Goal: Answer question/provide support: Share knowledge or assist other users

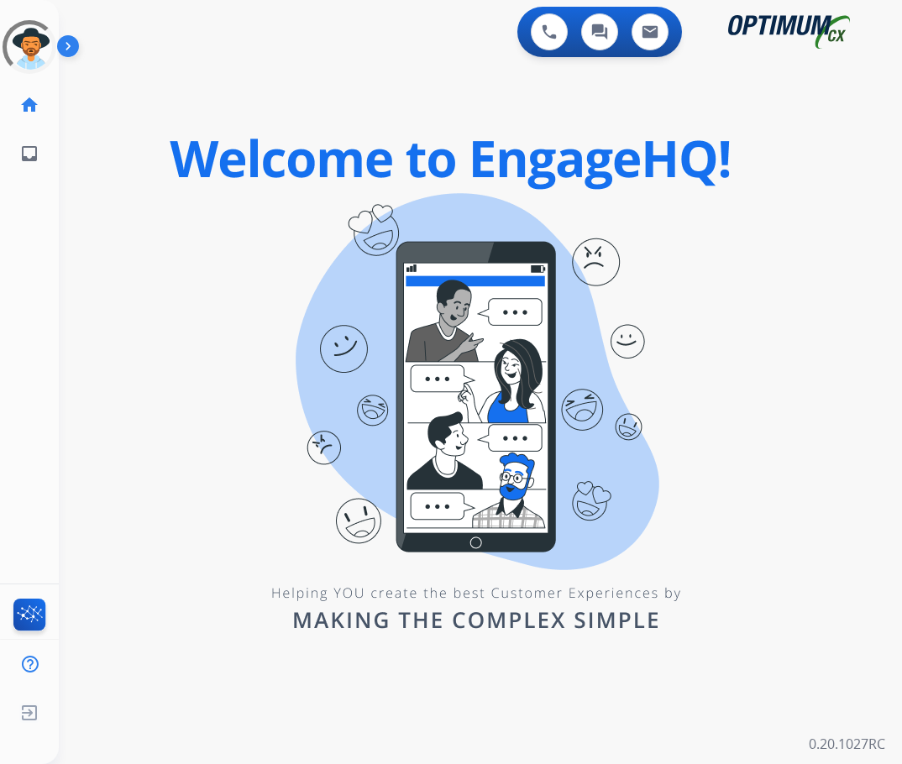
click at [55, 196] on div "Unidentified Untracked Edit Avatar Agent: Unidentified Routing Profile: Unident…" at bounding box center [29, 382] width 59 height 764
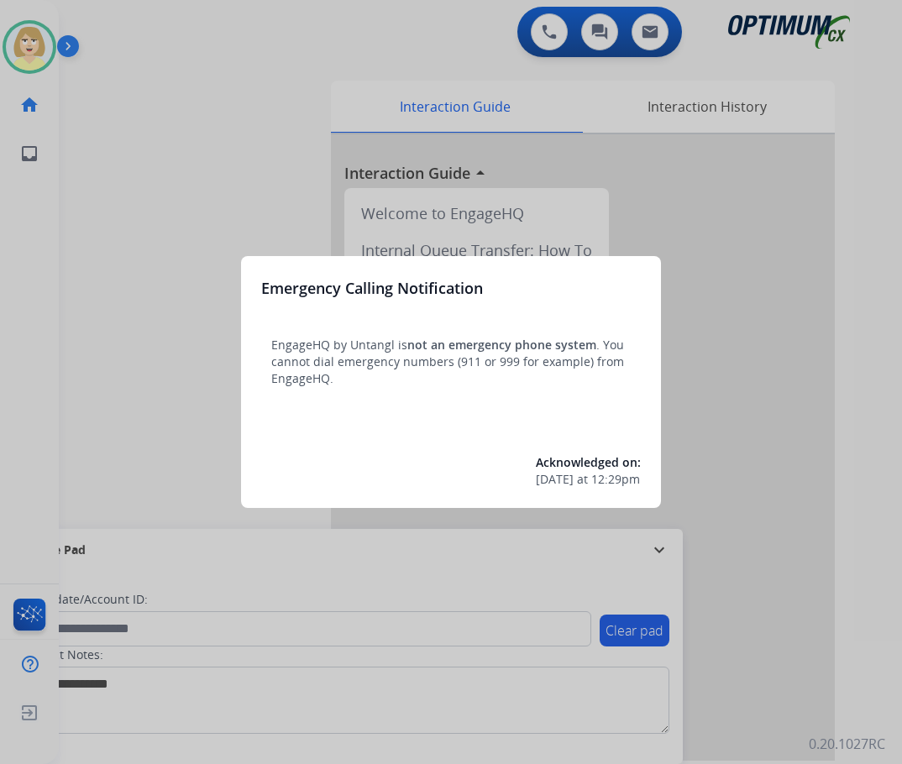
click at [109, 200] on div at bounding box center [451, 382] width 902 height 764
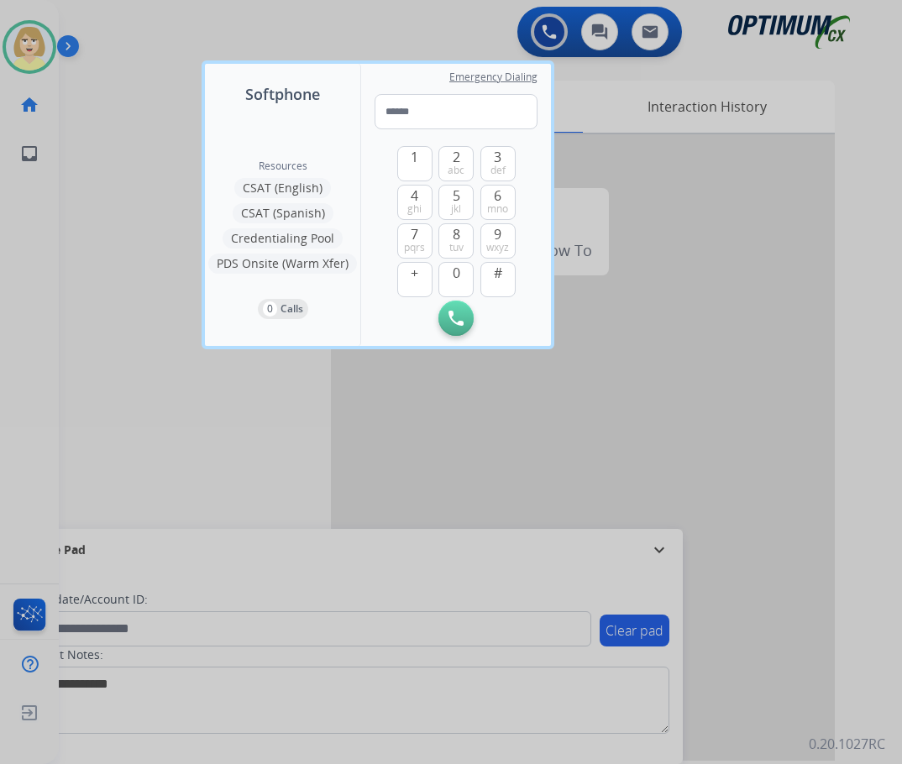
click at [114, 193] on div at bounding box center [451, 382] width 902 height 764
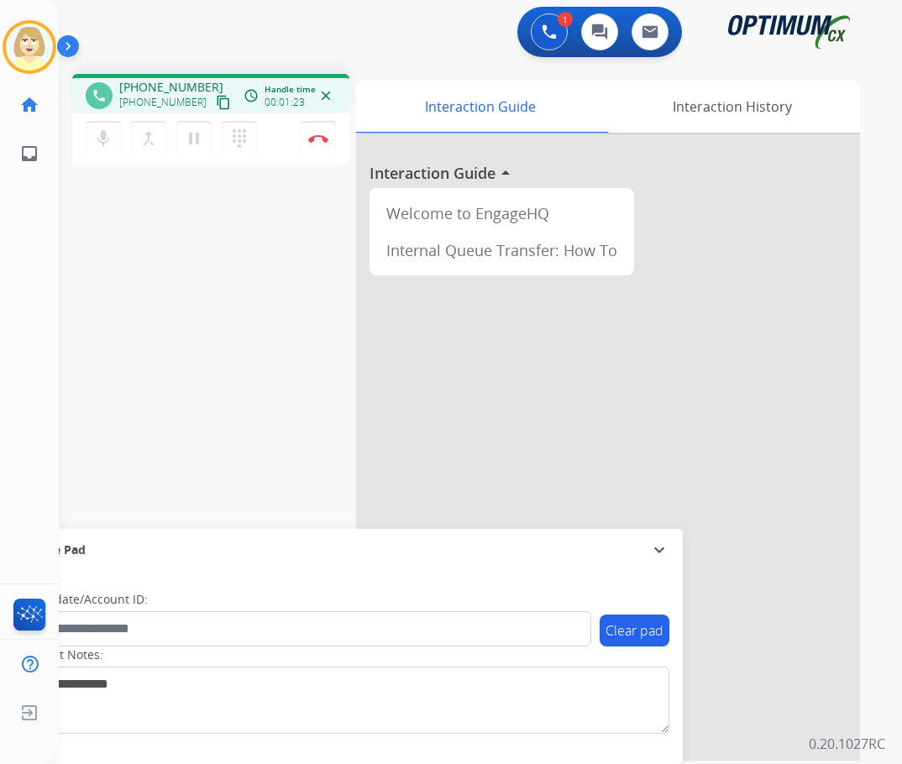
click at [138, 303] on div "phone [PHONE_NUMBER] [PHONE_NUMBER] content_copy access_time Call metrics Queue…" at bounding box center [460, 410] width 803 height 700
click at [320, 134] on img at bounding box center [318, 138] width 20 height 8
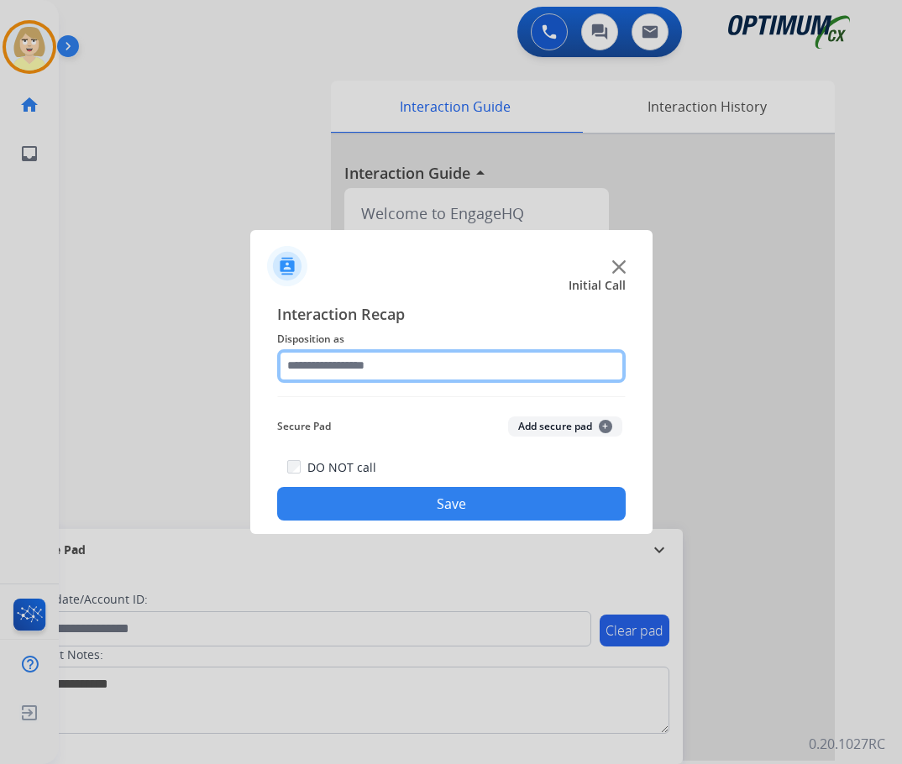
click at [379, 364] on input "text" at bounding box center [451, 366] width 348 height 34
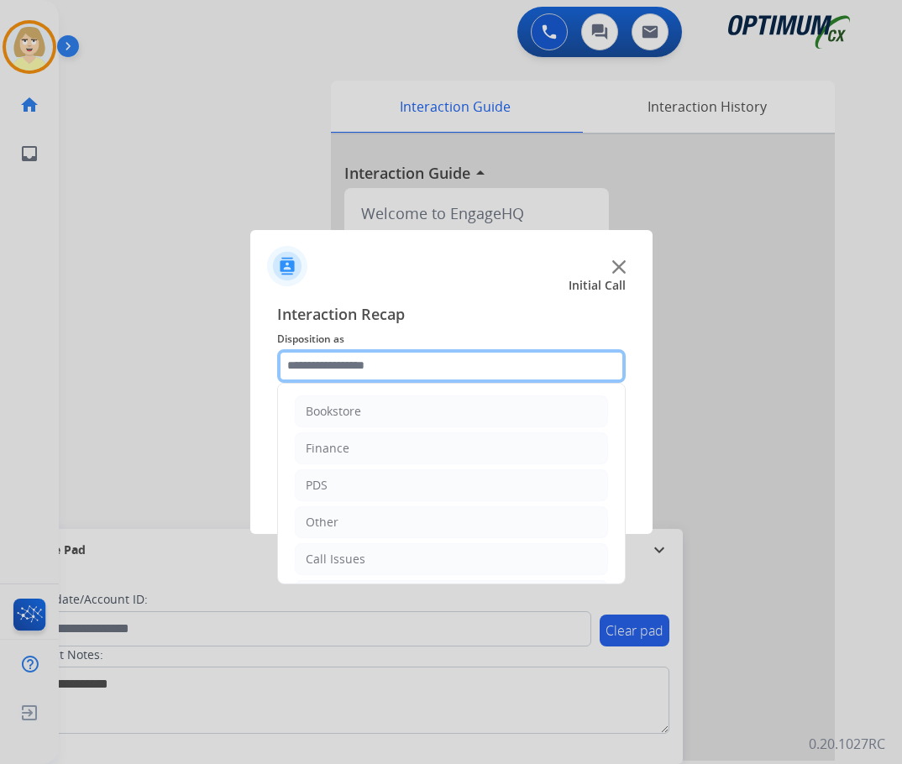
scroll to position [84, 0]
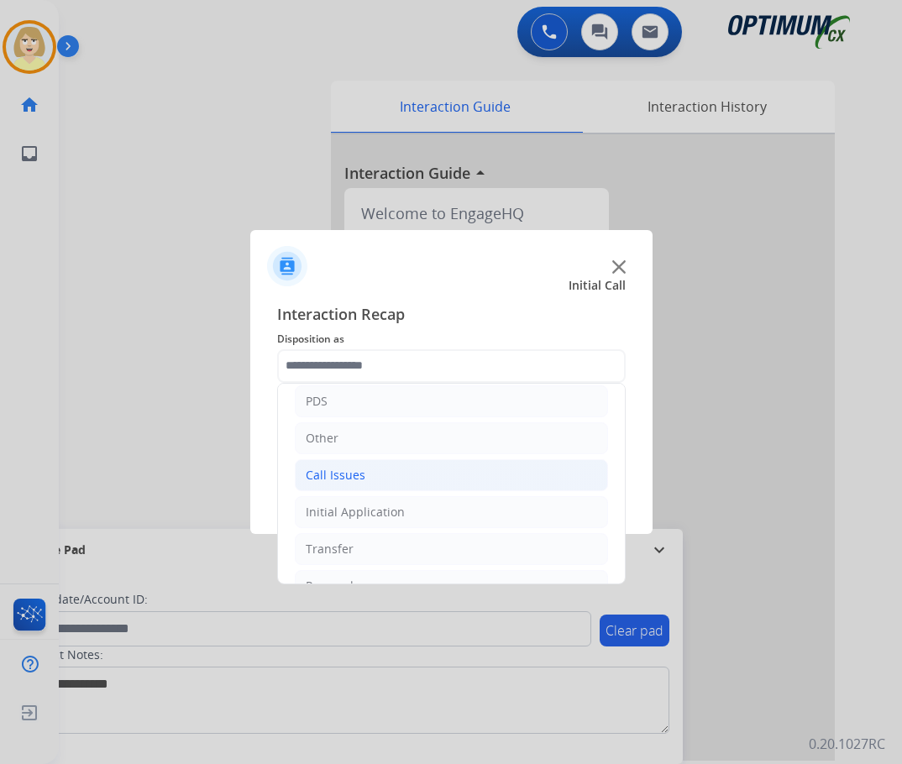
click at [348, 473] on div "Call Issues" at bounding box center [336, 475] width 60 height 17
click at [427, 549] on div "Wrong Number/Wrong Department" at bounding box center [439, 549] width 200 height 17
type input "**********"
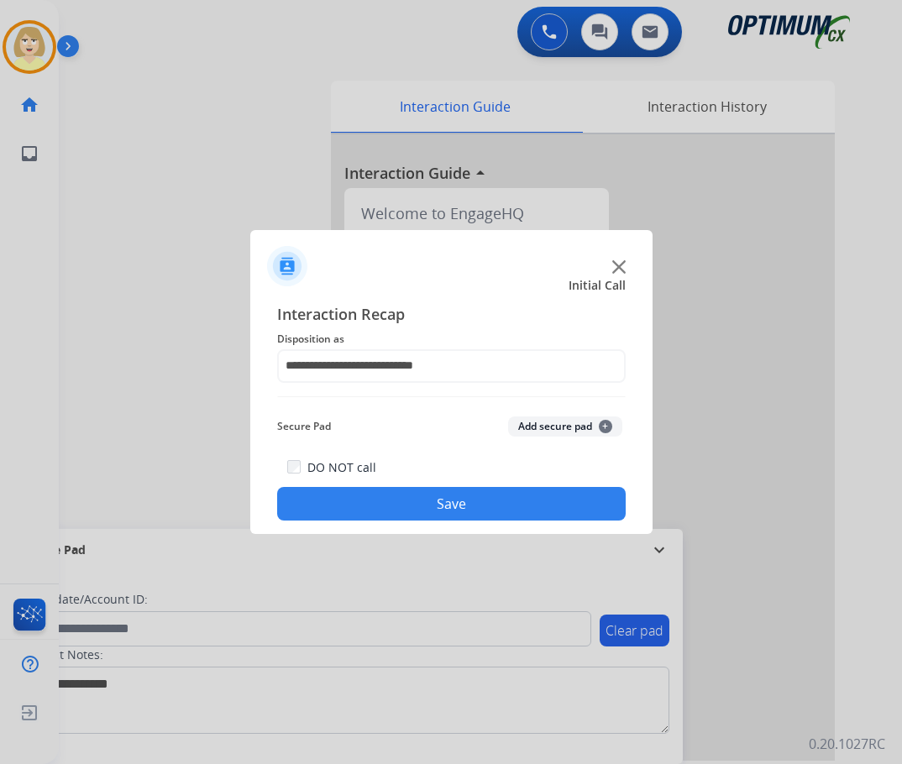
click at [560, 421] on button "Add secure pad +" at bounding box center [565, 427] width 114 height 20
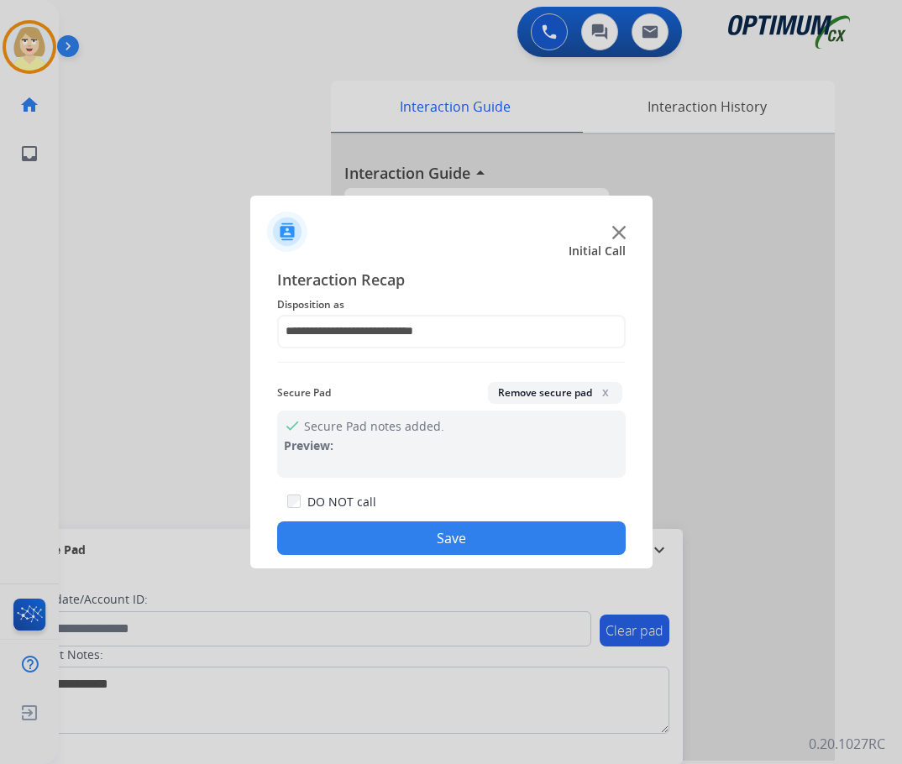
drag, startPoint x: 355, startPoint y: 541, endPoint x: 354, endPoint y: 527, distance: 13.5
click at [355, 540] on button "Save" at bounding box center [451, 538] width 348 height 34
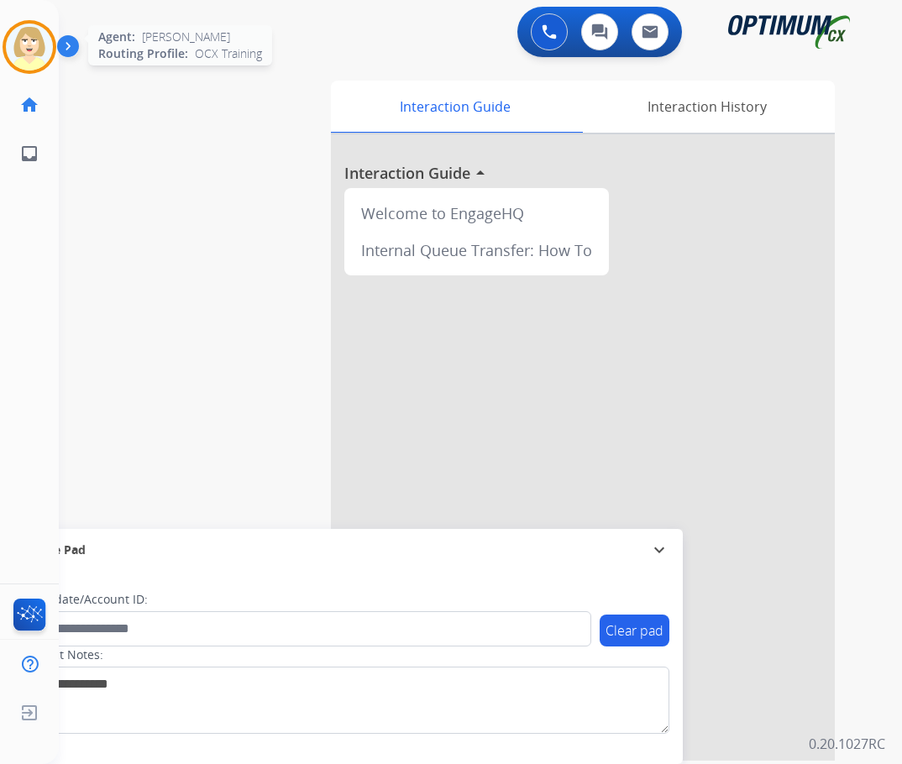
click at [29, 39] on img at bounding box center [29, 47] width 47 height 47
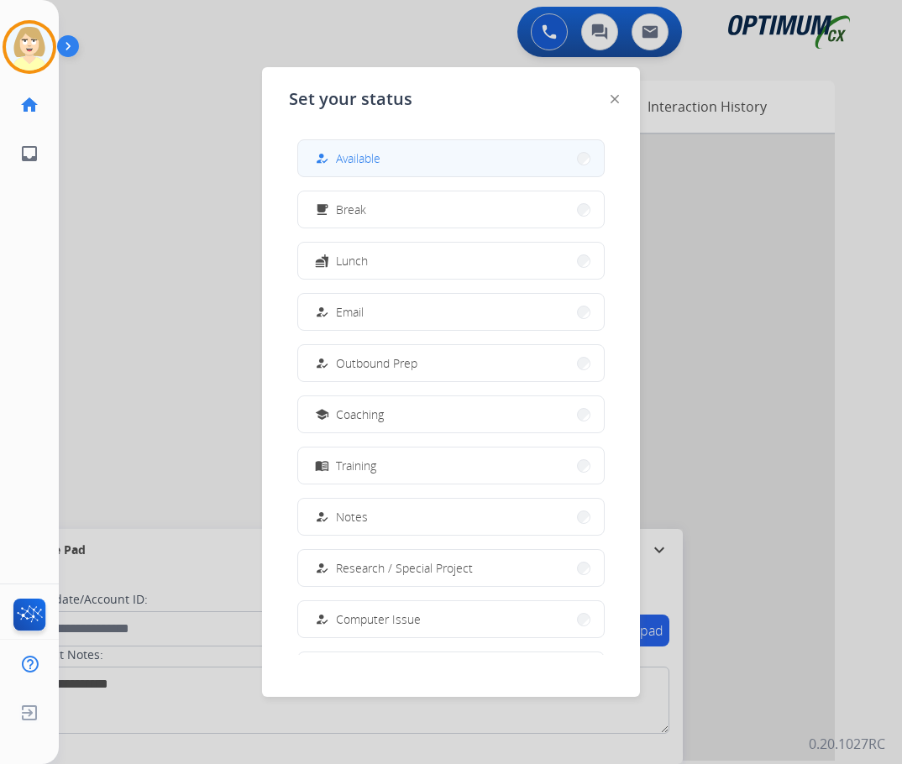
click at [354, 161] on span "Available" at bounding box center [358, 158] width 45 height 18
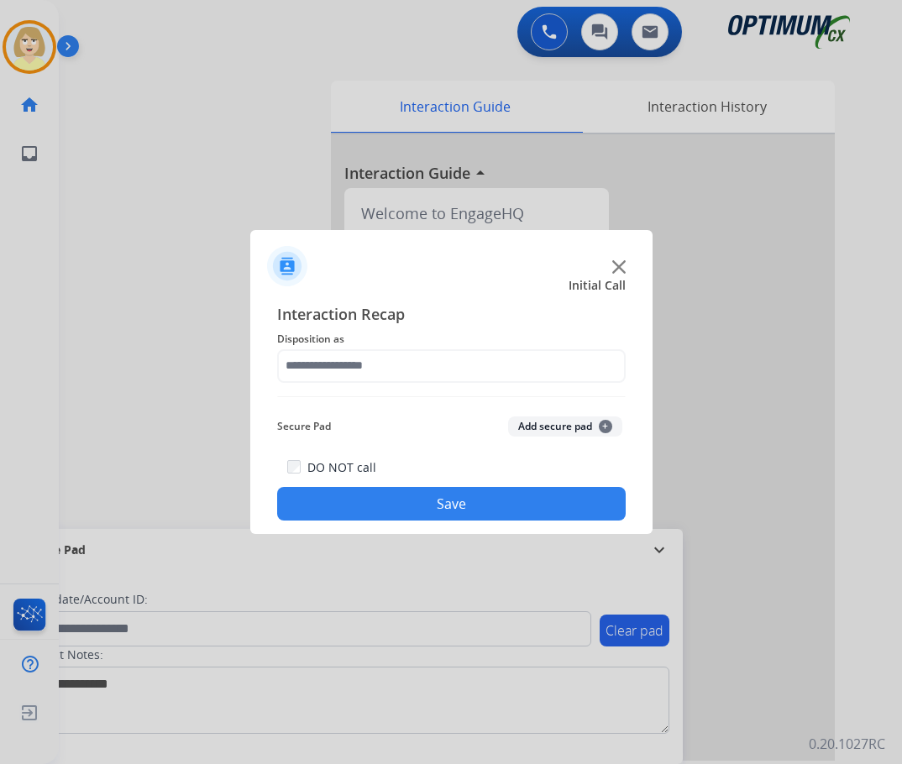
click at [112, 174] on div at bounding box center [451, 382] width 902 height 764
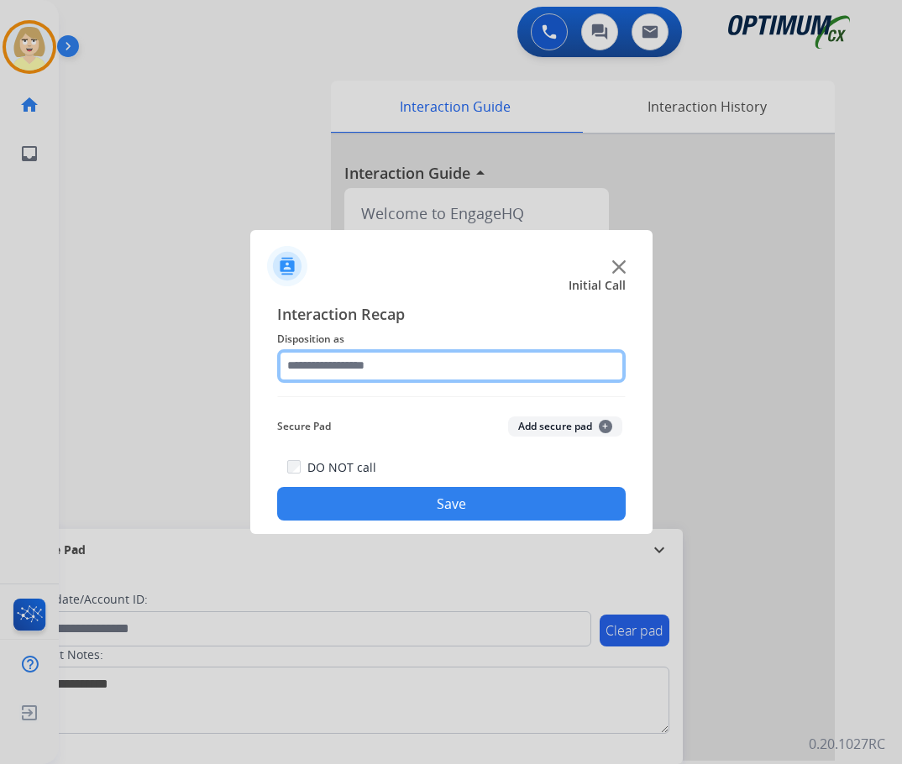
click at [349, 366] on input "text" at bounding box center [451, 366] width 348 height 34
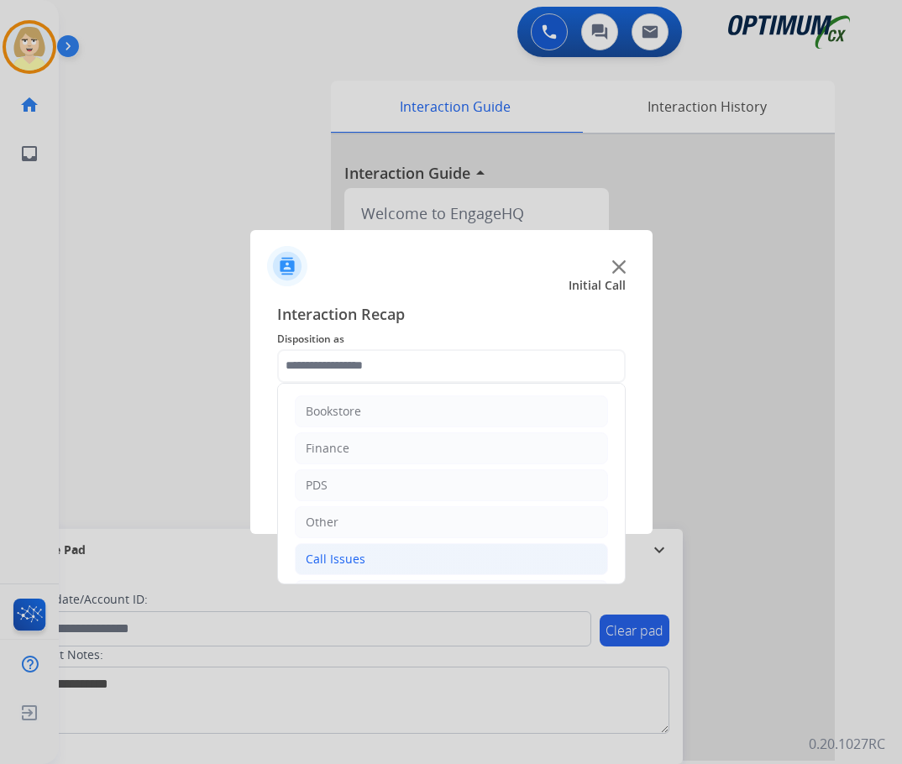
click at [350, 558] on div "Call Issues" at bounding box center [336, 559] width 60 height 17
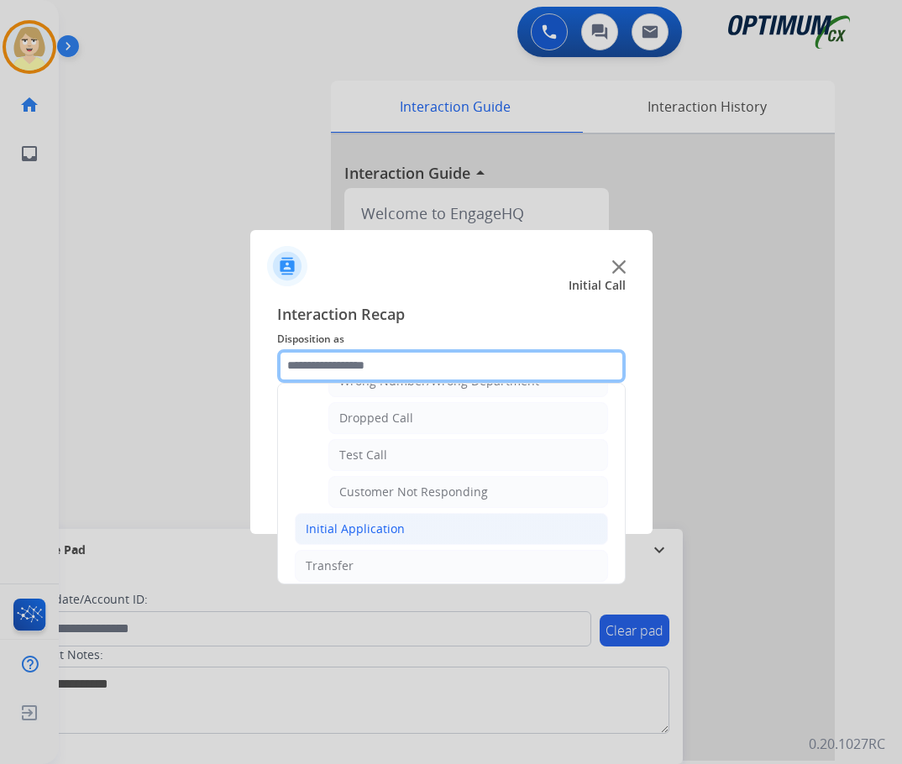
scroll to position [168, 0]
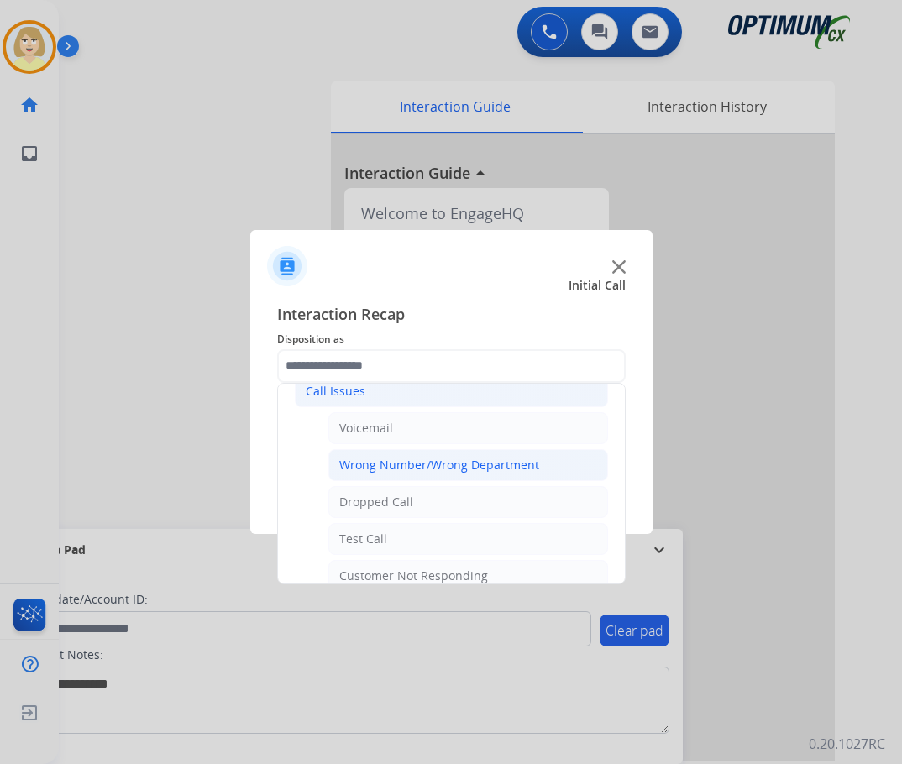
click at [439, 464] on div "Wrong Number/Wrong Department" at bounding box center [439, 465] width 200 height 17
type input "**********"
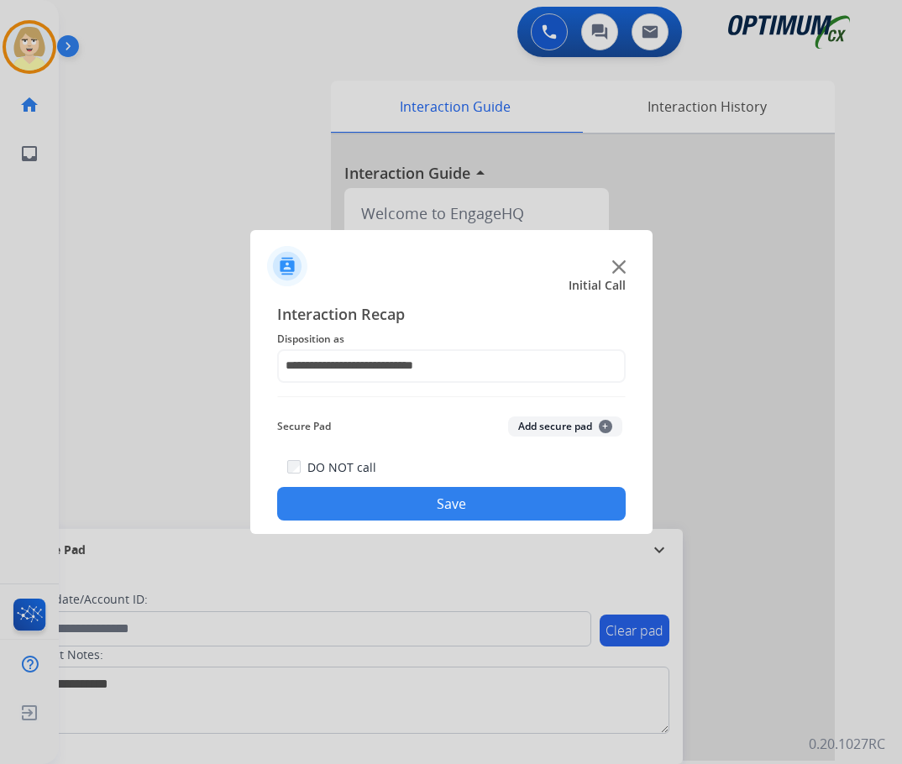
click at [561, 429] on button "Add secure pad +" at bounding box center [565, 427] width 114 height 20
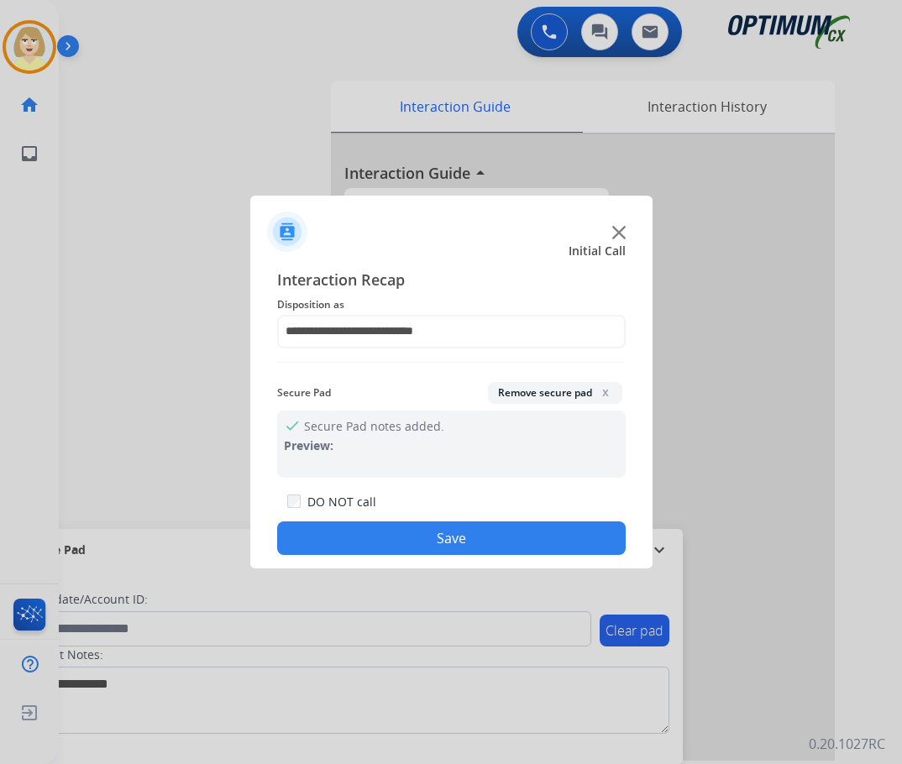
click at [437, 534] on button "Save" at bounding box center [451, 538] width 348 height 34
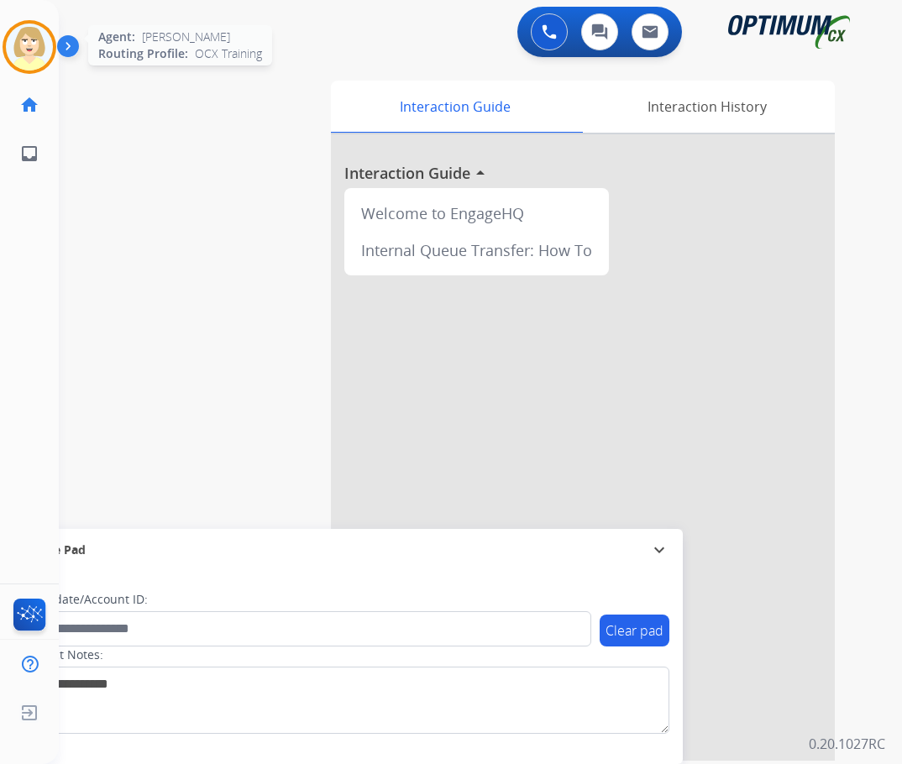
click at [41, 46] on img at bounding box center [29, 47] width 47 height 47
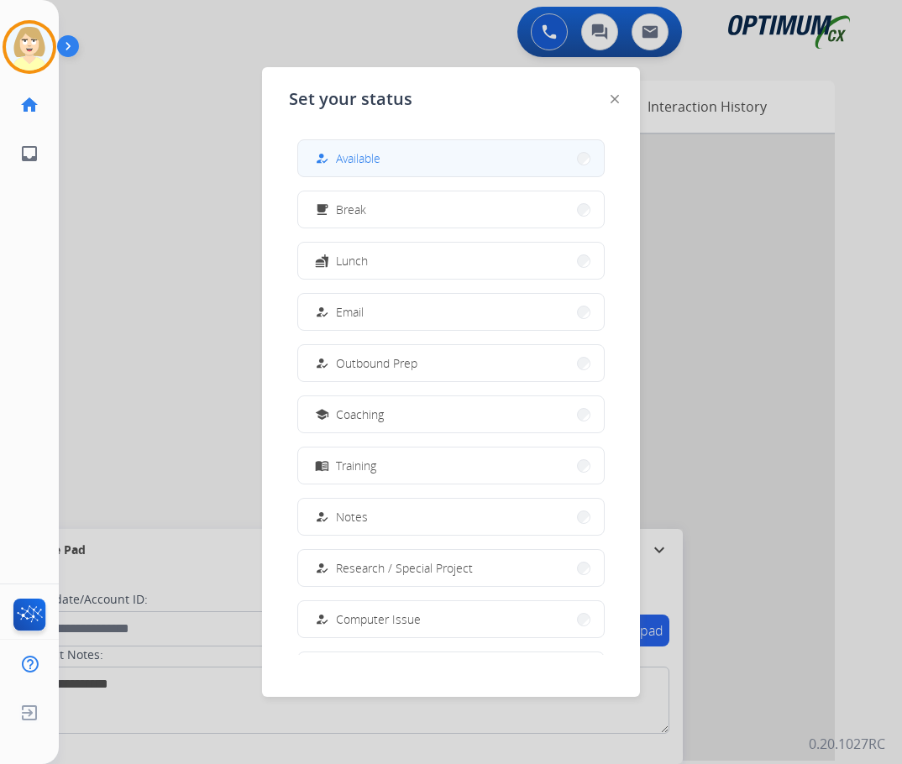
click at [369, 159] on span "Available" at bounding box center [358, 158] width 45 height 18
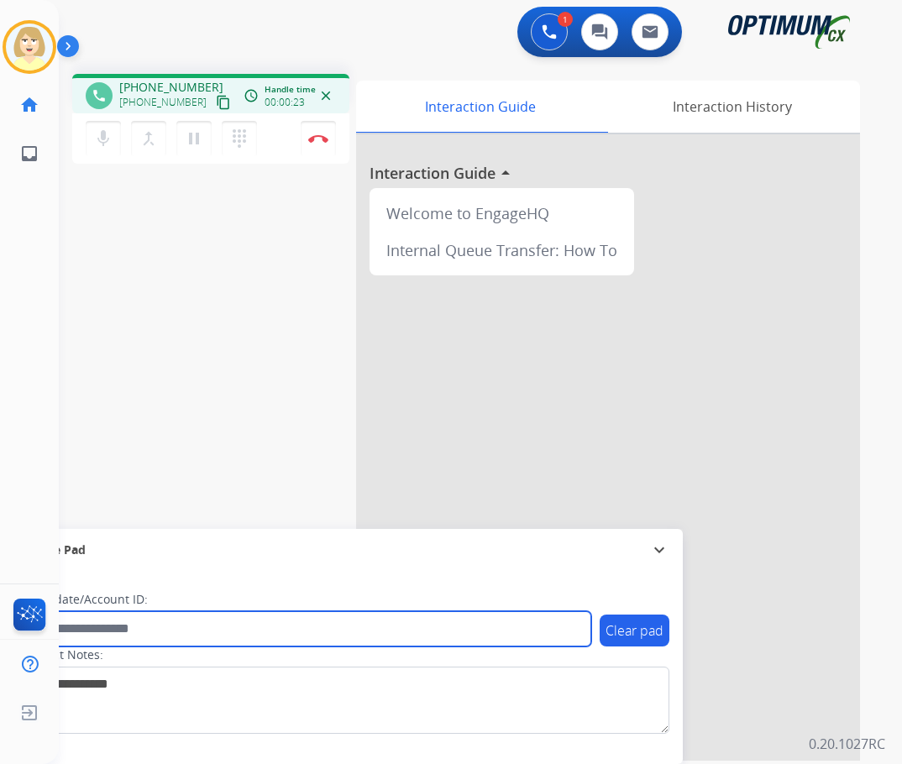
click at [93, 637] on input "text" at bounding box center [306, 628] width 569 height 35
paste input "*******"
type input "*******"
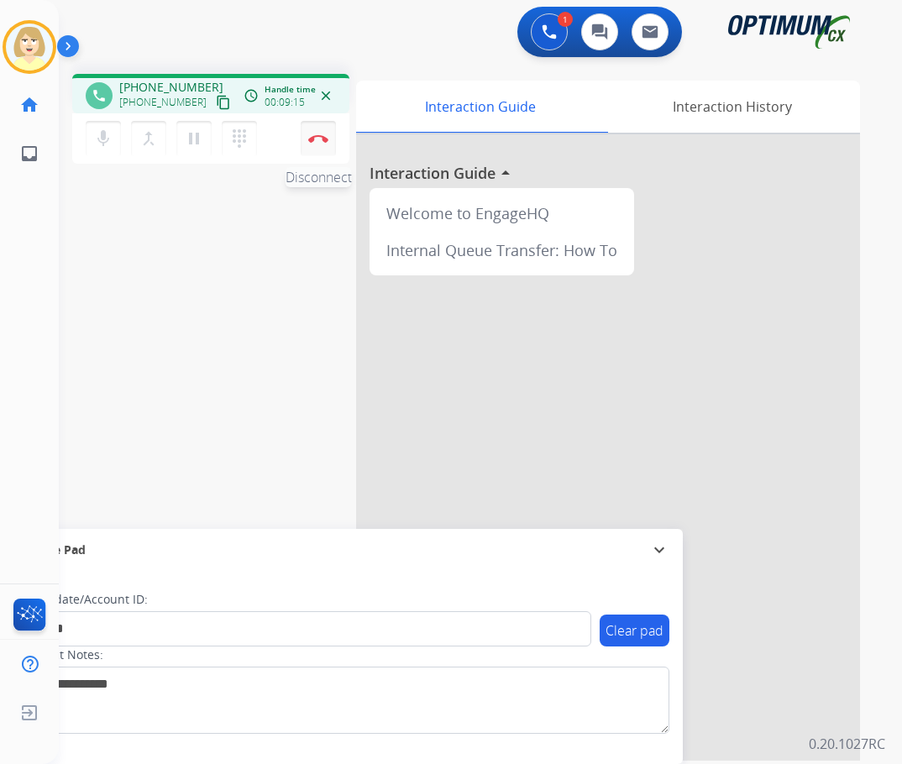
click at [318, 130] on button "Disconnect" at bounding box center [318, 138] width 35 height 35
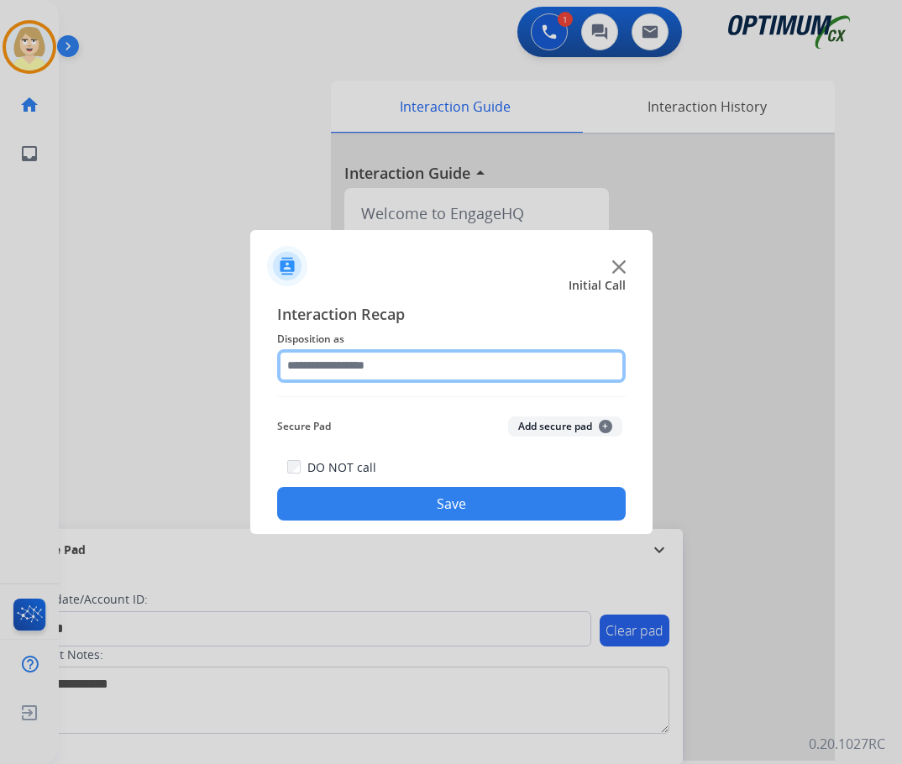
click at [342, 371] on input "text" at bounding box center [451, 366] width 348 height 34
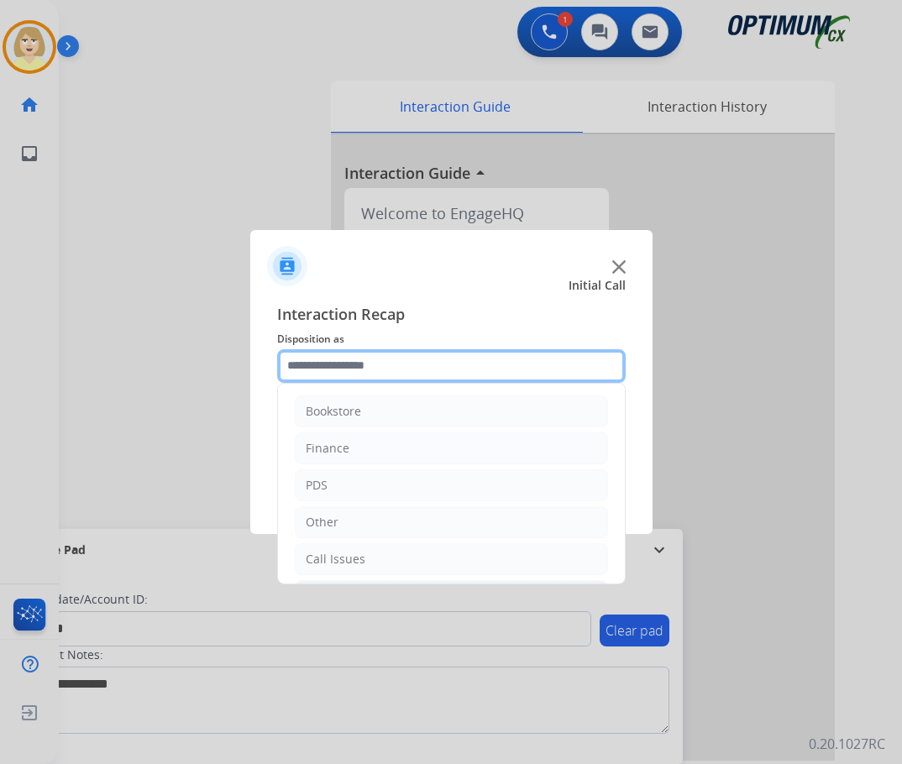
scroll to position [114, 0]
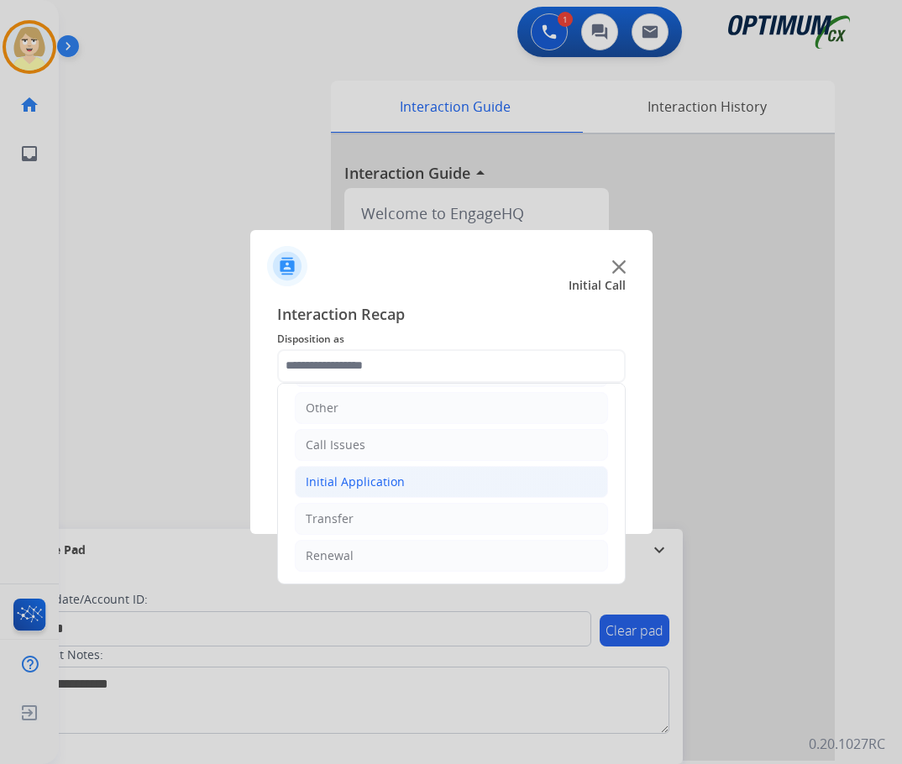
click at [350, 479] on div "Initial Application" at bounding box center [355, 482] width 99 height 17
click at [412, 520] on div "Credential Resend (Initial application)" at bounding box center [445, 519] width 212 height 17
type input "**********"
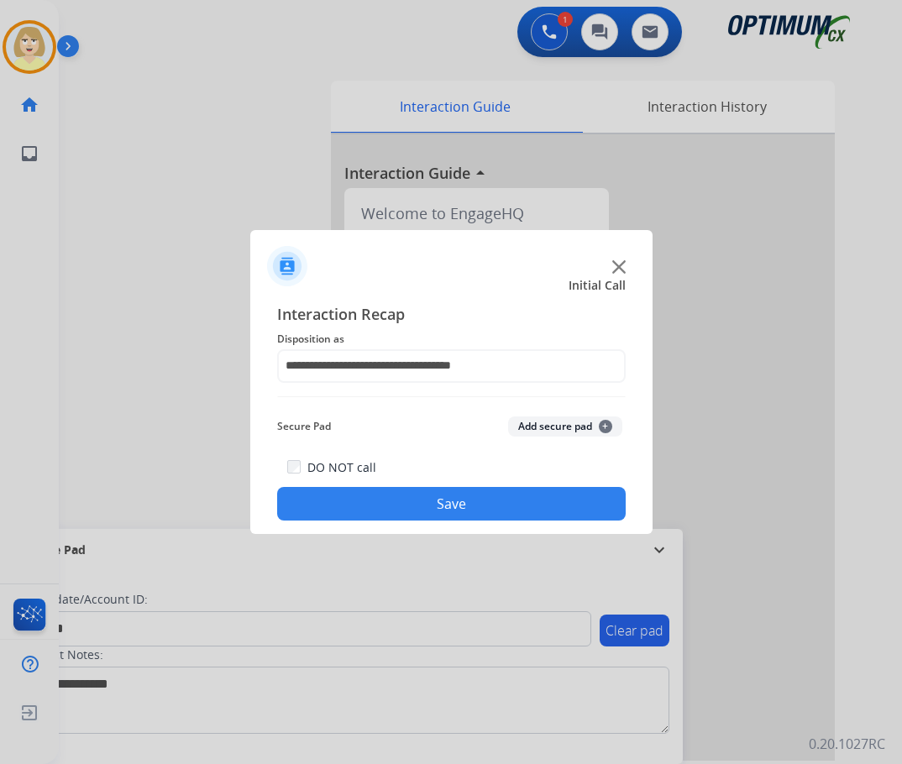
drag, startPoint x: 557, startPoint y: 433, endPoint x: 515, endPoint y: 506, distance: 84.3
click at [557, 436] on button "Add secure pad +" at bounding box center [565, 427] width 114 height 20
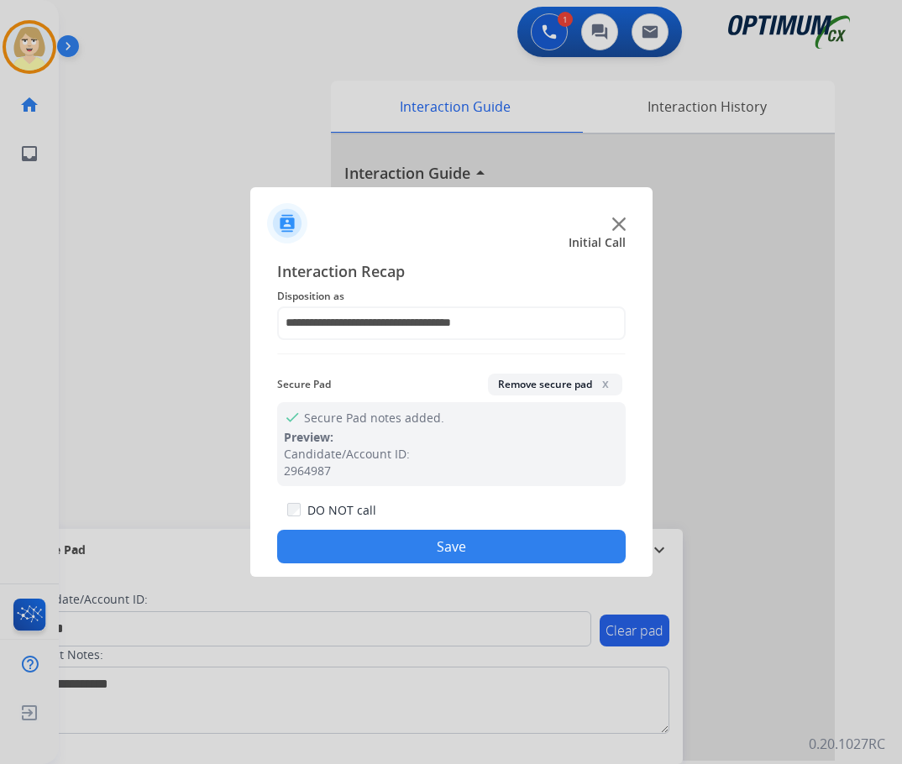
drag, startPoint x: 473, startPoint y: 547, endPoint x: 409, endPoint y: 515, distance: 71.4
click at [468, 546] on button "Save" at bounding box center [451, 547] width 348 height 34
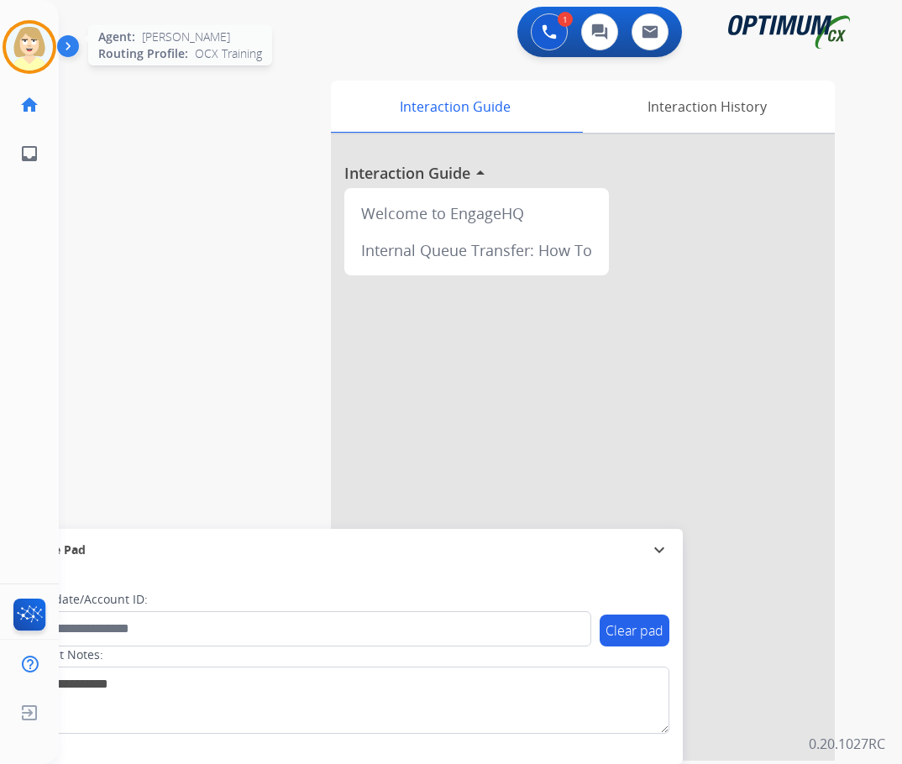
click at [27, 29] on img at bounding box center [29, 47] width 47 height 47
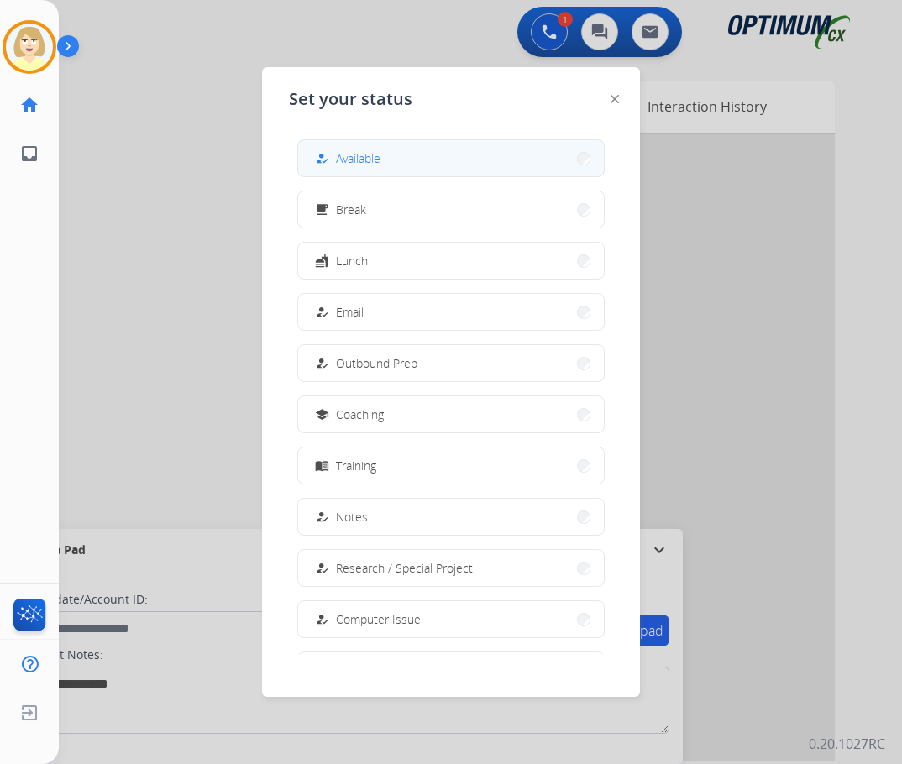
click at [349, 159] on span "Available" at bounding box center [358, 158] width 45 height 18
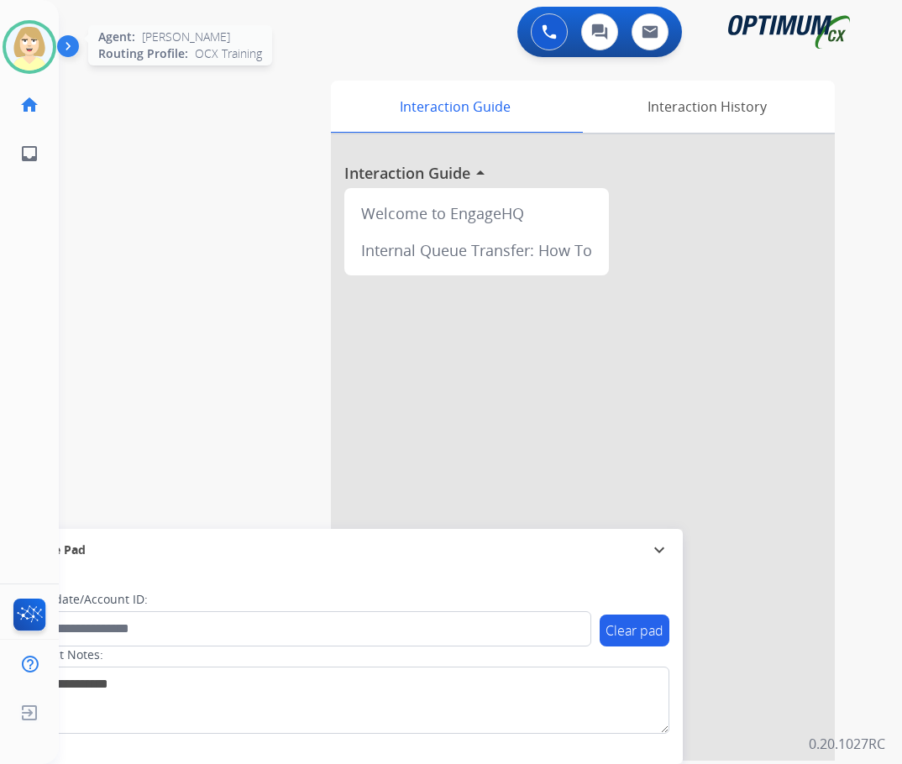
click at [34, 36] on img at bounding box center [29, 47] width 47 height 47
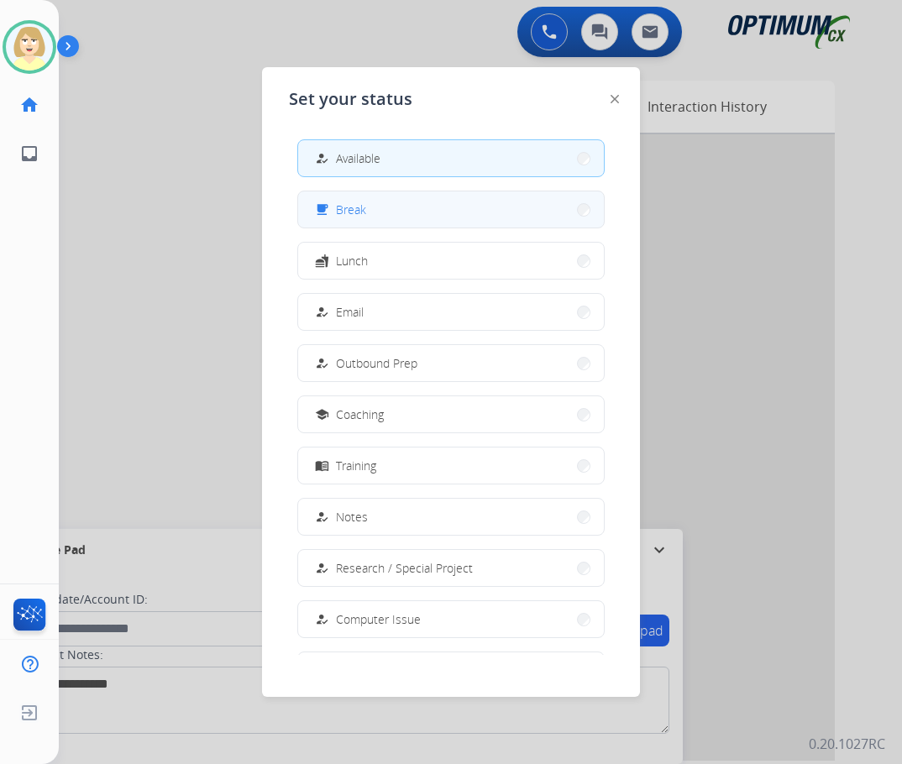
click at [348, 202] on span "Break" at bounding box center [351, 210] width 30 height 18
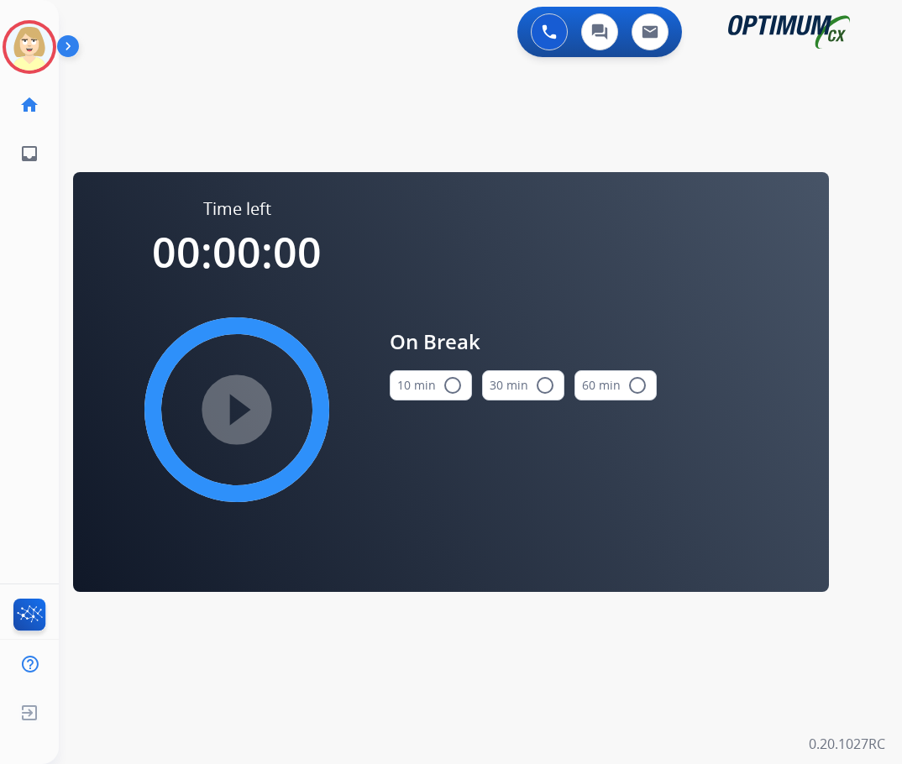
click at [453, 385] on mat-icon "radio_button_unchecked" at bounding box center [453, 385] width 20 height 20
click at [241, 409] on mat-icon "play_circle_filled" at bounding box center [237, 410] width 20 height 20
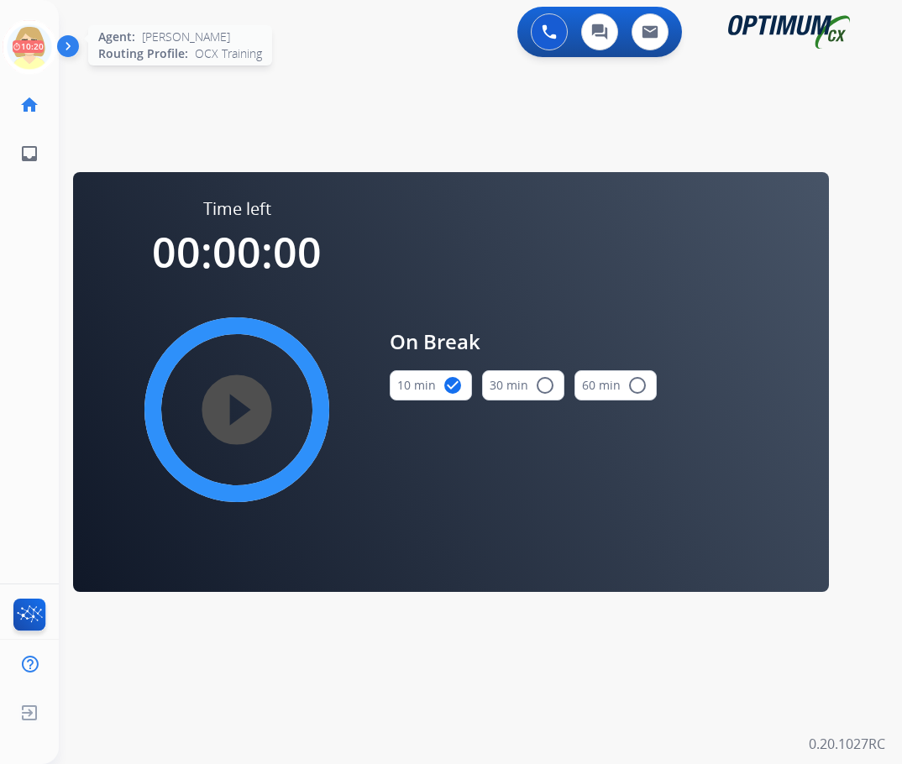
click at [27, 33] on icon at bounding box center [30, 47] width 55 height 55
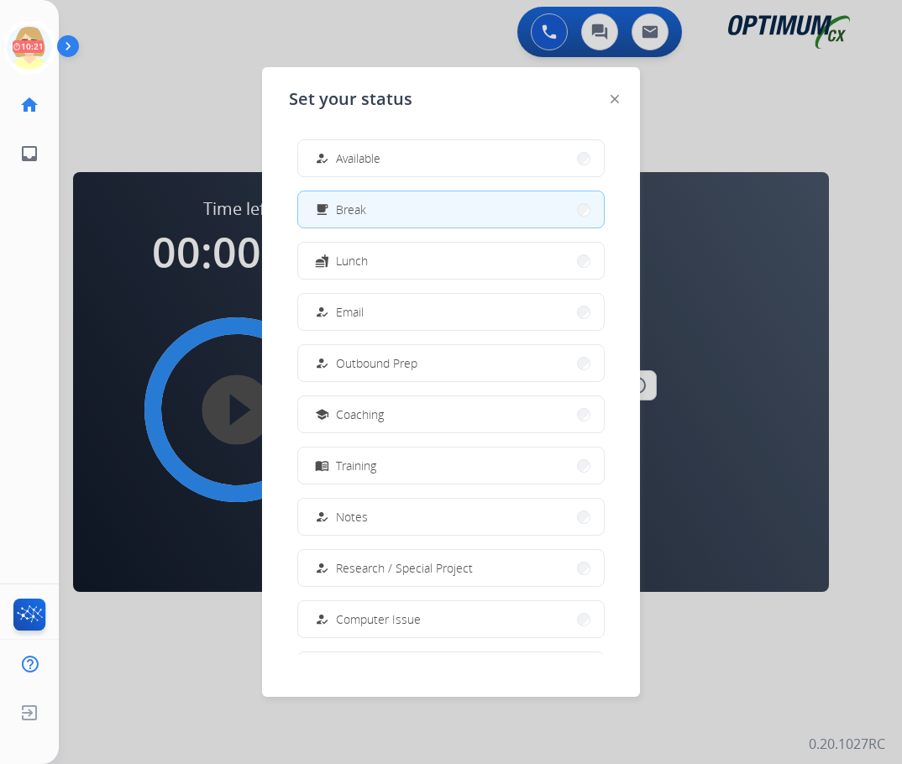
drag, startPoint x: 358, startPoint y: 160, endPoint x: 819, endPoint y: 193, distance: 462.2
click at [379, 158] on span "Available" at bounding box center [358, 158] width 45 height 18
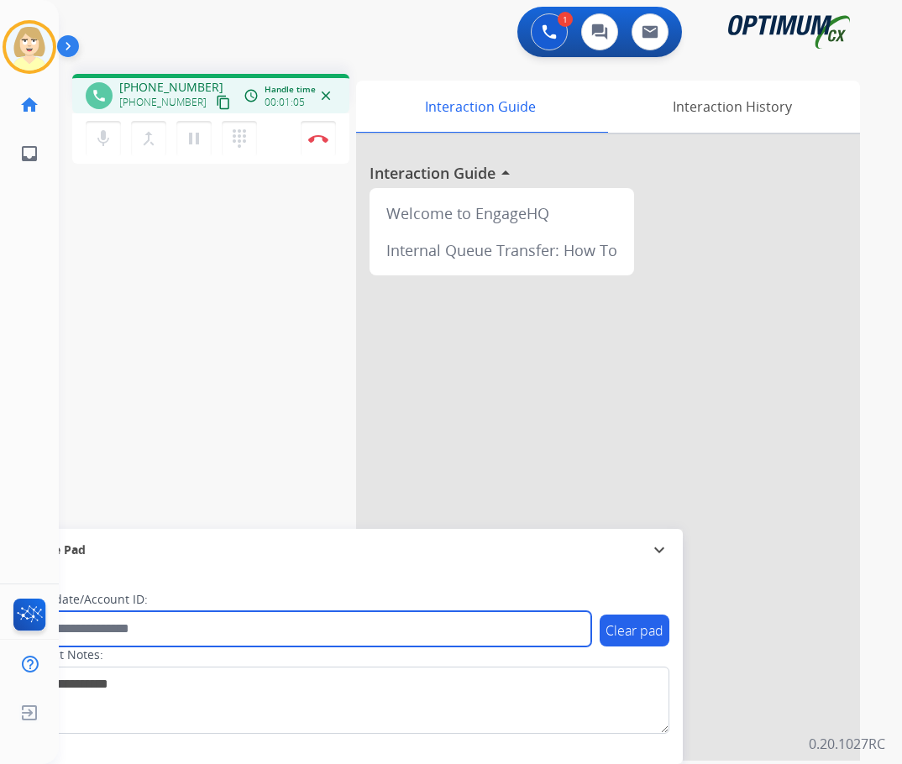
click at [105, 627] on input "text" at bounding box center [306, 628] width 569 height 35
paste input "*******"
type input "*******"
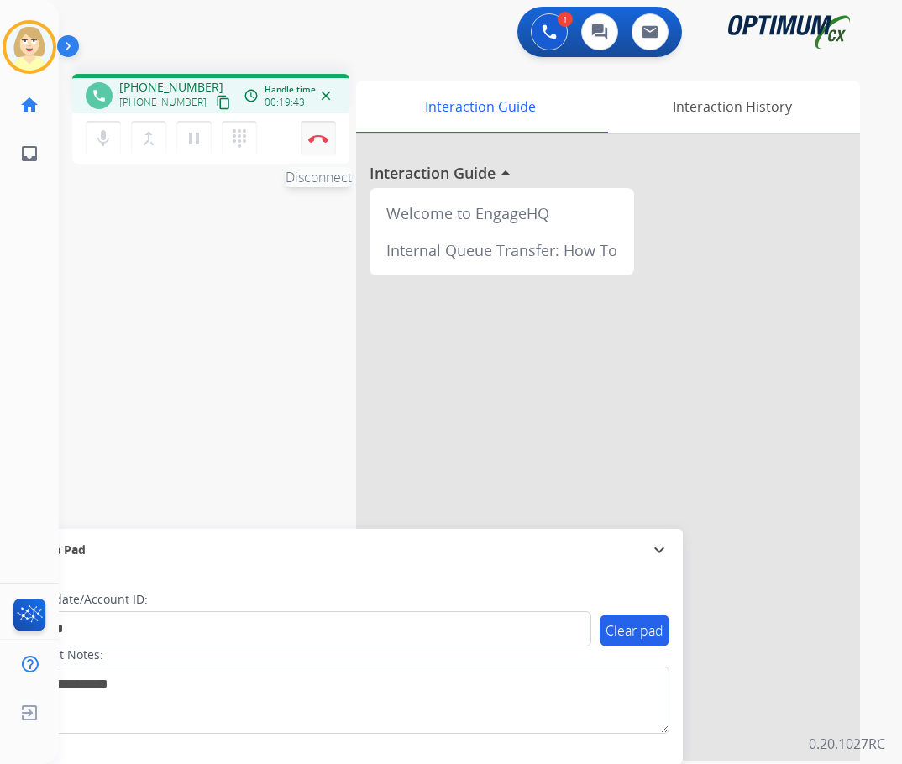
click at [315, 126] on button "Disconnect" at bounding box center [318, 138] width 35 height 35
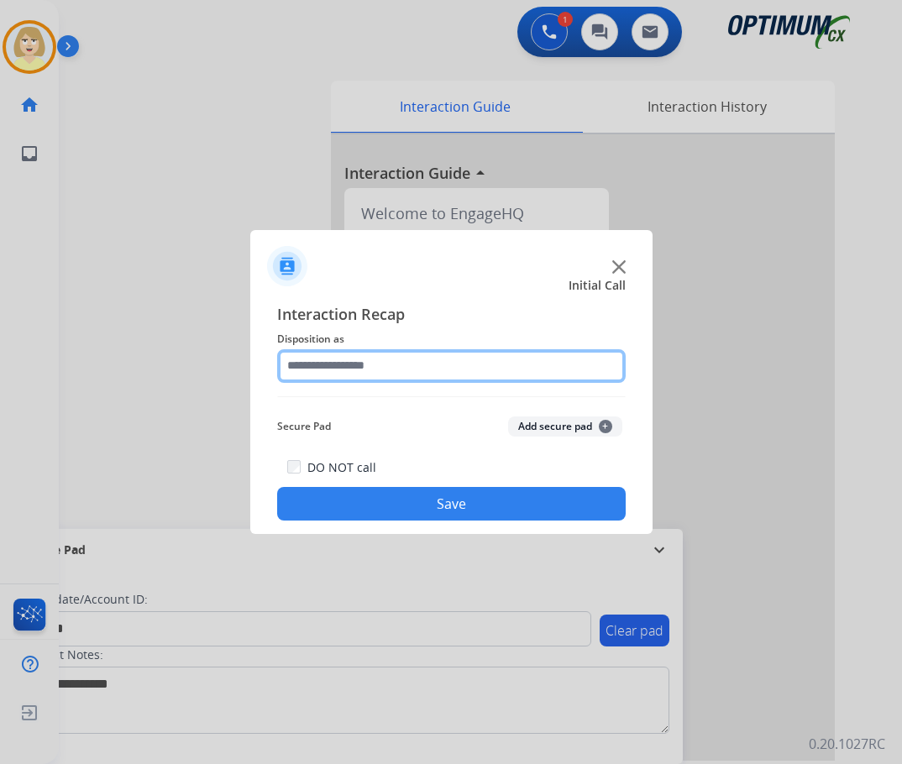
click at [358, 365] on input "text" at bounding box center [451, 366] width 348 height 34
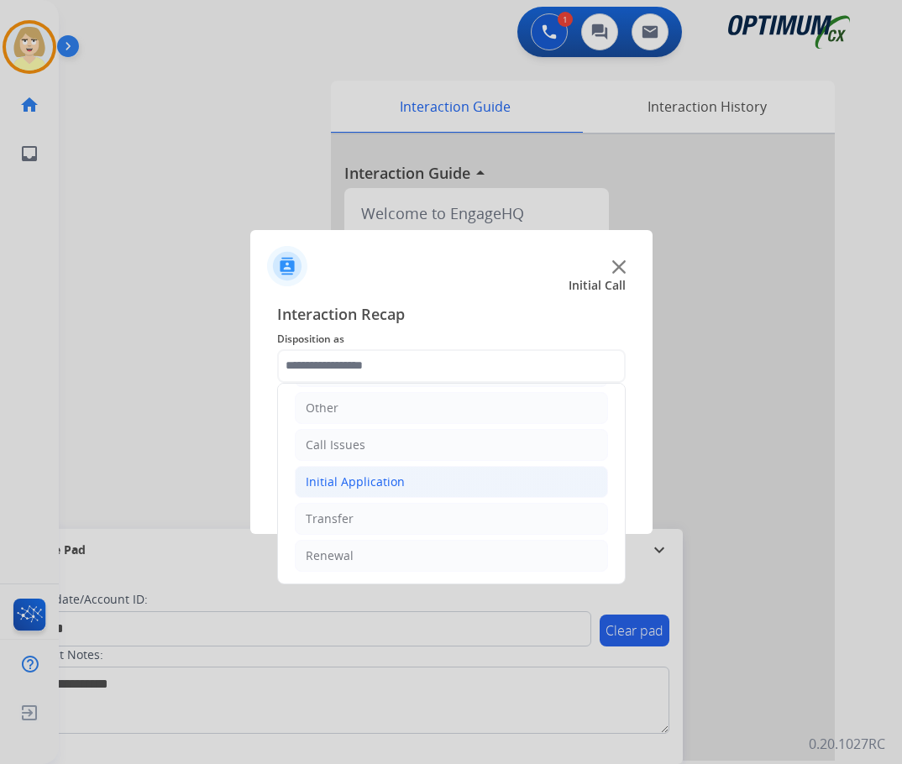
click at [366, 479] on div "Initial Application" at bounding box center [355, 482] width 99 height 17
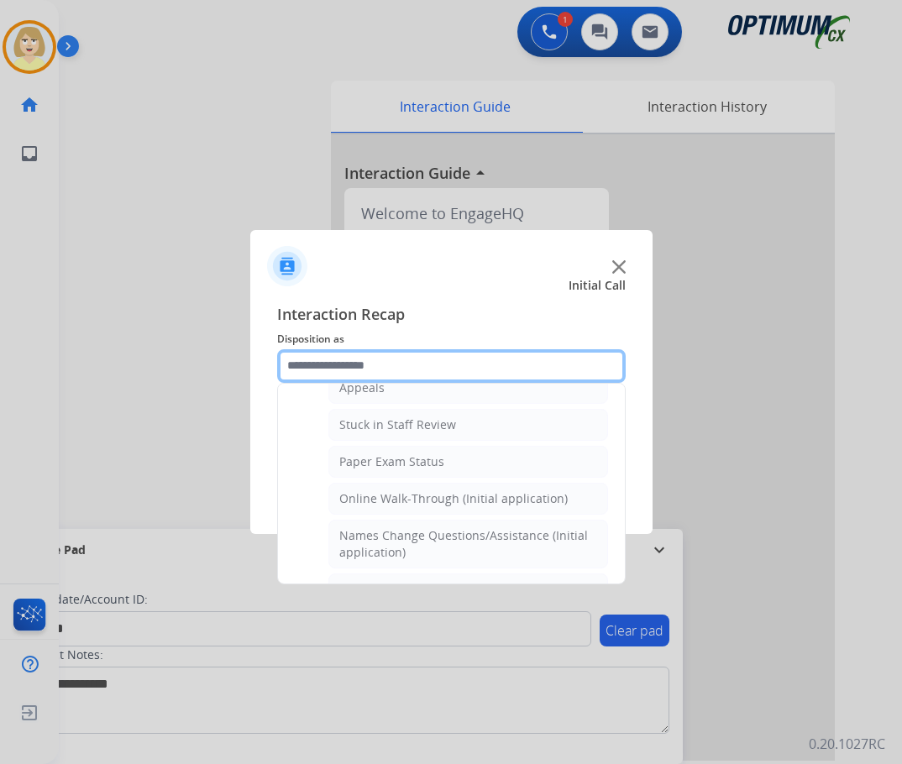
scroll to position [534, 0]
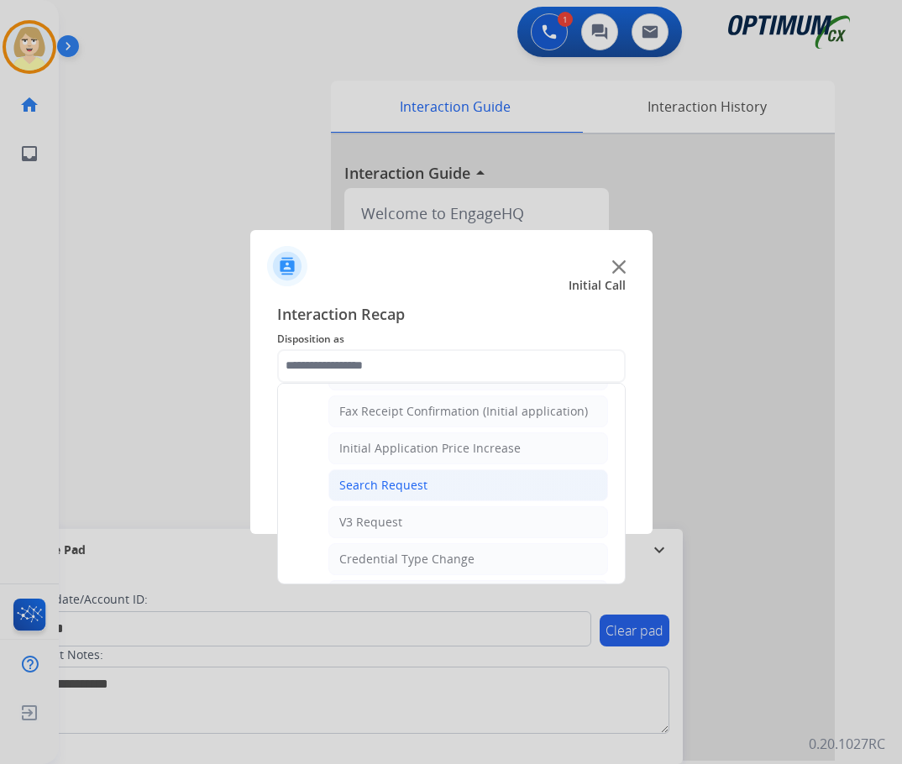
click at [414, 481] on div "Search Request" at bounding box center [383, 485] width 88 height 17
type input "**********"
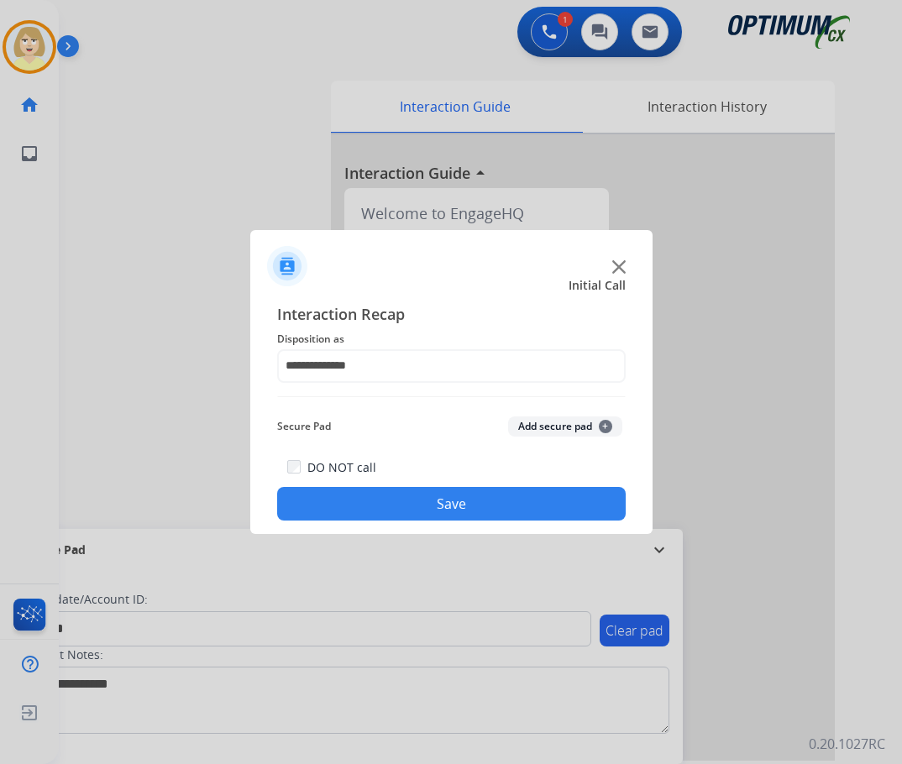
click at [534, 427] on button "Add secure pad +" at bounding box center [565, 427] width 114 height 20
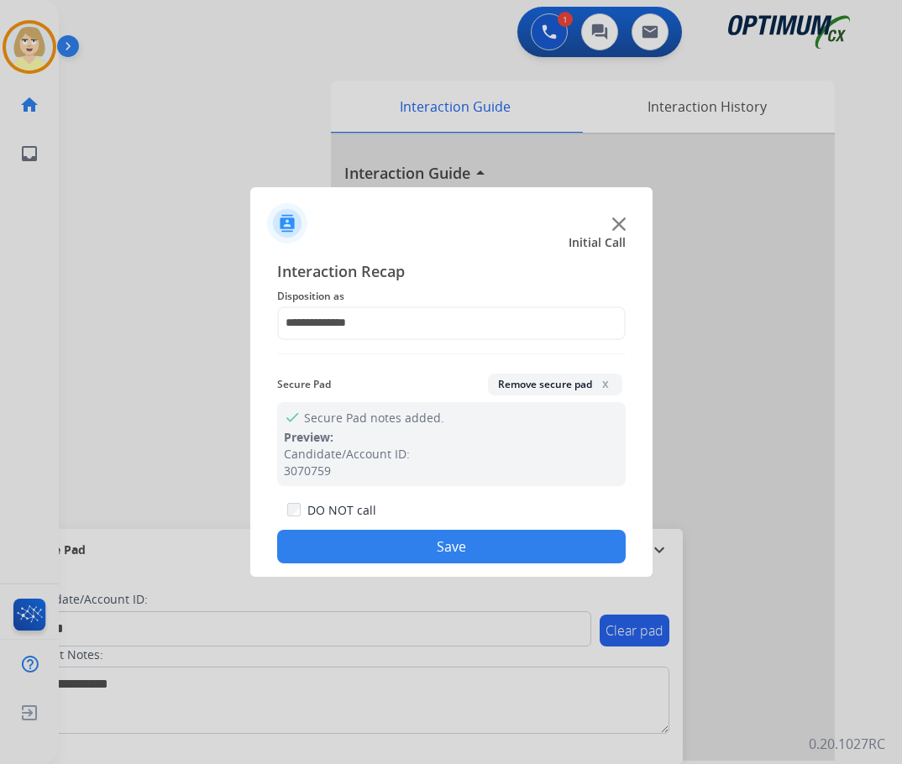
click at [411, 532] on button "Save" at bounding box center [451, 547] width 348 height 34
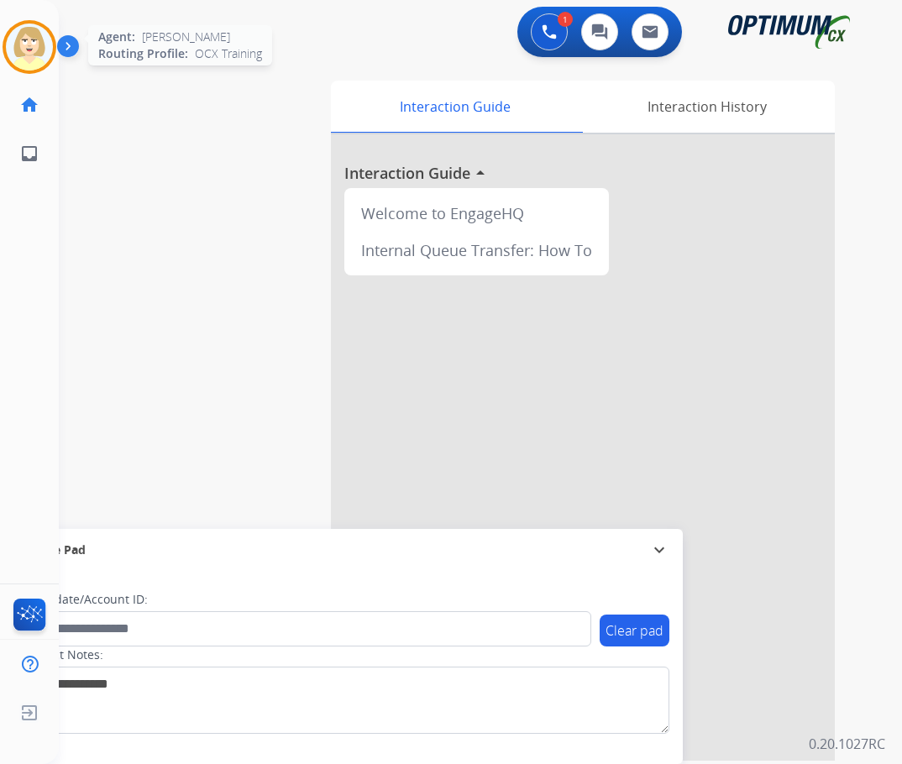
click at [44, 33] on img at bounding box center [29, 47] width 47 height 47
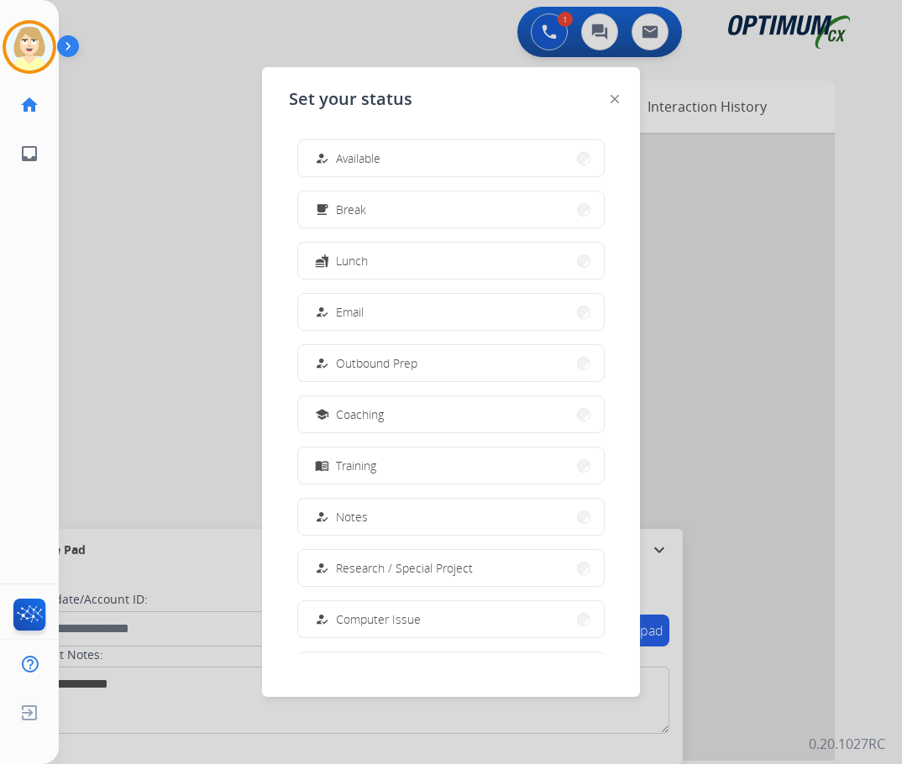
click at [338, 149] on div "how_to_reg Available" at bounding box center [346, 159] width 69 height 20
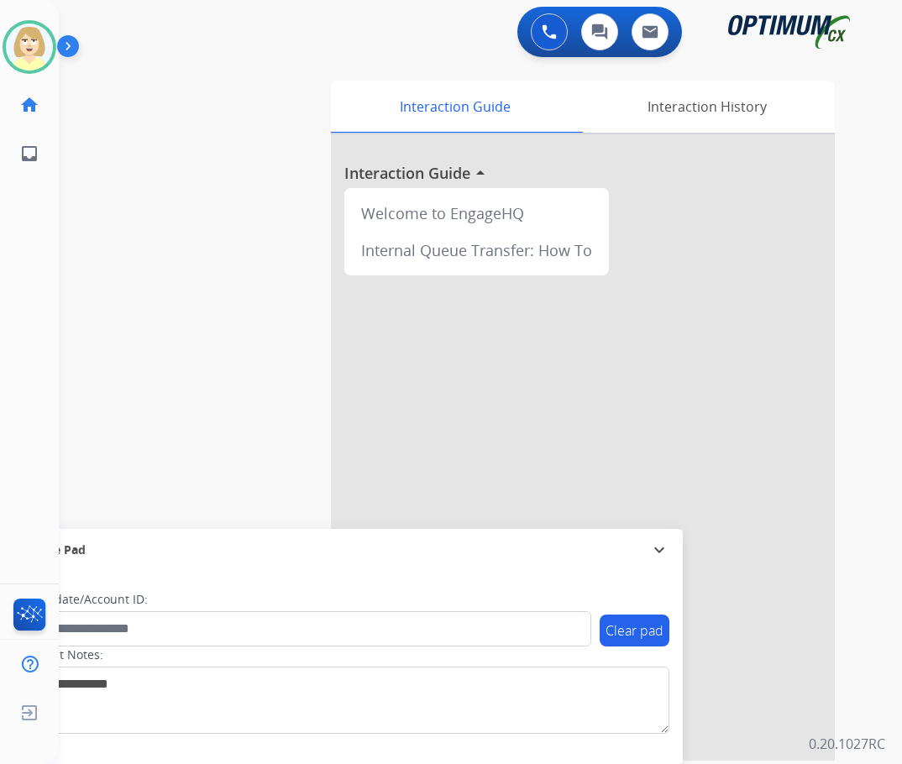
click at [226, 181] on div "swap_horiz Break voice bridge close_fullscreen Connect 3-Way Call merge_type Se…" at bounding box center [460, 410] width 803 height 700
click at [548, 27] on img at bounding box center [549, 31] width 15 height 15
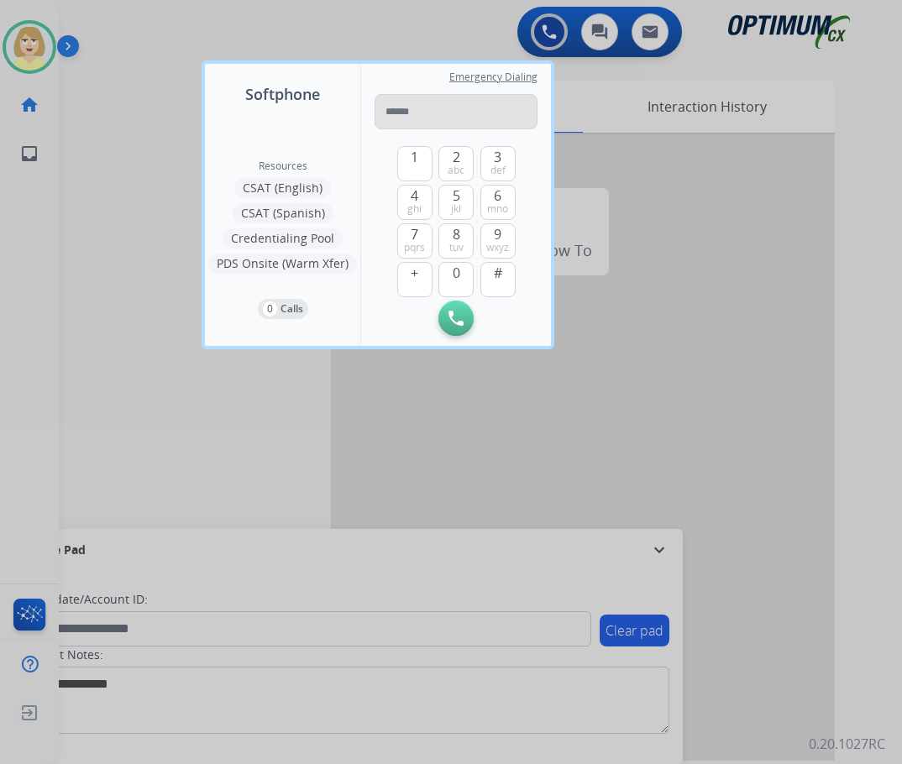
click at [421, 109] on input "tel" at bounding box center [456, 111] width 163 height 35
type input "**********"
click at [453, 320] on img at bounding box center [455, 318] width 15 height 15
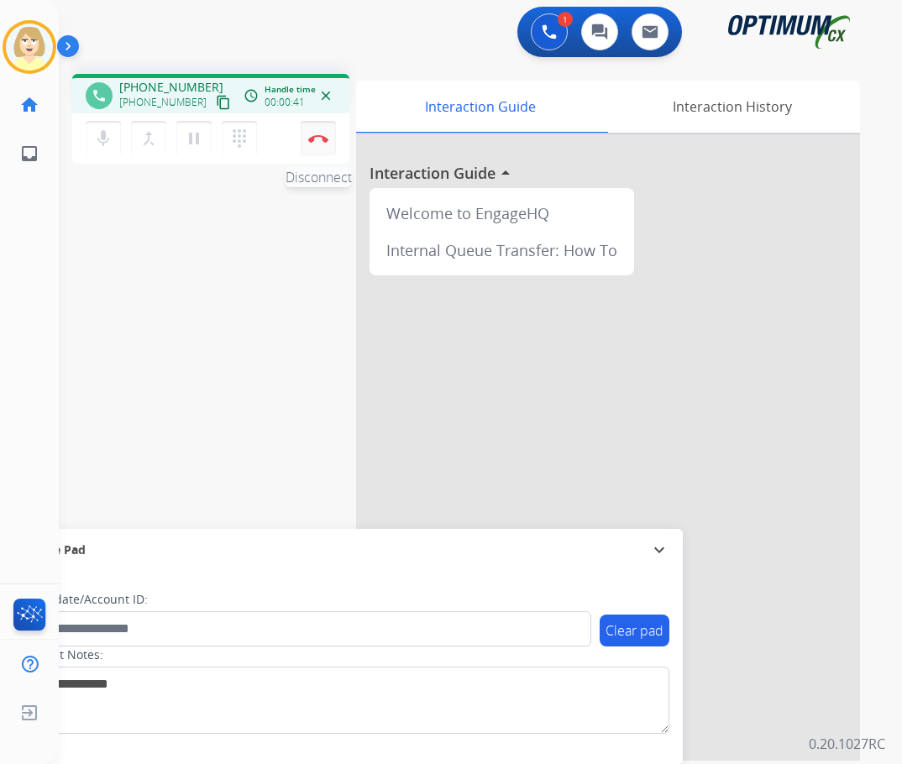
click at [319, 134] on img at bounding box center [318, 138] width 20 height 8
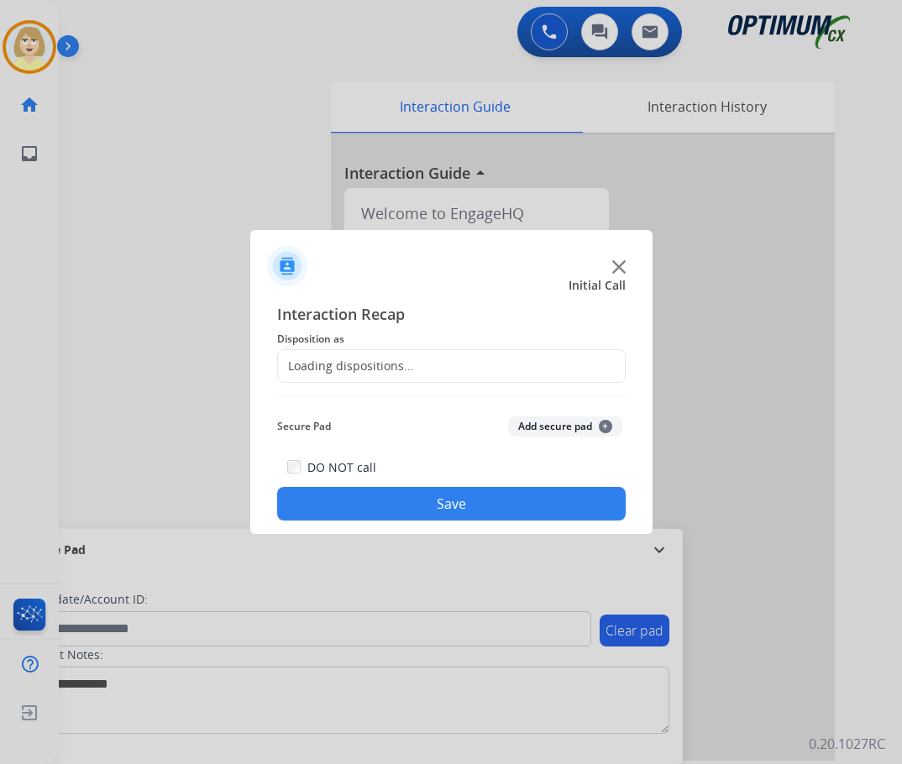
click at [301, 339] on span "Disposition as" at bounding box center [451, 339] width 348 height 20
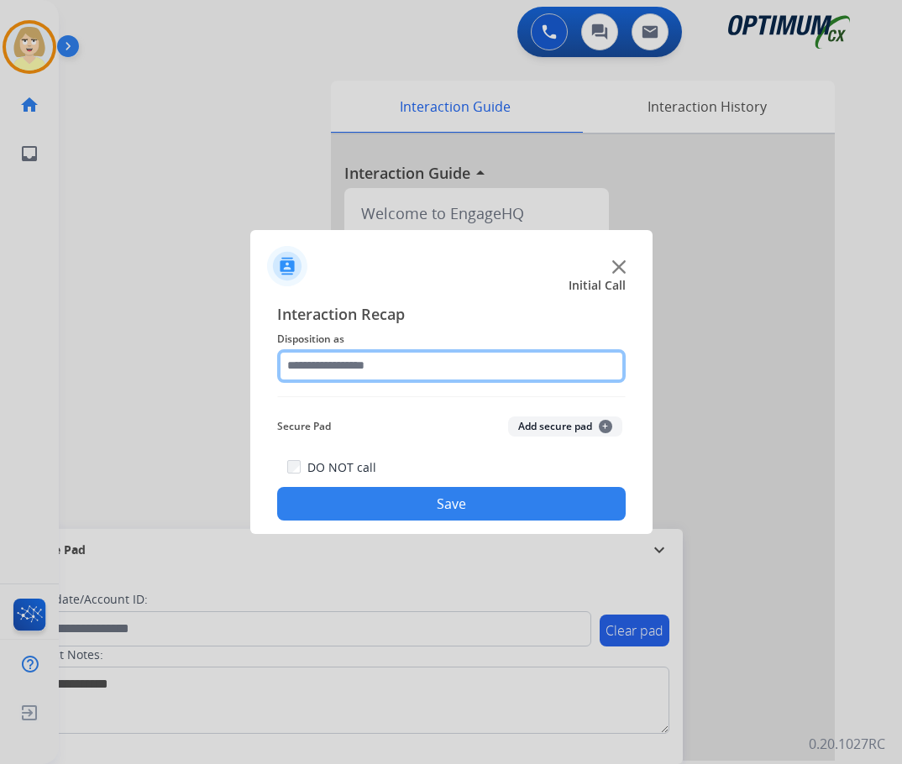
click at [319, 358] on input "text" at bounding box center [451, 366] width 348 height 34
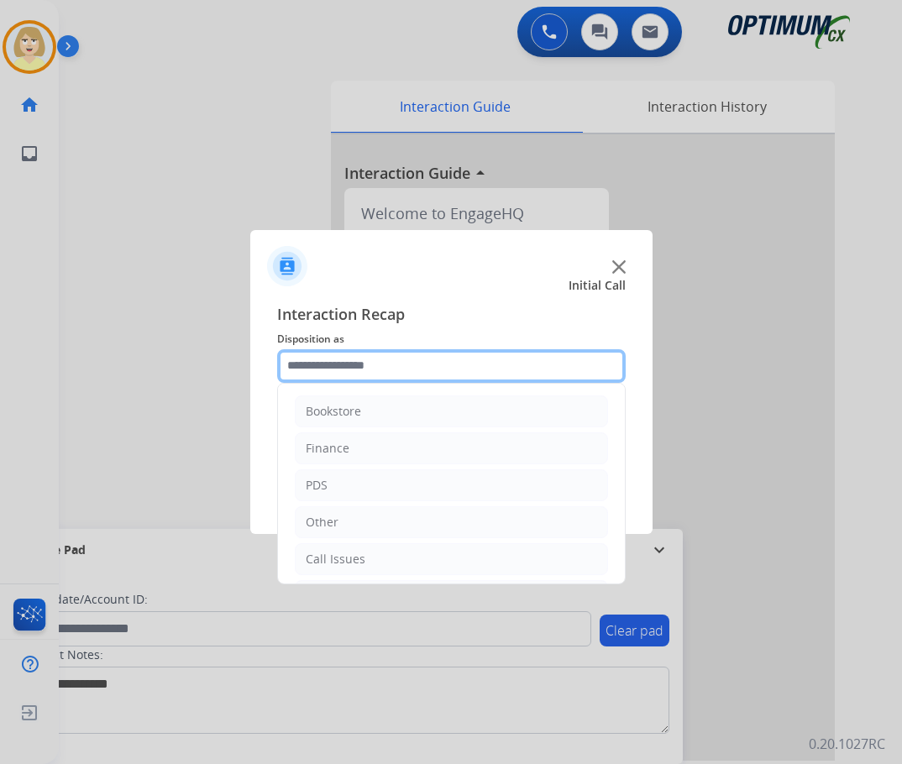
scroll to position [114, 0]
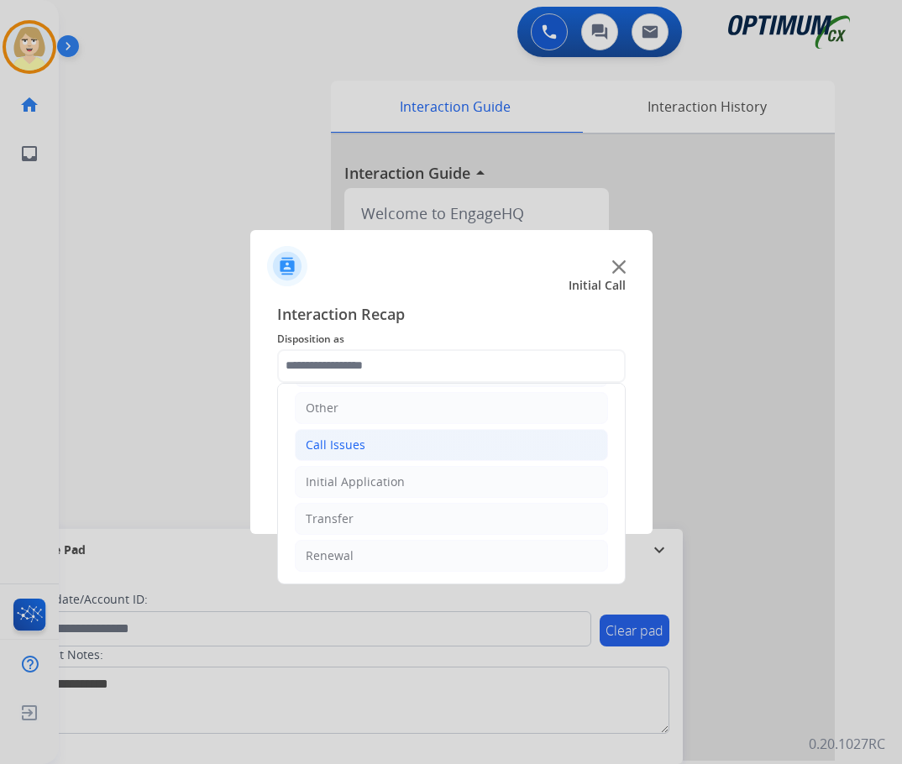
click at [353, 445] on div "Call Issues" at bounding box center [336, 445] width 60 height 17
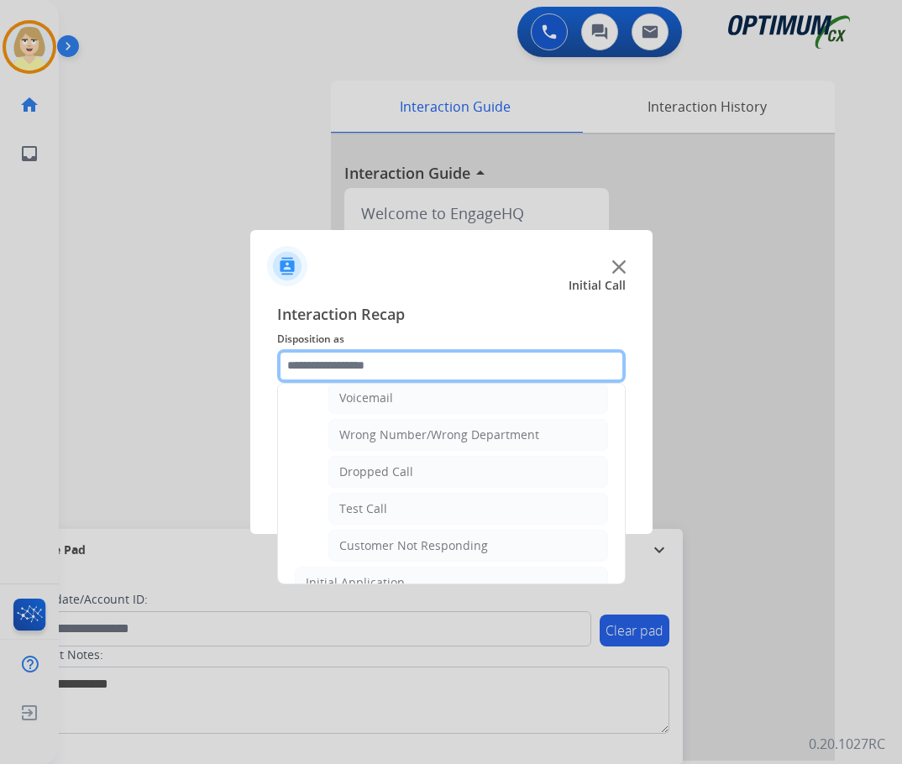
scroll to position [282, 0]
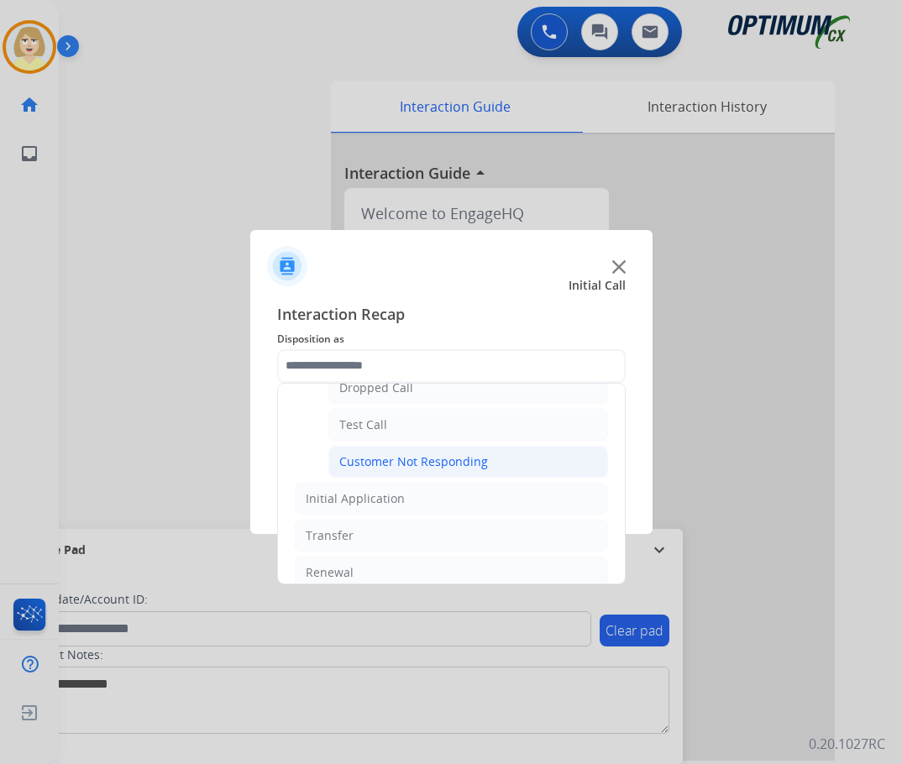
click at [403, 458] on div "Customer Not Responding" at bounding box center [413, 461] width 149 height 17
type input "**********"
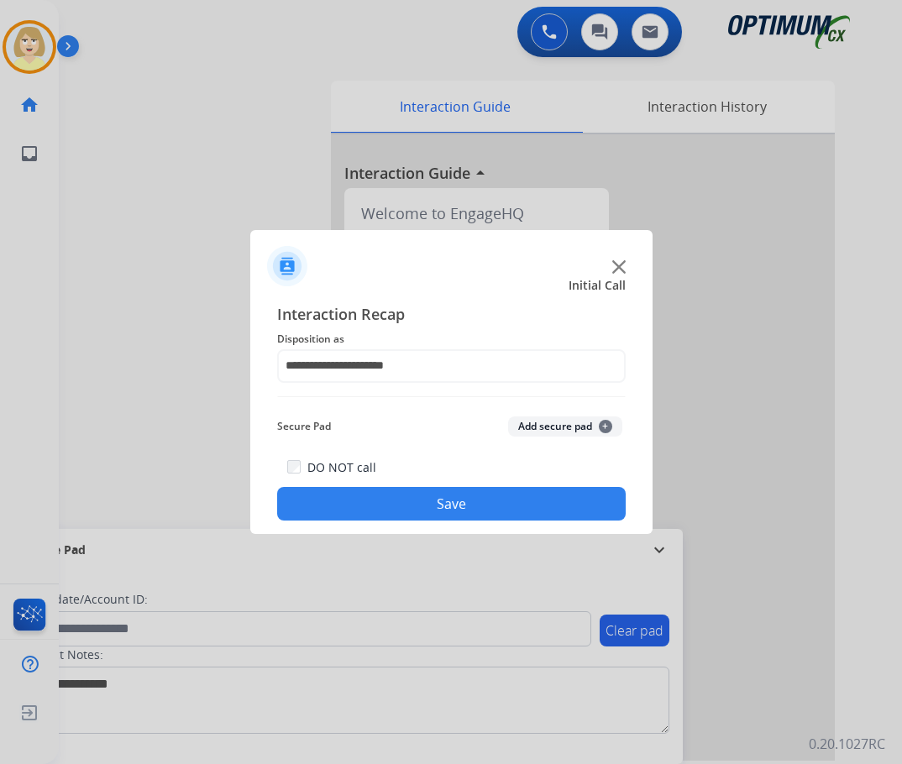
click at [539, 425] on button "Add secure pad +" at bounding box center [565, 427] width 114 height 20
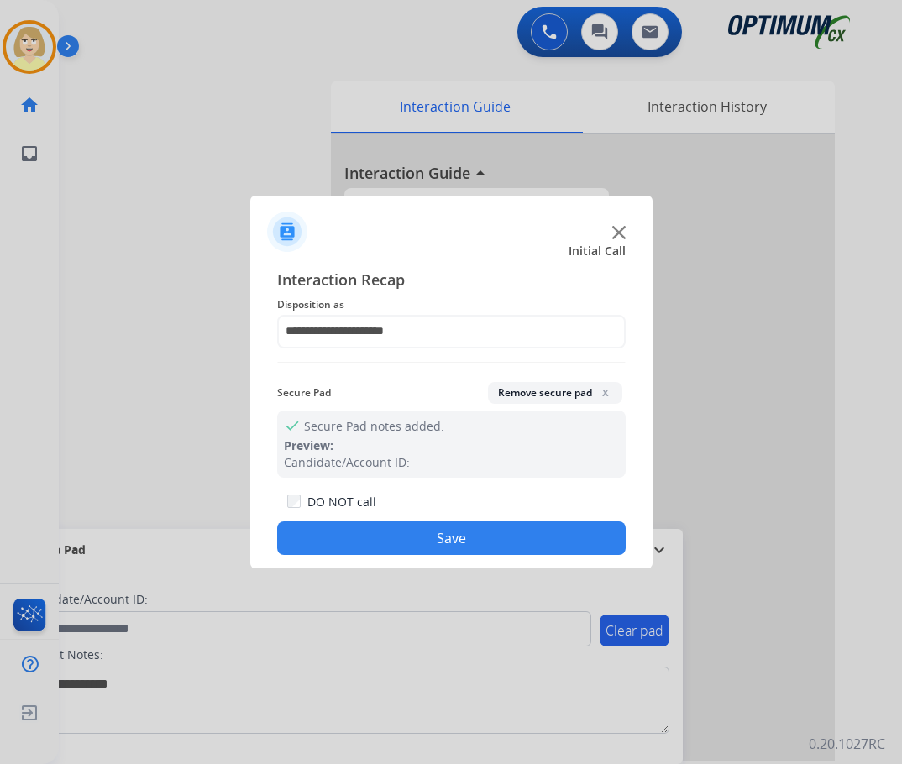
click at [357, 542] on button "Save" at bounding box center [451, 538] width 348 height 34
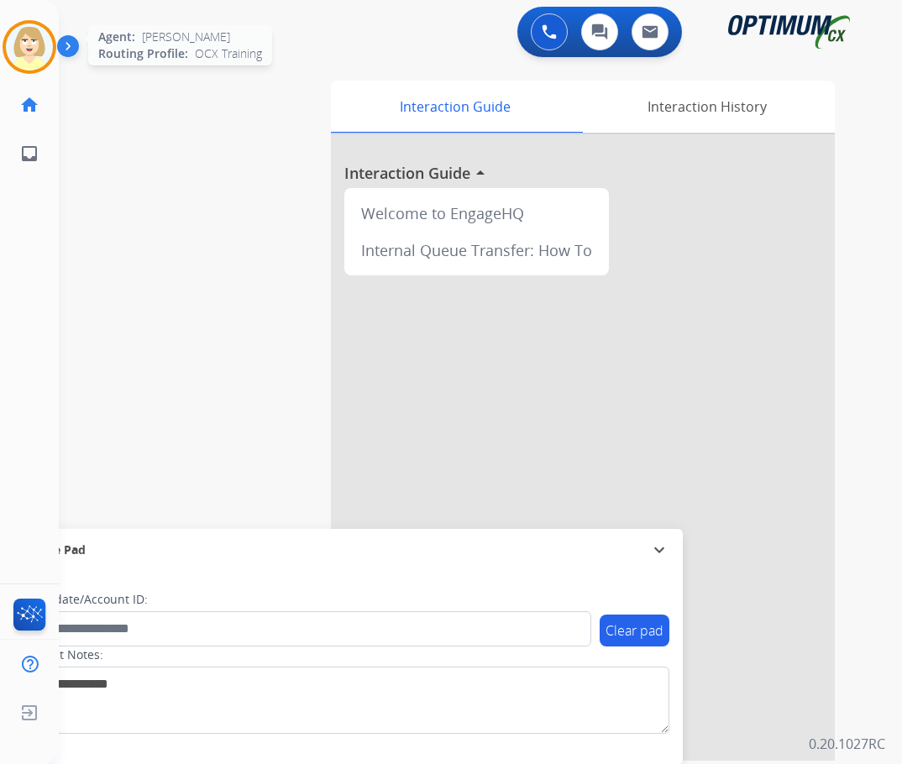
drag, startPoint x: 36, startPoint y: 38, endPoint x: 46, endPoint y: 50, distance: 16.1
click at [36, 37] on img at bounding box center [29, 47] width 47 height 47
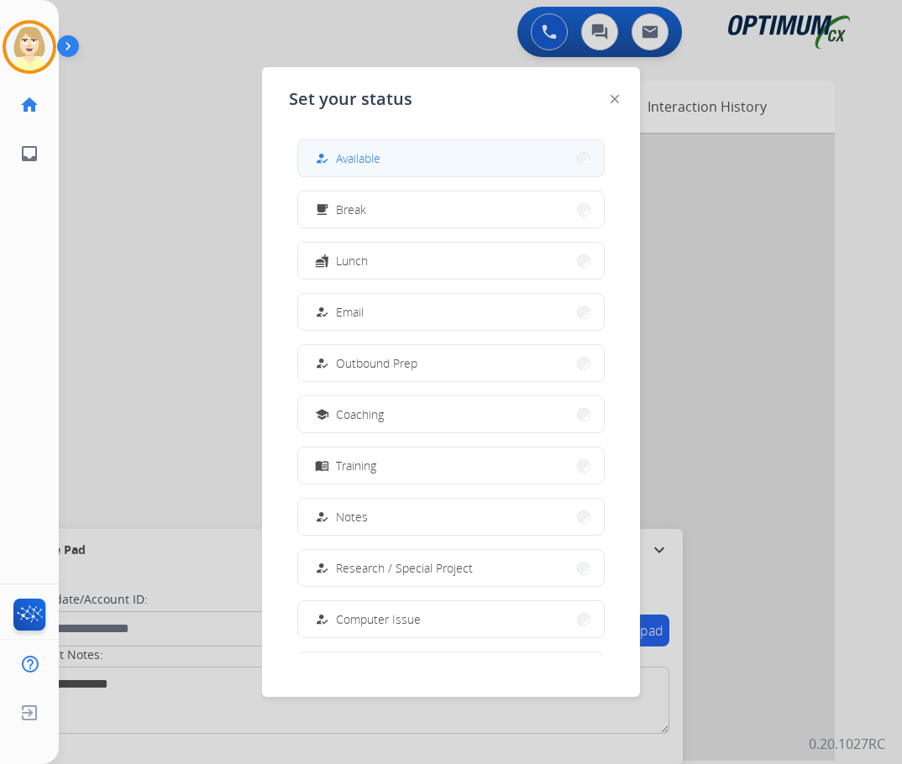
click at [354, 154] on span "Available" at bounding box center [358, 158] width 45 height 18
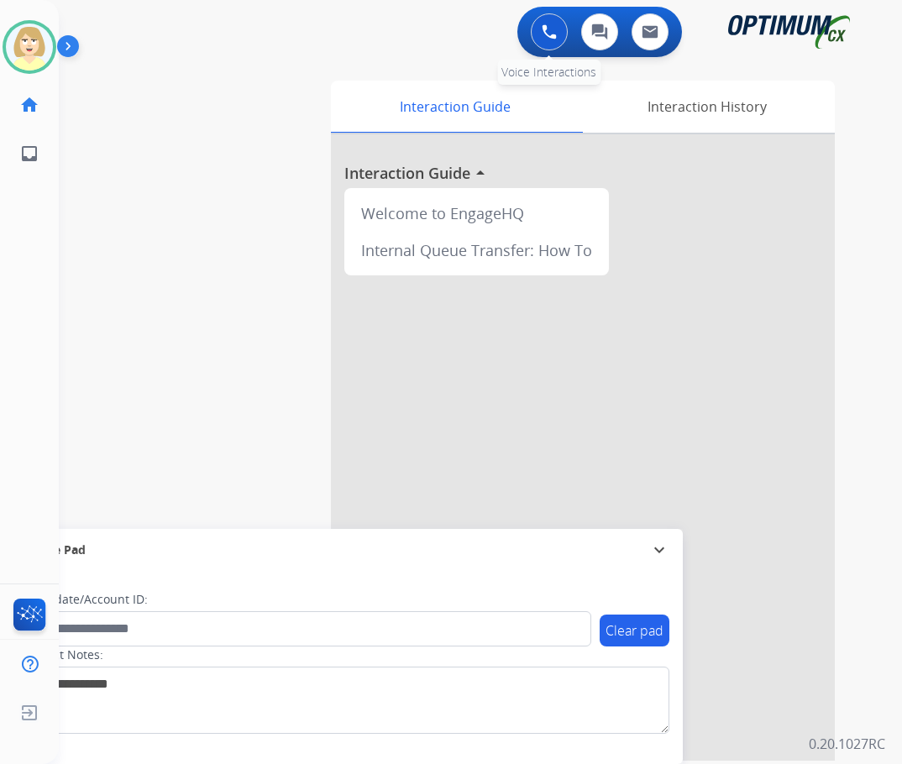
drag, startPoint x: 544, startPoint y: 29, endPoint x: 529, endPoint y: 29, distance: 15.1
click at [544, 28] on img at bounding box center [549, 31] width 15 height 15
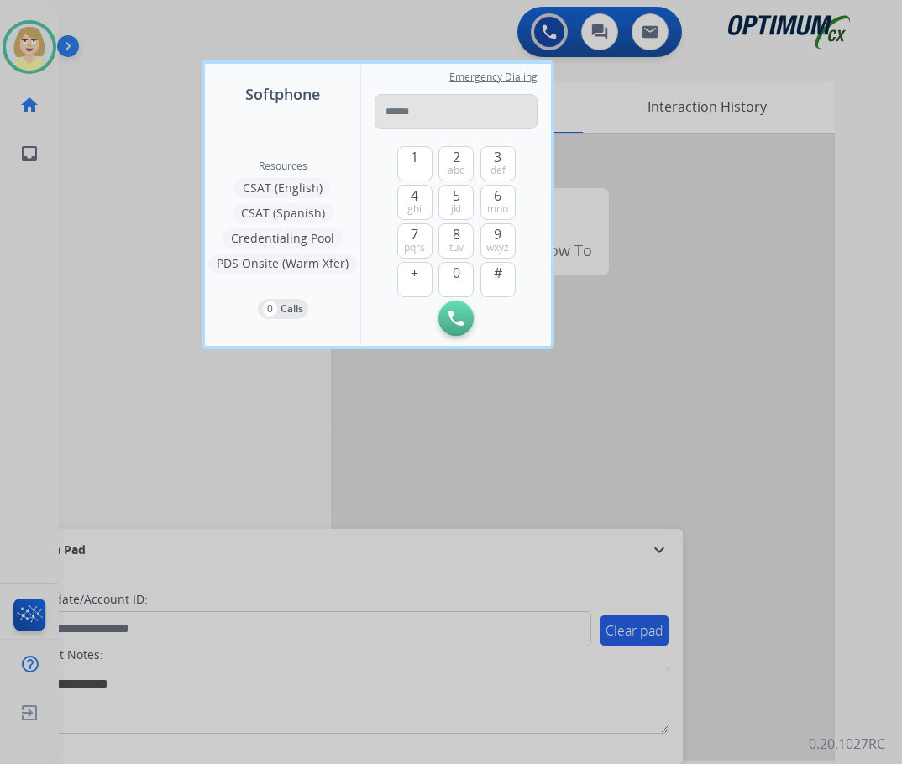
click at [405, 114] on input "tel" at bounding box center [456, 111] width 163 height 35
type input "**********"
click at [456, 316] on img at bounding box center [455, 318] width 15 height 15
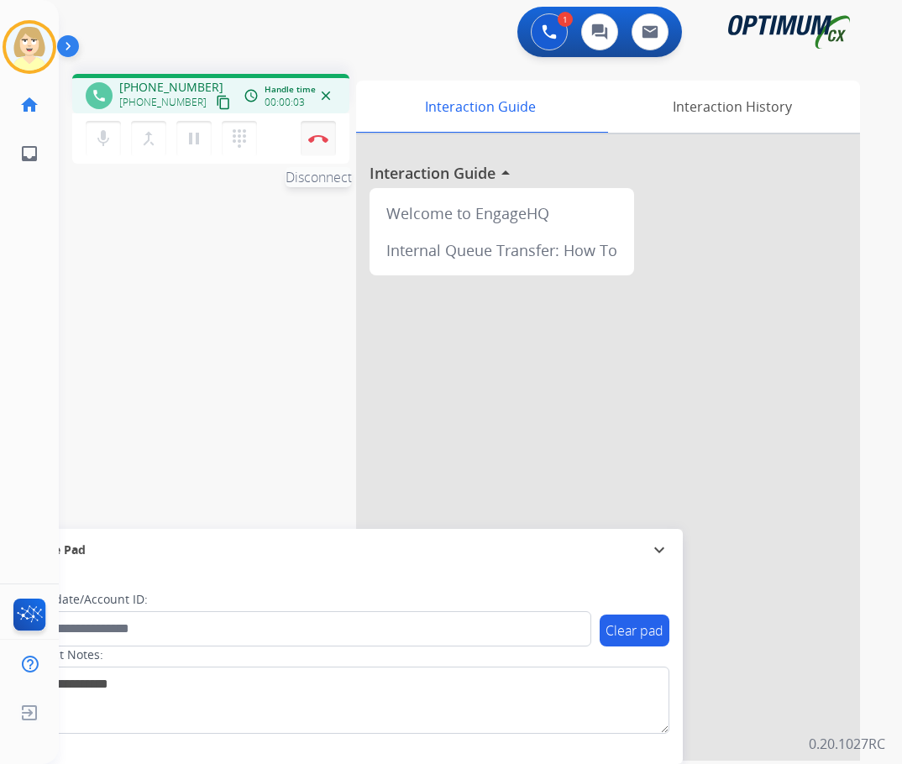
click at [314, 140] on img at bounding box center [318, 138] width 20 height 8
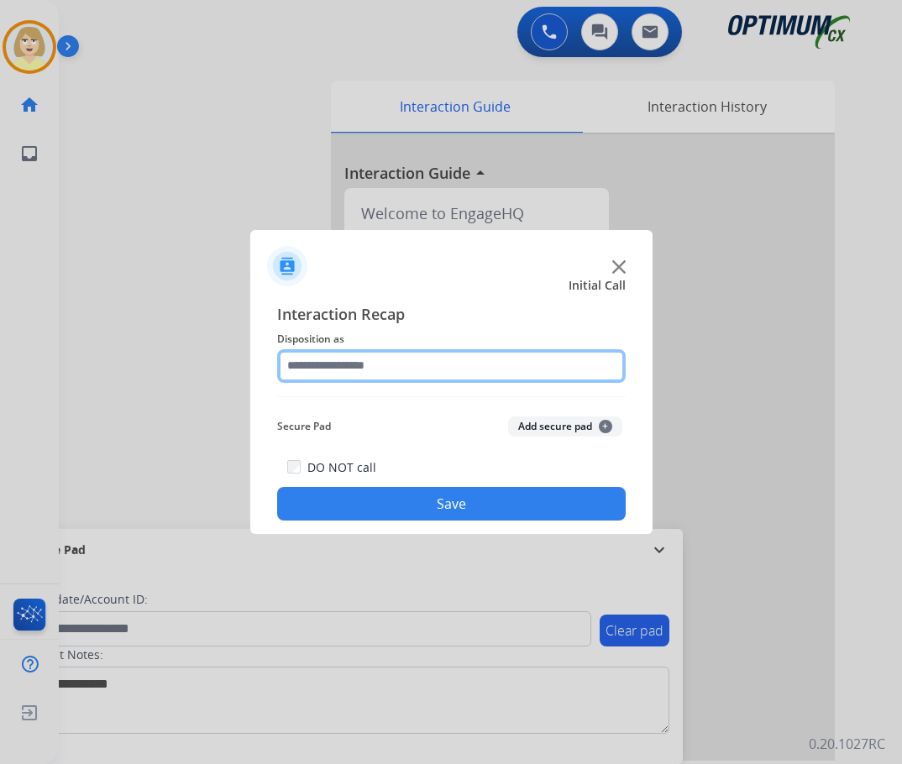
click at [311, 368] on input "text" at bounding box center [451, 366] width 348 height 34
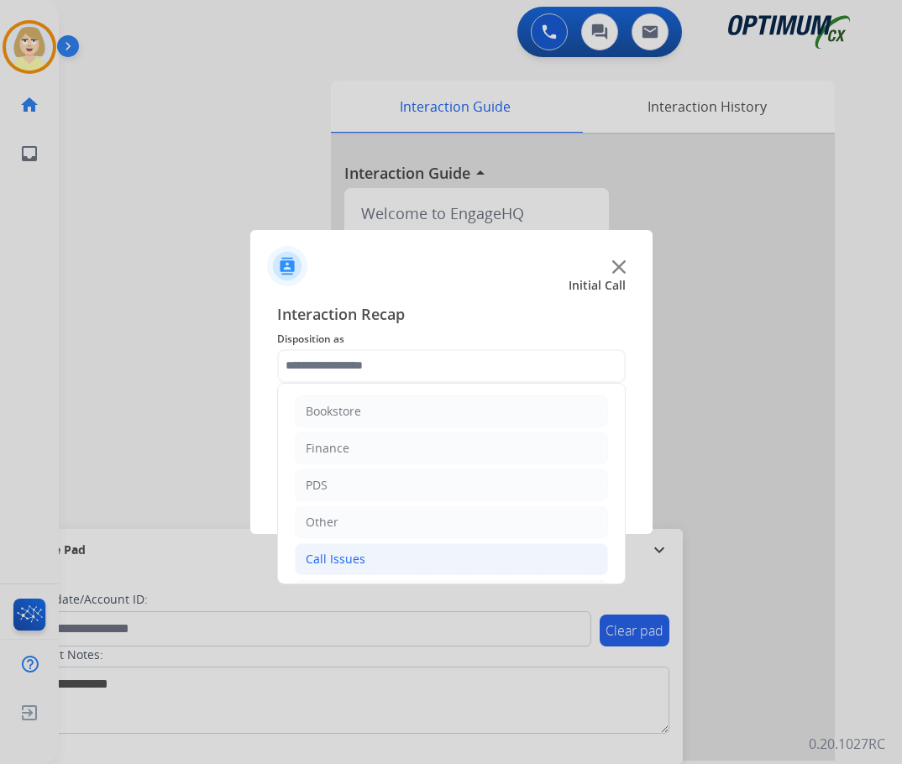
click at [350, 562] on div "Call Issues" at bounding box center [336, 559] width 60 height 17
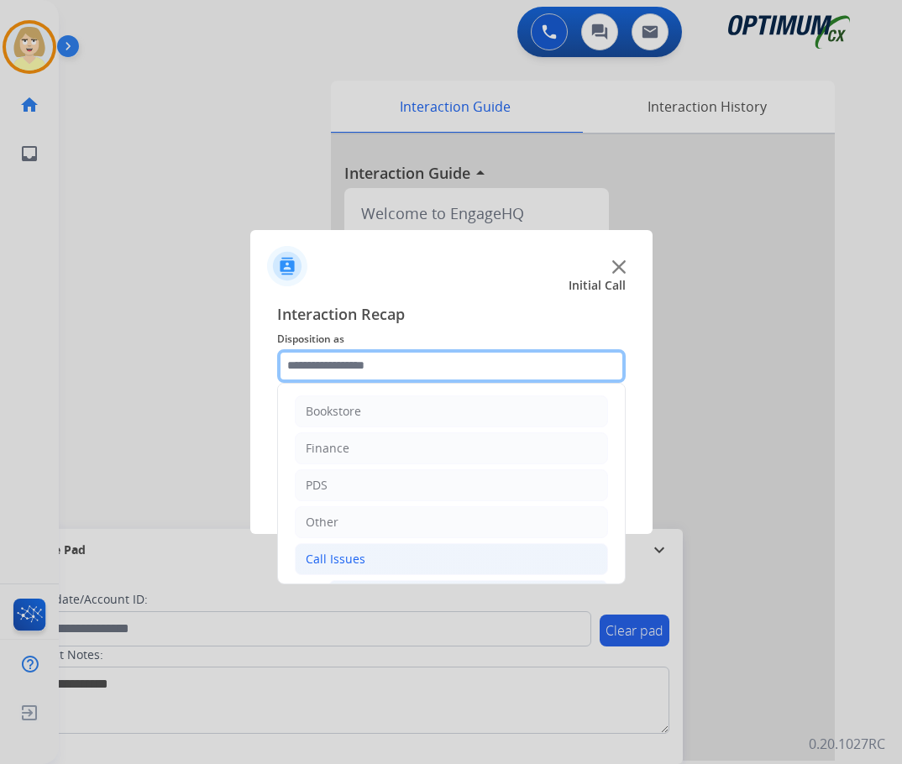
scroll to position [84, 0]
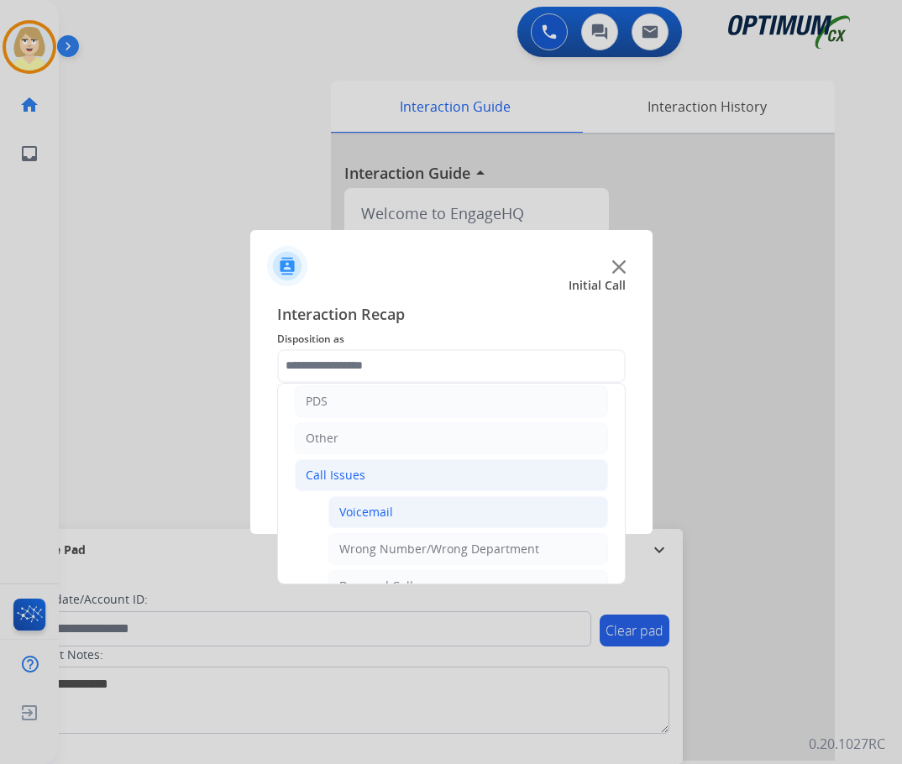
click at [367, 508] on div "Voicemail" at bounding box center [366, 512] width 54 height 17
type input "*********"
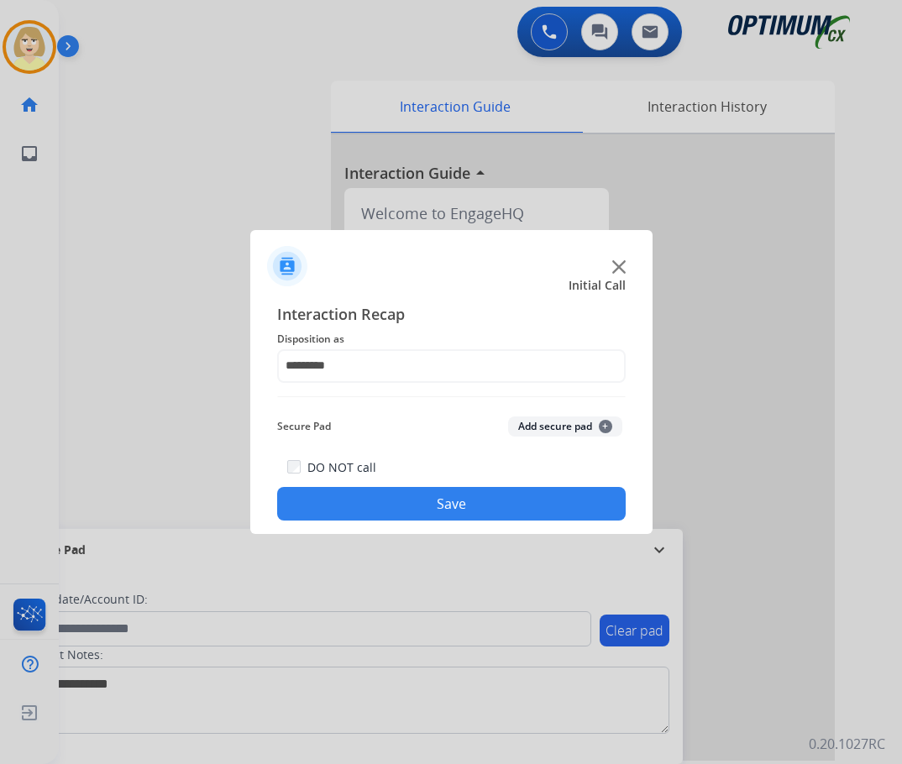
drag, startPoint x: 547, startPoint y: 425, endPoint x: 386, endPoint y: 490, distance: 172.9
click at [545, 425] on button "Add secure pad +" at bounding box center [565, 427] width 114 height 20
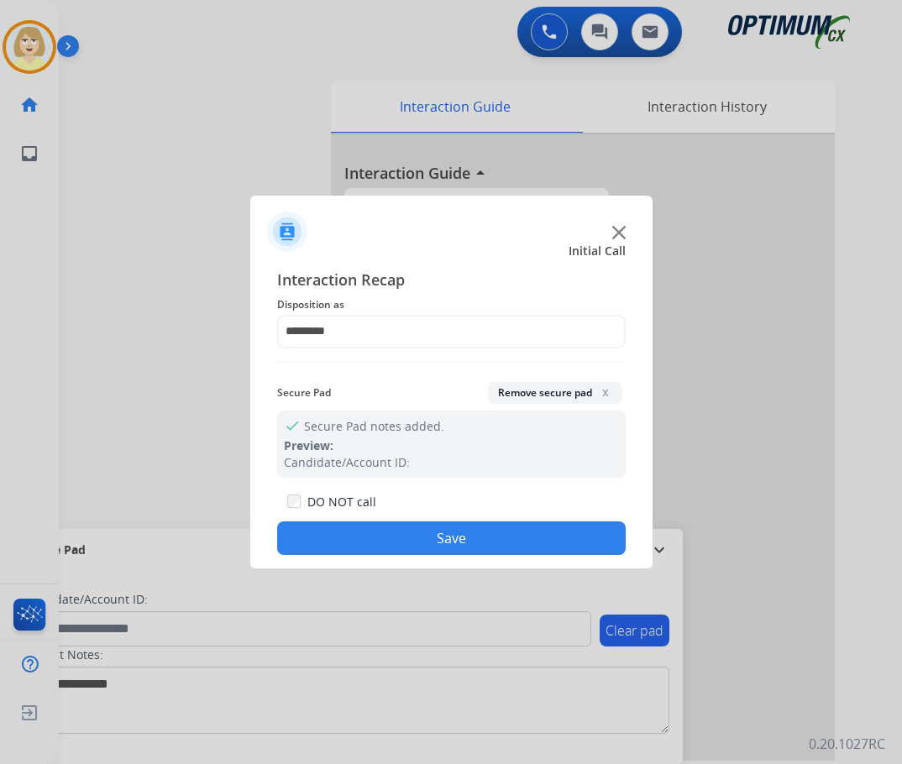
click at [312, 537] on button "Save" at bounding box center [451, 538] width 348 height 34
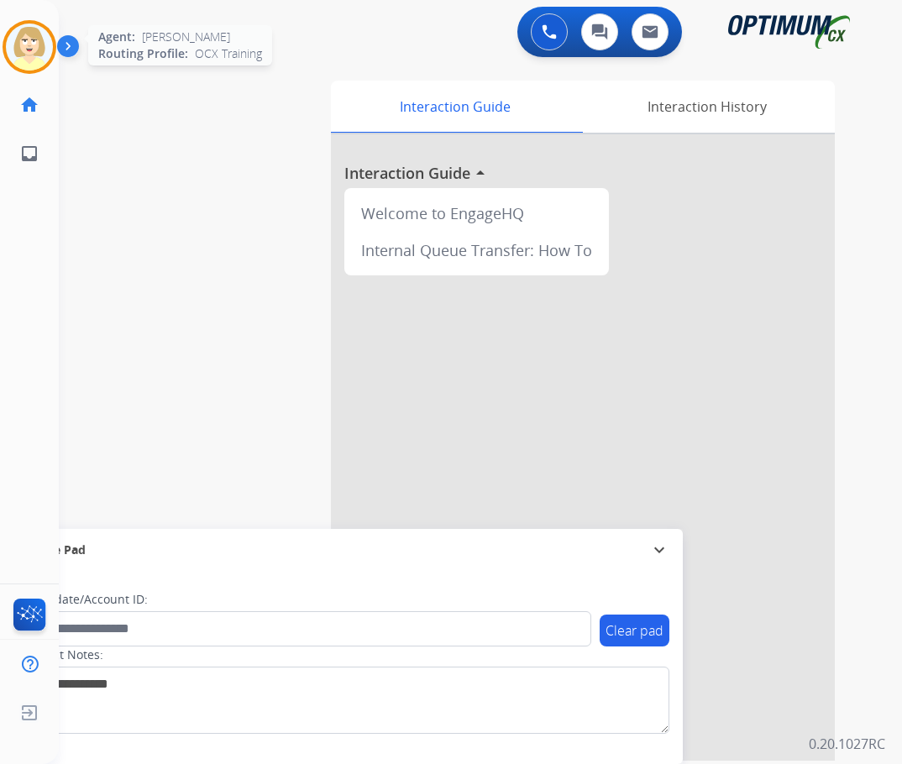
click at [32, 38] on img at bounding box center [29, 47] width 47 height 47
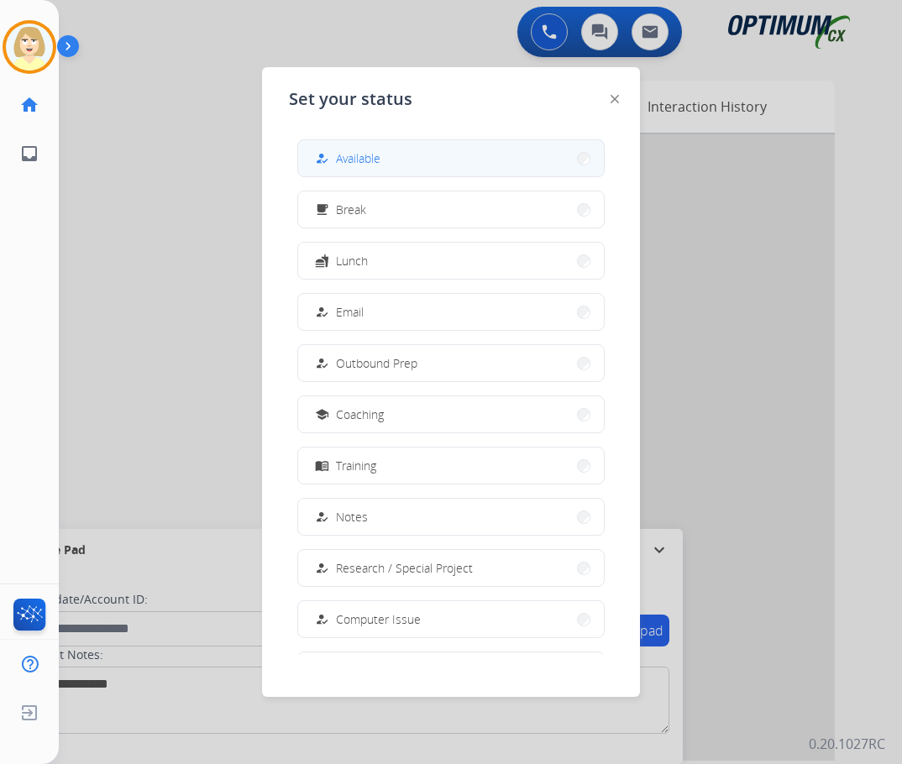
click at [335, 165] on div "how_to_reg" at bounding box center [324, 159] width 24 height 20
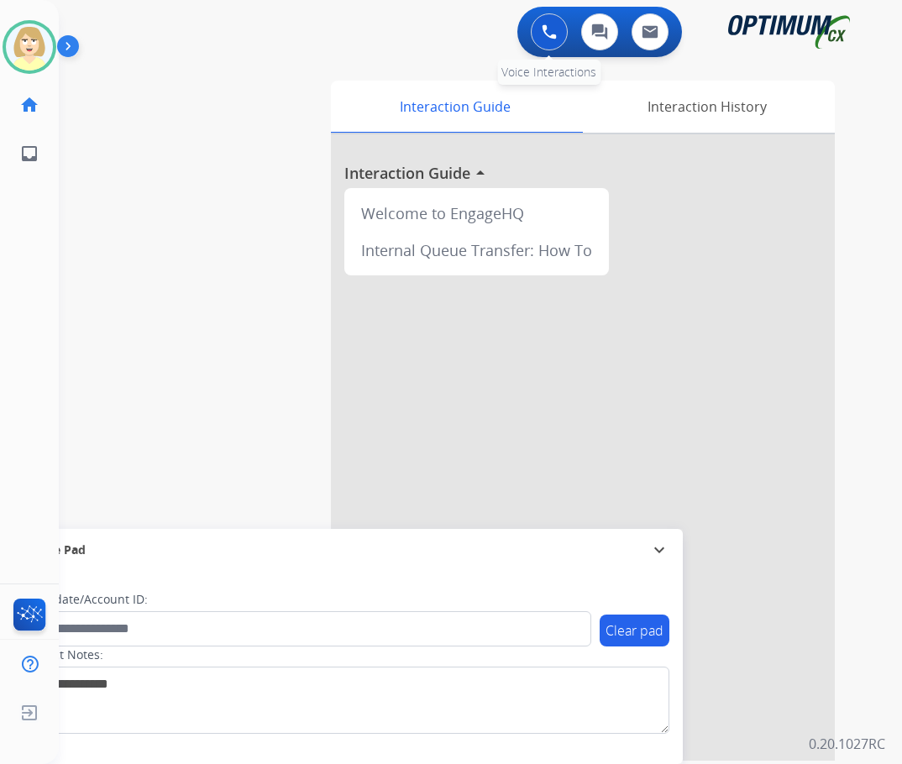
click at [542, 30] on img at bounding box center [549, 31] width 15 height 15
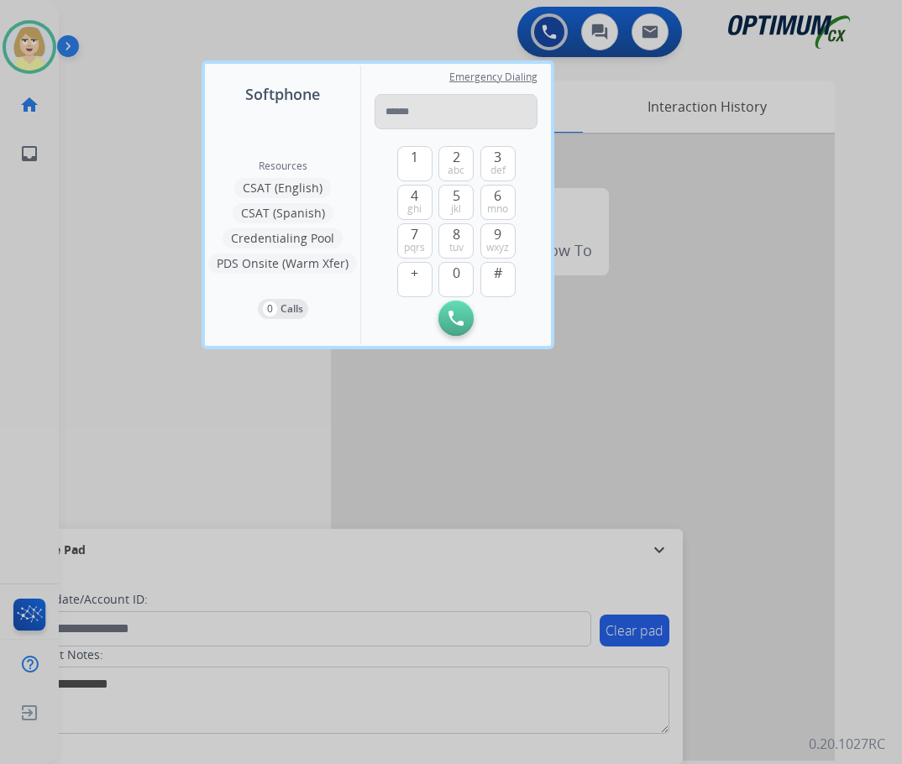
click at [401, 115] on input "tel" at bounding box center [456, 111] width 163 height 35
type input "**********"
click at [448, 311] on button "Initiate Call" at bounding box center [455, 318] width 35 height 35
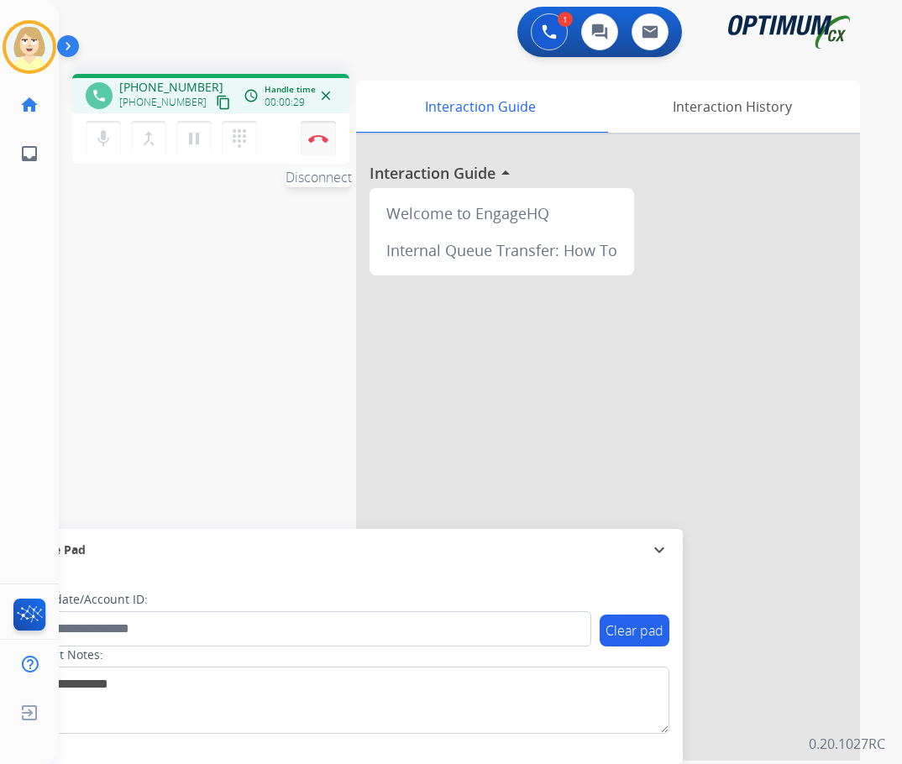
click at [317, 133] on button "Disconnect" at bounding box center [318, 138] width 35 height 35
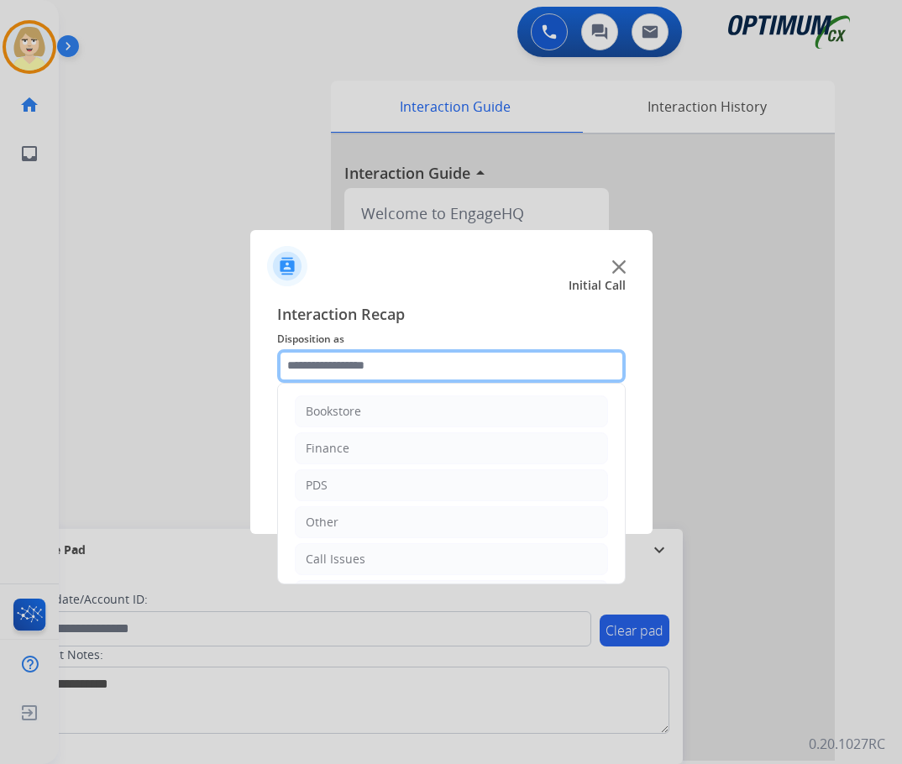
click at [322, 359] on input "text" at bounding box center [451, 366] width 348 height 34
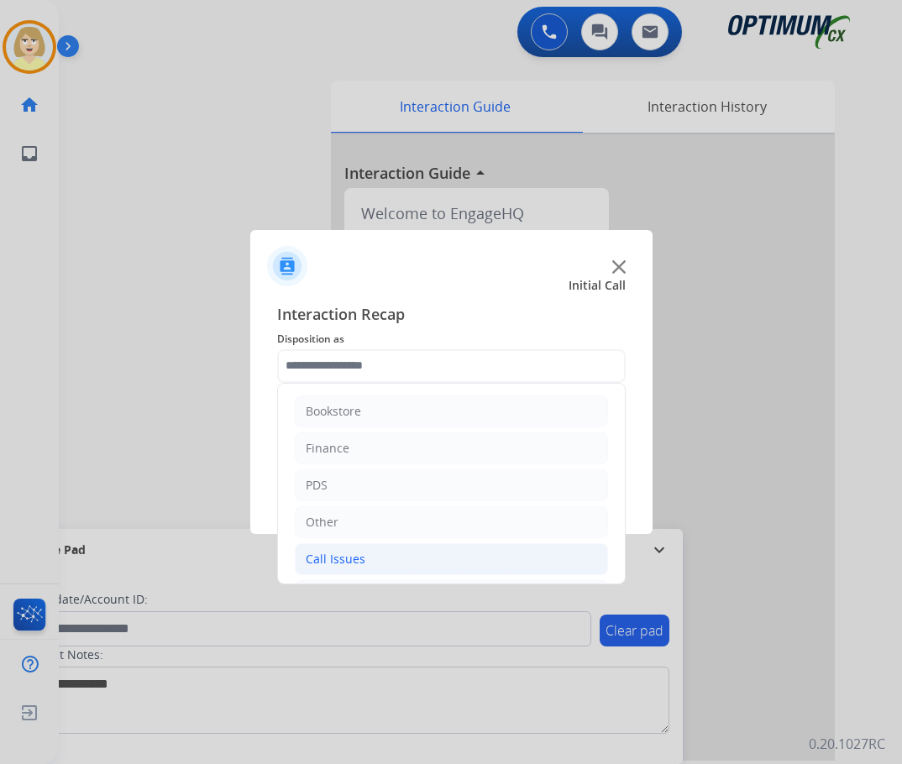
click at [348, 557] on div "Call Issues" at bounding box center [336, 559] width 60 height 17
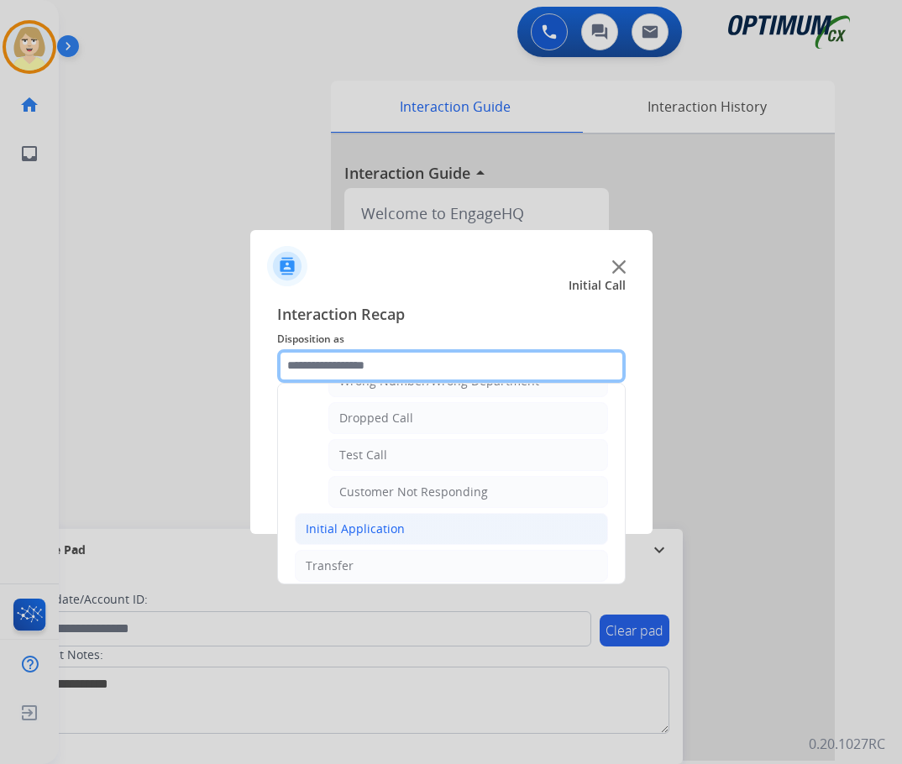
scroll to position [299, 0]
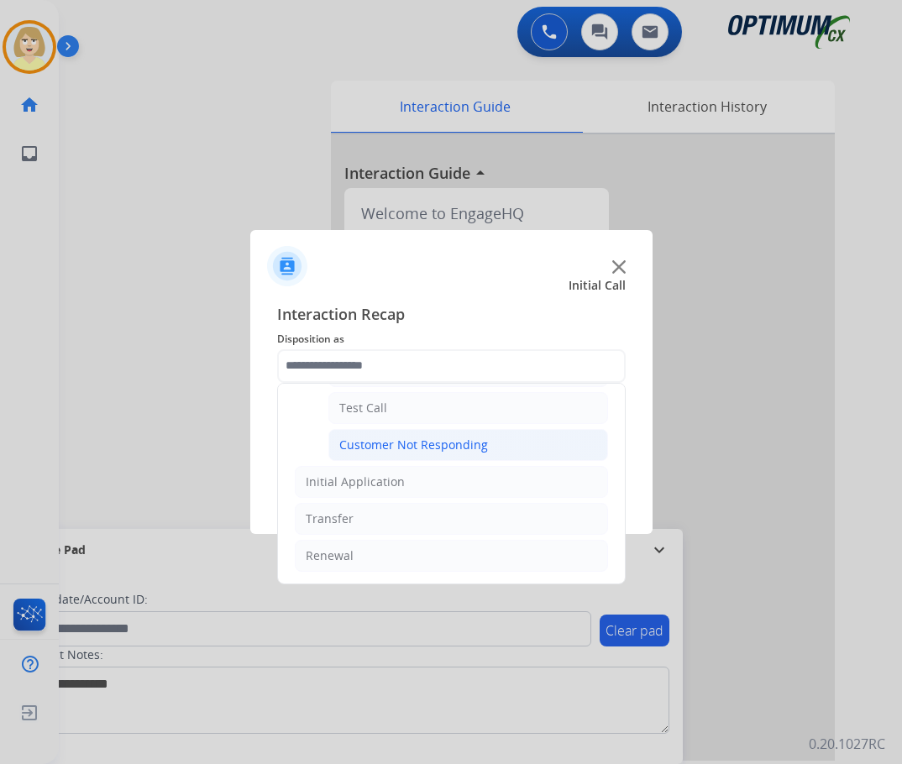
click at [406, 443] on div "Customer Not Responding" at bounding box center [413, 445] width 149 height 17
type input "**********"
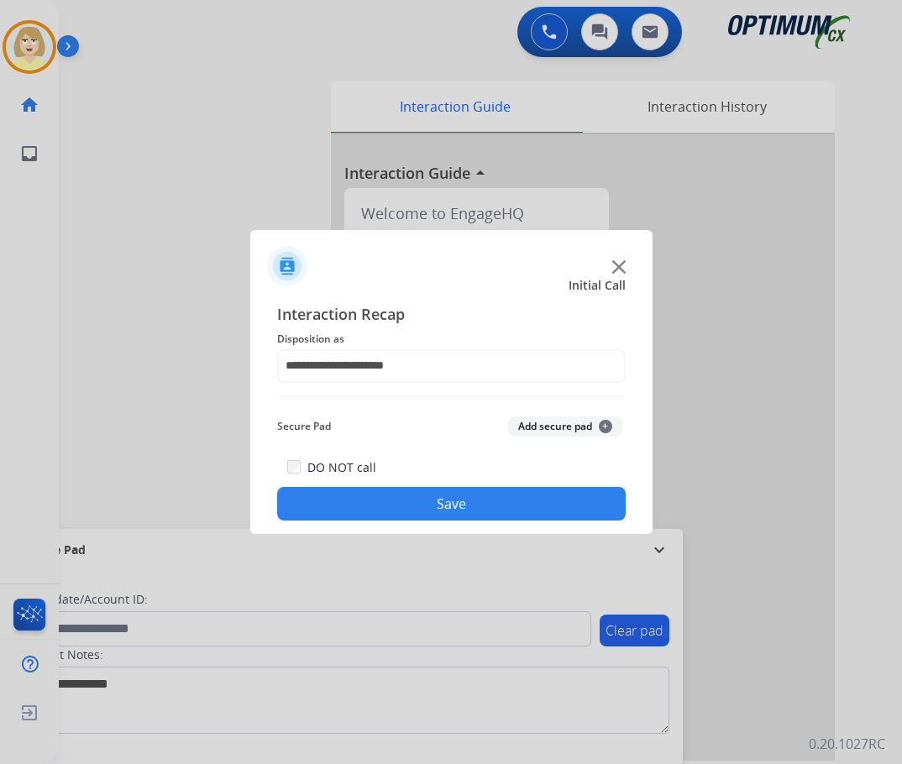
click at [545, 419] on button "Add secure pad +" at bounding box center [565, 427] width 114 height 20
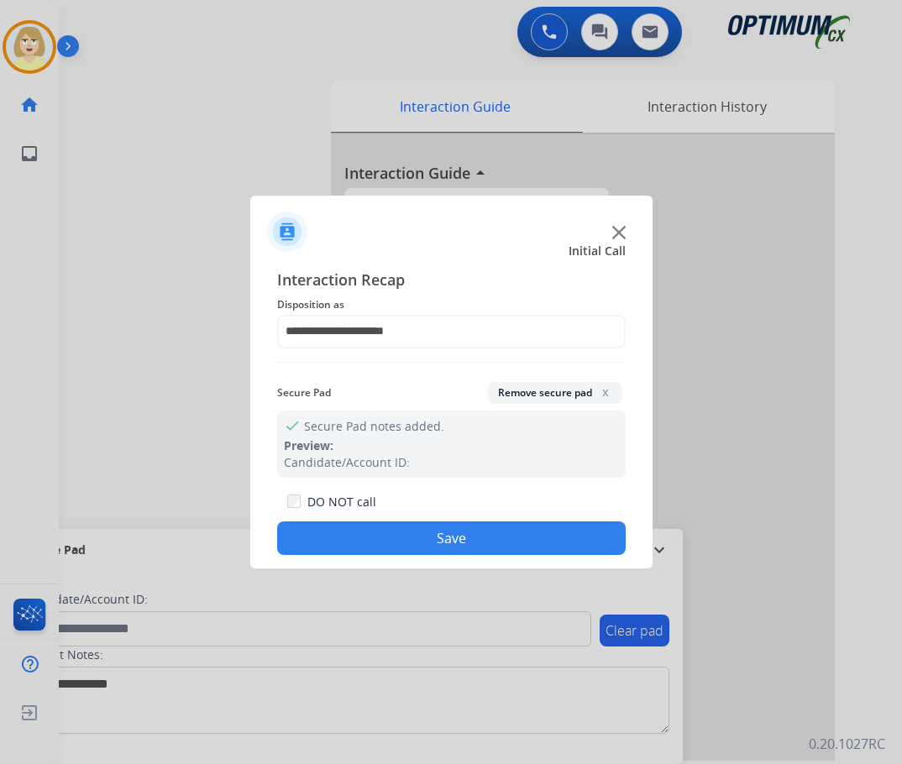
click at [360, 527] on button "Save" at bounding box center [451, 538] width 348 height 34
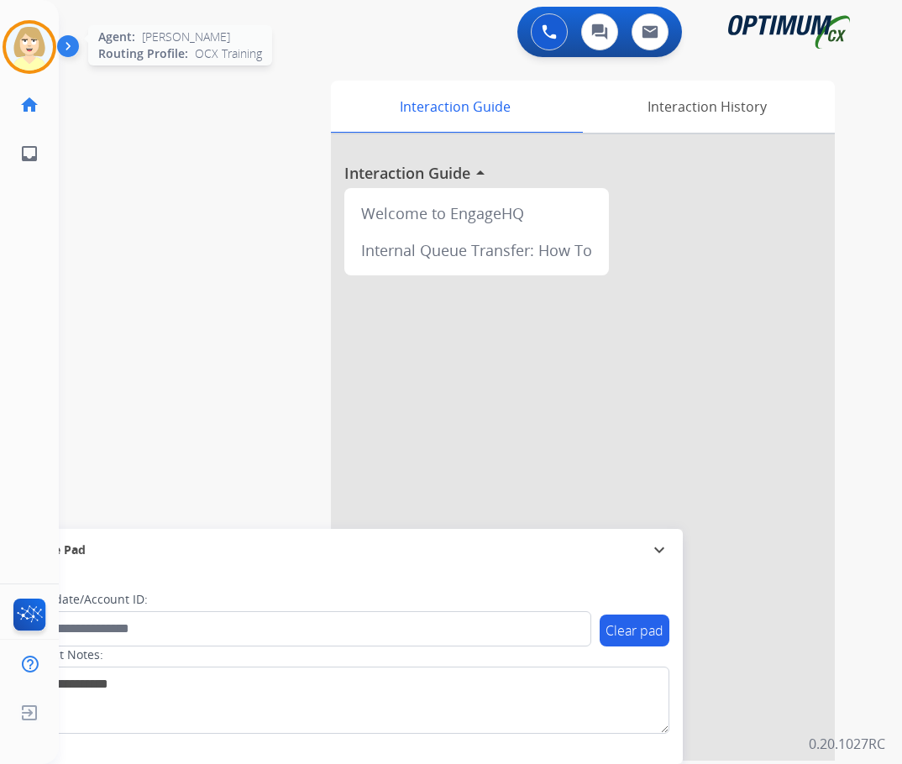
click at [24, 54] on img at bounding box center [29, 47] width 47 height 47
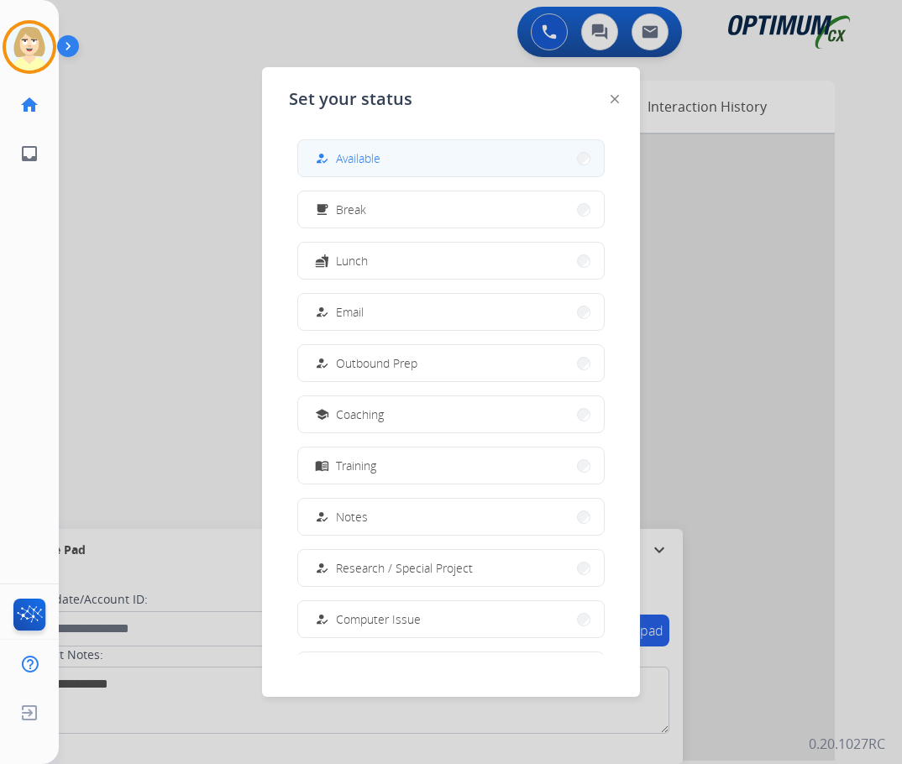
click at [362, 155] on span "Available" at bounding box center [358, 158] width 45 height 18
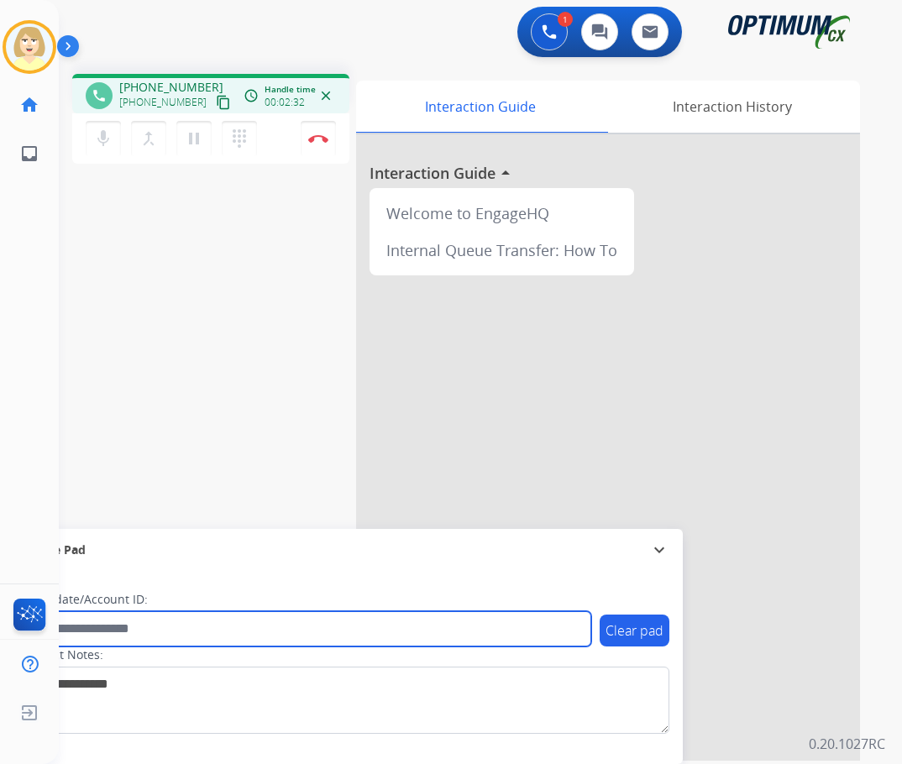
click at [167, 634] on input "text" at bounding box center [306, 628] width 569 height 35
paste input "*******"
type input "*******"
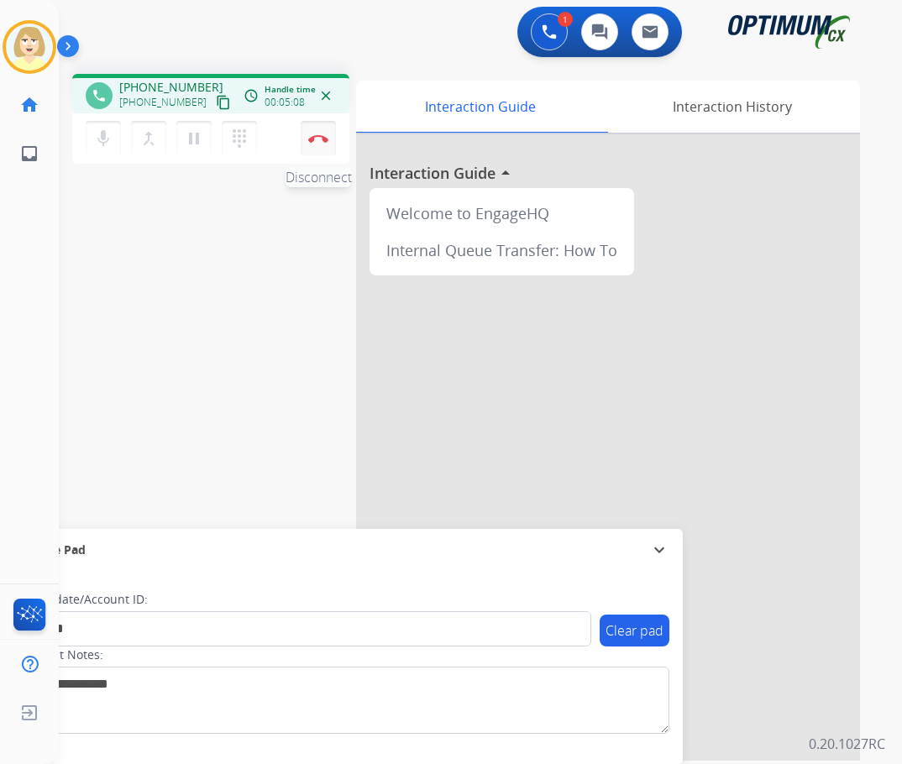
click at [321, 135] on img at bounding box center [318, 138] width 20 height 8
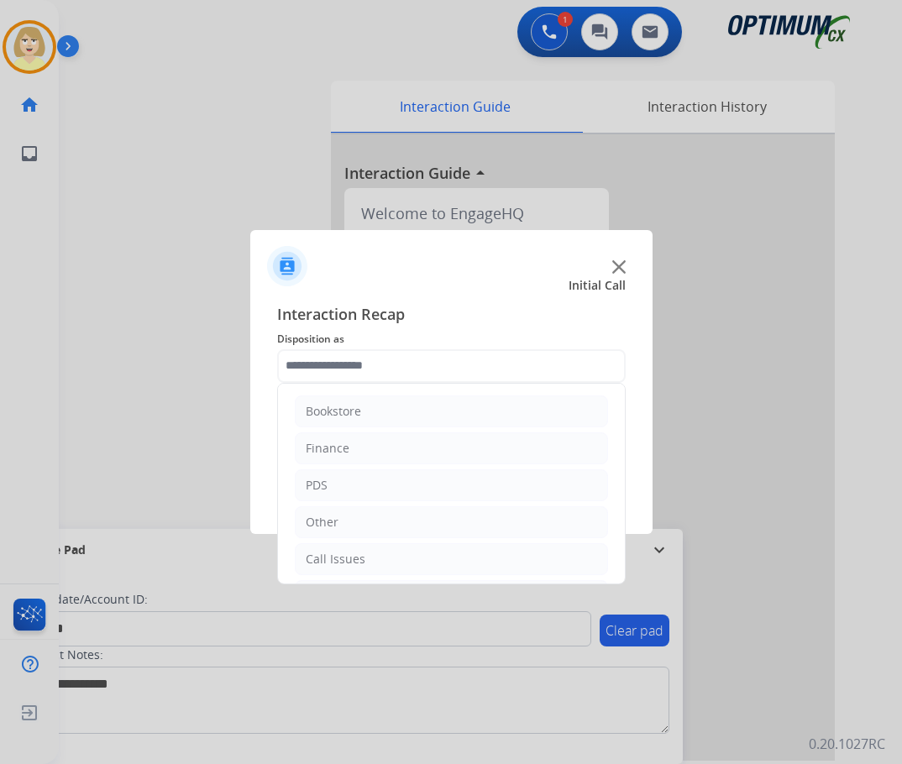
click at [337, 364] on input "text" at bounding box center [451, 366] width 348 height 34
click at [331, 553] on div "Renewal" at bounding box center [330, 556] width 48 height 17
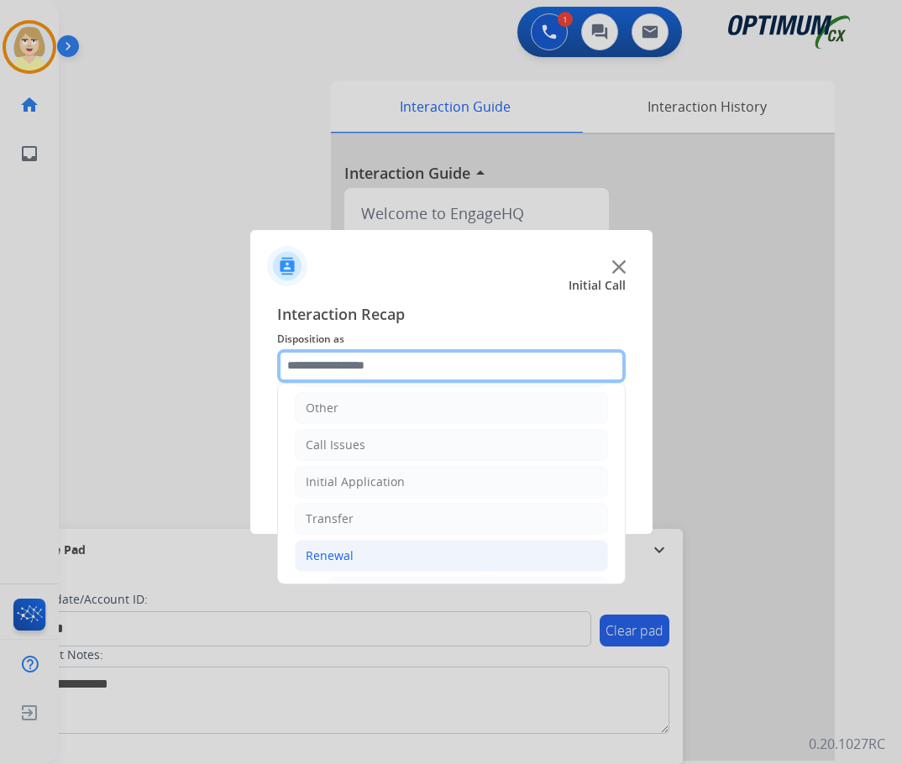
scroll to position [366, 0]
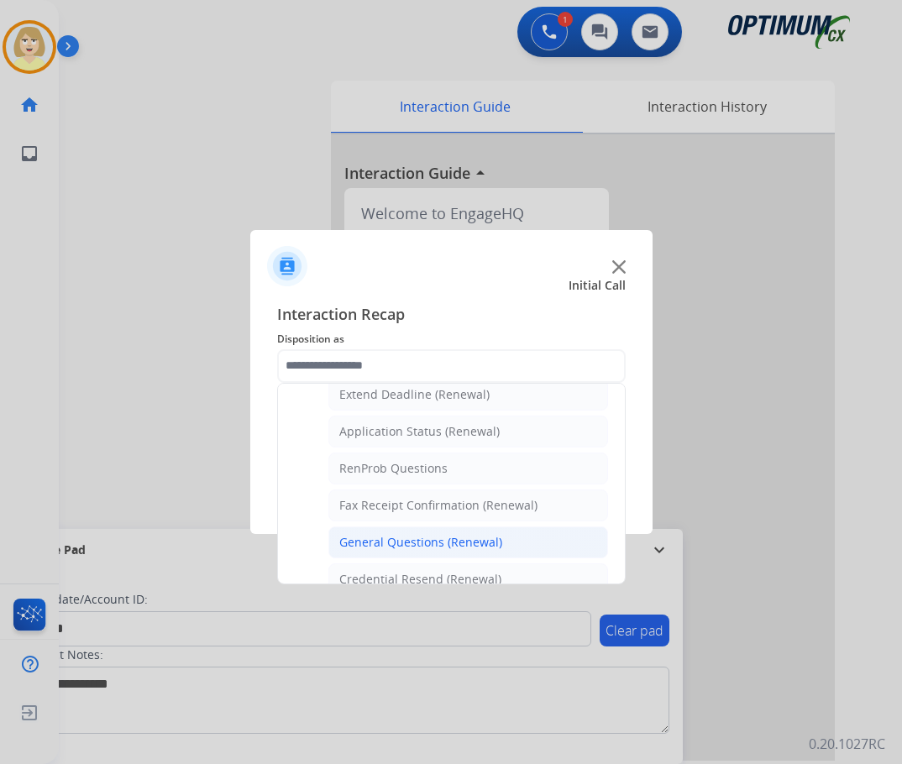
click at [401, 538] on div "General Questions (Renewal)" at bounding box center [420, 542] width 163 height 17
type input "**********"
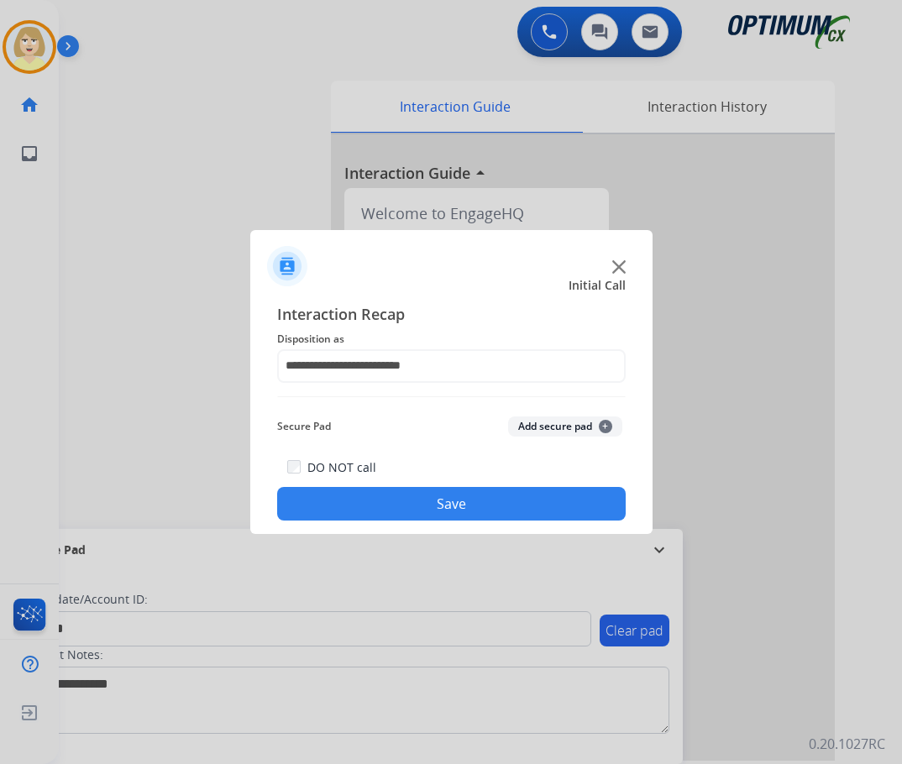
click at [527, 420] on button "Add secure pad +" at bounding box center [565, 427] width 114 height 20
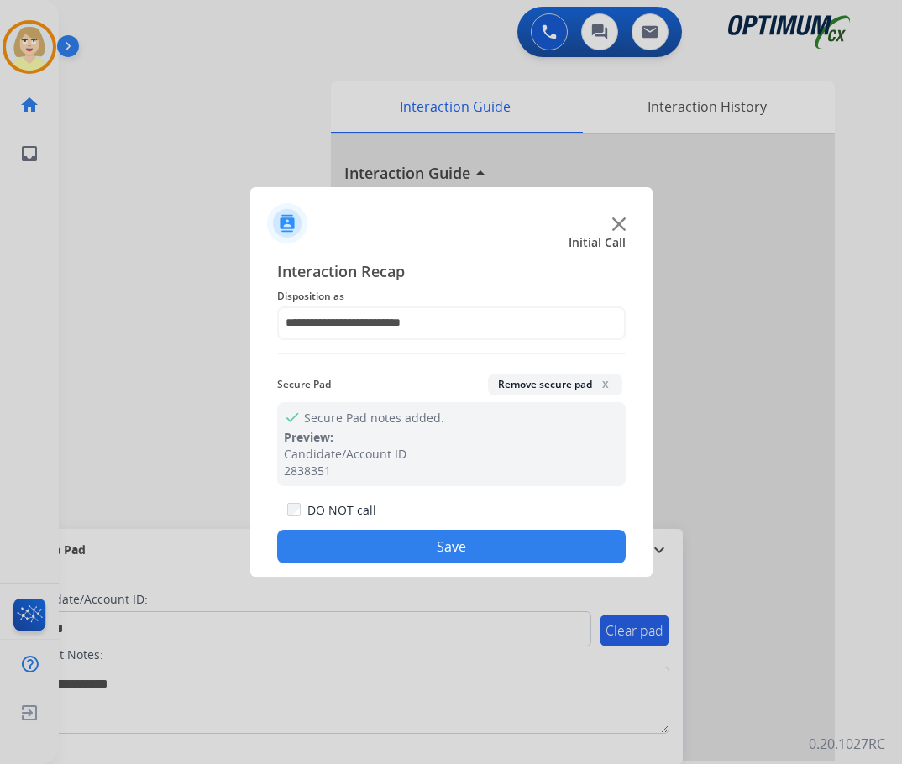
drag, startPoint x: 377, startPoint y: 549, endPoint x: 338, endPoint y: 506, distance: 57.7
click at [376, 547] on button "Save" at bounding box center [451, 547] width 348 height 34
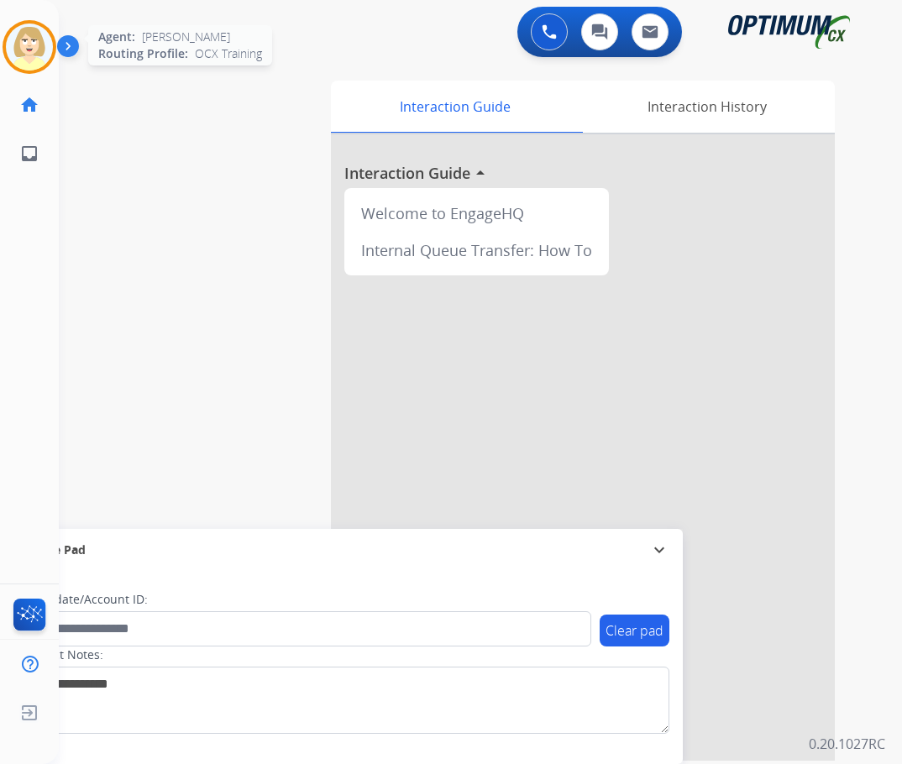
click at [29, 41] on img at bounding box center [29, 47] width 47 height 47
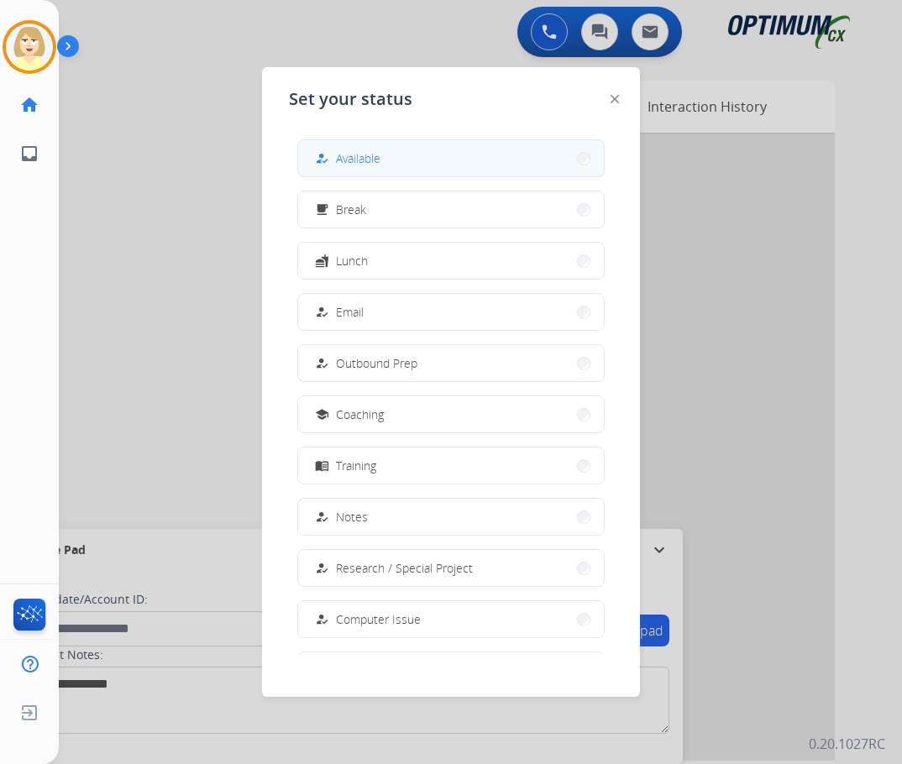
click at [338, 157] on div "how_to_reg Available" at bounding box center [346, 159] width 69 height 20
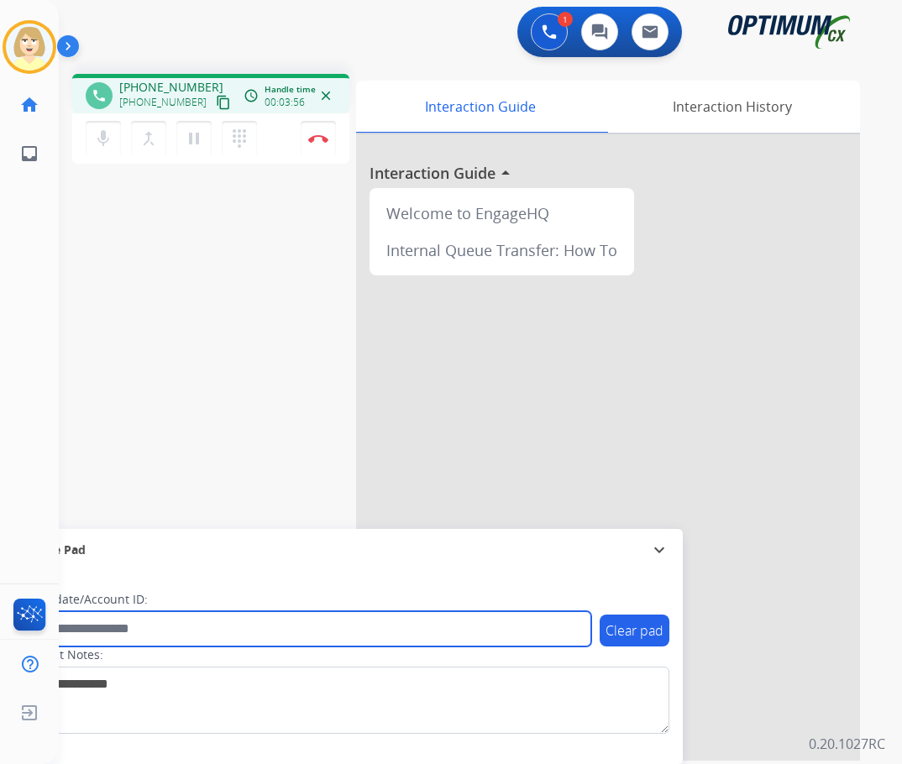
click at [119, 626] on input "text" at bounding box center [306, 628] width 569 height 35
paste input "*******"
type input "*******"
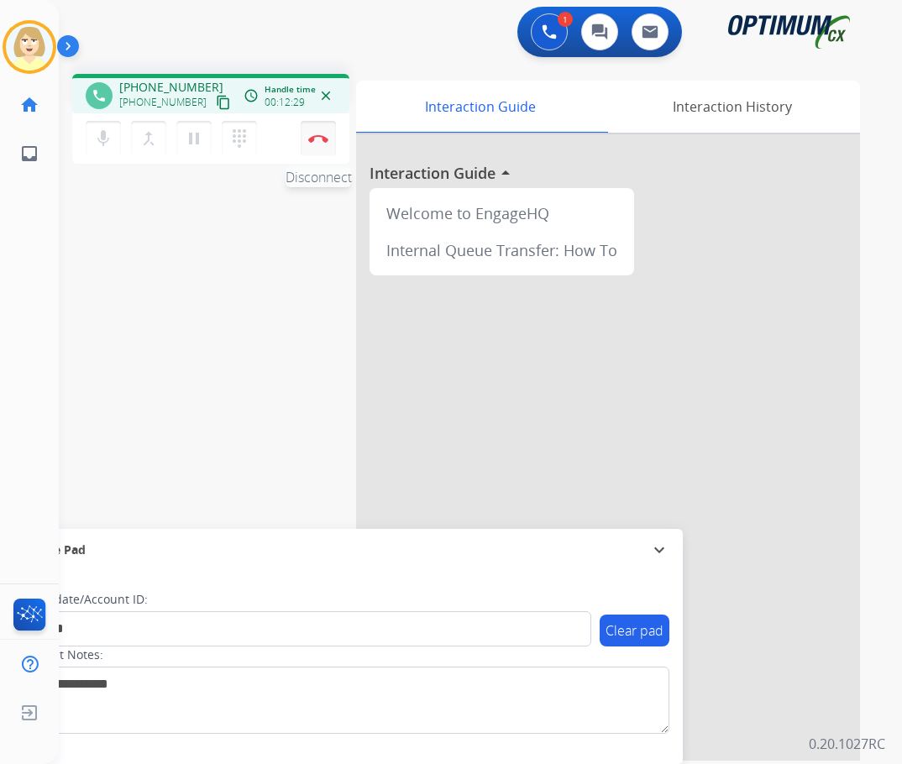
click at [323, 130] on button "Disconnect" at bounding box center [318, 138] width 35 height 35
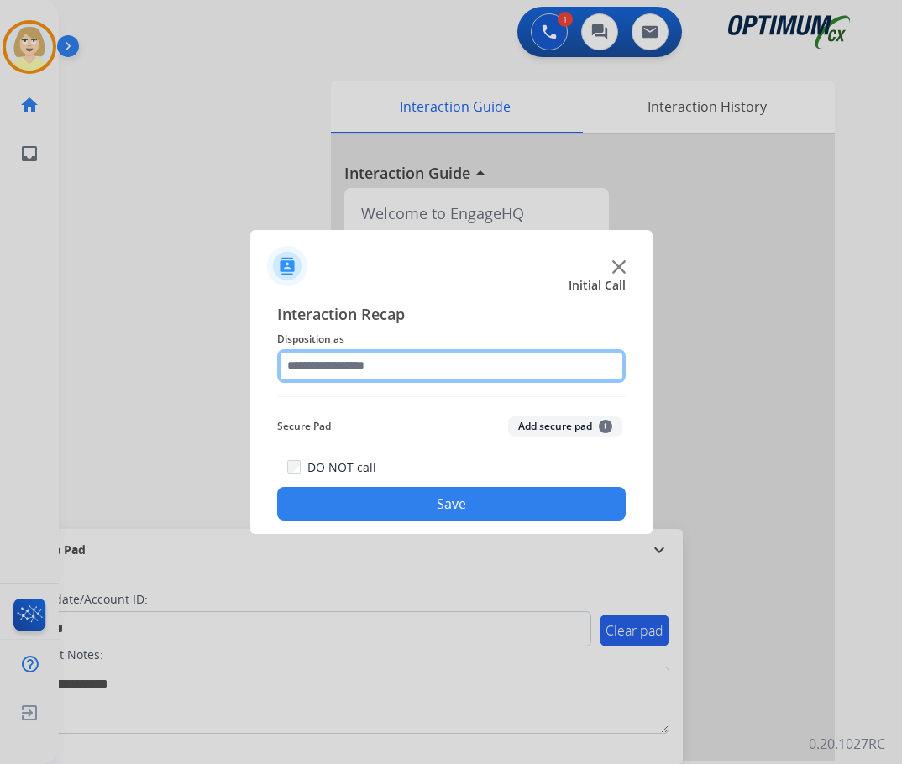
click at [354, 364] on input "text" at bounding box center [451, 366] width 348 height 34
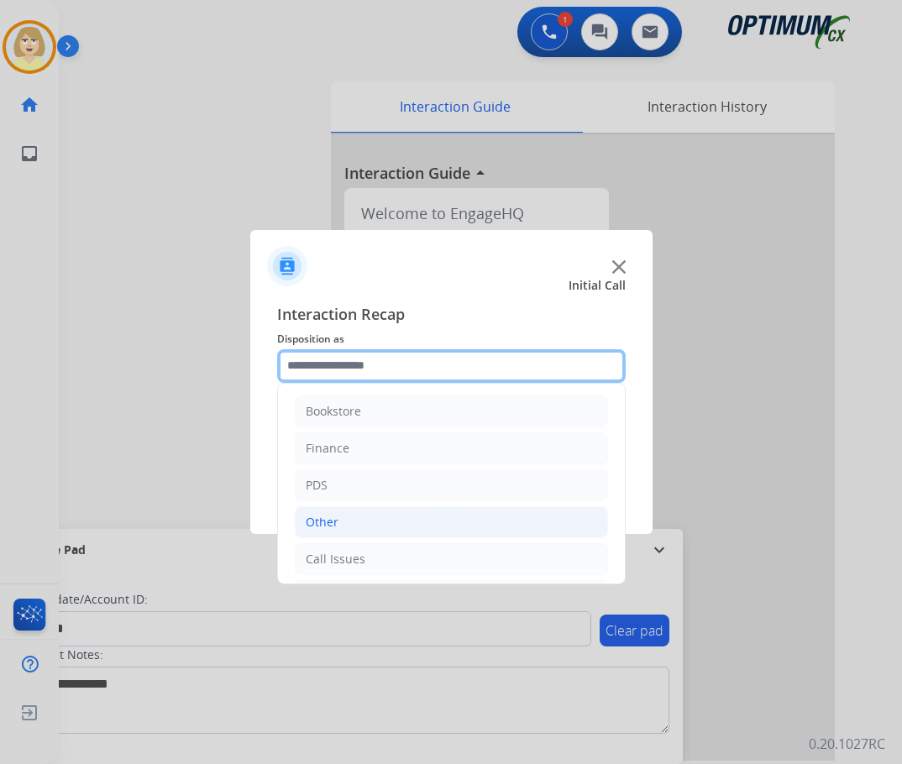
scroll to position [114, 0]
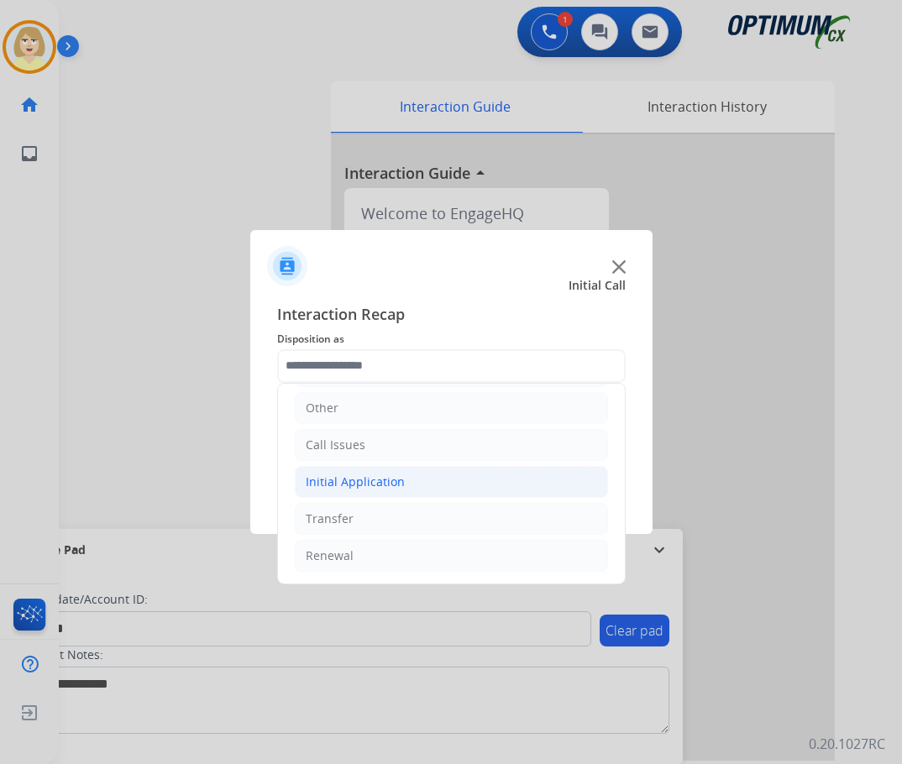
click at [354, 485] on div "Initial Application" at bounding box center [355, 482] width 99 height 17
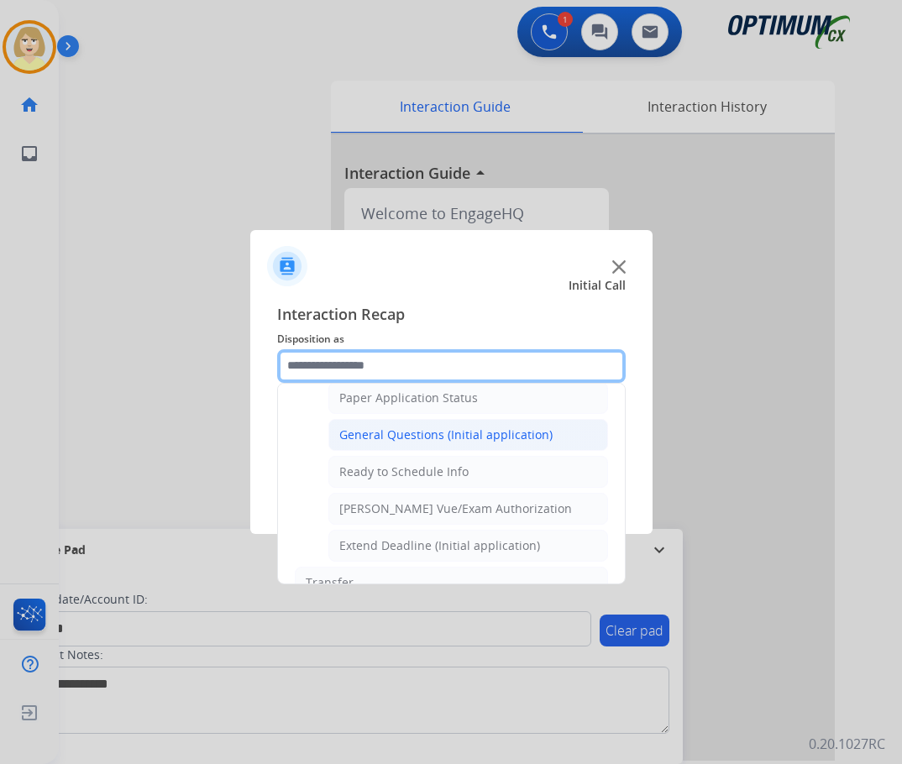
scroll to position [1018, 0]
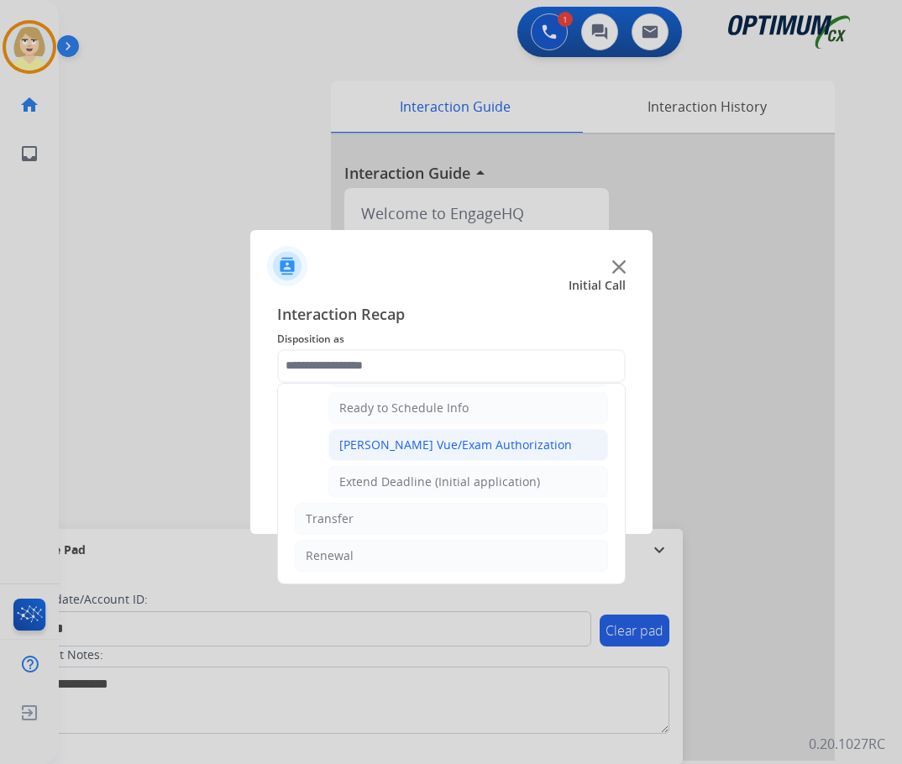
click at [442, 447] on div "[PERSON_NAME] Vue/Exam Authorization" at bounding box center [455, 445] width 233 height 17
type input "**********"
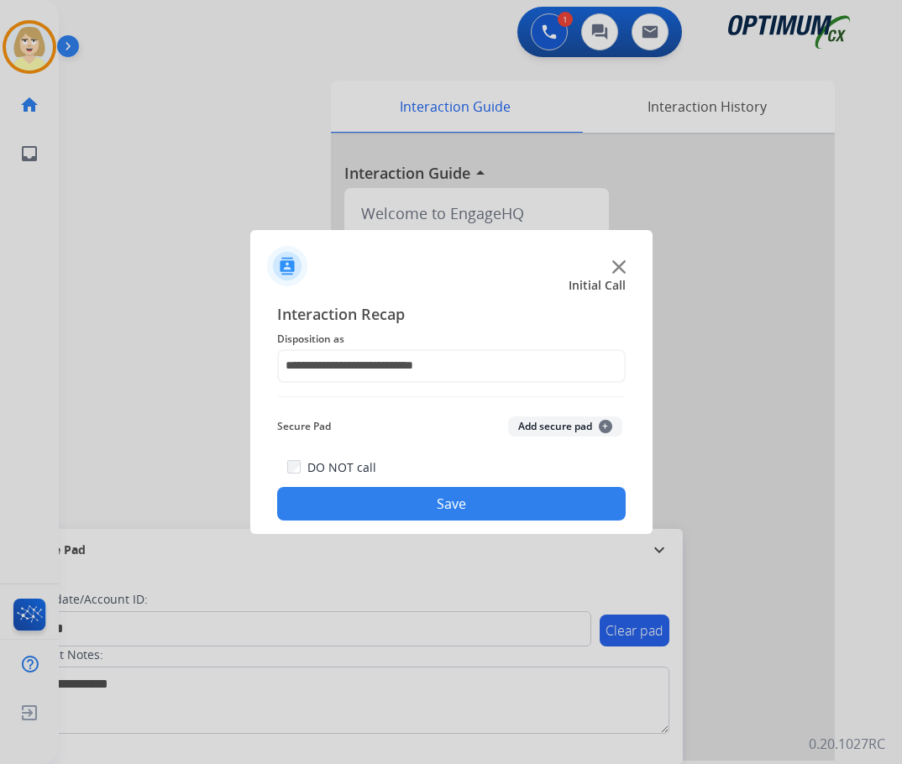
drag, startPoint x: 541, startPoint y: 426, endPoint x: 354, endPoint y: 508, distance: 204.5
click at [540, 426] on button "Add secure pad +" at bounding box center [565, 427] width 114 height 20
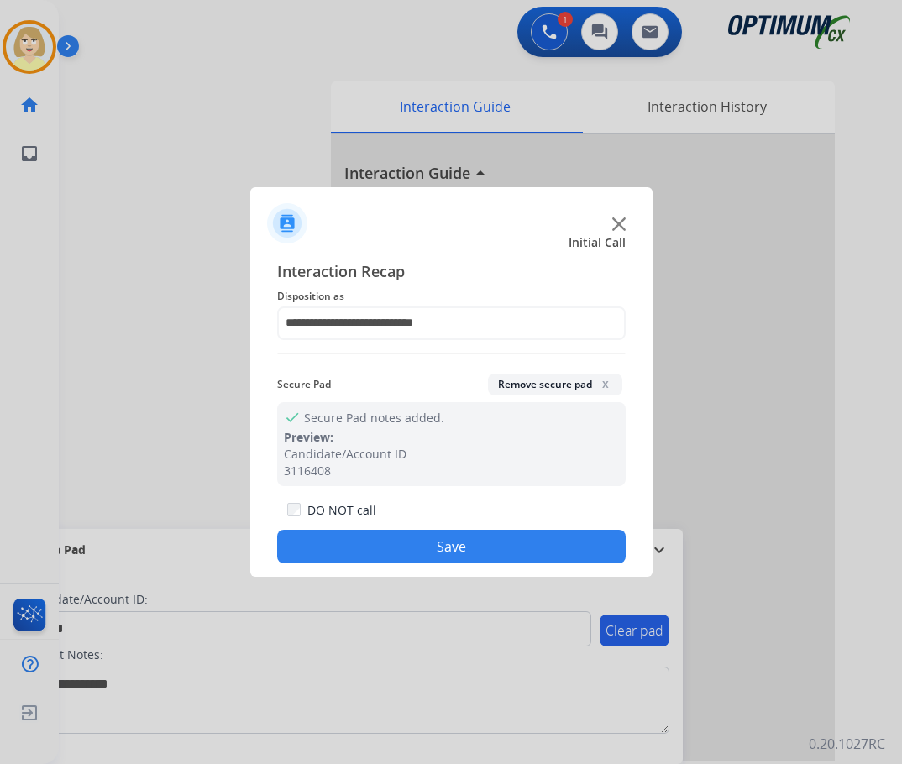
drag, startPoint x: 336, startPoint y: 536, endPoint x: 128, endPoint y: 191, distance: 401.9
click at [336, 533] on button "Save" at bounding box center [451, 547] width 348 height 34
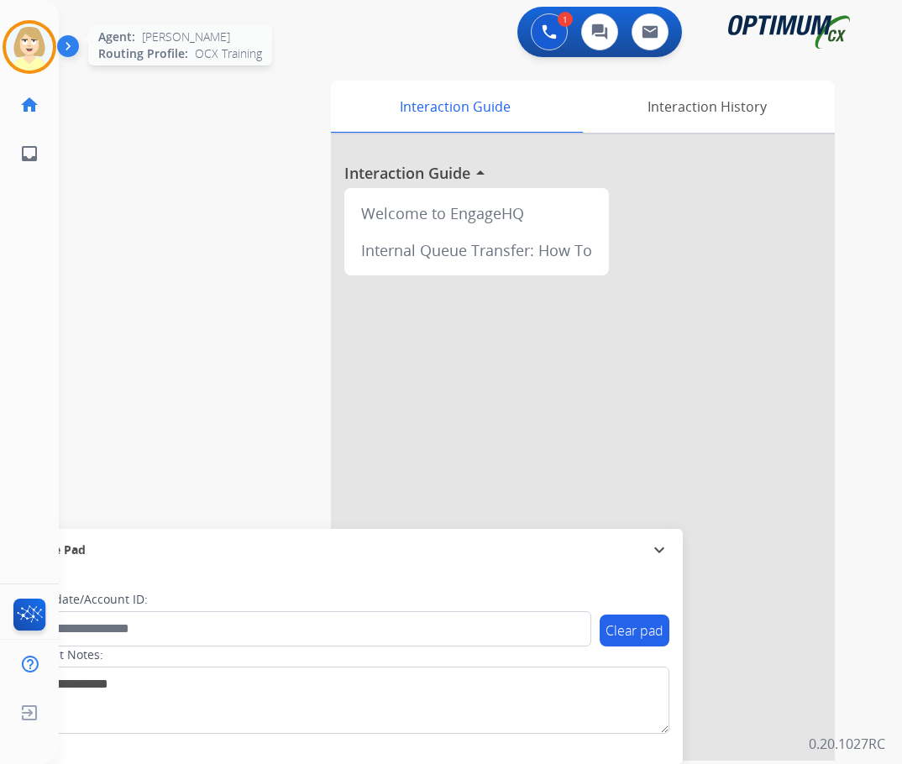
click at [31, 41] on img at bounding box center [29, 47] width 47 height 47
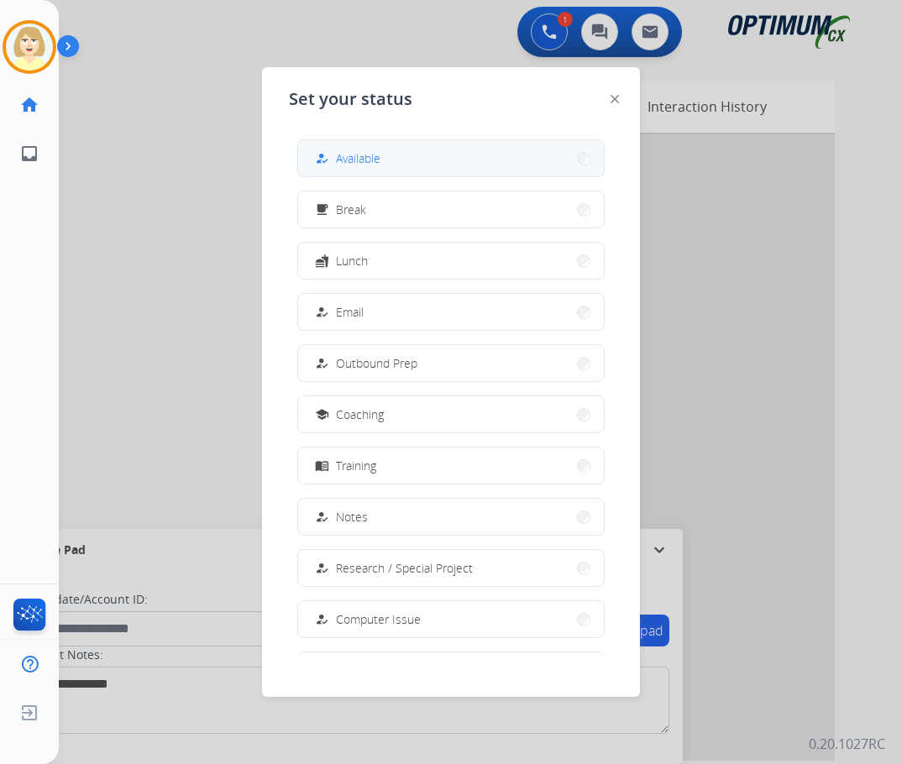
click at [348, 160] on span "Available" at bounding box center [358, 158] width 45 height 18
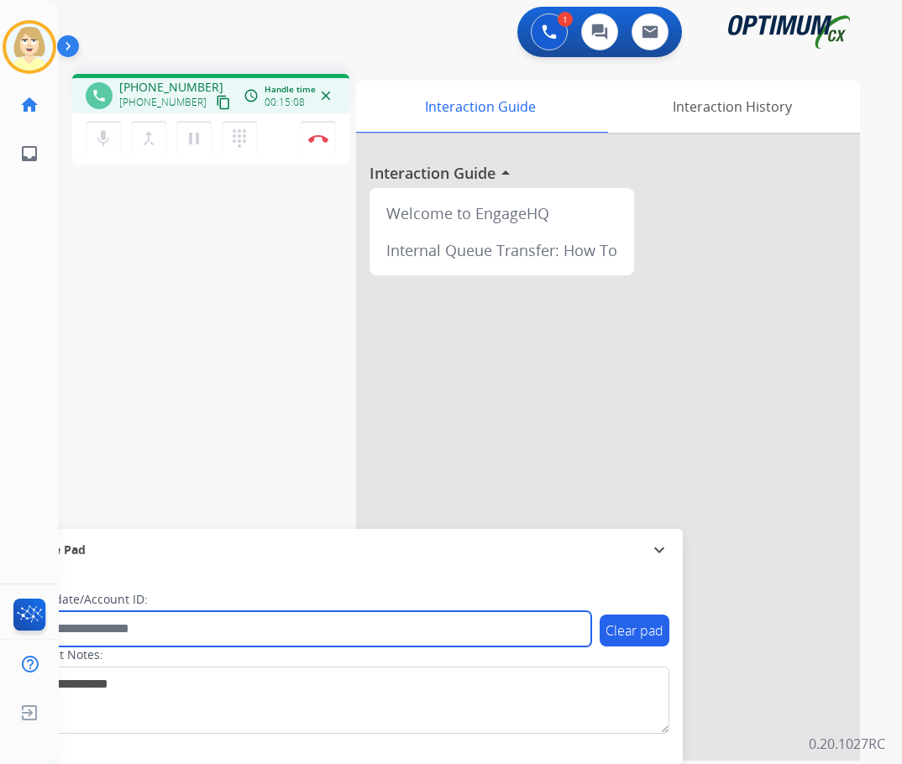
click at [172, 633] on input "text" at bounding box center [306, 628] width 569 height 35
paste input "*******"
type input "*******"
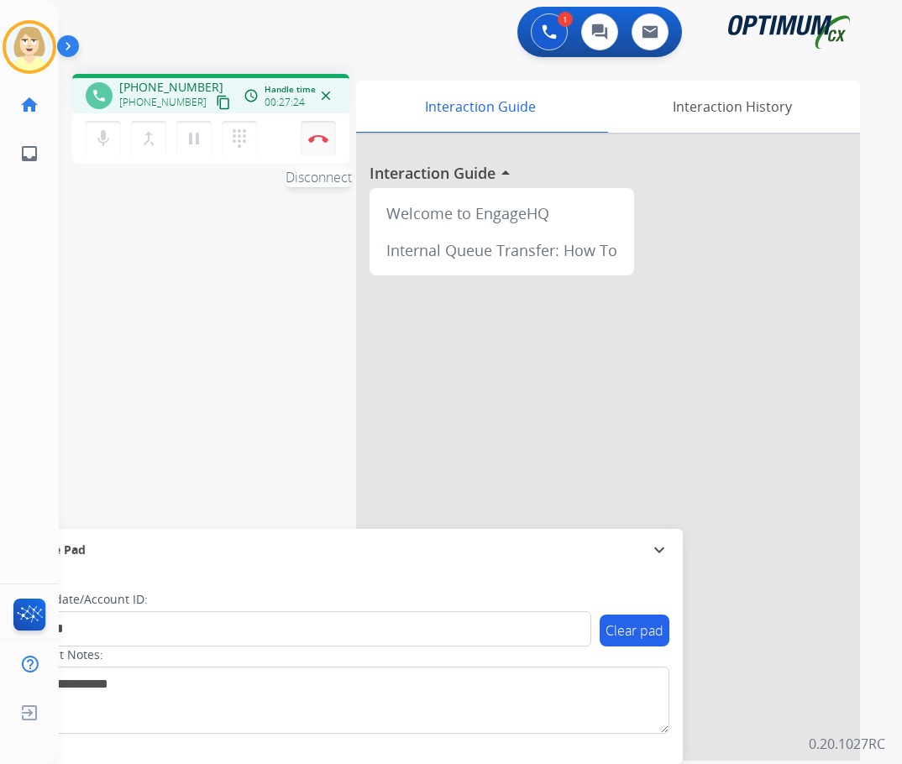
click at [321, 136] on img at bounding box center [318, 138] width 20 height 8
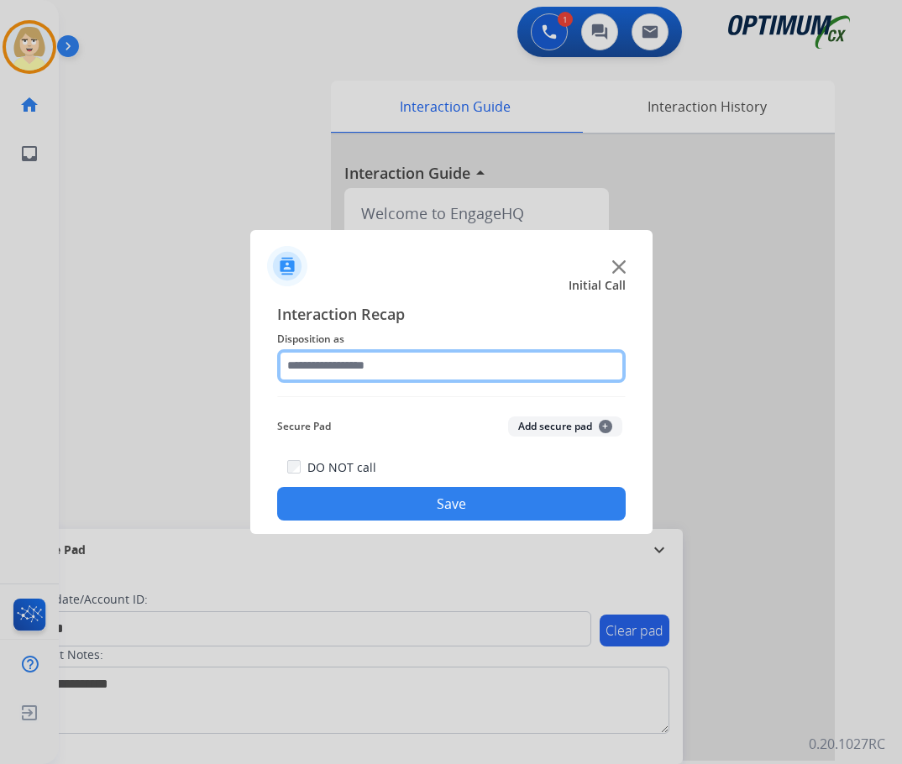
click at [346, 362] on input "text" at bounding box center [451, 366] width 348 height 34
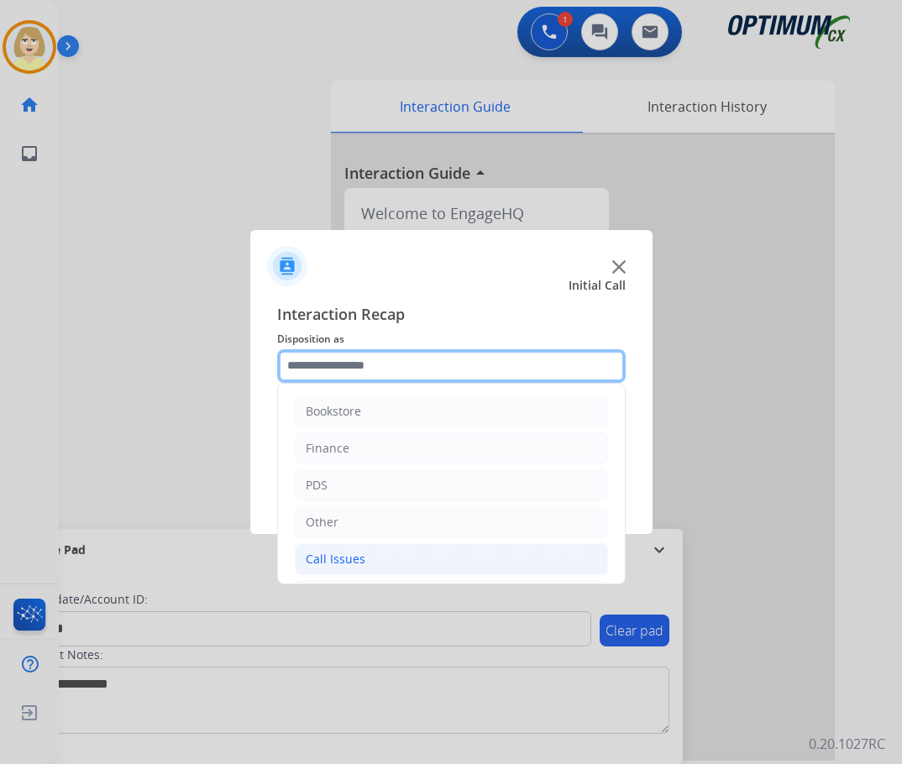
scroll to position [114, 0]
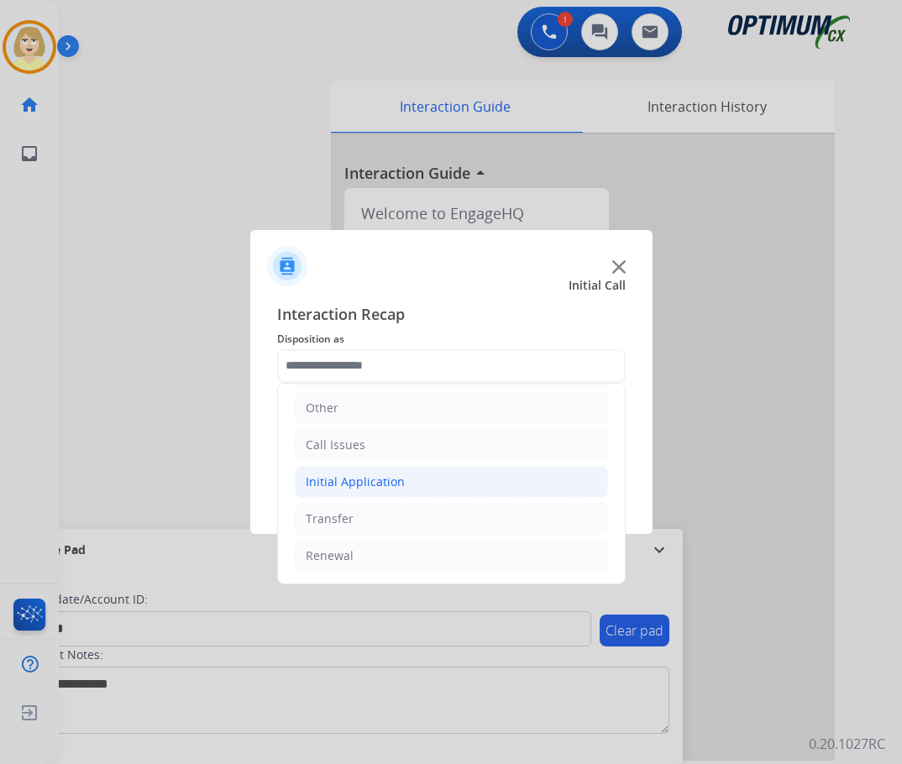
click at [352, 482] on div "Initial Application" at bounding box center [355, 482] width 99 height 17
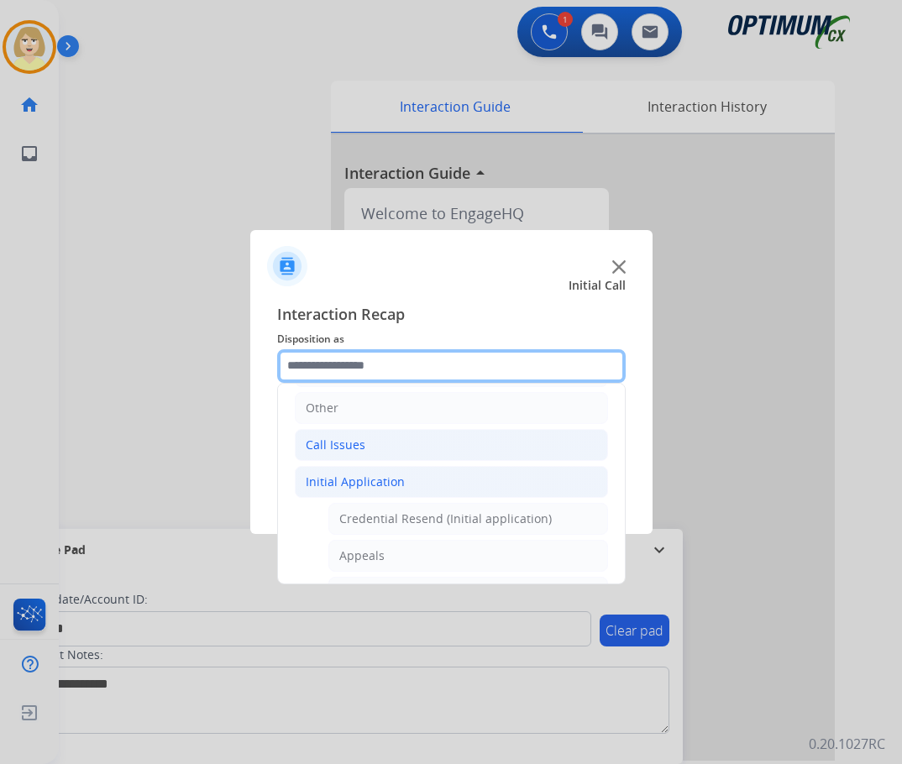
scroll to position [282, 0]
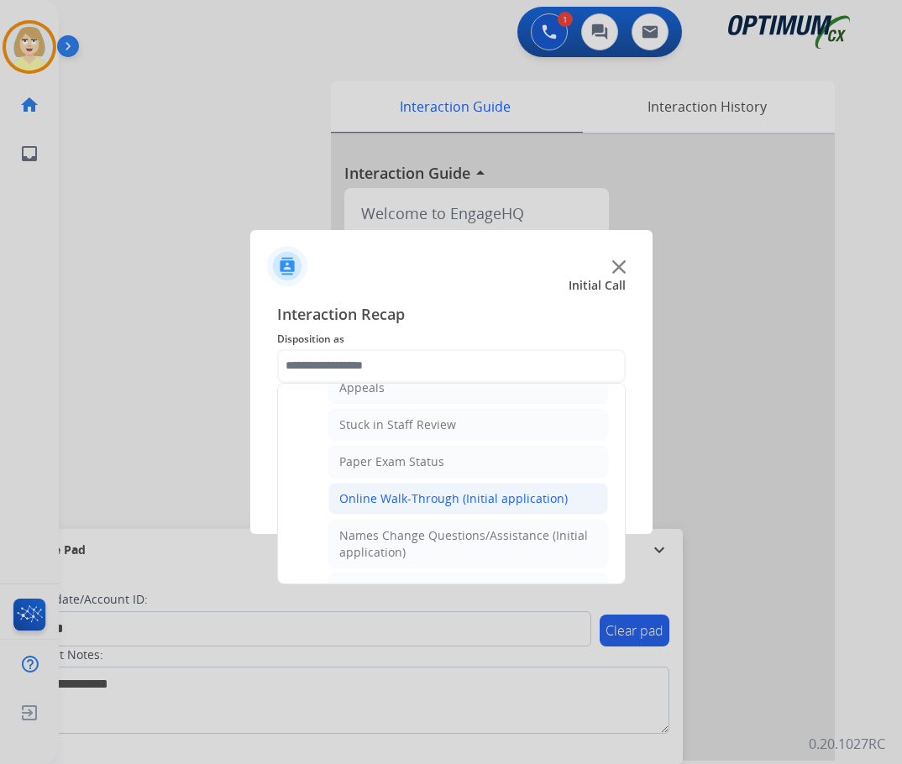
click at [422, 505] on div "Online Walk-Through (Initial application)" at bounding box center [453, 498] width 228 height 17
type input "**********"
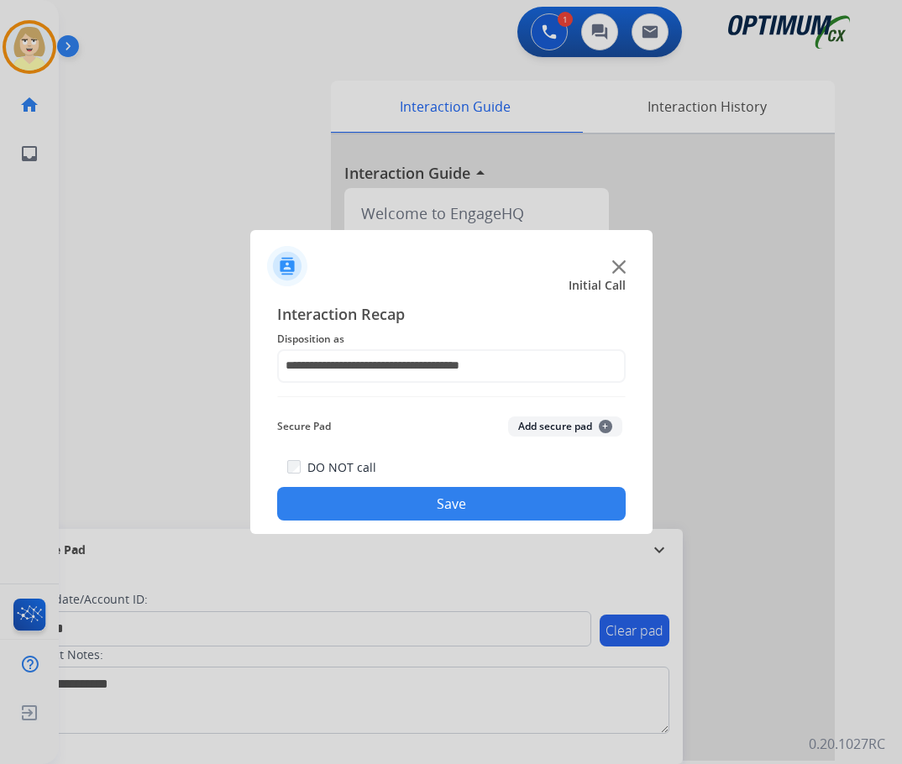
drag, startPoint x: 550, startPoint y: 427, endPoint x: 400, endPoint y: 523, distance: 178.7
click at [548, 429] on button "Add secure pad +" at bounding box center [565, 427] width 114 height 20
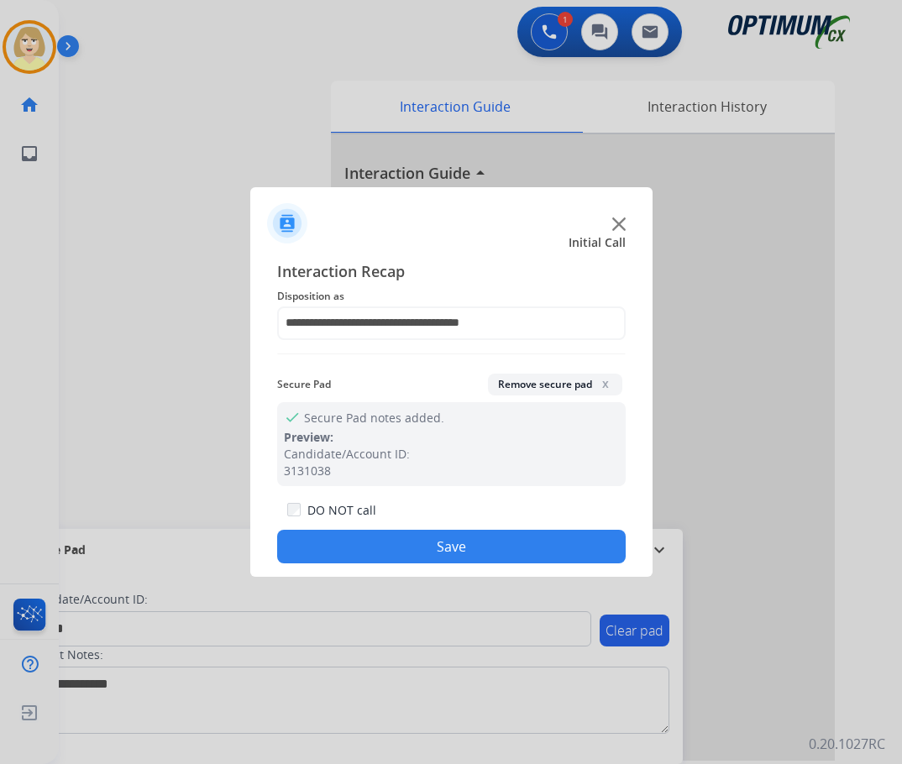
click at [322, 550] on button "Save" at bounding box center [451, 547] width 348 height 34
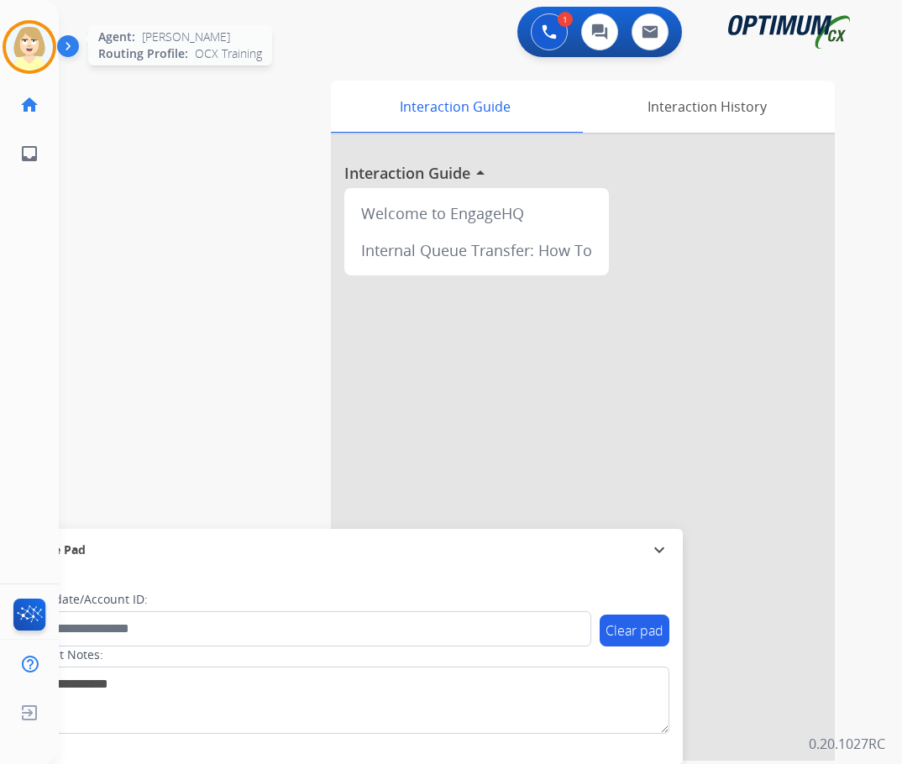
click at [35, 54] on img at bounding box center [29, 47] width 47 height 47
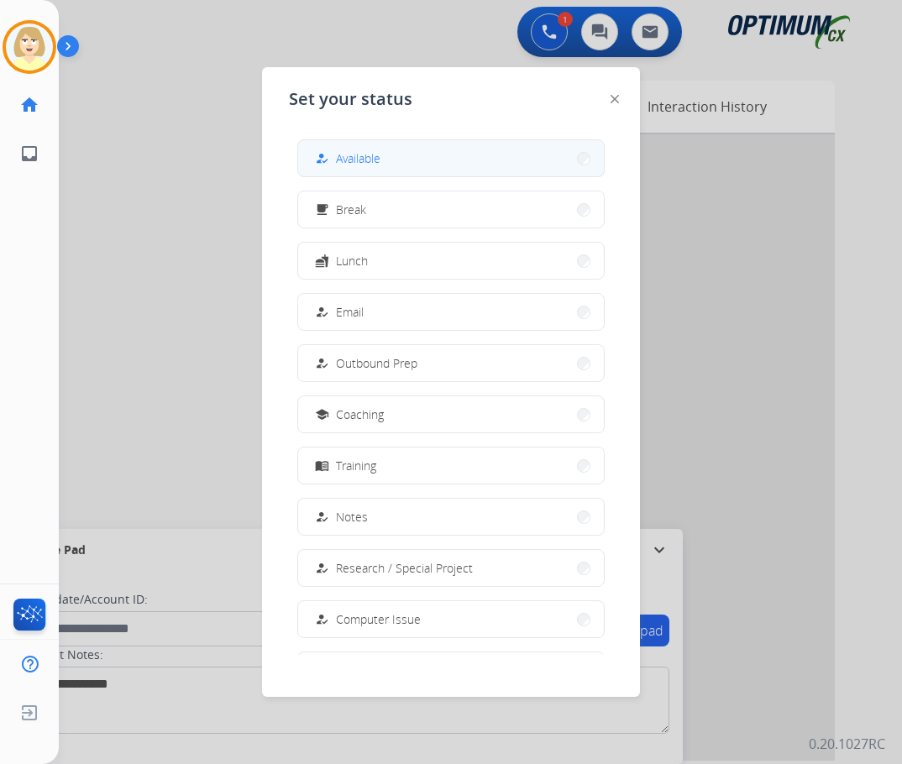
click at [363, 157] on span "Available" at bounding box center [358, 158] width 45 height 18
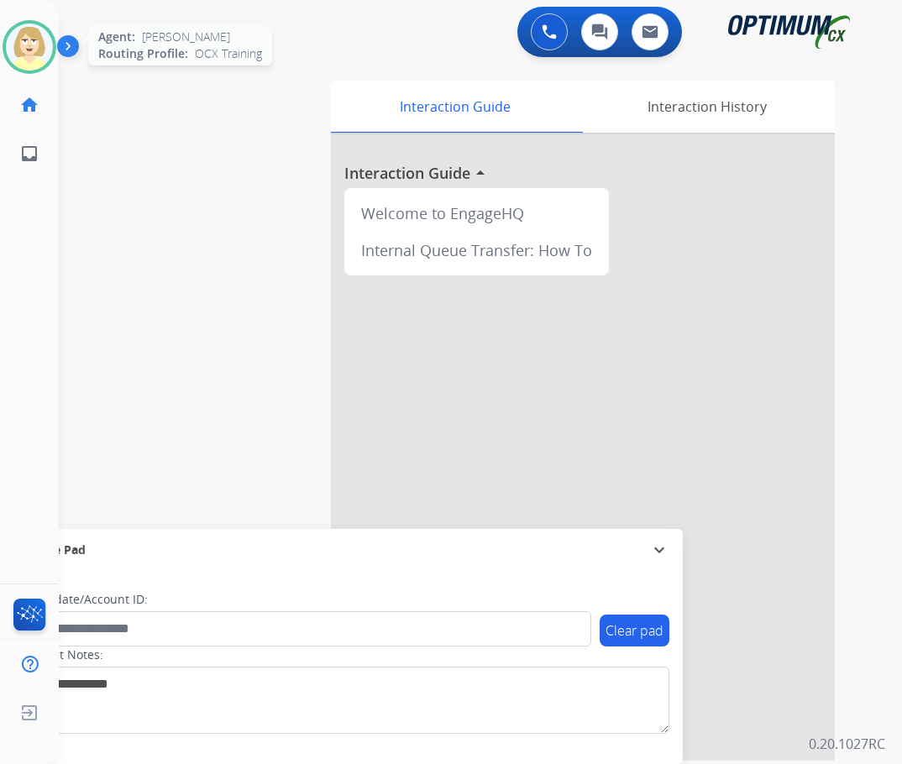
click at [24, 32] on img at bounding box center [29, 47] width 47 height 47
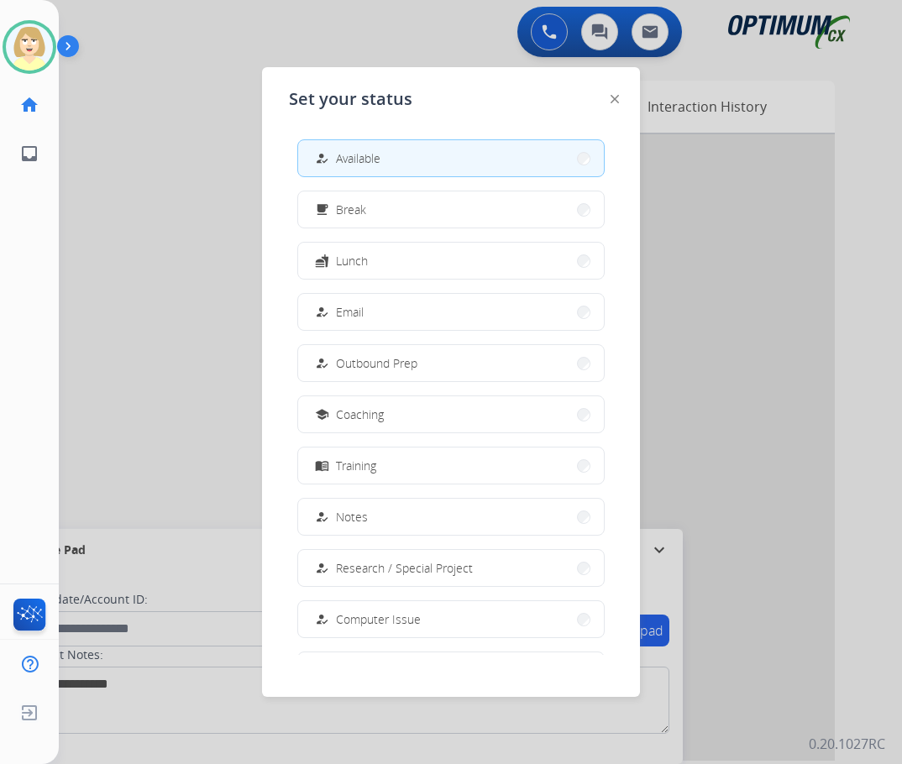
click at [364, 259] on span "Lunch" at bounding box center [352, 261] width 32 height 18
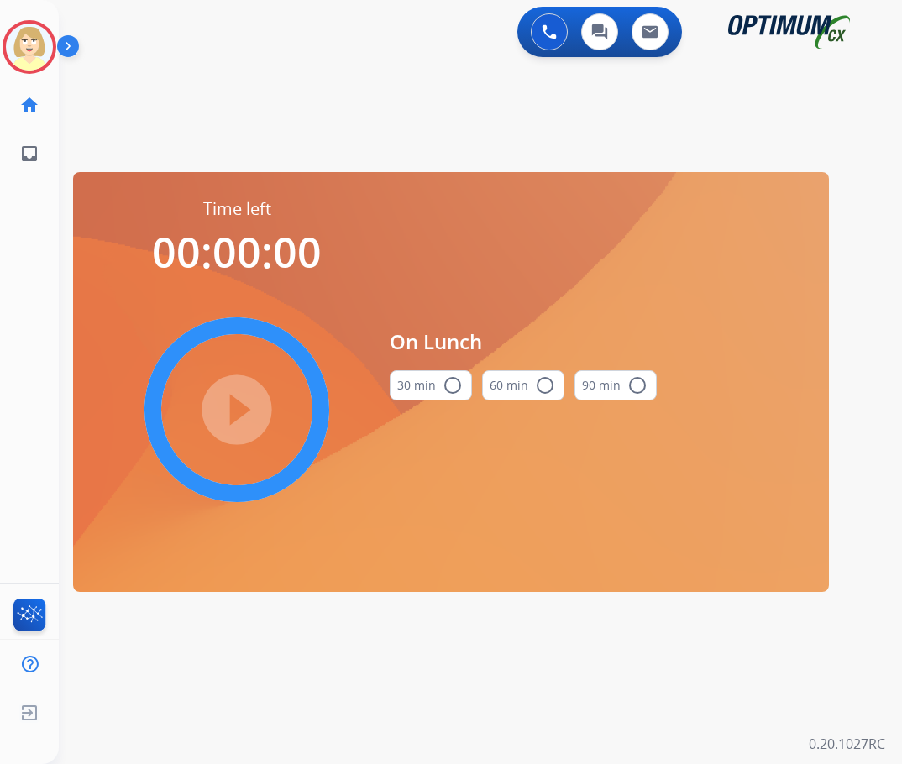
click at [450, 382] on mat-icon "radio_button_unchecked" at bounding box center [453, 385] width 20 height 20
click at [247, 400] on mat-icon "play_circle_filled" at bounding box center [237, 410] width 20 height 20
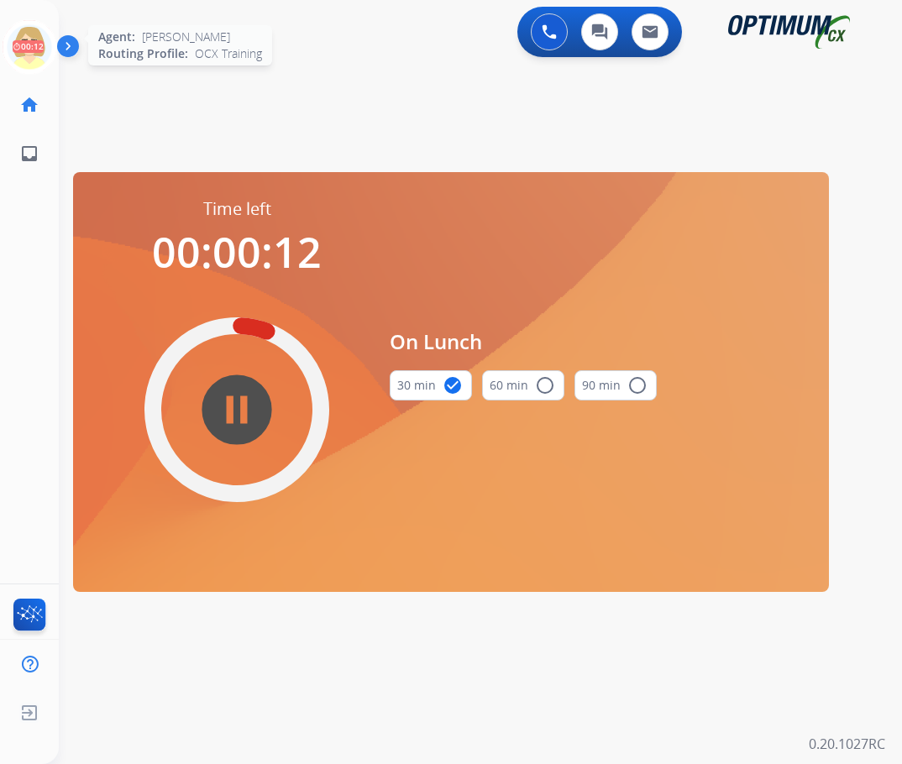
click at [33, 39] on icon at bounding box center [30, 47] width 55 height 55
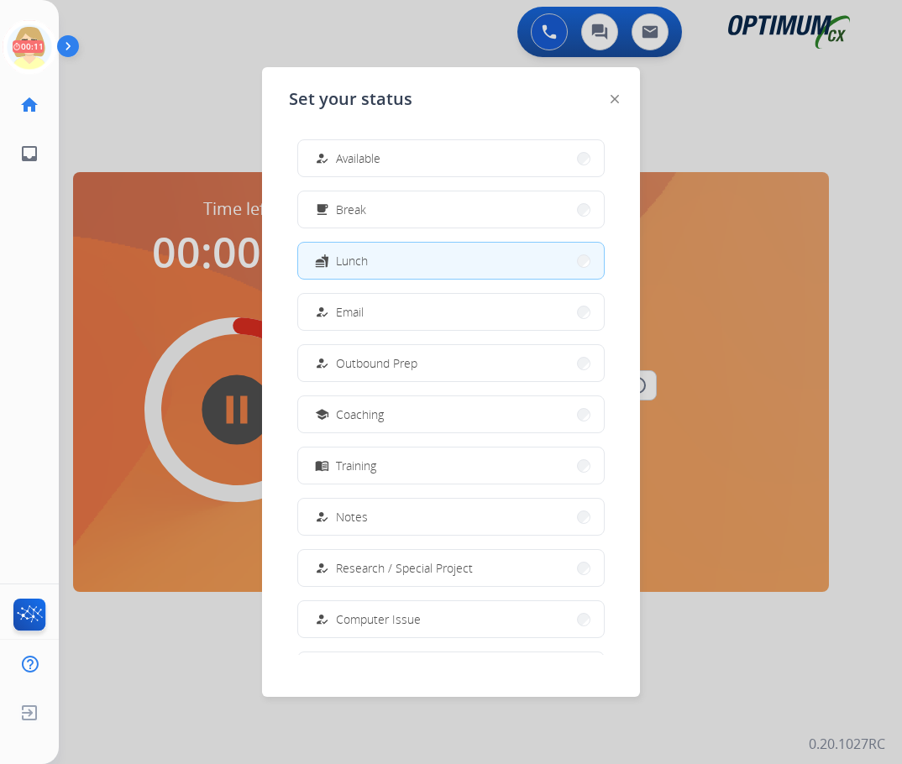
click at [354, 155] on span "Available" at bounding box center [358, 158] width 45 height 18
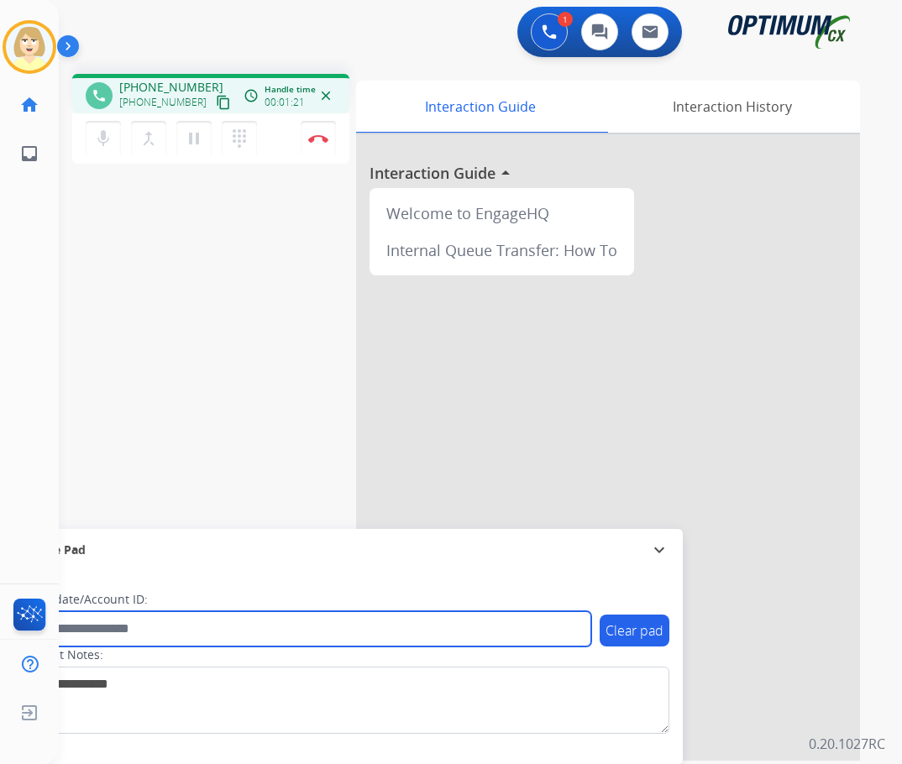
click at [97, 629] on input "text" at bounding box center [306, 628] width 569 height 35
paste input "*******"
type input "*******"
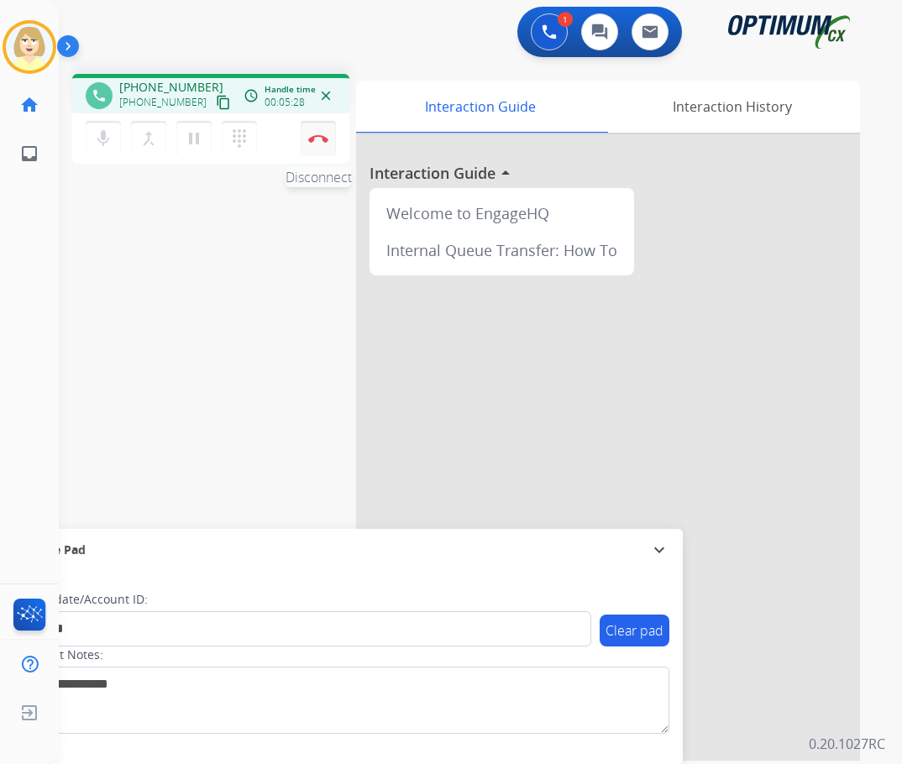
click at [314, 138] on img at bounding box center [318, 138] width 20 height 8
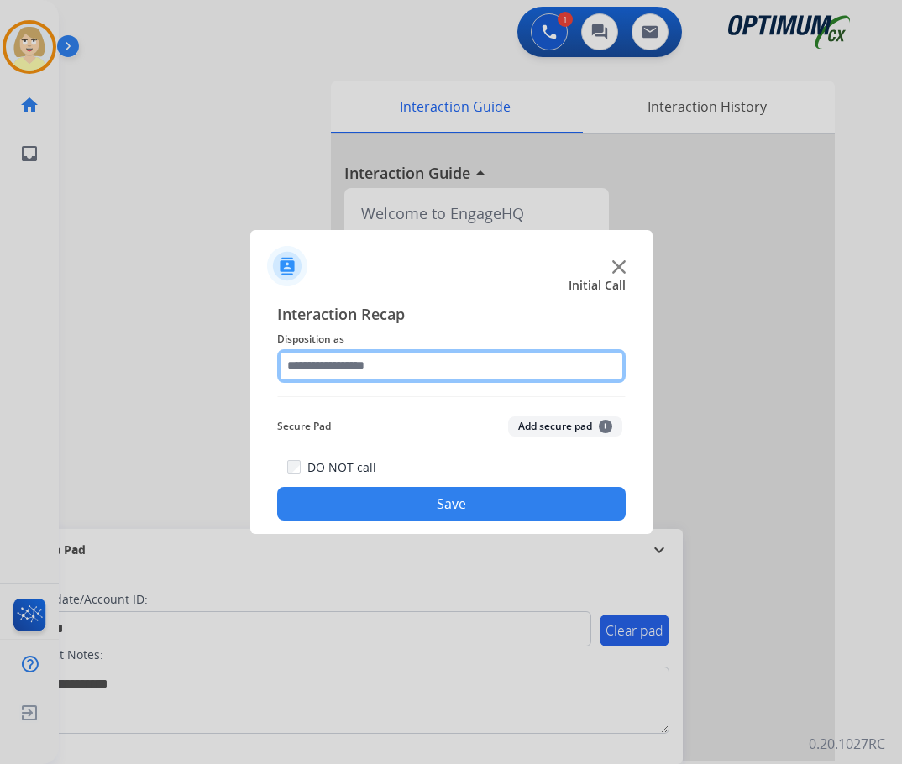
click at [348, 370] on input "text" at bounding box center [451, 366] width 348 height 34
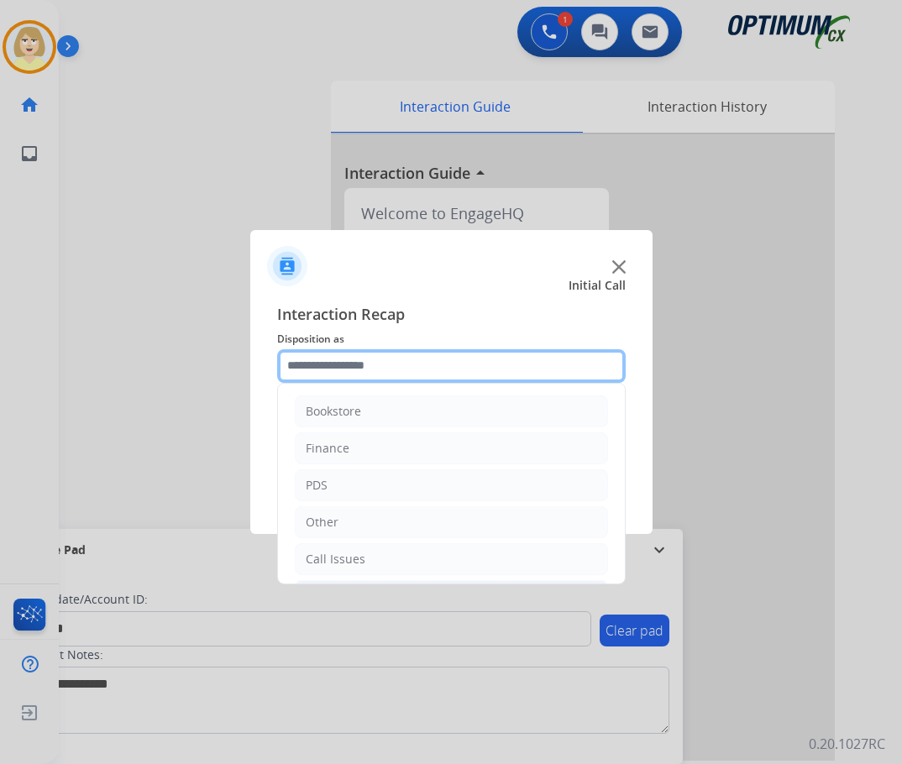
scroll to position [114, 0]
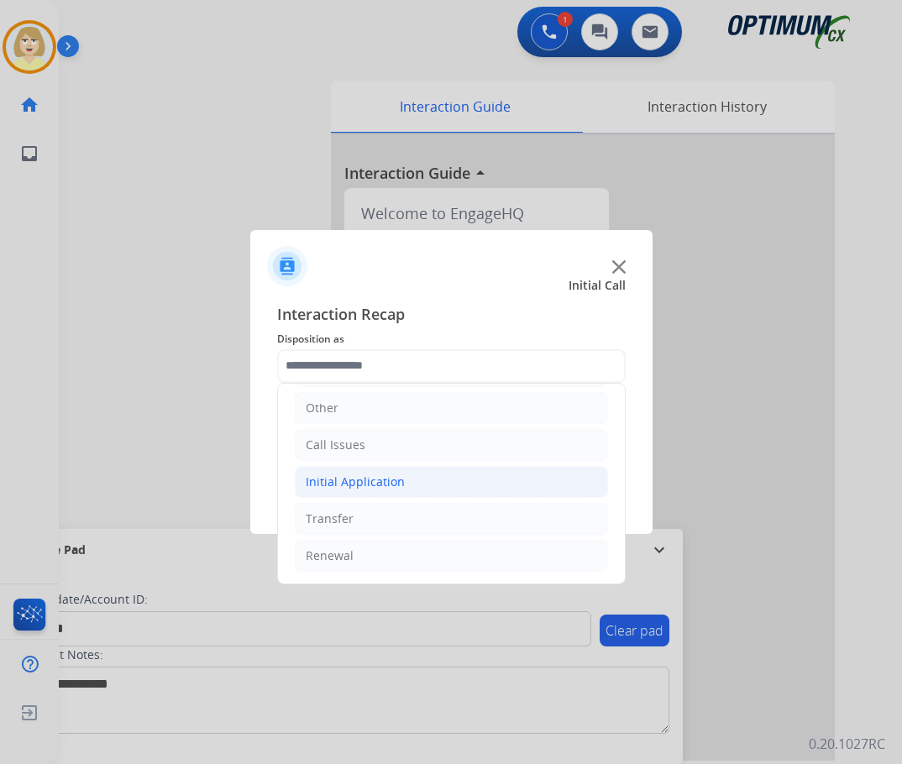
click at [360, 481] on div "Initial Application" at bounding box center [355, 482] width 99 height 17
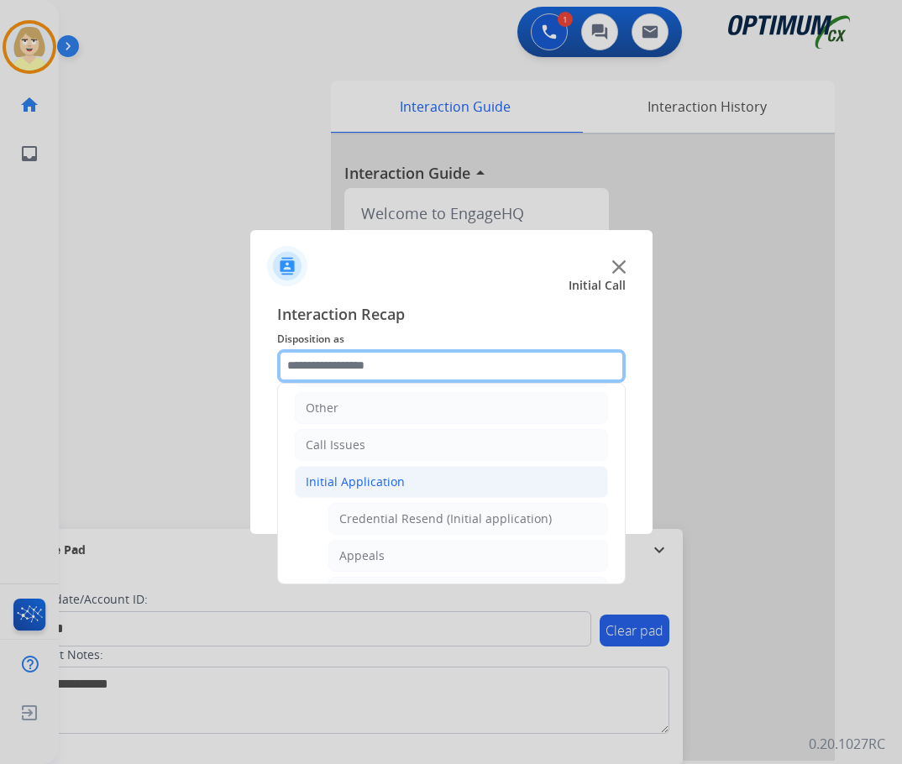
scroll to position [0, 0]
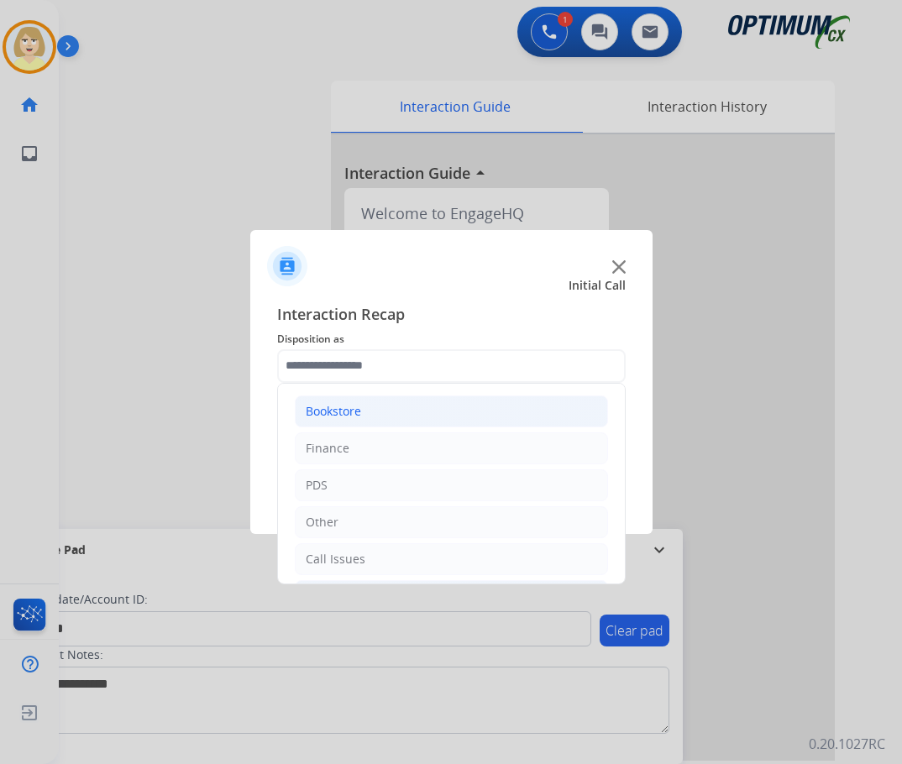
click at [337, 414] on div "Bookstore" at bounding box center [333, 411] width 55 height 17
click at [371, 445] on div "Reshipment" at bounding box center [373, 448] width 68 height 17
type input "**********"
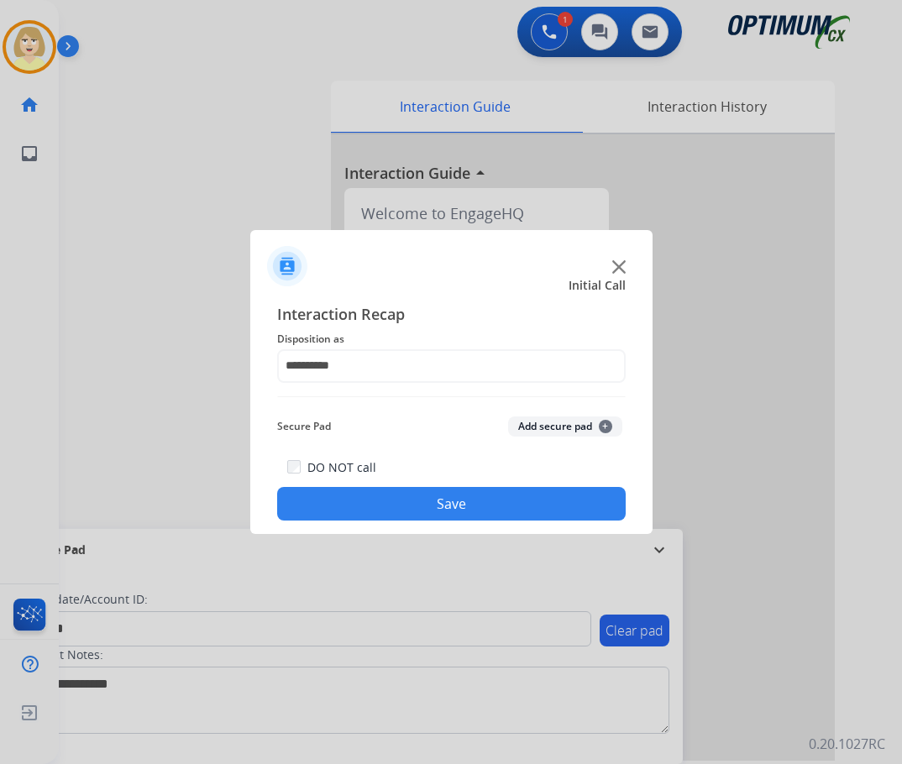
click at [542, 422] on button "Add secure pad +" at bounding box center [565, 427] width 114 height 20
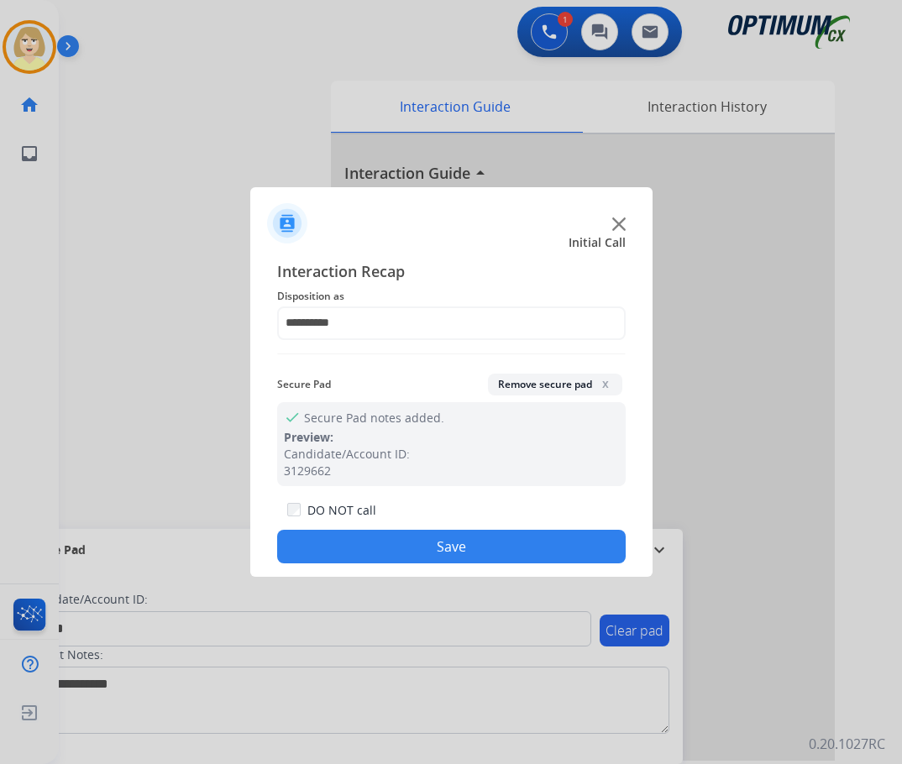
drag, startPoint x: 315, startPoint y: 544, endPoint x: 210, endPoint y: 406, distance: 173.2
click at [312, 543] on button "Save" at bounding box center [451, 547] width 348 height 34
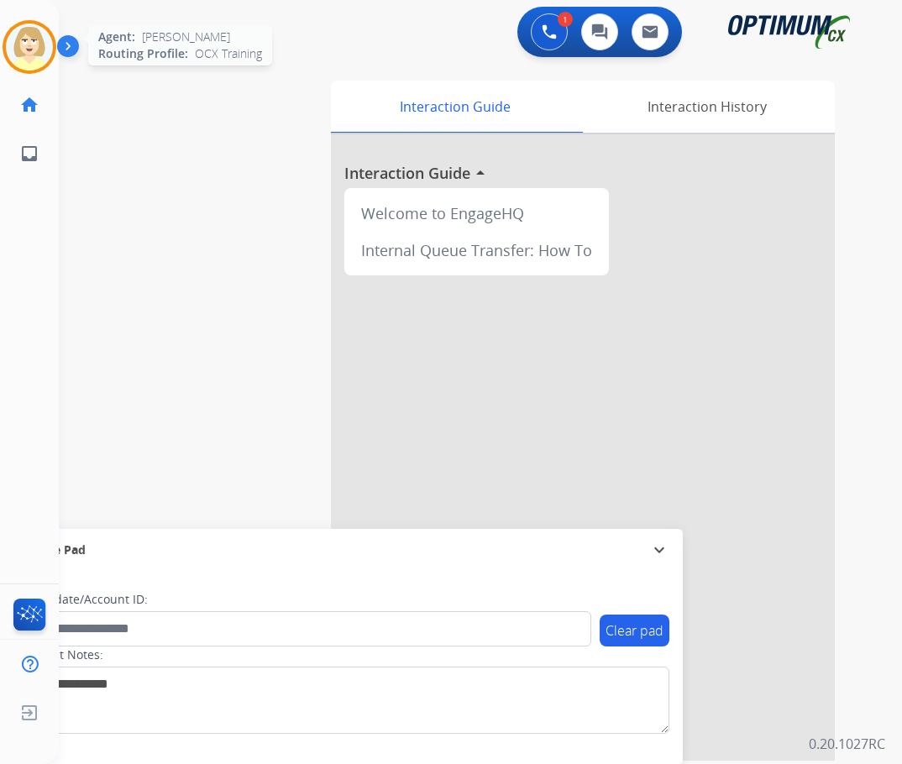
click at [31, 58] on img at bounding box center [29, 47] width 47 height 47
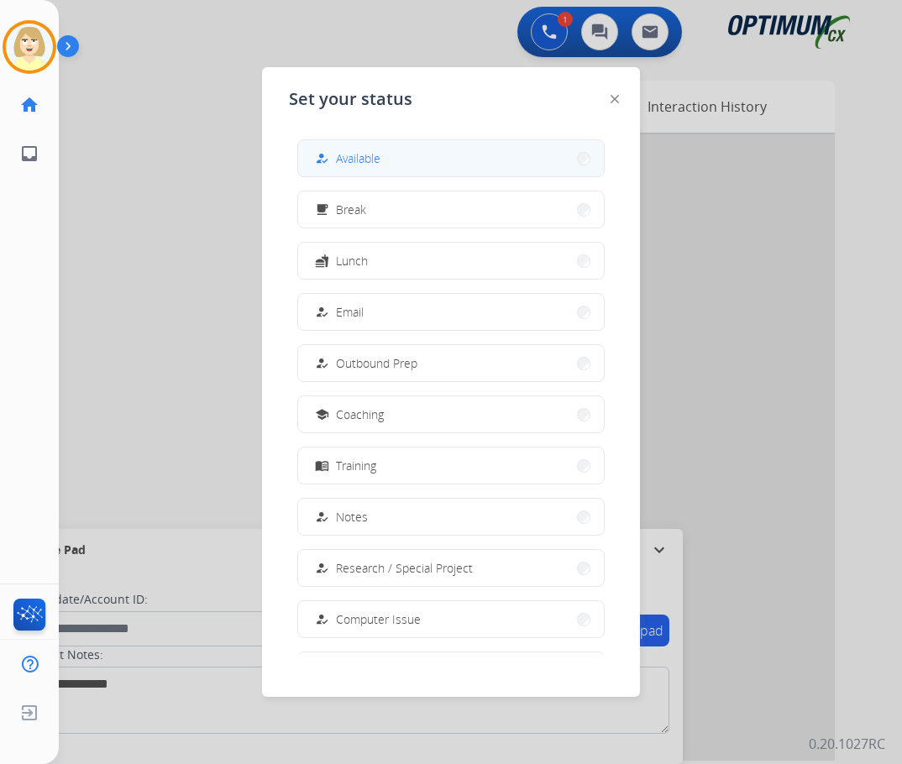
click at [355, 157] on span "Available" at bounding box center [358, 158] width 45 height 18
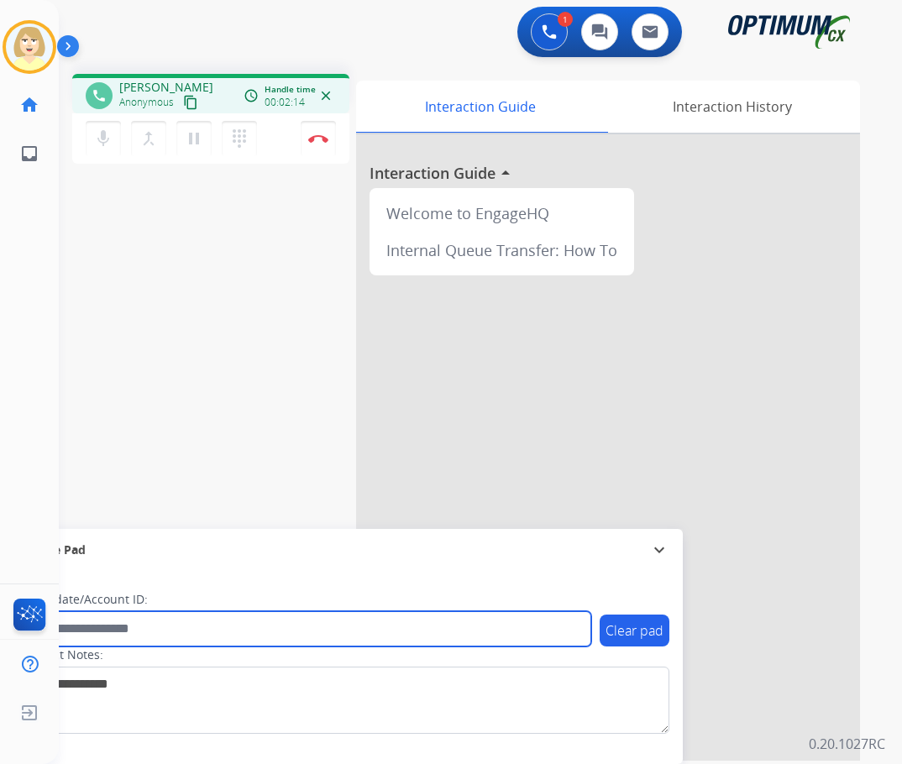
click at [93, 623] on input "text" at bounding box center [306, 628] width 569 height 35
paste input "*********"
type input "*********"
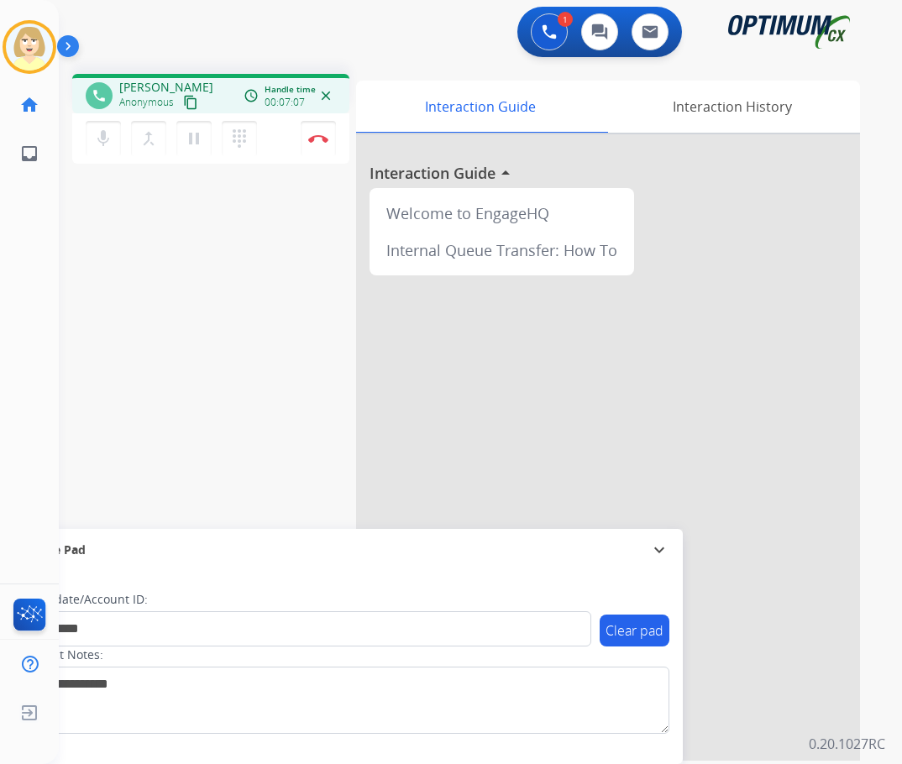
drag, startPoint x: 317, startPoint y: 132, endPoint x: 325, endPoint y: 172, distance: 41.2
click at [317, 132] on button "Disconnect" at bounding box center [318, 138] width 35 height 35
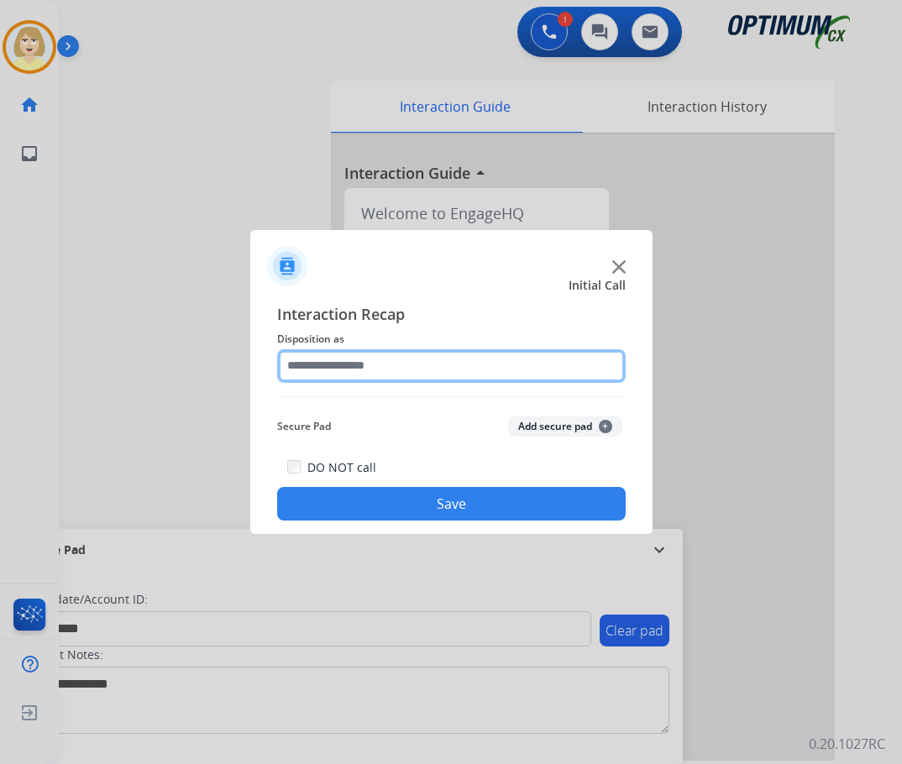
click at [326, 367] on input "text" at bounding box center [451, 366] width 348 height 34
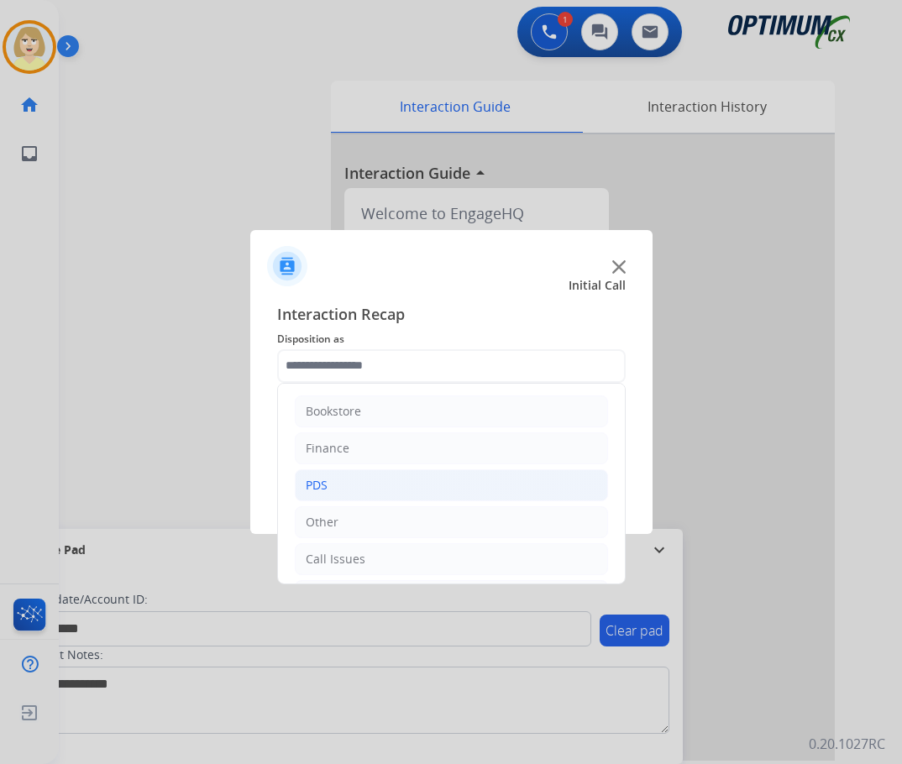
click at [323, 483] on div "PDS" at bounding box center [317, 485] width 22 height 17
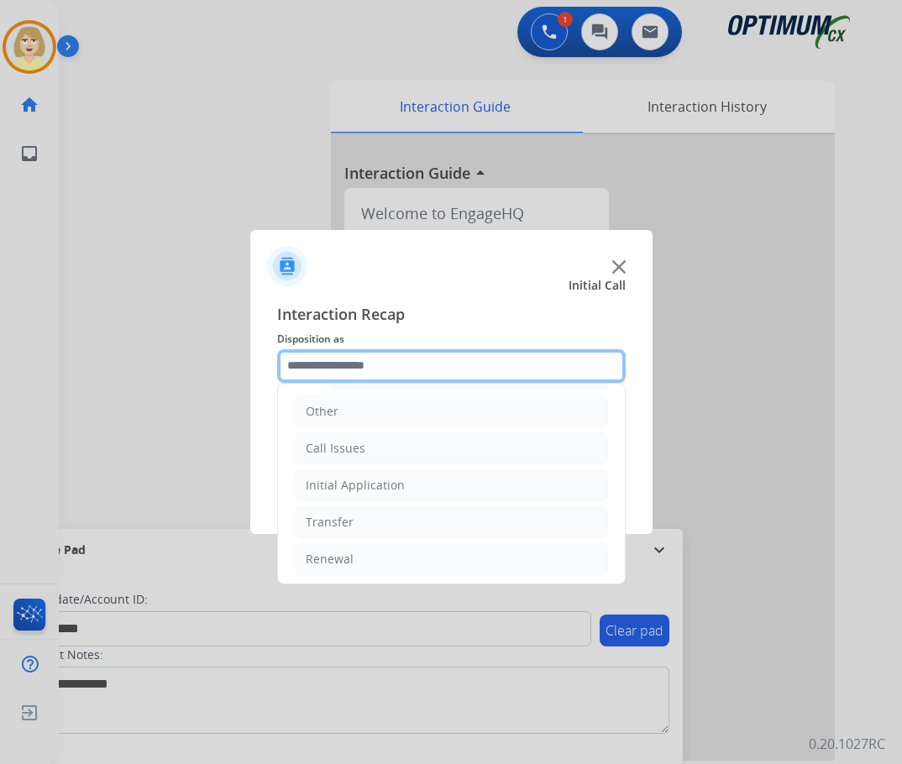
scroll to position [504, 0]
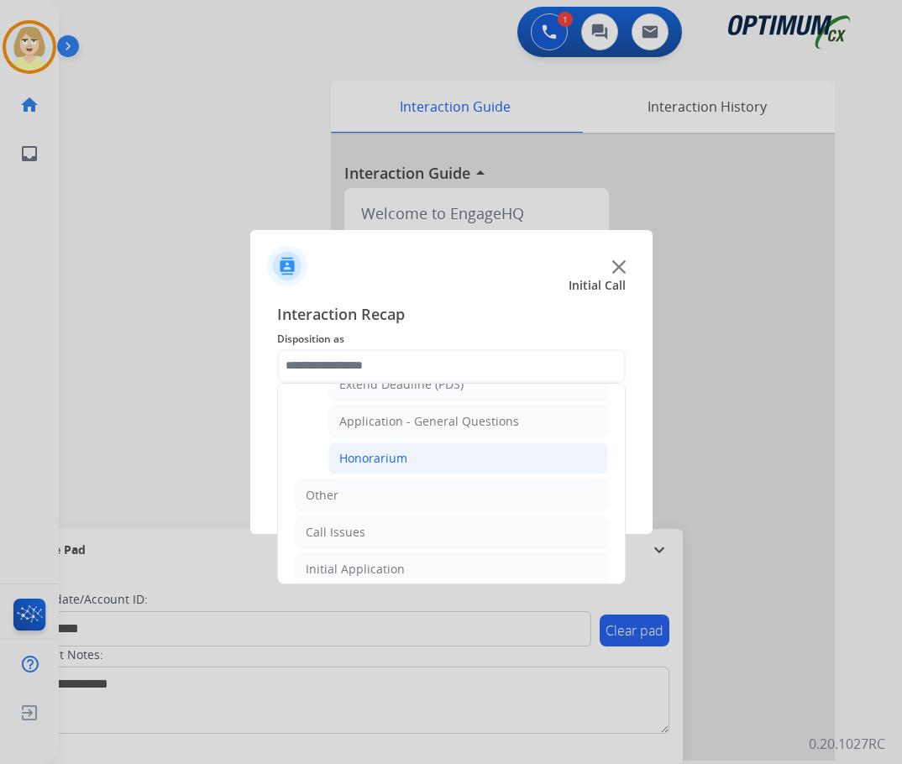
click at [358, 462] on div "Honorarium" at bounding box center [373, 458] width 68 height 17
type input "**********"
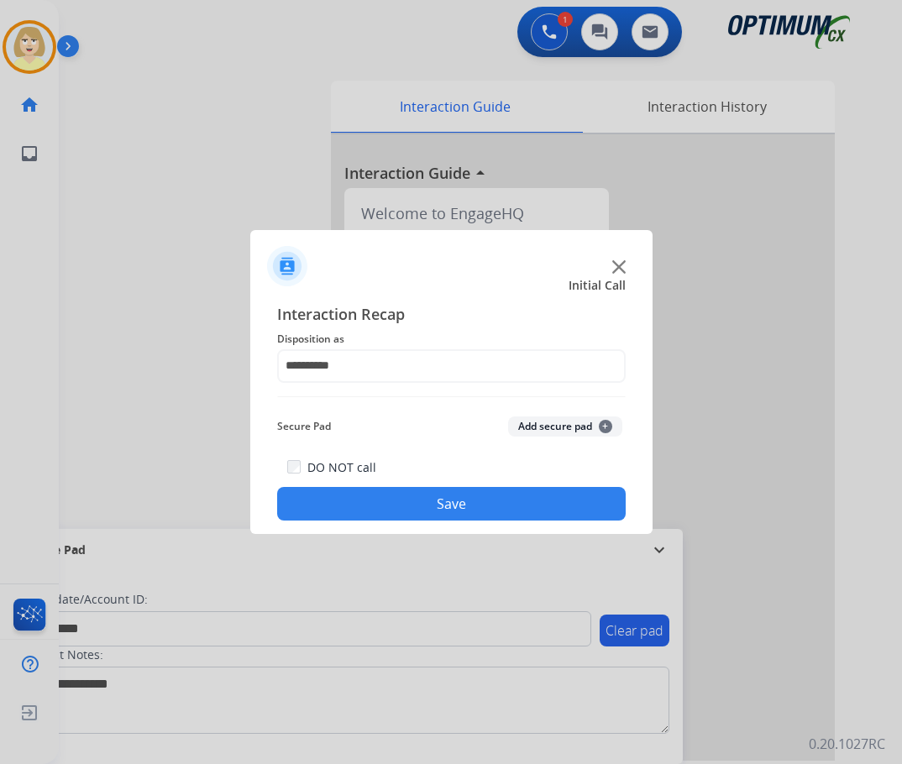
click at [526, 429] on button "Add secure pad +" at bounding box center [565, 427] width 114 height 20
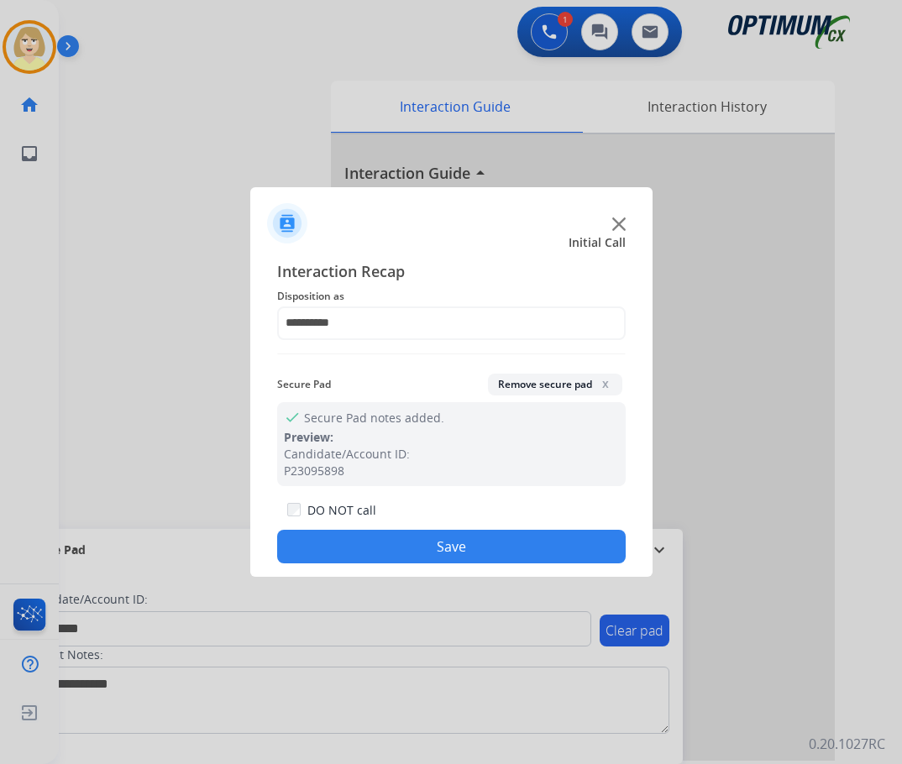
drag, startPoint x: 381, startPoint y: 542, endPoint x: 225, endPoint y: 403, distance: 208.8
click at [376, 536] on button "Save" at bounding box center [451, 547] width 348 height 34
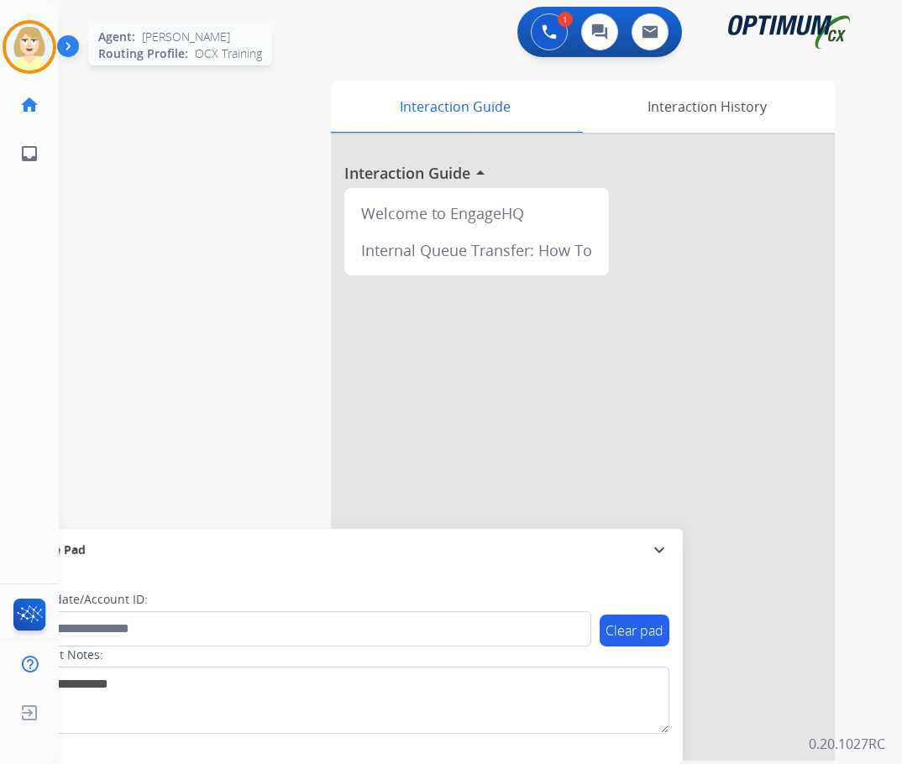
drag, startPoint x: 39, startPoint y: 42, endPoint x: 89, endPoint y: 60, distance: 52.6
click at [39, 42] on img at bounding box center [29, 47] width 47 height 47
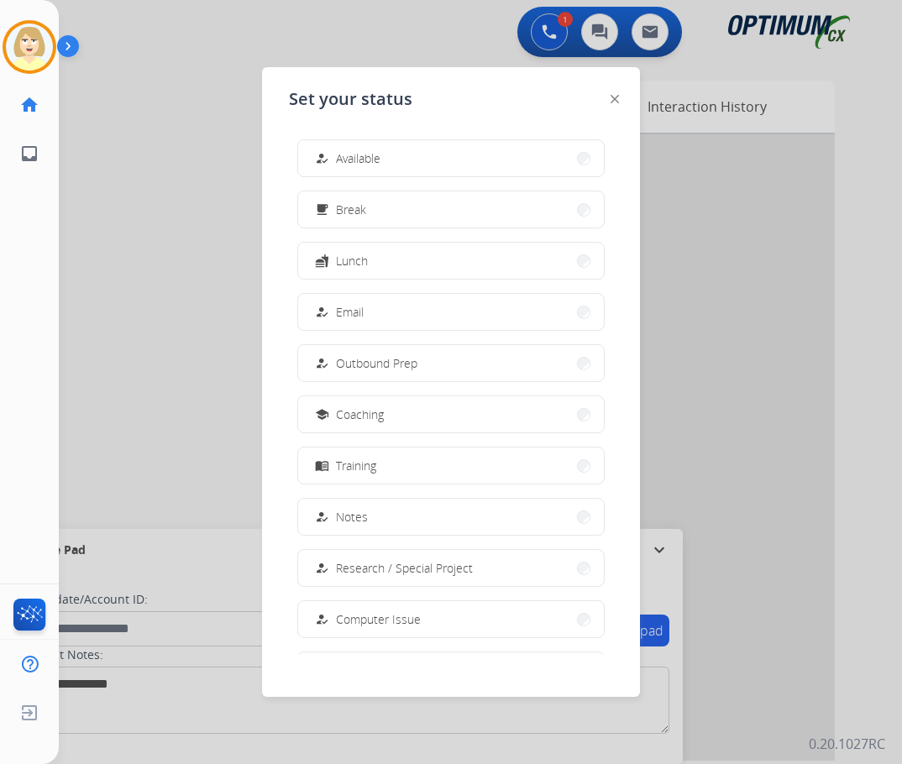
click at [362, 160] on span "Available" at bounding box center [358, 158] width 45 height 18
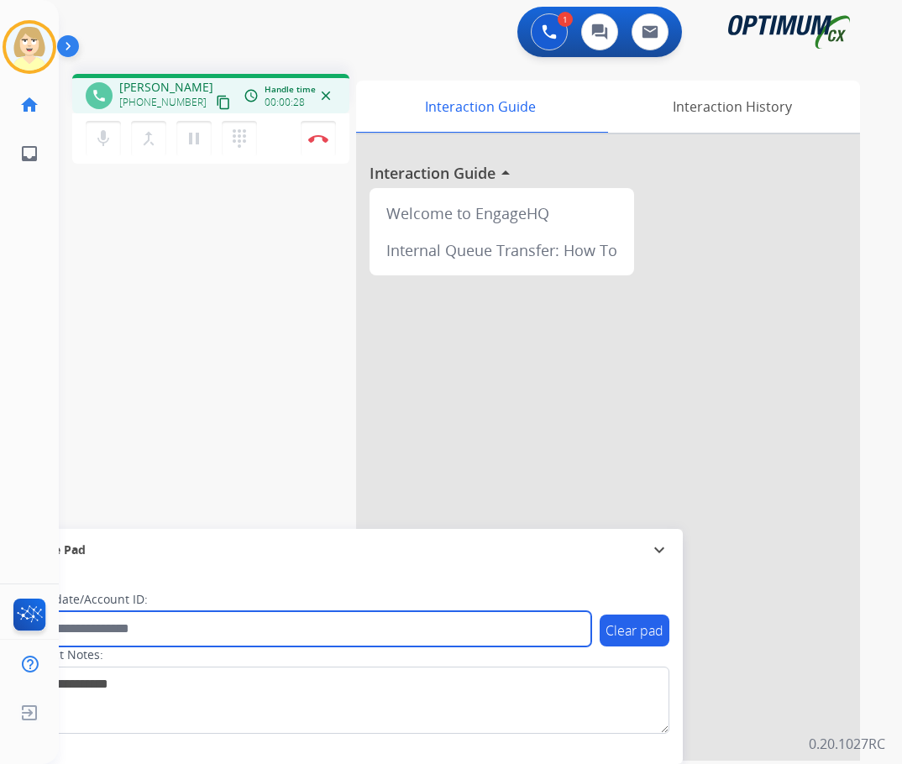
click at [112, 628] on input "text" at bounding box center [306, 628] width 569 height 35
paste input "*******"
type input "*******"
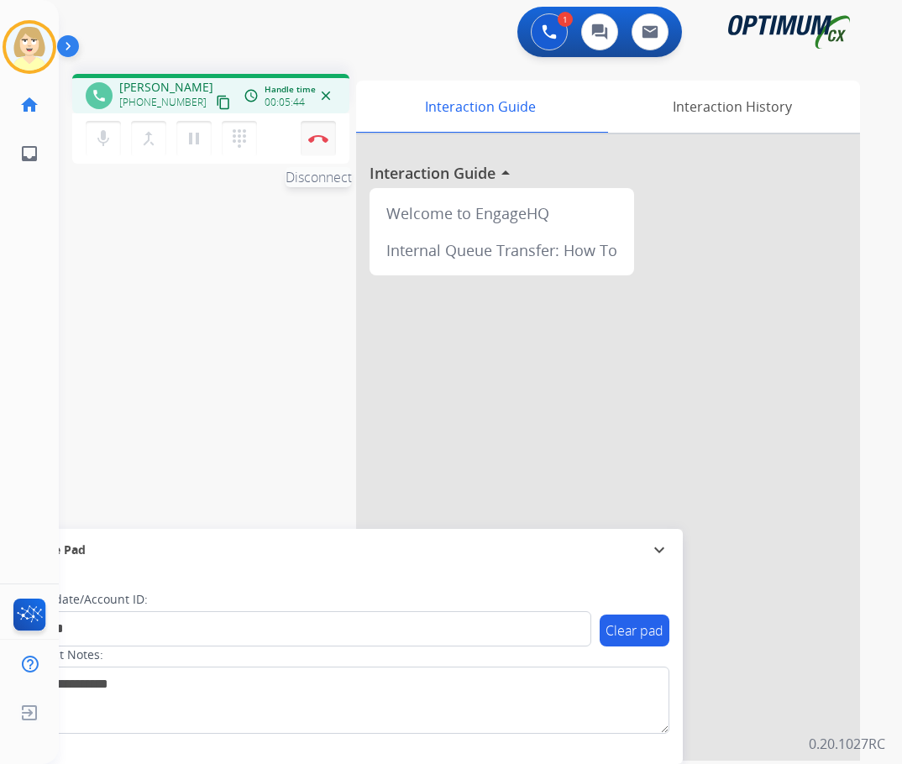
click at [318, 134] on img at bounding box center [318, 138] width 20 height 8
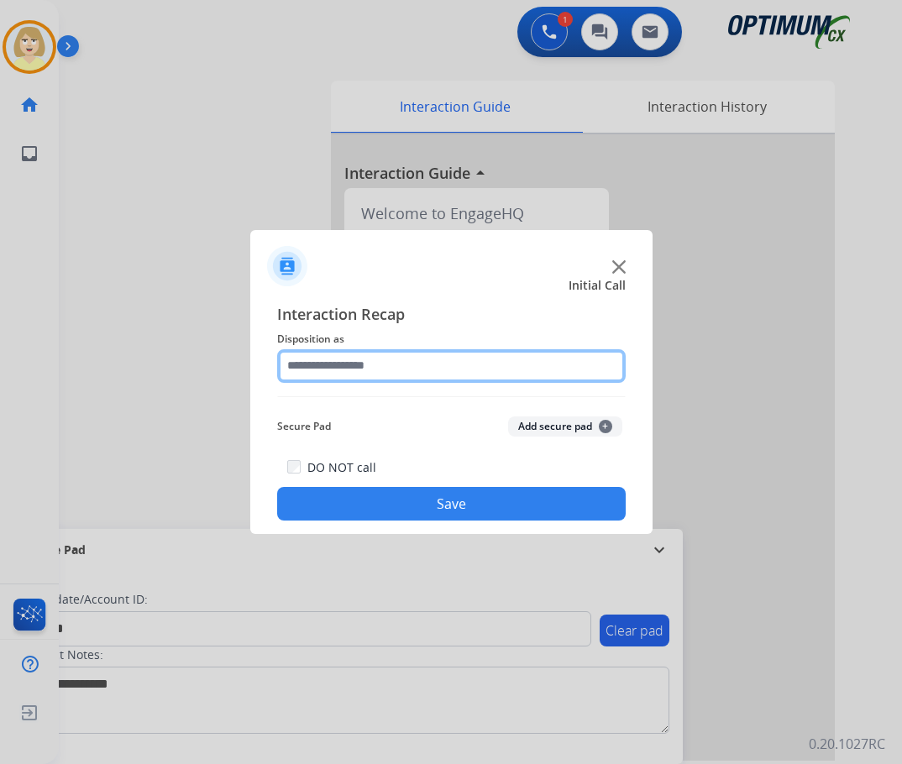
click at [327, 359] on input "text" at bounding box center [451, 366] width 348 height 34
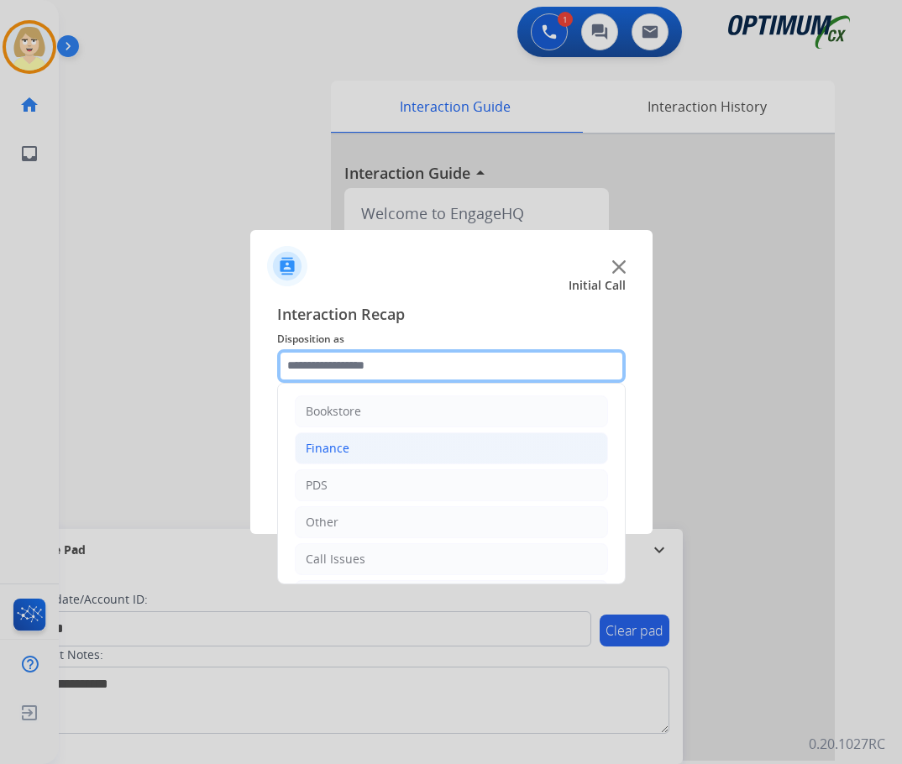
scroll to position [114, 0]
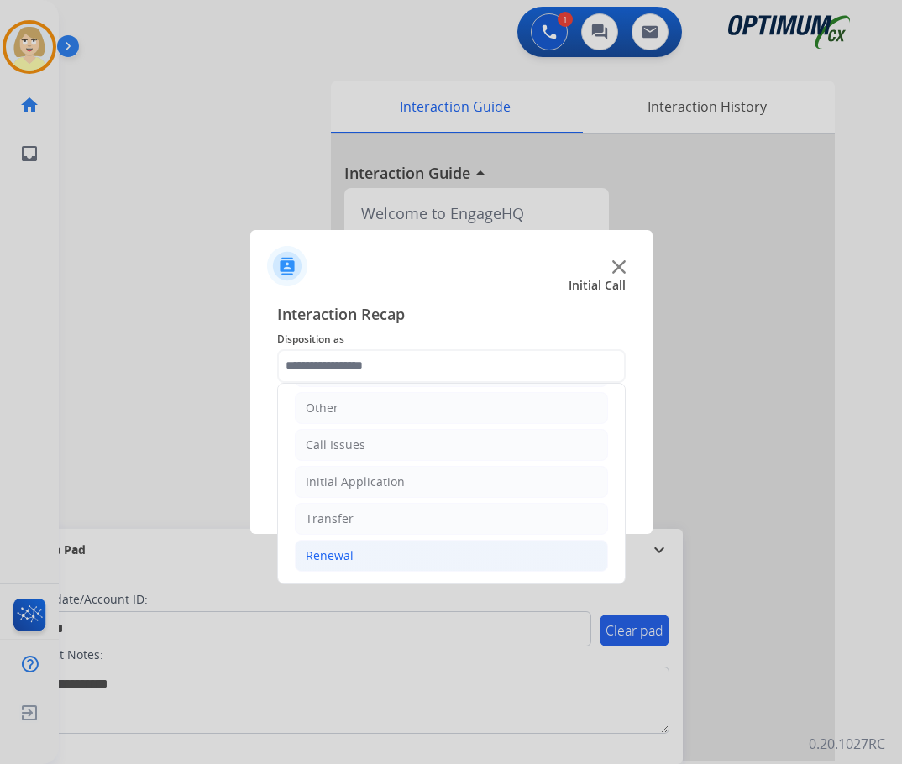
click at [337, 556] on div "Renewal" at bounding box center [330, 556] width 48 height 17
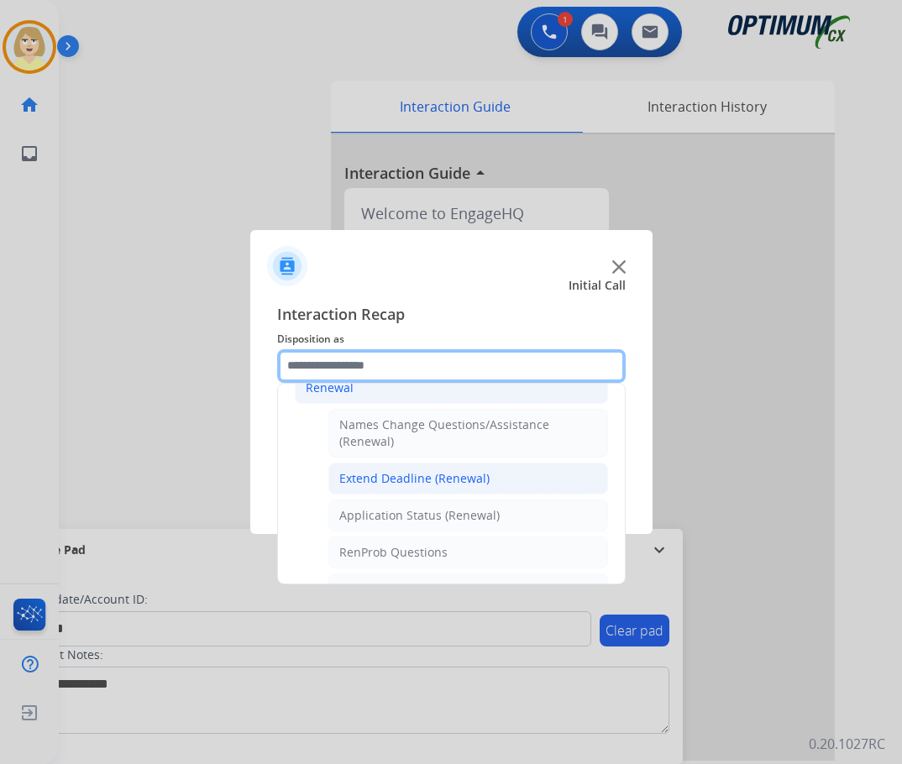
scroll to position [450, 0]
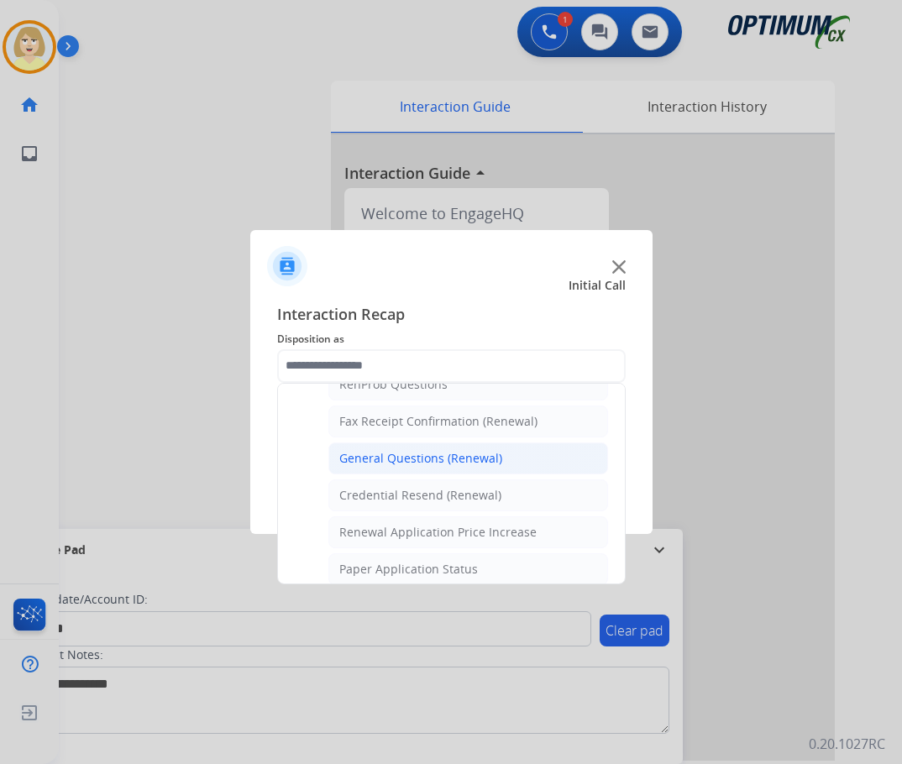
click at [425, 463] on div "General Questions (Renewal)" at bounding box center [420, 458] width 163 height 17
type input "**********"
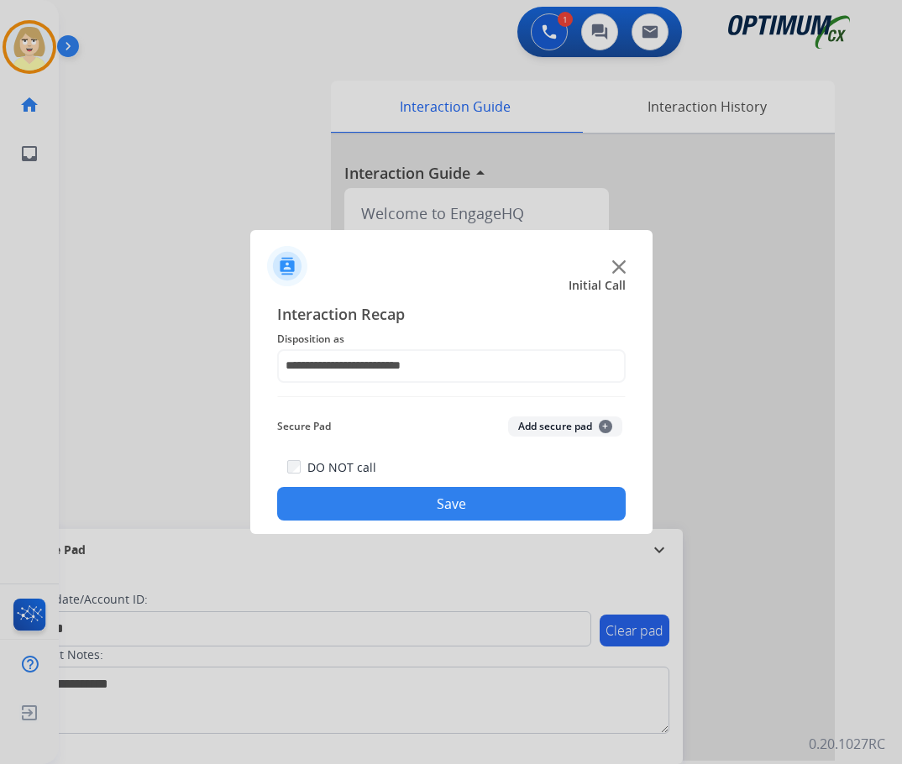
click at [564, 424] on button "Add secure pad +" at bounding box center [565, 427] width 114 height 20
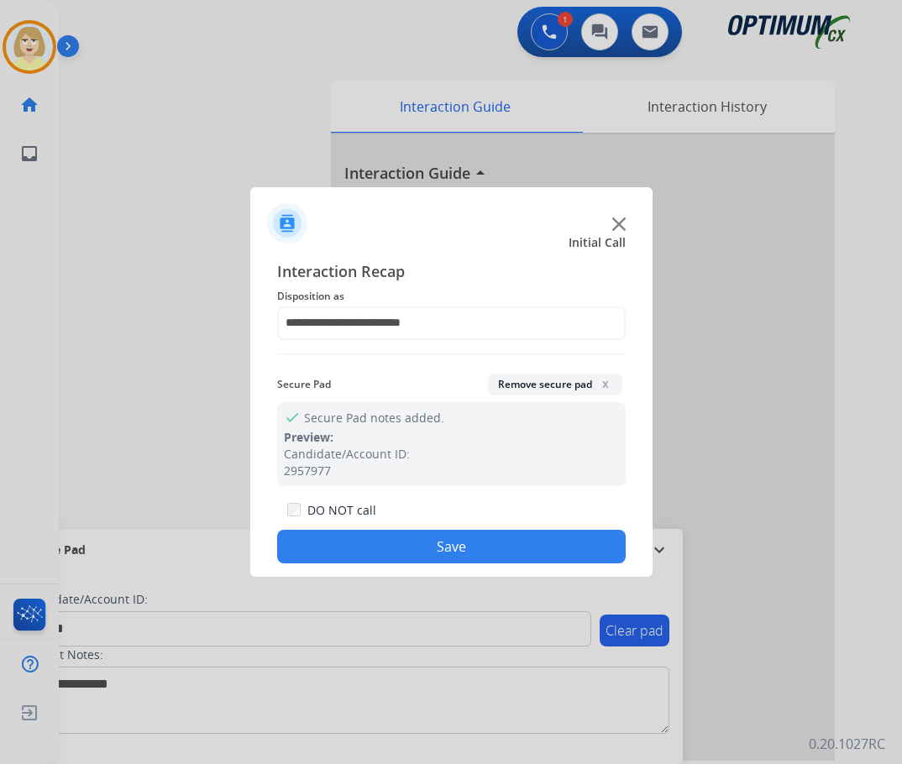
drag, startPoint x: 390, startPoint y: 545, endPoint x: 181, endPoint y: 296, distance: 325.4
click at [389, 539] on button "Save" at bounding box center [451, 547] width 348 height 34
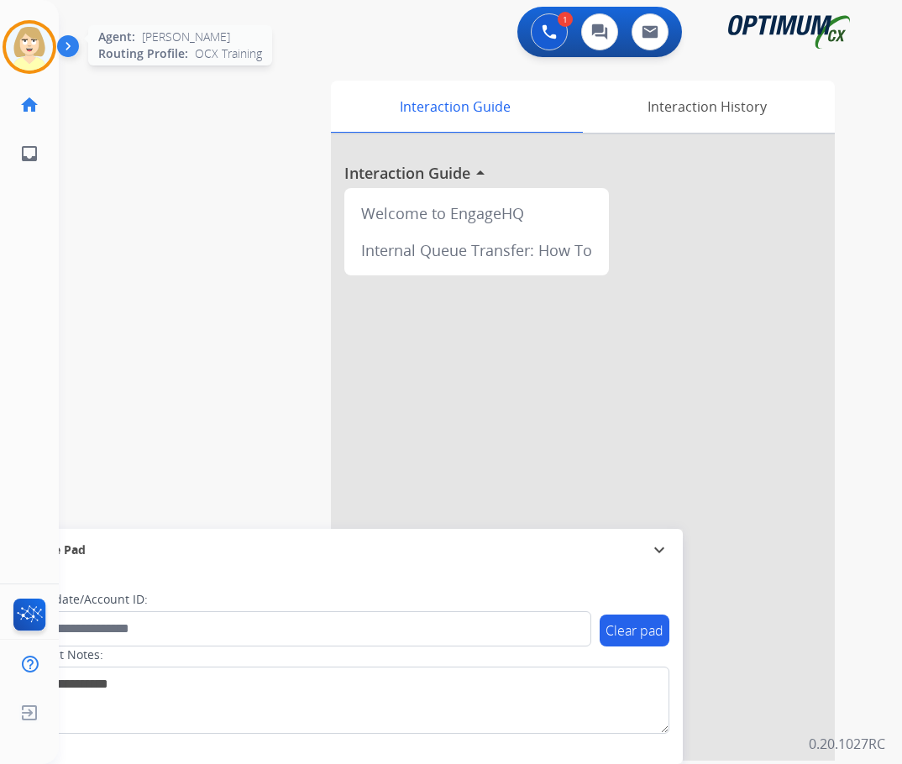
click at [25, 40] on img at bounding box center [29, 47] width 47 height 47
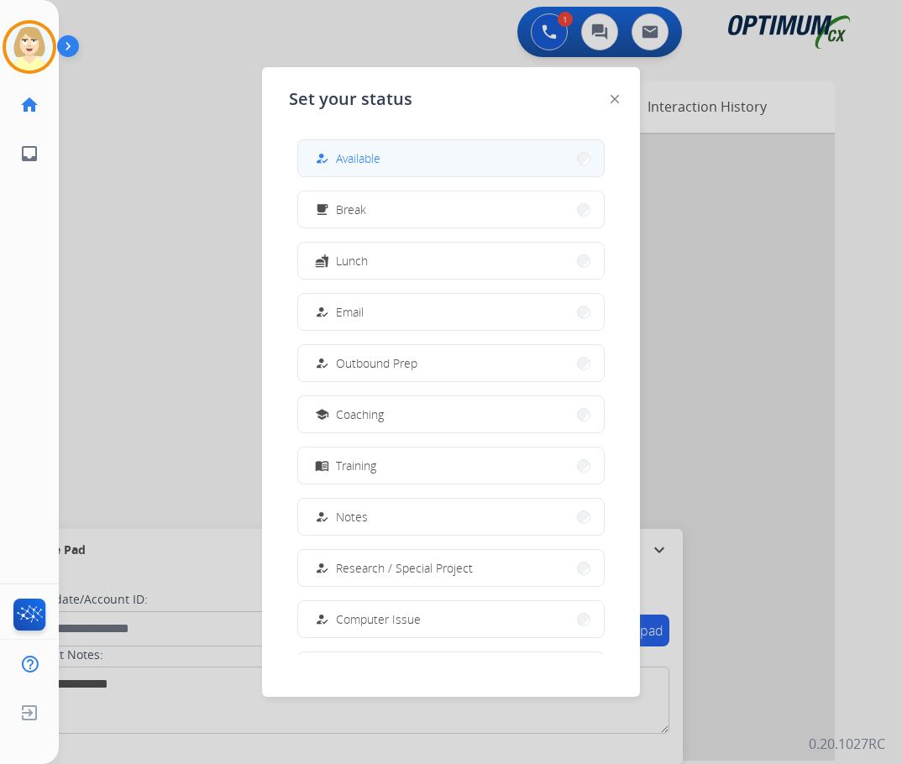
click at [369, 155] on span "Available" at bounding box center [358, 158] width 45 height 18
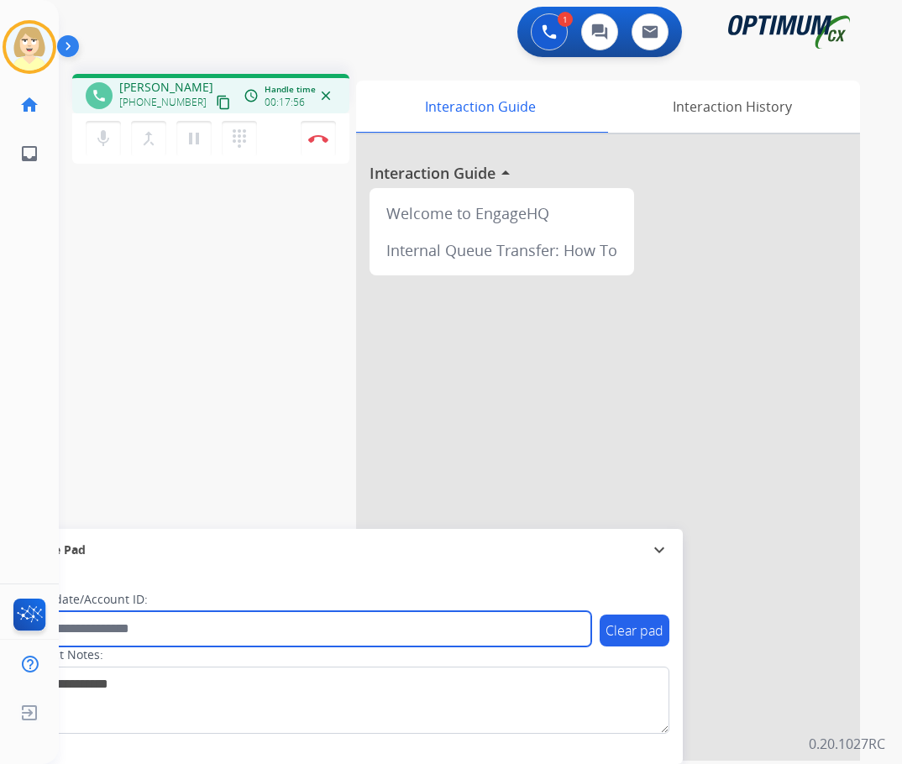
click at [157, 631] on input "text" at bounding box center [306, 628] width 569 height 35
paste input "*******"
type input "*******"
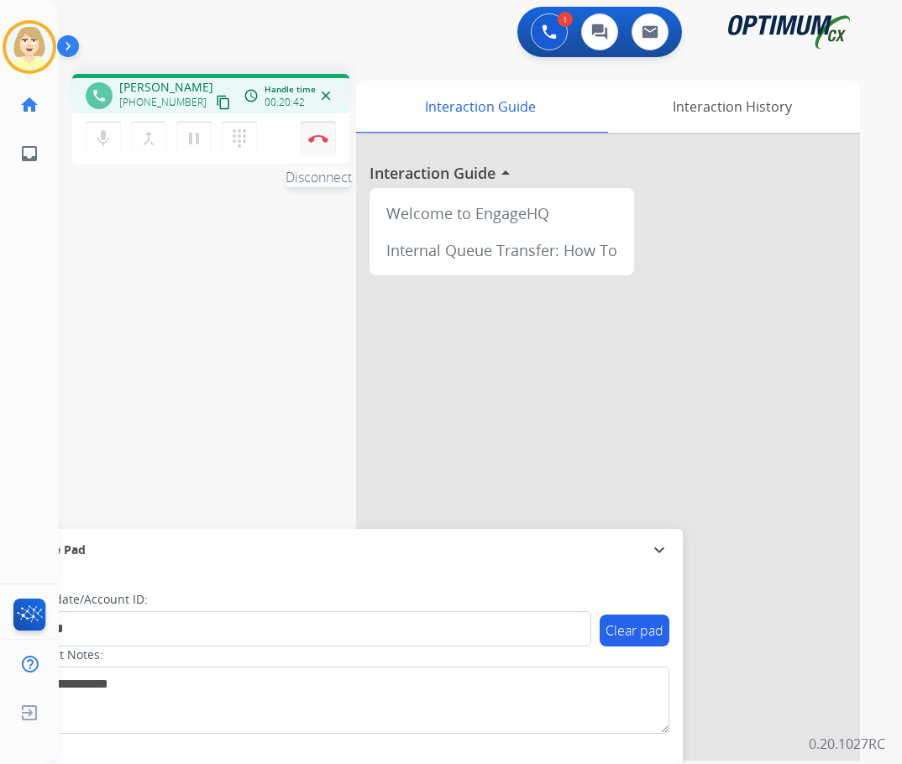
click at [323, 136] on img at bounding box center [318, 138] width 20 height 8
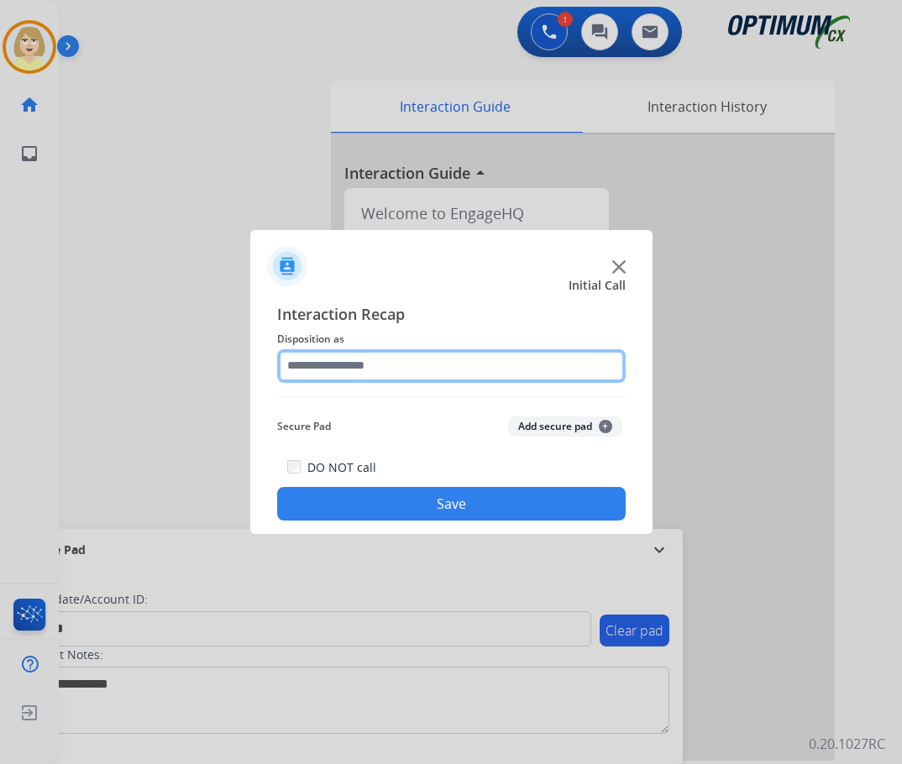
click at [328, 368] on input "text" at bounding box center [451, 366] width 348 height 34
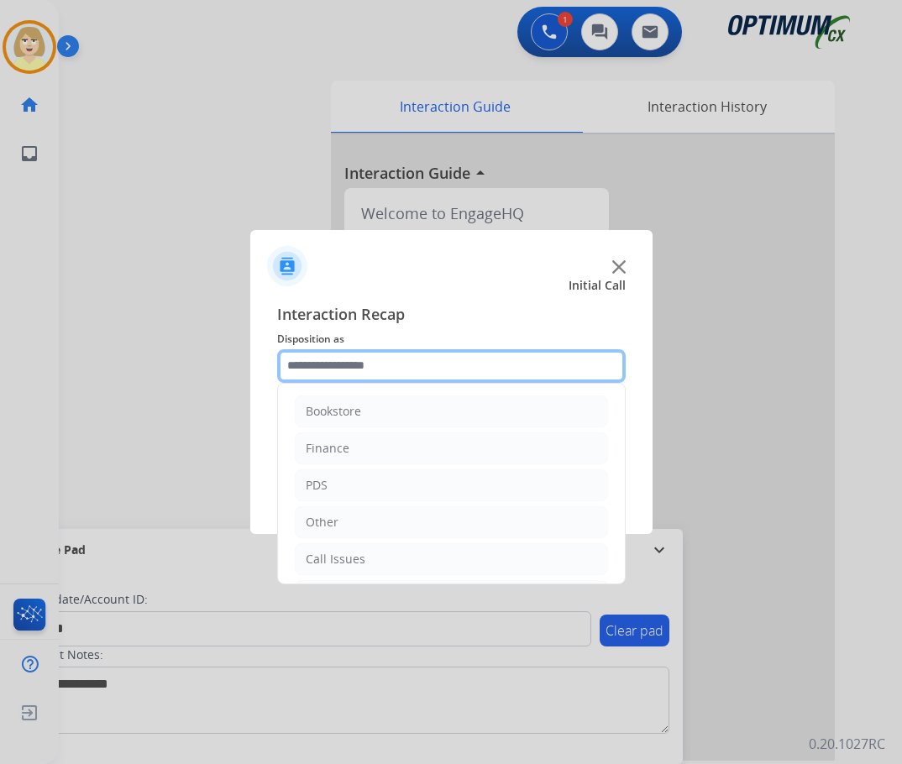
scroll to position [114, 0]
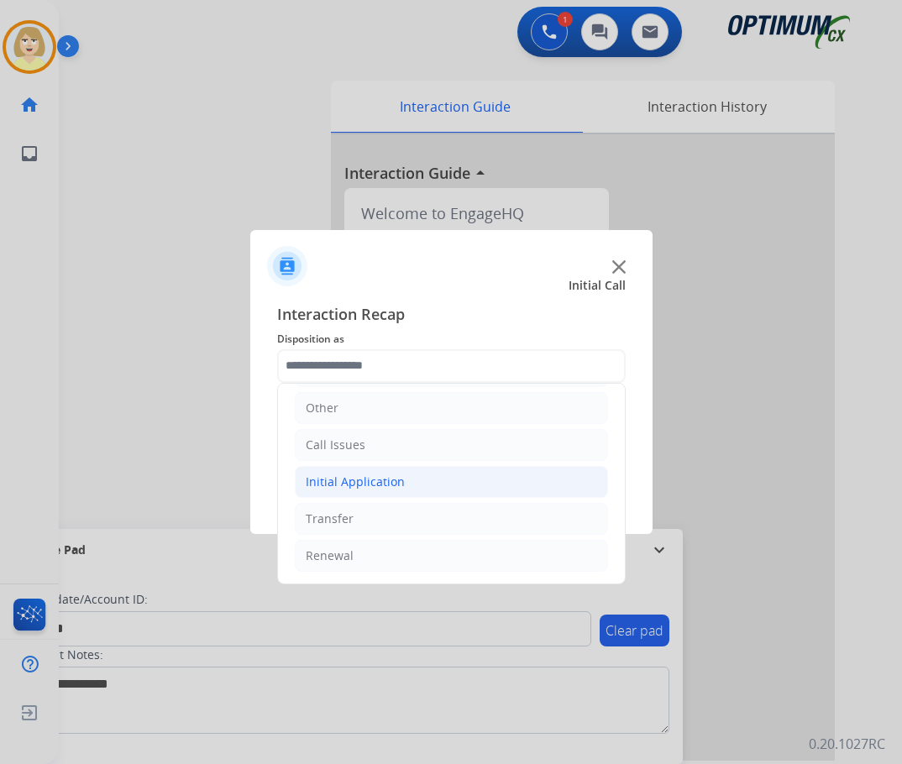
click at [364, 482] on div "Initial Application" at bounding box center [355, 482] width 99 height 17
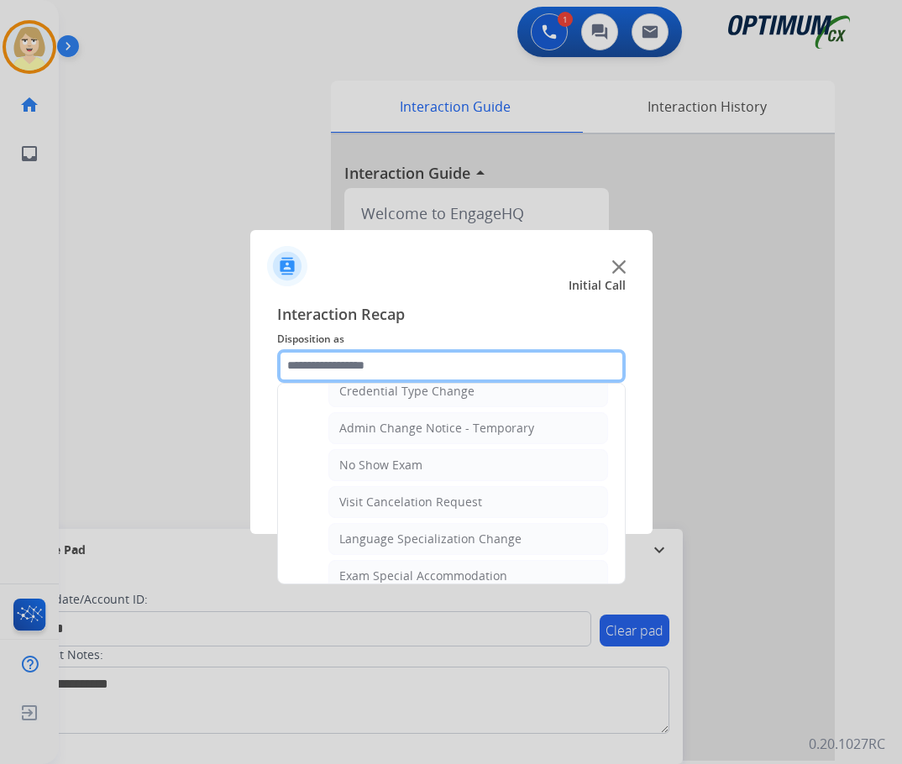
scroll to position [786, 0]
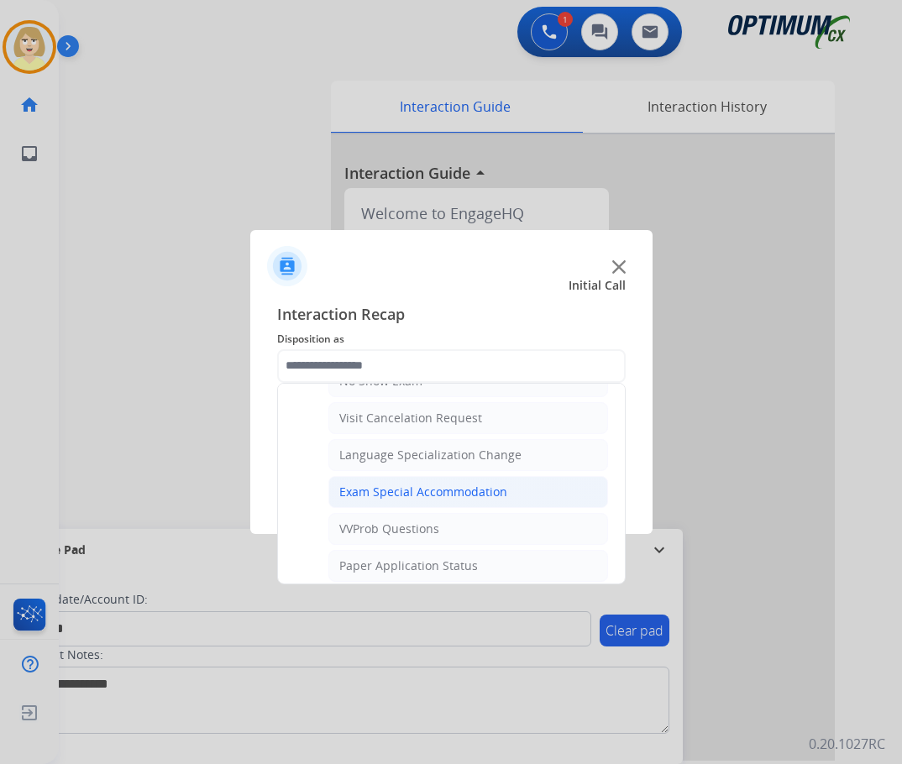
click at [384, 489] on div "Exam Special Accommodation" at bounding box center [423, 492] width 168 height 17
type input "**********"
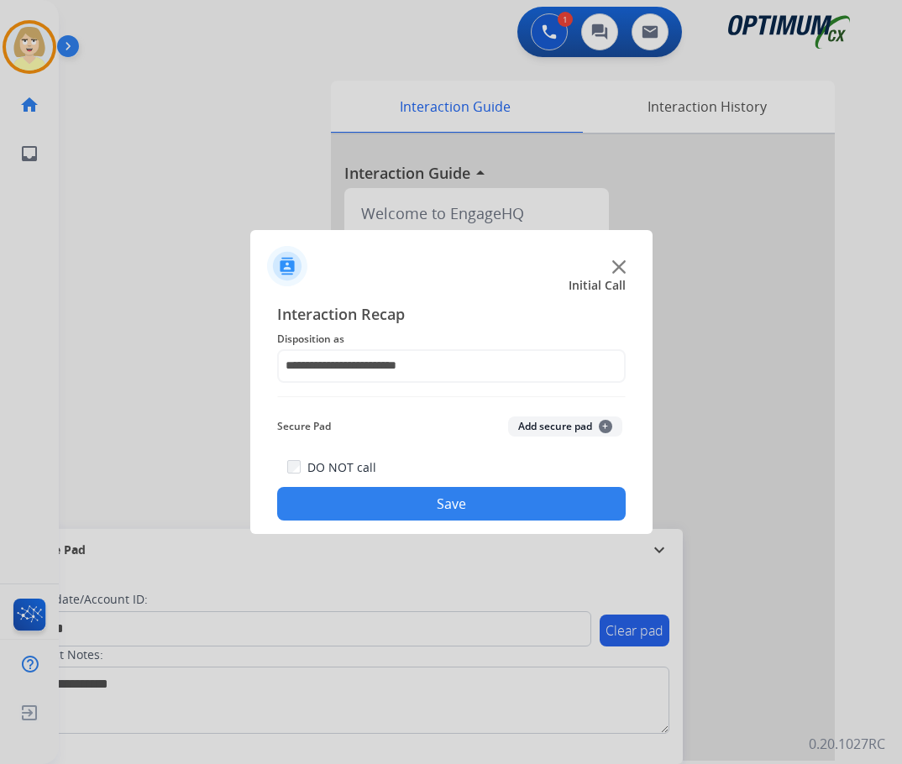
click at [519, 425] on button "Add secure pad +" at bounding box center [565, 427] width 114 height 20
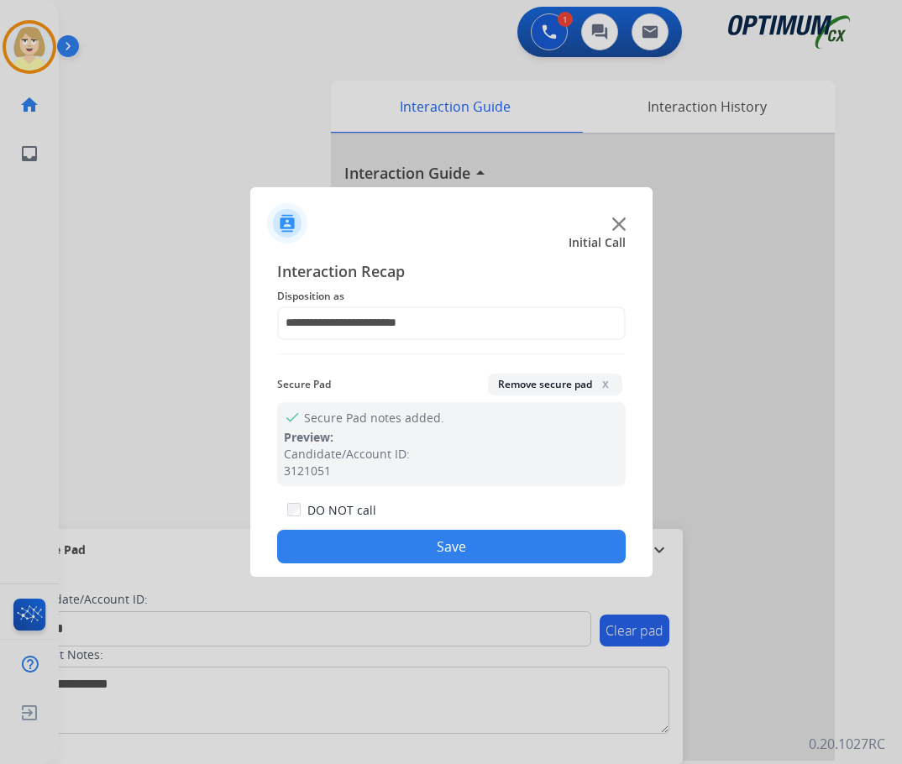
drag, startPoint x: 303, startPoint y: 548, endPoint x: 289, endPoint y: 504, distance: 45.9
click at [303, 547] on button "Save" at bounding box center [451, 547] width 348 height 34
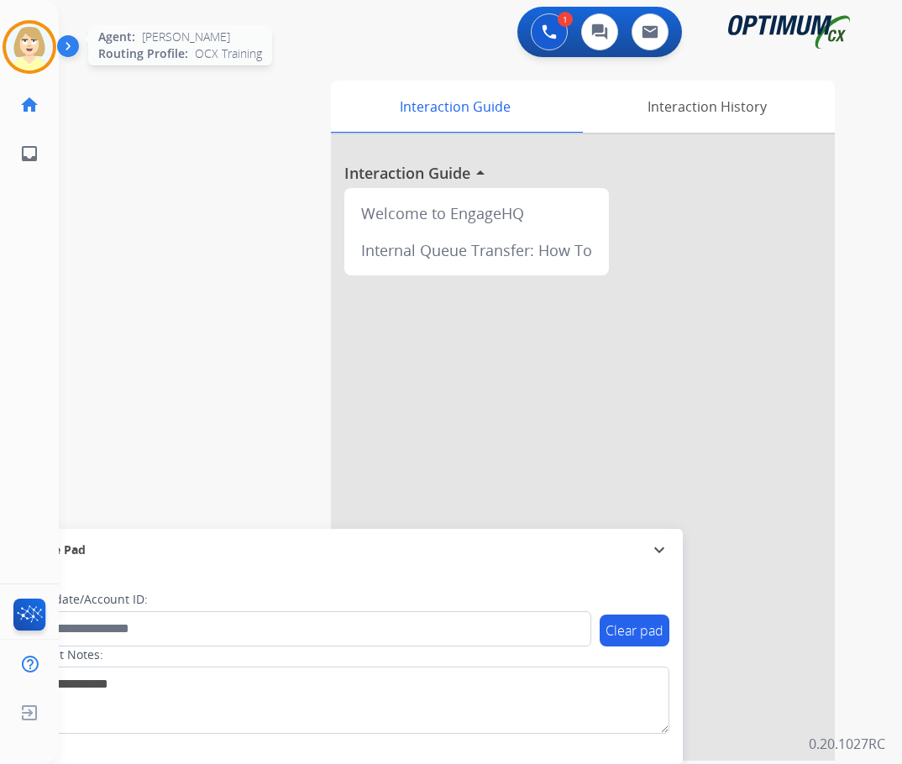
click at [33, 44] on img at bounding box center [29, 47] width 47 height 47
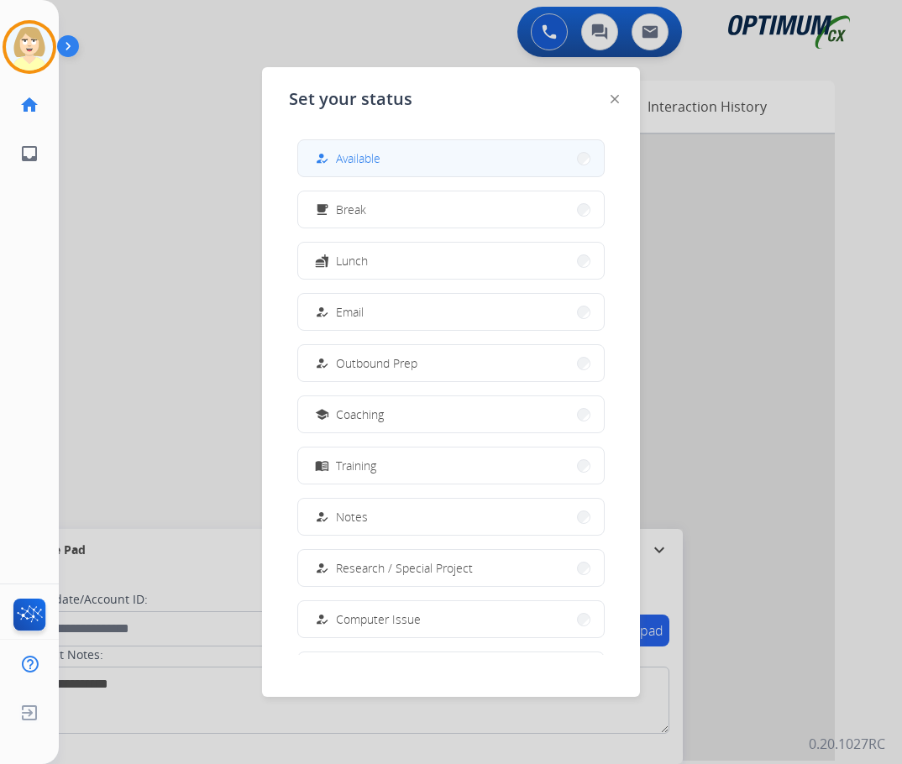
click at [363, 161] on span "Available" at bounding box center [358, 158] width 45 height 18
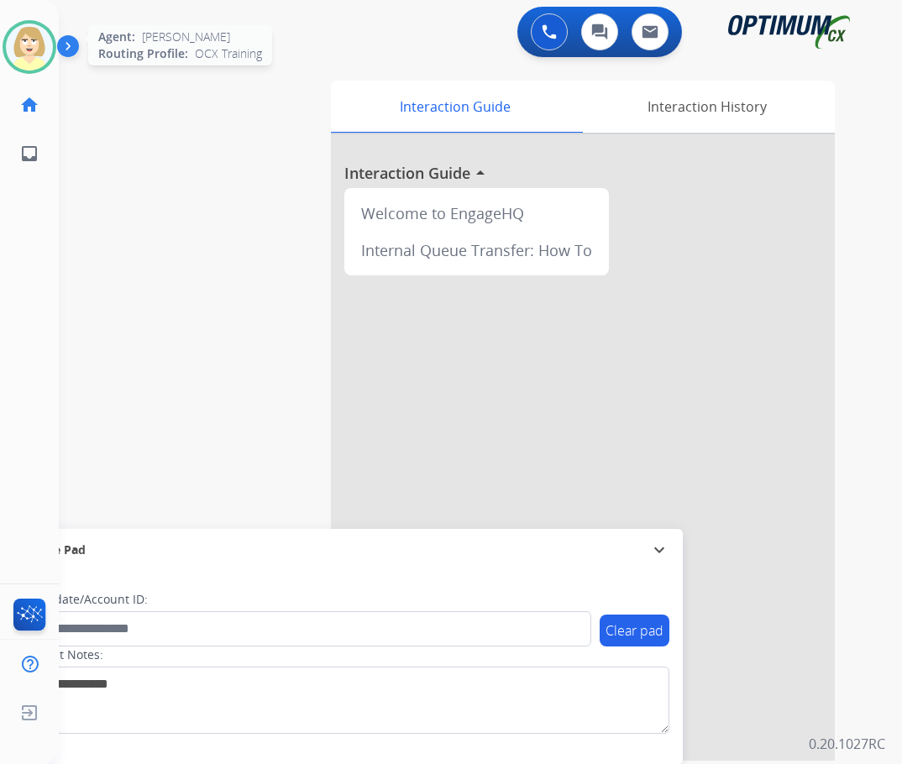
click at [21, 39] on img at bounding box center [29, 47] width 47 height 47
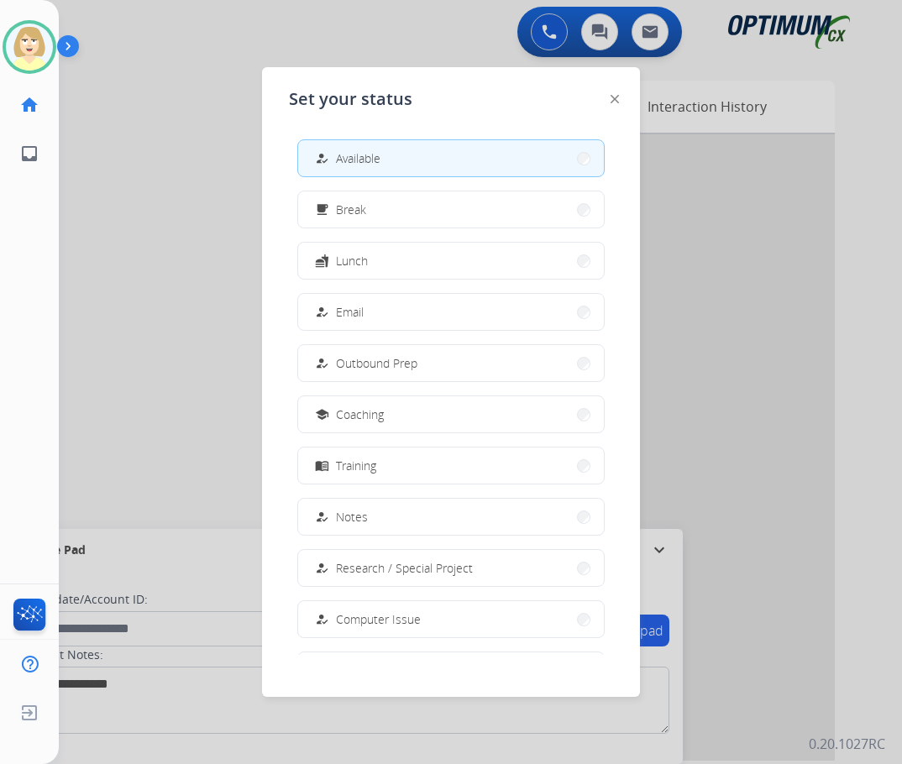
drag, startPoint x: 361, startPoint y: 207, endPoint x: 356, endPoint y: 199, distance: 9.1
click at [360, 205] on span "Break" at bounding box center [351, 210] width 30 height 18
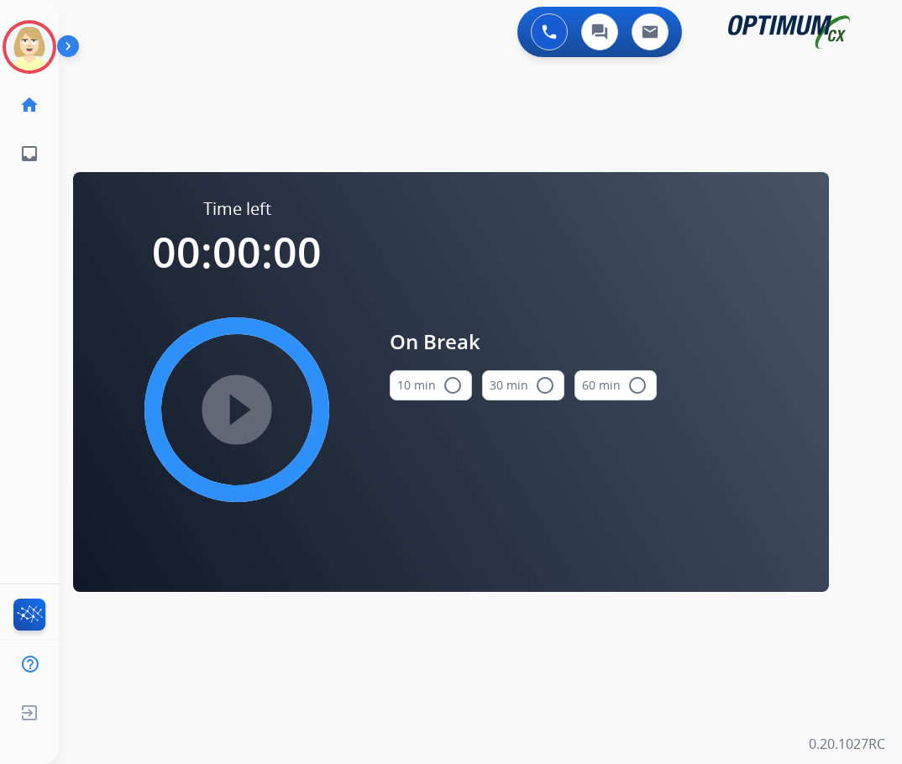
drag, startPoint x: 450, startPoint y: 383, endPoint x: 340, endPoint y: 391, distance: 110.3
click at [450, 382] on mat-icon "radio_button_unchecked" at bounding box center [453, 385] width 20 height 20
click at [227, 400] on mat-icon "play_circle_filled" at bounding box center [237, 410] width 20 height 20
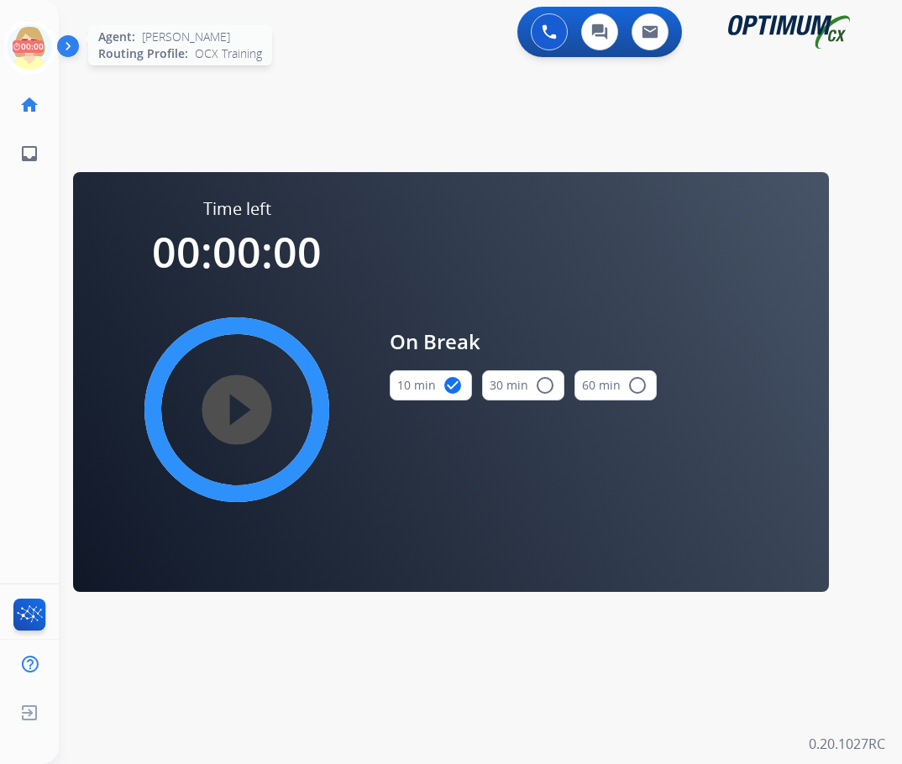
click at [25, 46] on icon at bounding box center [30, 47] width 55 height 55
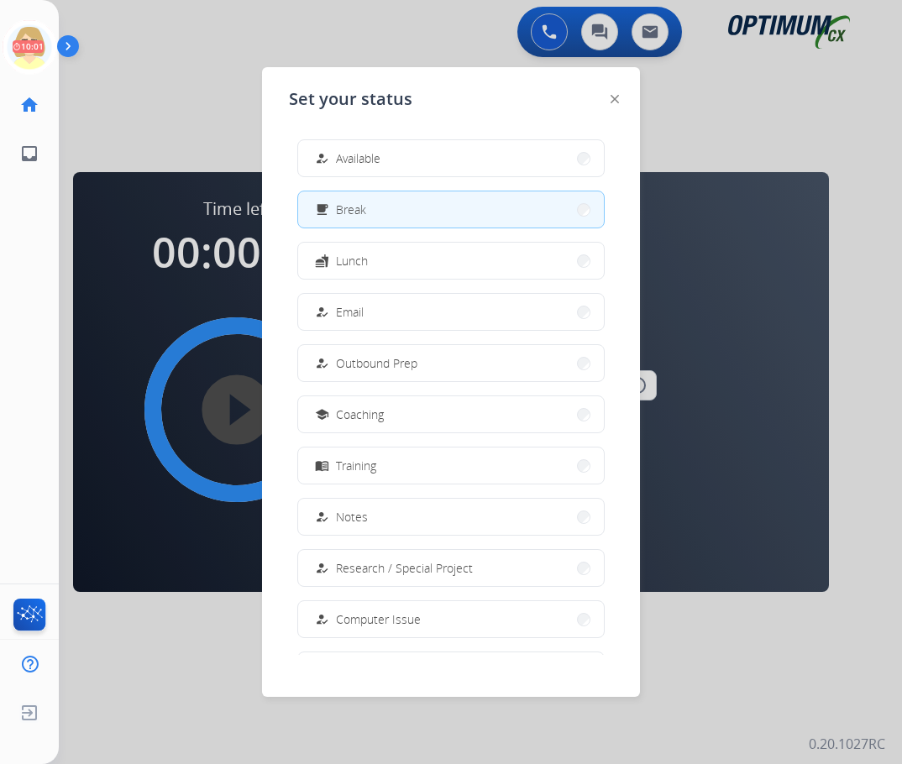
click at [353, 155] on span "Available" at bounding box center [358, 158] width 45 height 18
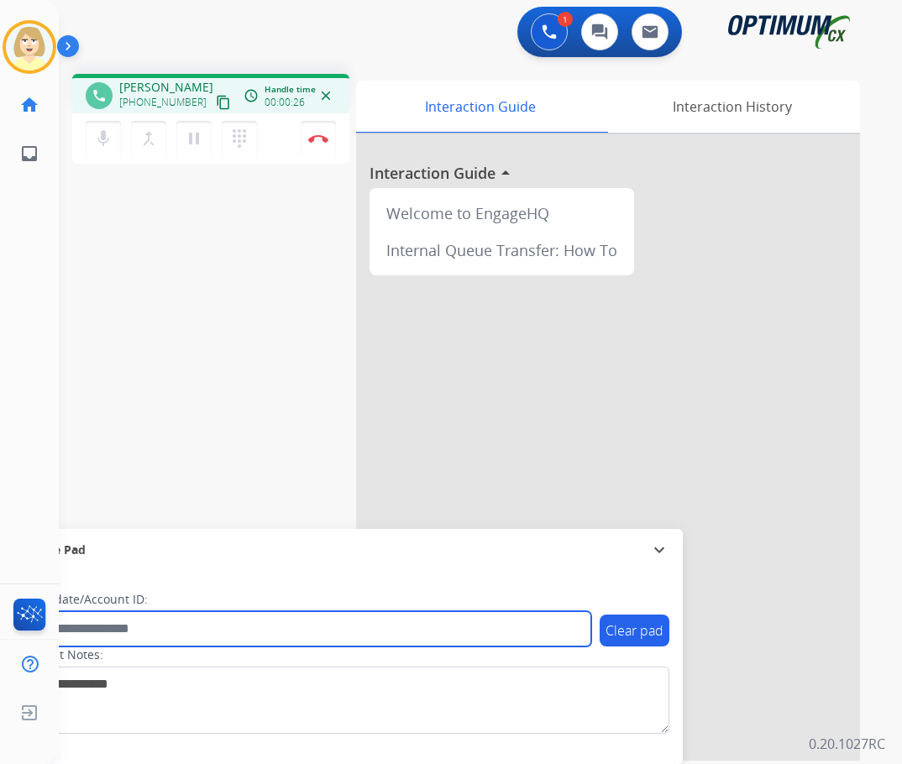
click at [123, 628] on input "text" at bounding box center [306, 628] width 569 height 35
paste input "*******"
type input "*******"
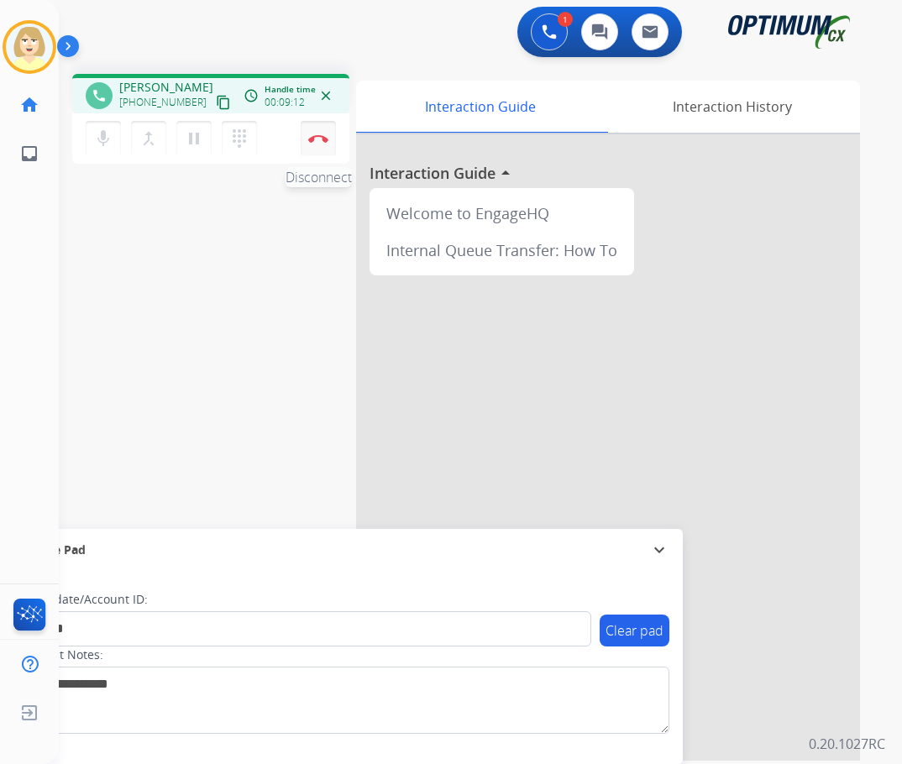
click at [319, 134] on img at bounding box center [318, 138] width 20 height 8
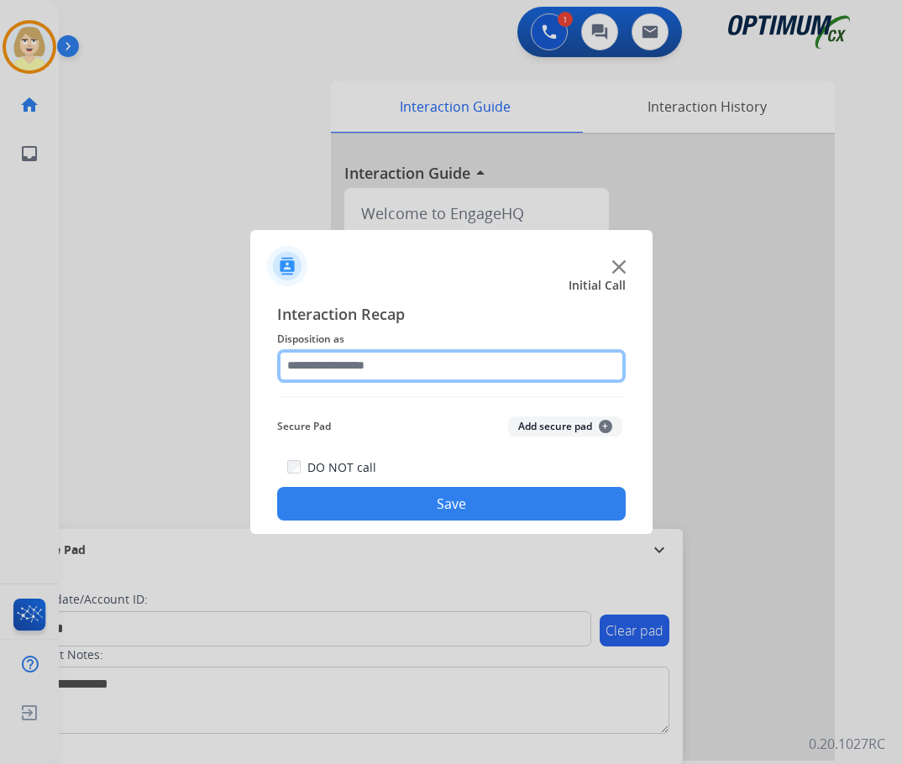
click at [377, 360] on input "text" at bounding box center [451, 366] width 348 height 34
click at [362, 359] on input "text" at bounding box center [451, 366] width 348 height 34
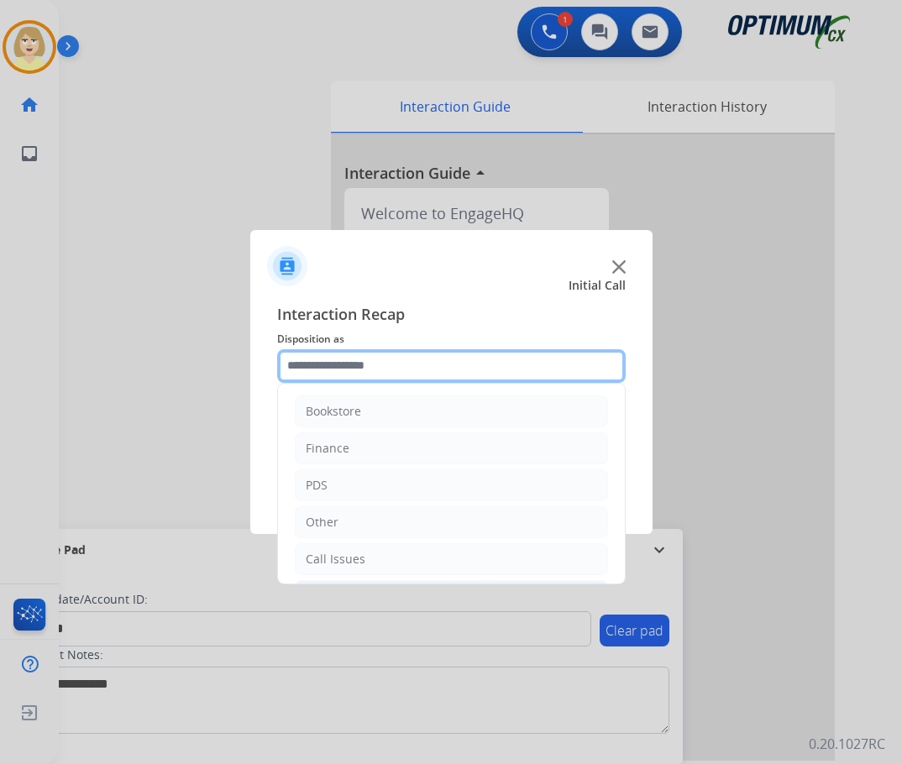
scroll to position [84, 0]
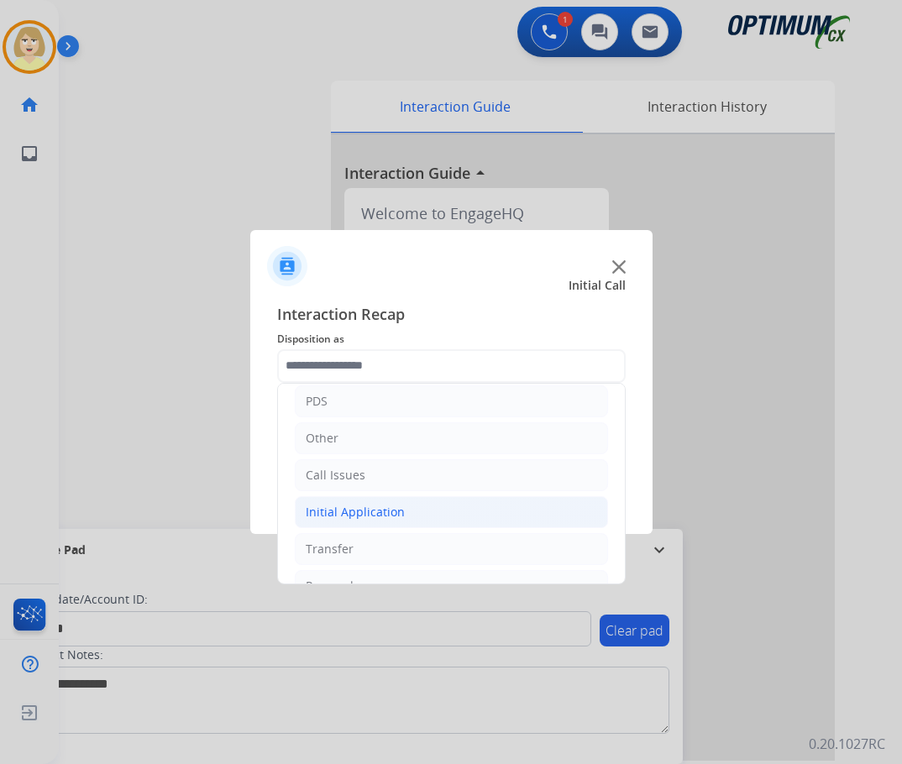
click at [365, 514] on div "Initial Application" at bounding box center [355, 512] width 99 height 17
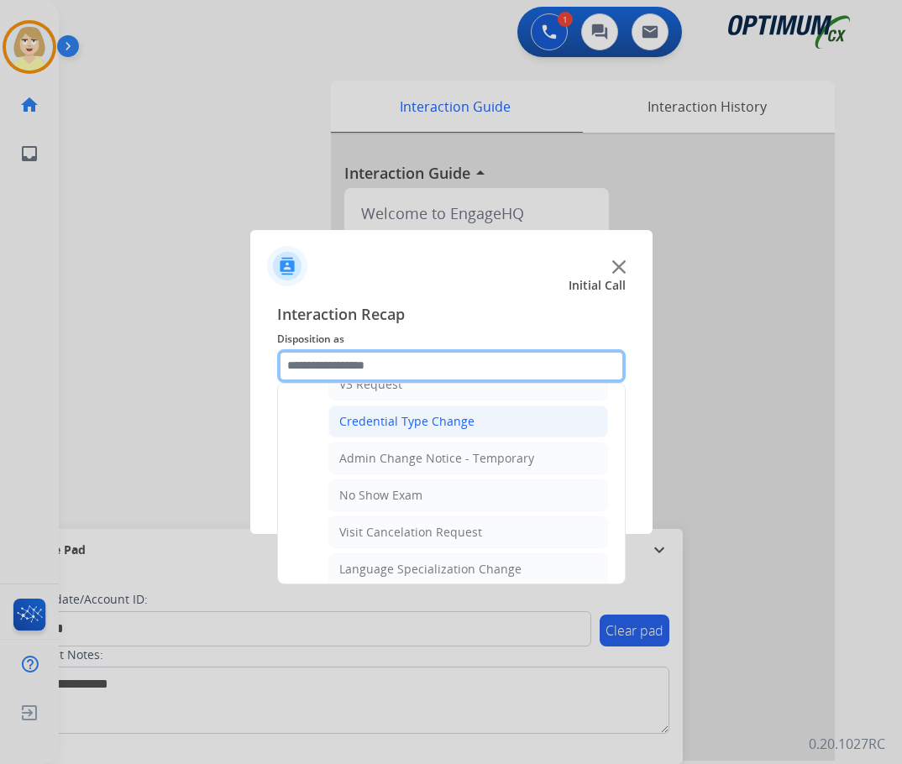
scroll to position [924, 0]
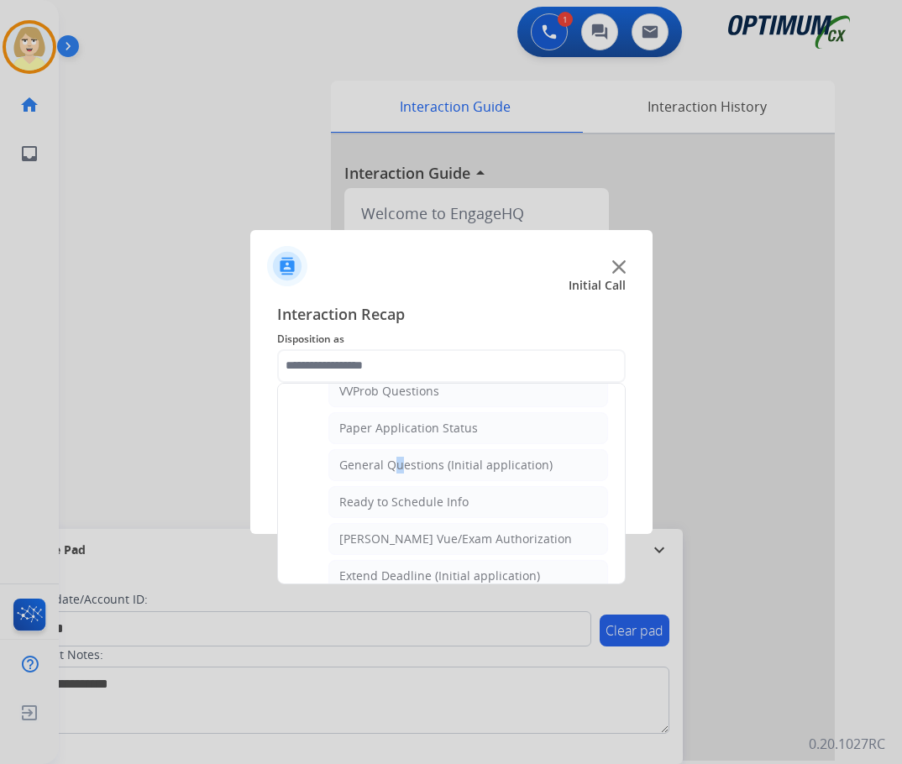
drag, startPoint x: 390, startPoint y: 463, endPoint x: 407, endPoint y: 465, distance: 17.8
click at [390, 463] on div "General Questions (Initial application)" at bounding box center [445, 465] width 213 height 17
type input "**********"
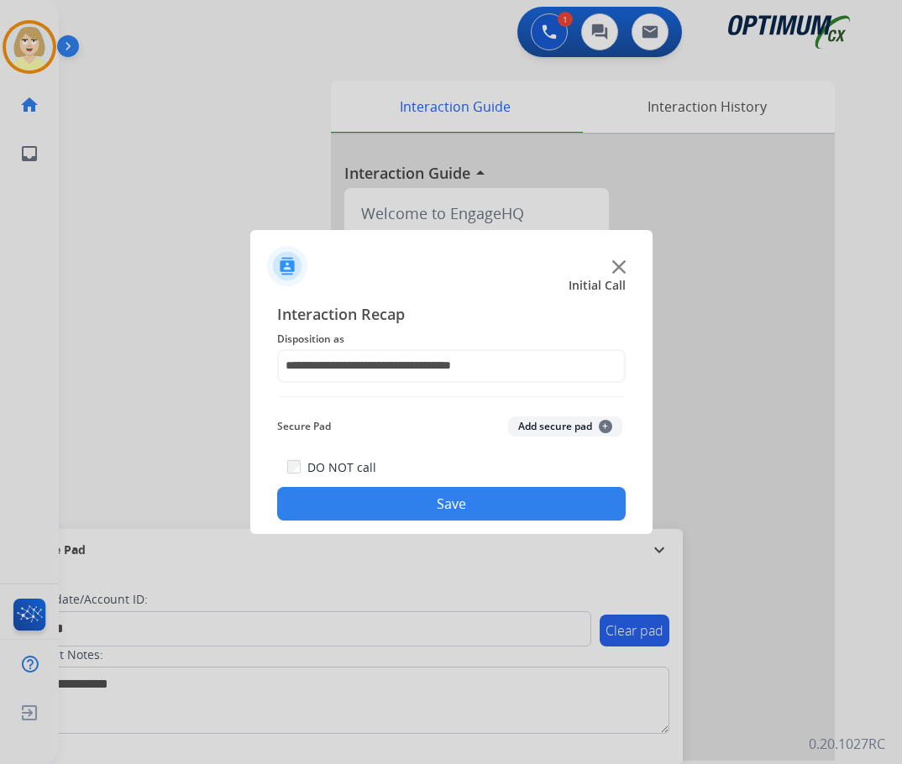
click at [551, 424] on button "Add secure pad +" at bounding box center [565, 427] width 114 height 20
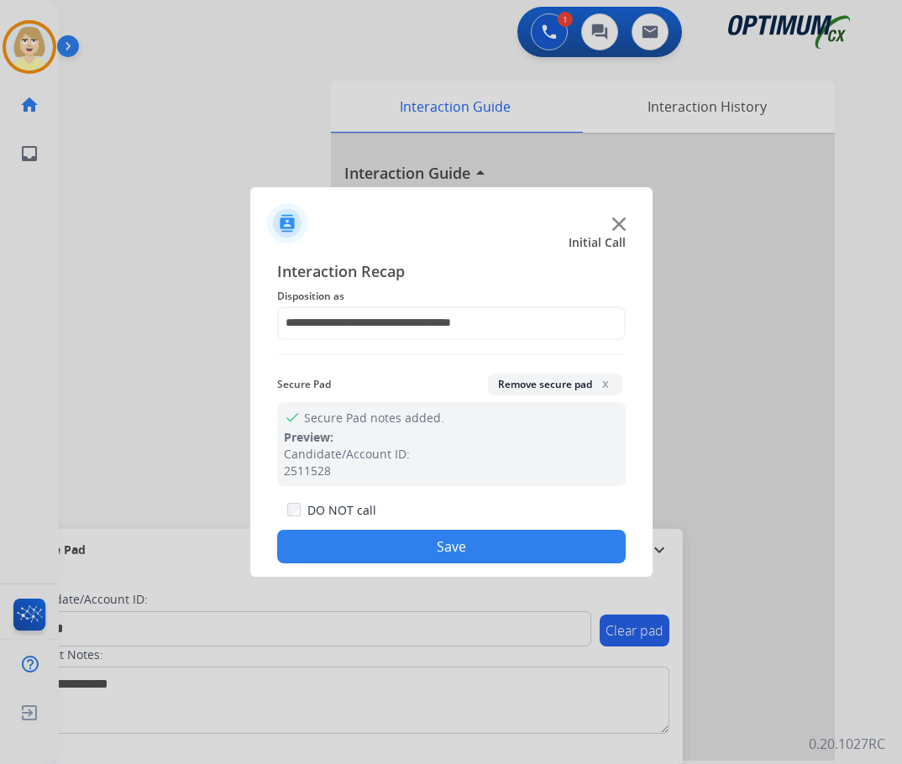
drag, startPoint x: 457, startPoint y: 540, endPoint x: 17, endPoint y: 596, distance: 443.6
click at [456, 540] on button "Save" at bounding box center [451, 547] width 348 height 34
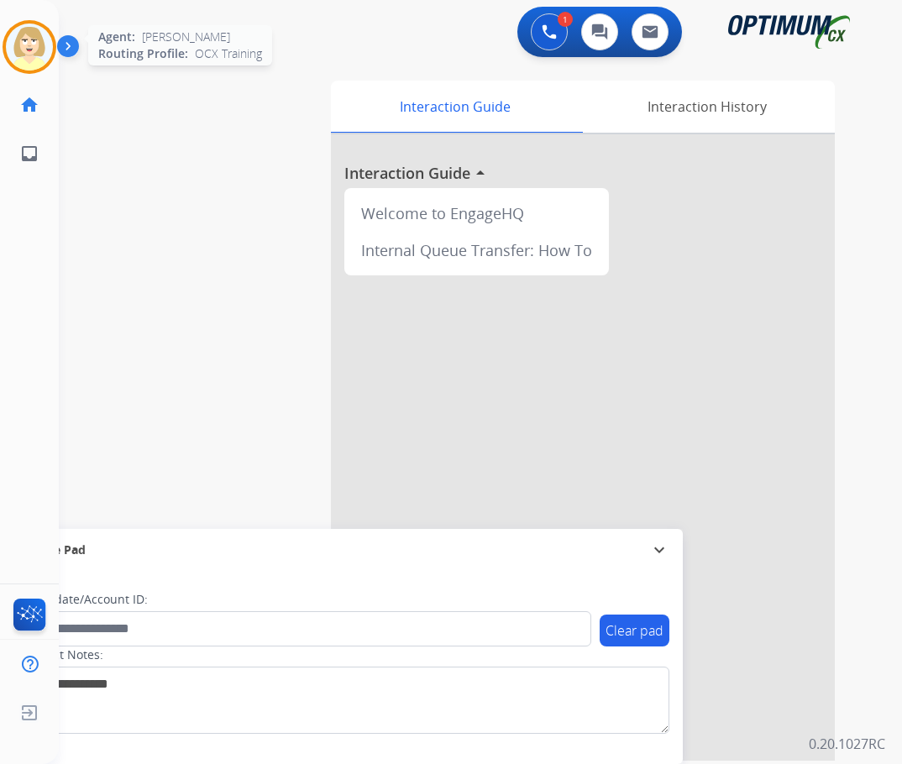
drag, startPoint x: 34, startPoint y: 38, endPoint x: 52, endPoint y: 46, distance: 19.5
click at [34, 38] on img at bounding box center [29, 47] width 47 height 47
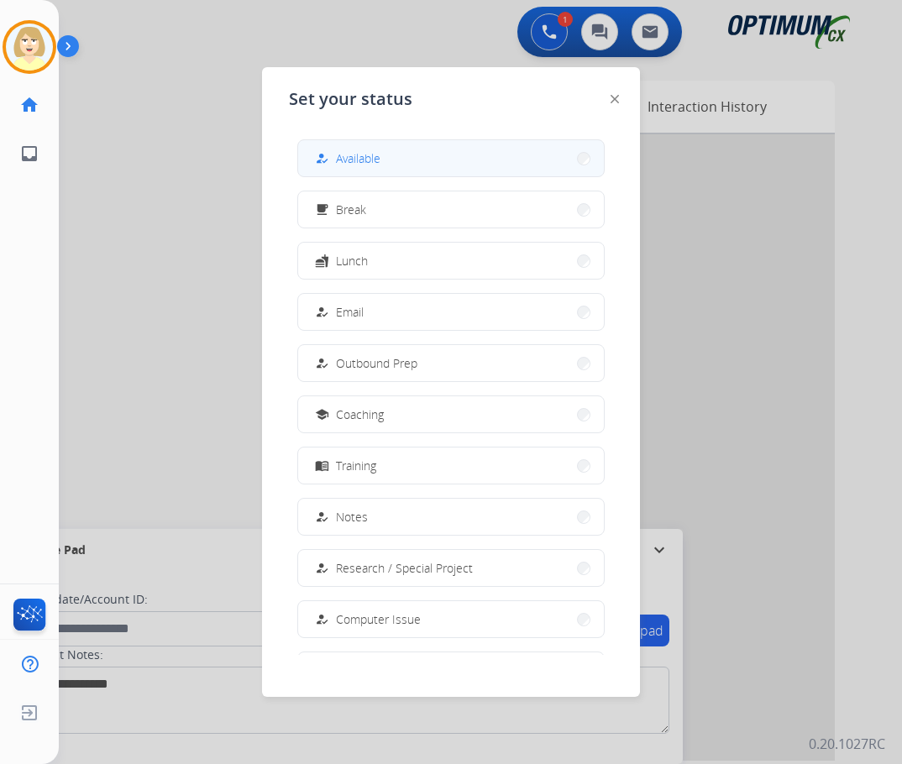
click at [357, 155] on span "Available" at bounding box center [358, 158] width 45 height 18
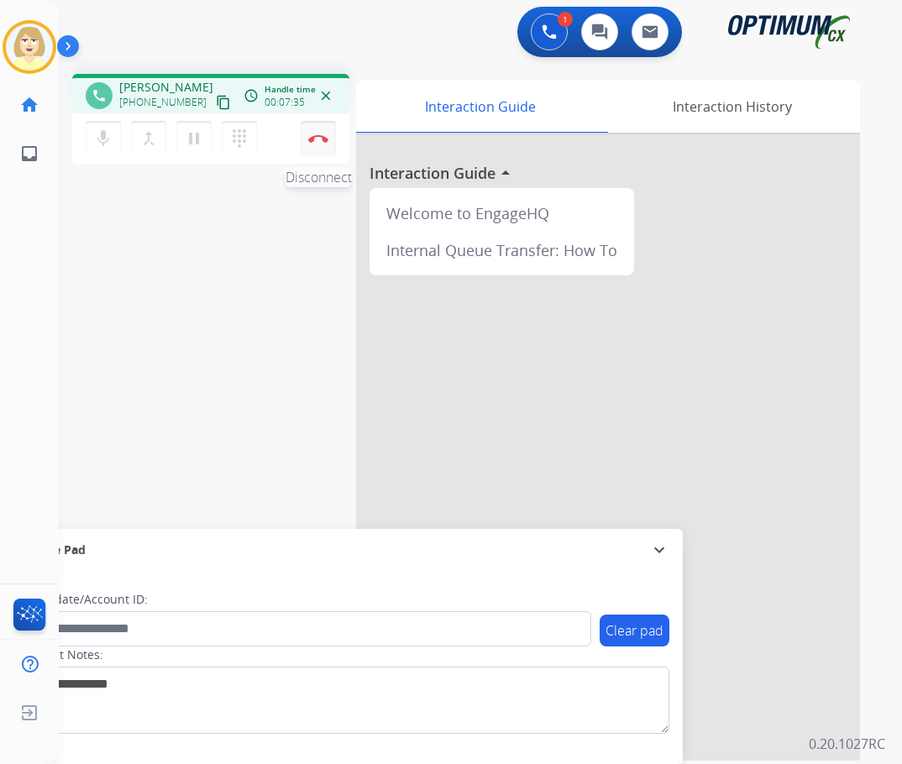
click at [316, 134] on button "Disconnect" at bounding box center [318, 138] width 35 height 35
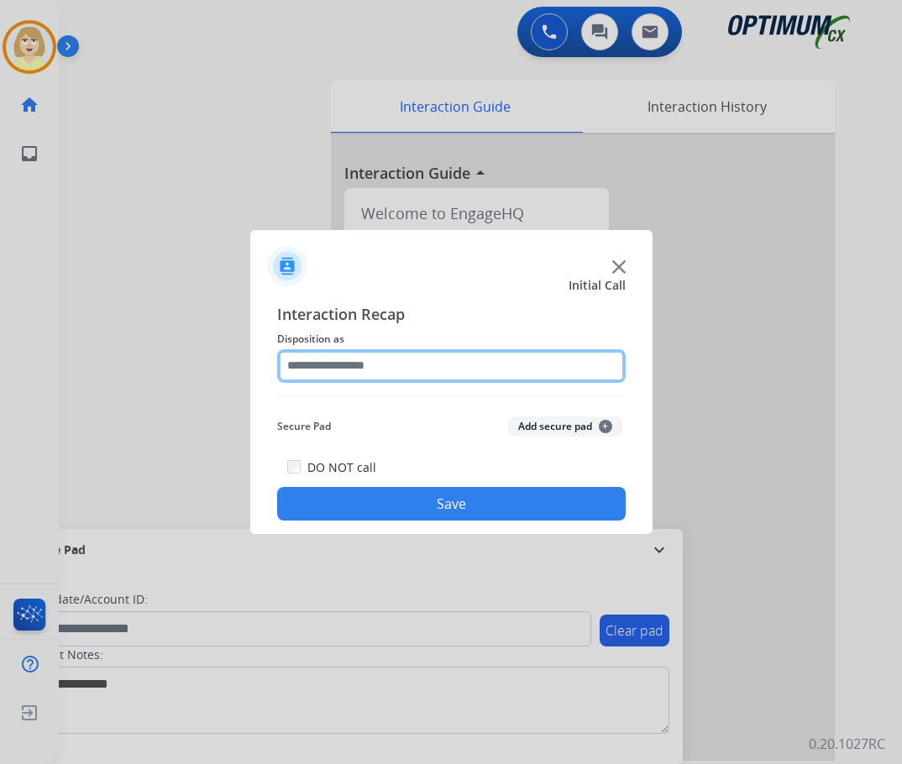
click at [317, 369] on input "text" at bounding box center [451, 366] width 348 height 34
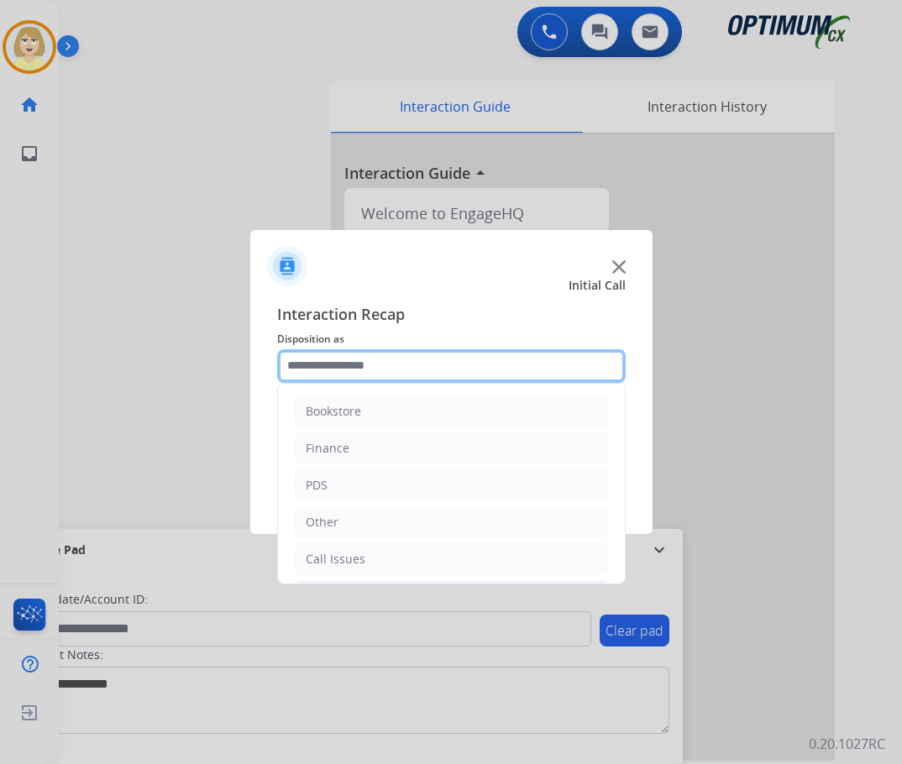
scroll to position [114, 0]
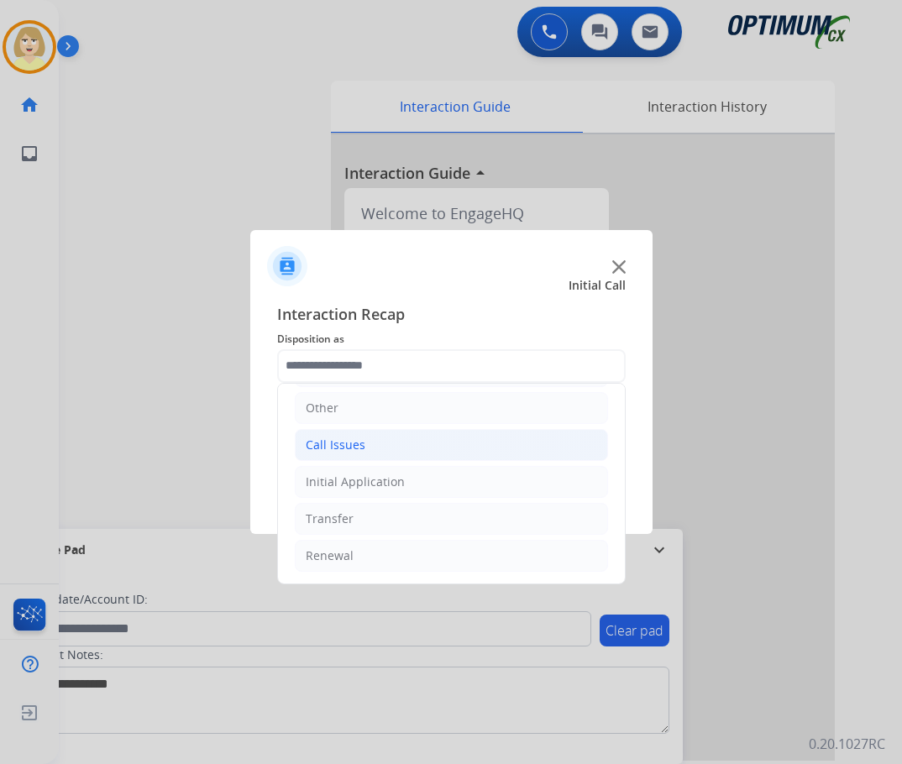
click at [344, 448] on div "Call Issues" at bounding box center [336, 445] width 60 height 17
click at [423, 519] on div "Wrong Number/Wrong Department" at bounding box center [439, 519] width 200 height 17
type input "**********"
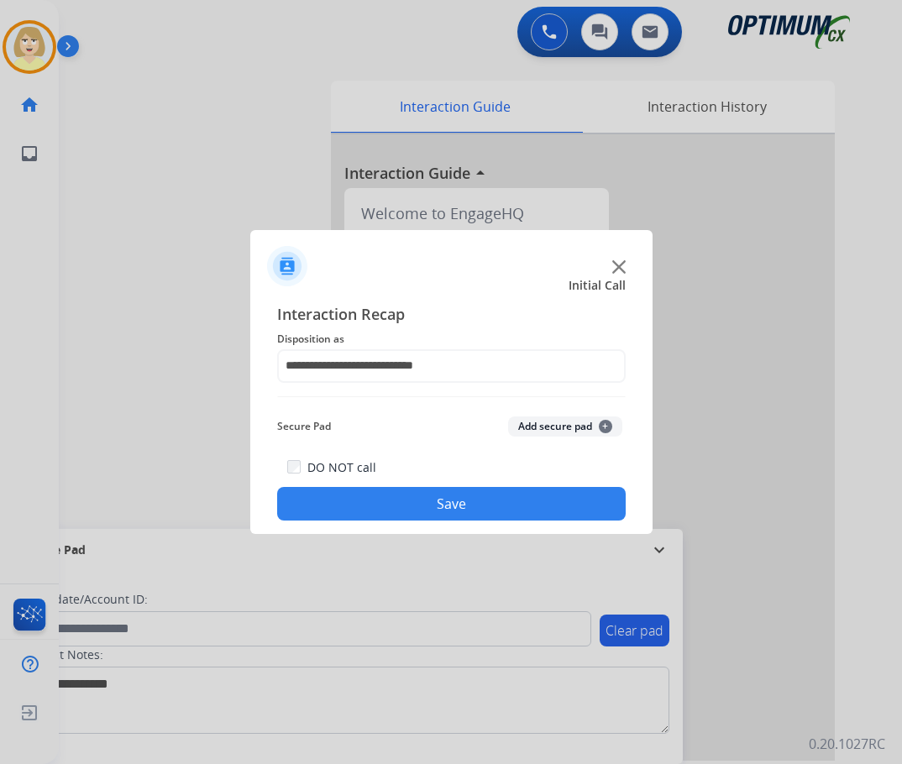
click at [533, 423] on button "Add secure pad +" at bounding box center [565, 427] width 114 height 20
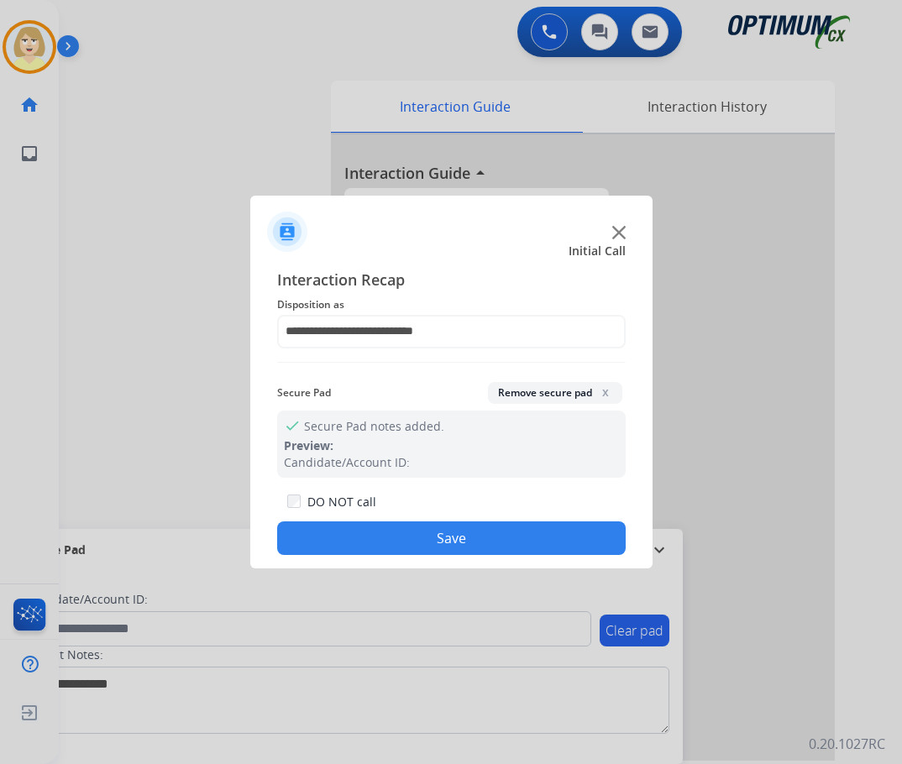
drag, startPoint x: 386, startPoint y: 542, endPoint x: 107, endPoint y: 300, distance: 369.6
click at [385, 542] on button "Save" at bounding box center [451, 538] width 348 height 34
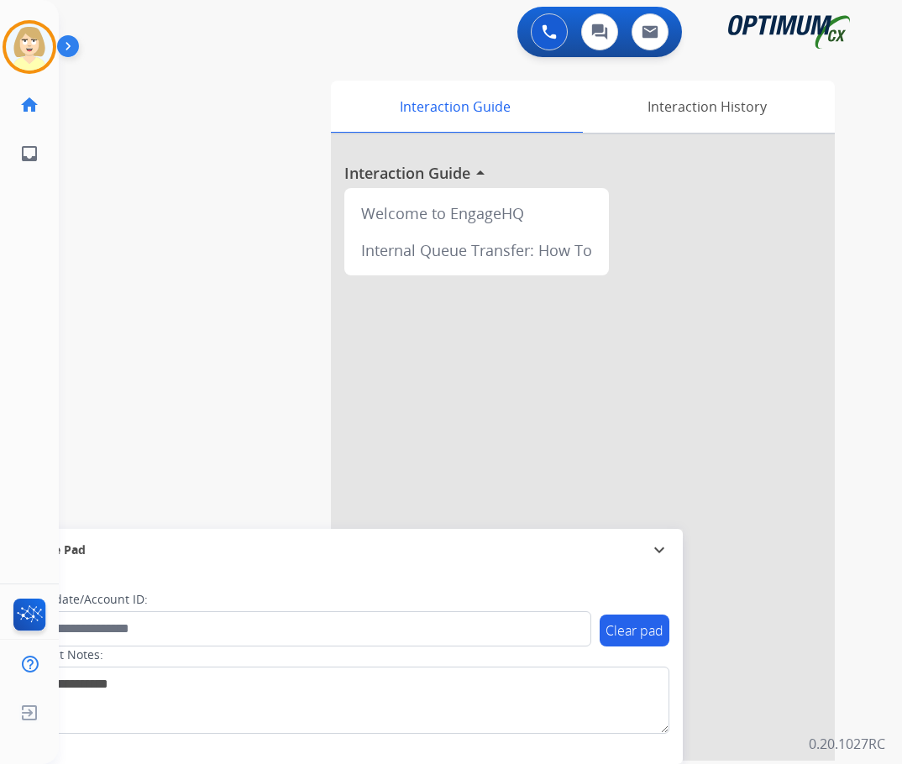
drag, startPoint x: 29, startPoint y: 44, endPoint x: 64, endPoint y: 52, distance: 35.4
click at [29, 43] on img at bounding box center [29, 47] width 47 height 47
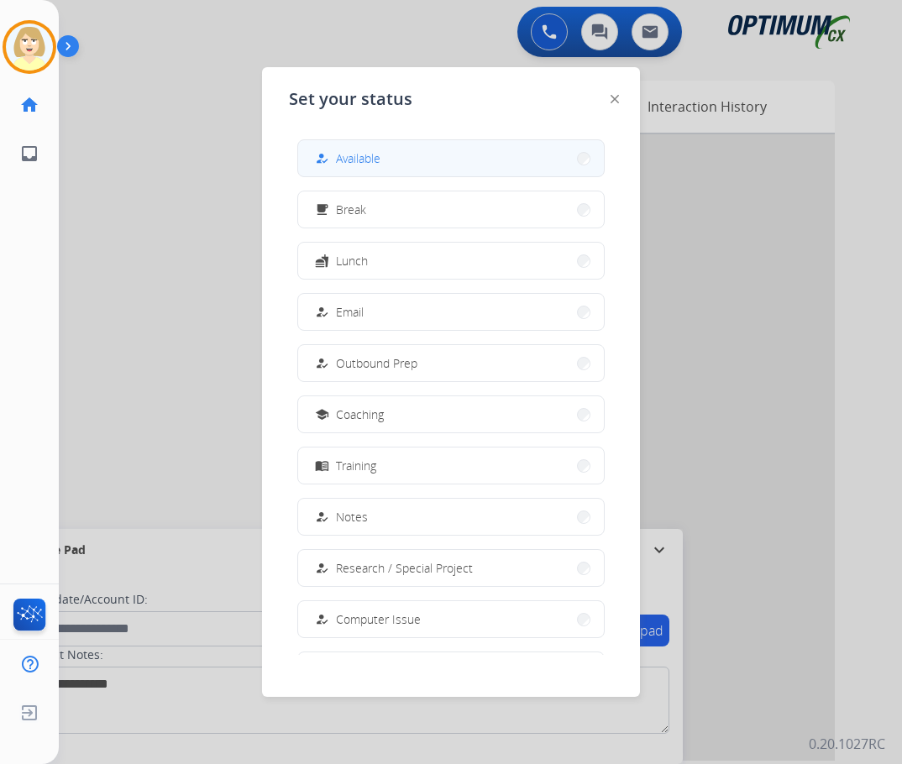
click at [367, 157] on span "Available" at bounding box center [358, 158] width 45 height 18
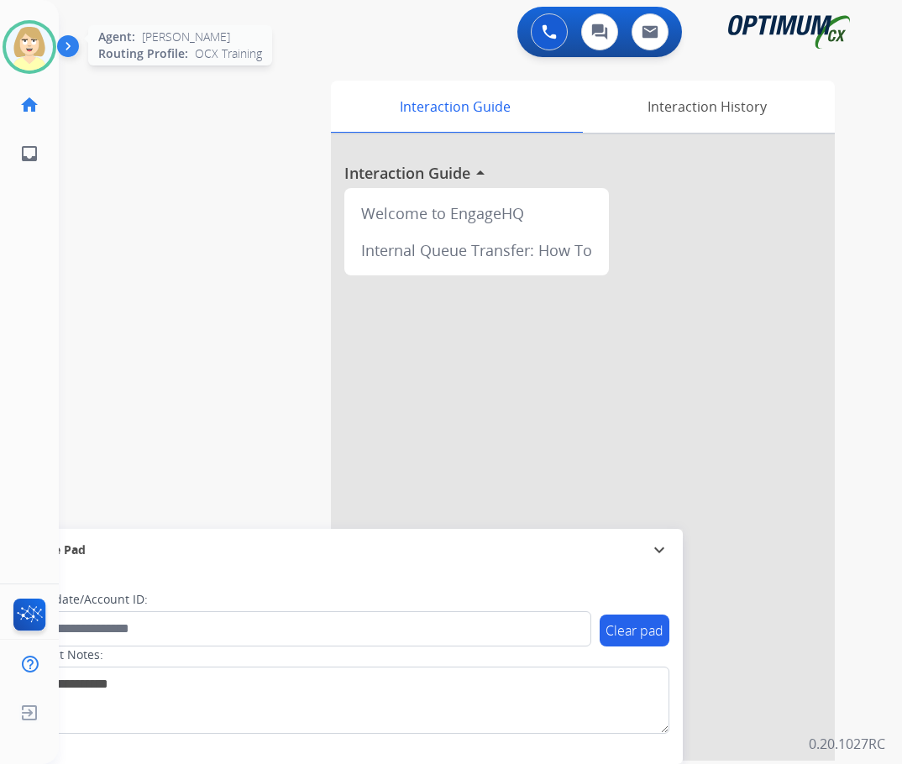
click at [18, 40] on img at bounding box center [29, 47] width 47 height 47
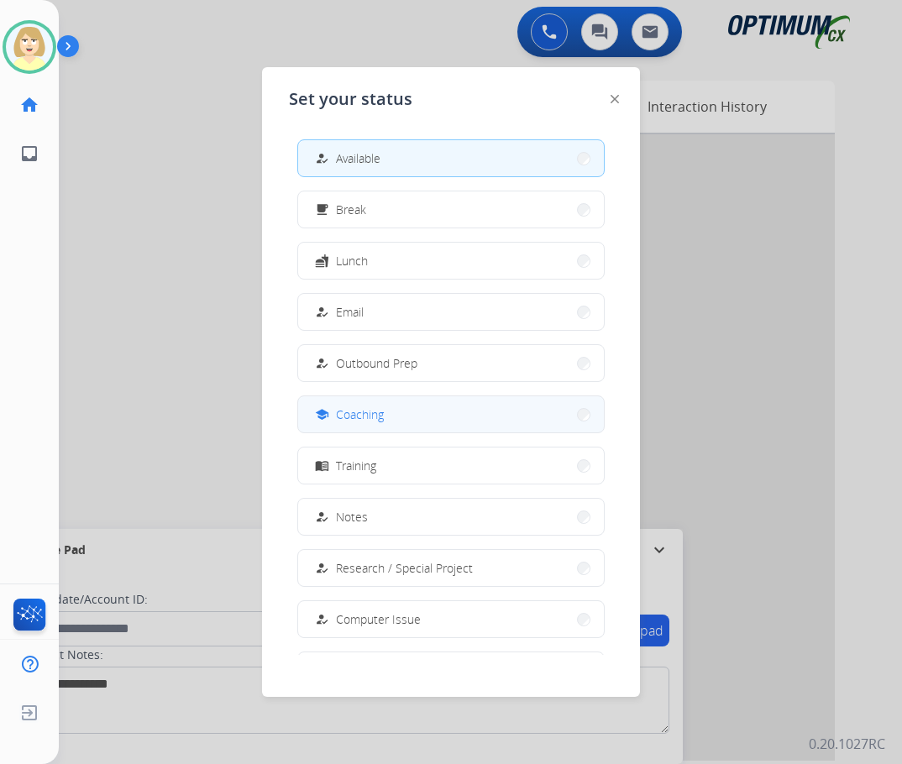
click at [371, 411] on span "Coaching" at bounding box center [360, 415] width 48 height 18
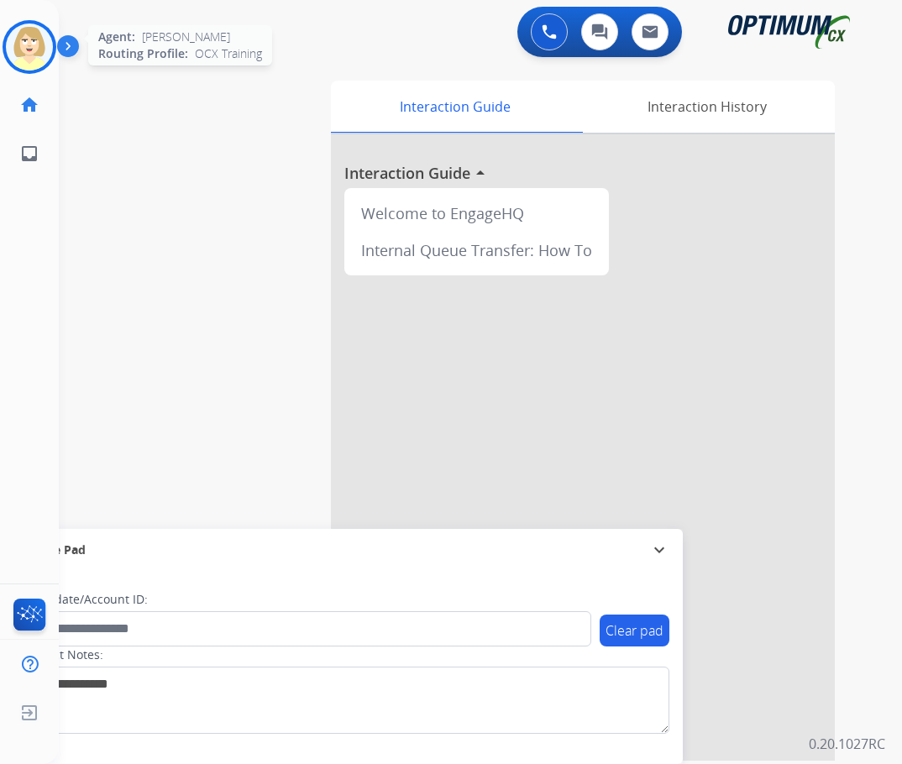
click at [29, 48] on img at bounding box center [29, 47] width 47 height 47
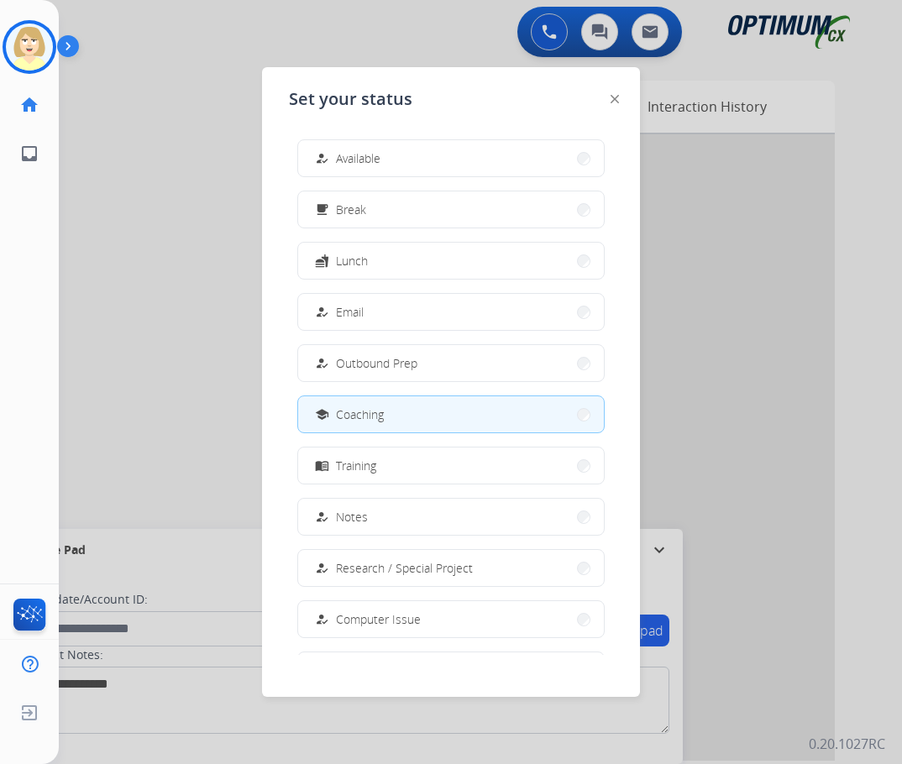
click at [360, 316] on span "Email" at bounding box center [350, 312] width 28 height 18
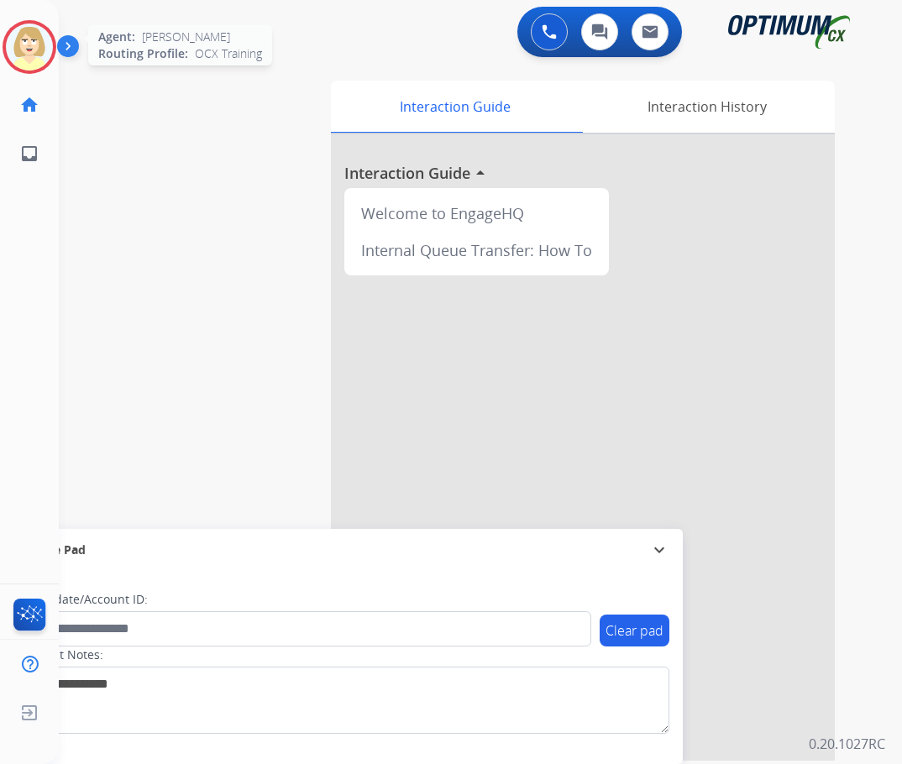
click at [25, 41] on img at bounding box center [29, 47] width 47 height 47
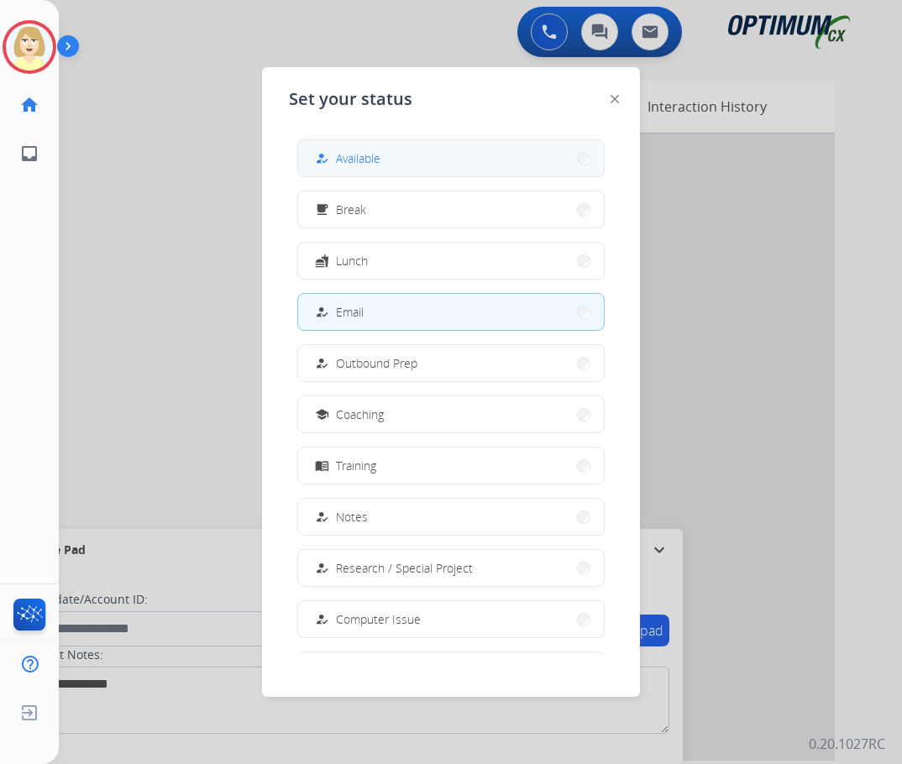
click at [350, 153] on span "Available" at bounding box center [358, 158] width 45 height 18
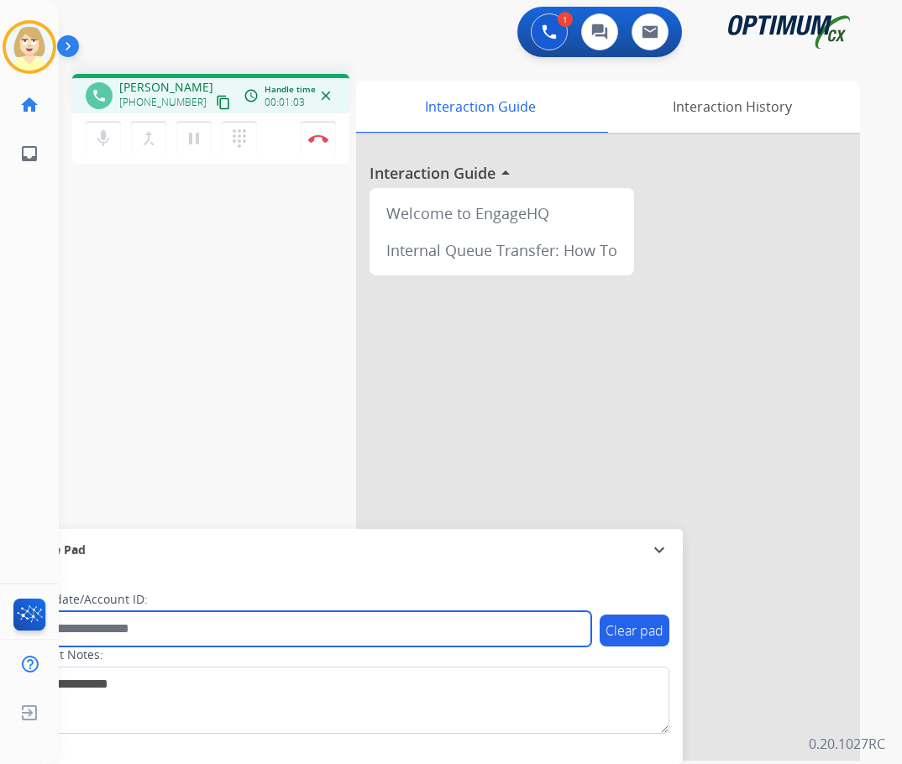
click at [133, 634] on input "text" at bounding box center [306, 628] width 569 height 35
paste input "*******"
type input "*******"
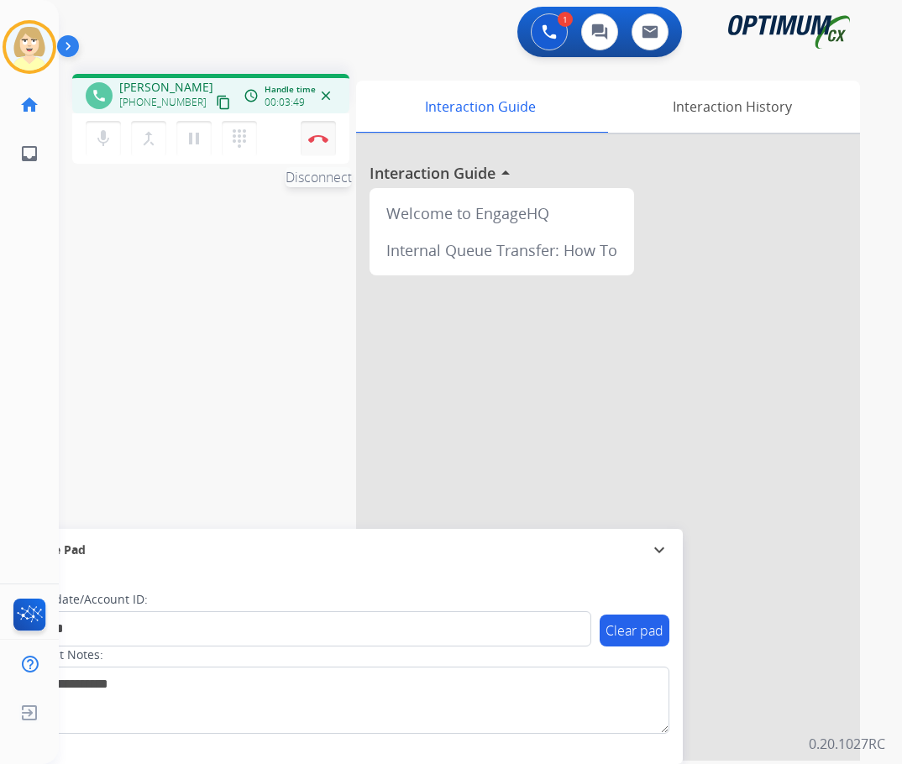
click at [313, 135] on img at bounding box center [318, 138] width 20 height 8
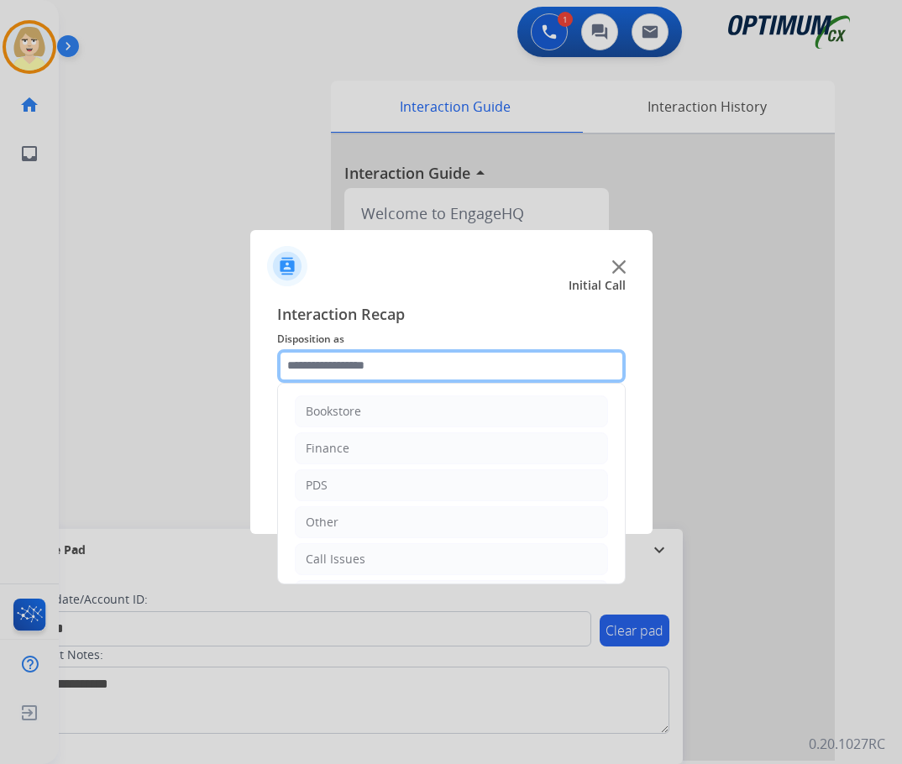
click at [322, 375] on input "text" at bounding box center [451, 366] width 348 height 34
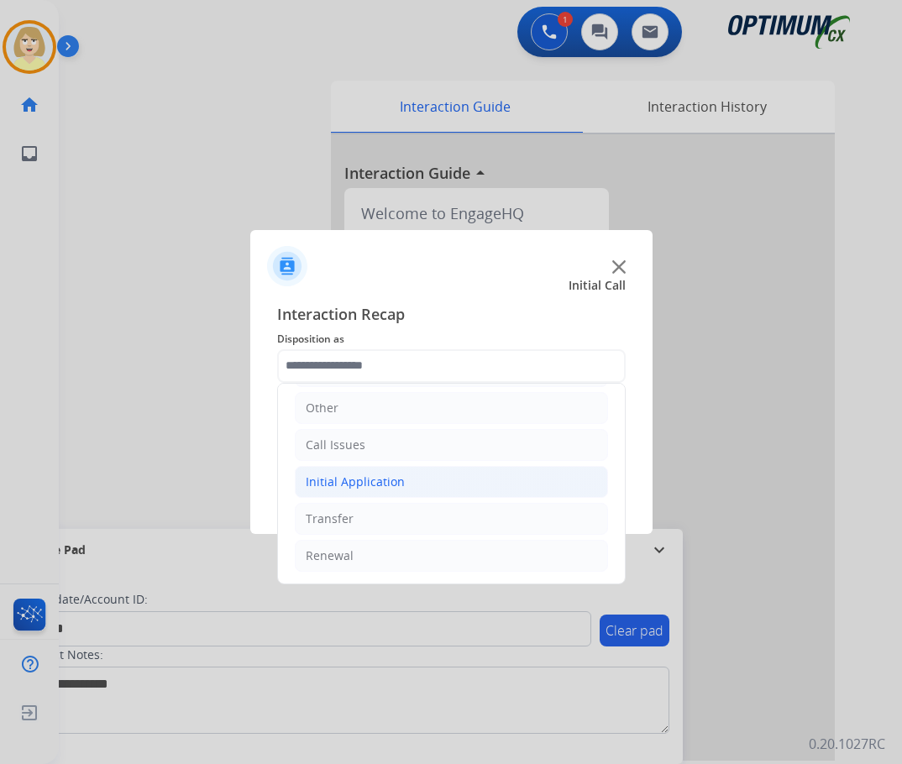
click at [343, 475] on div "Initial Application" at bounding box center [355, 482] width 99 height 17
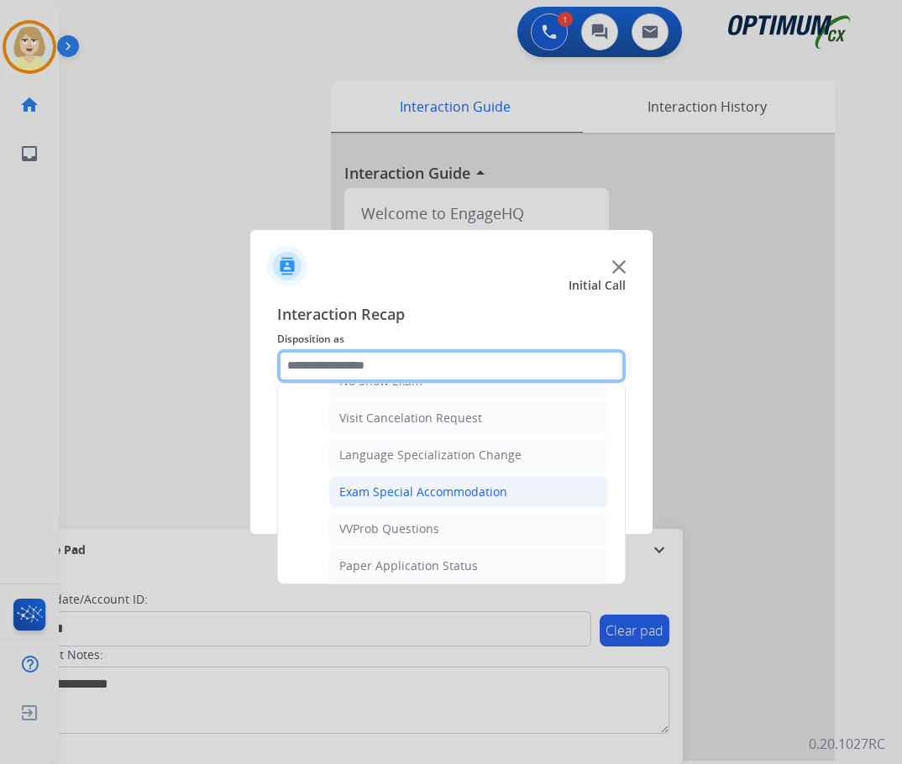
scroll to position [954, 0]
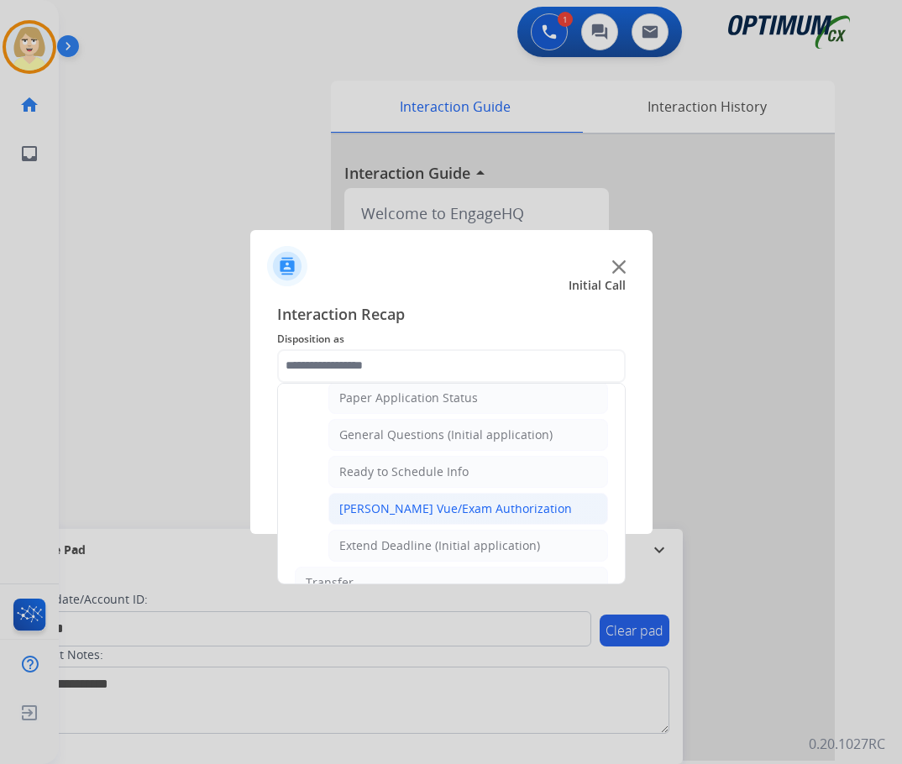
click at [404, 511] on div "[PERSON_NAME] Vue/Exam Authorization" at bounding box center [455, 508] width 233 height 17
type input "**********"
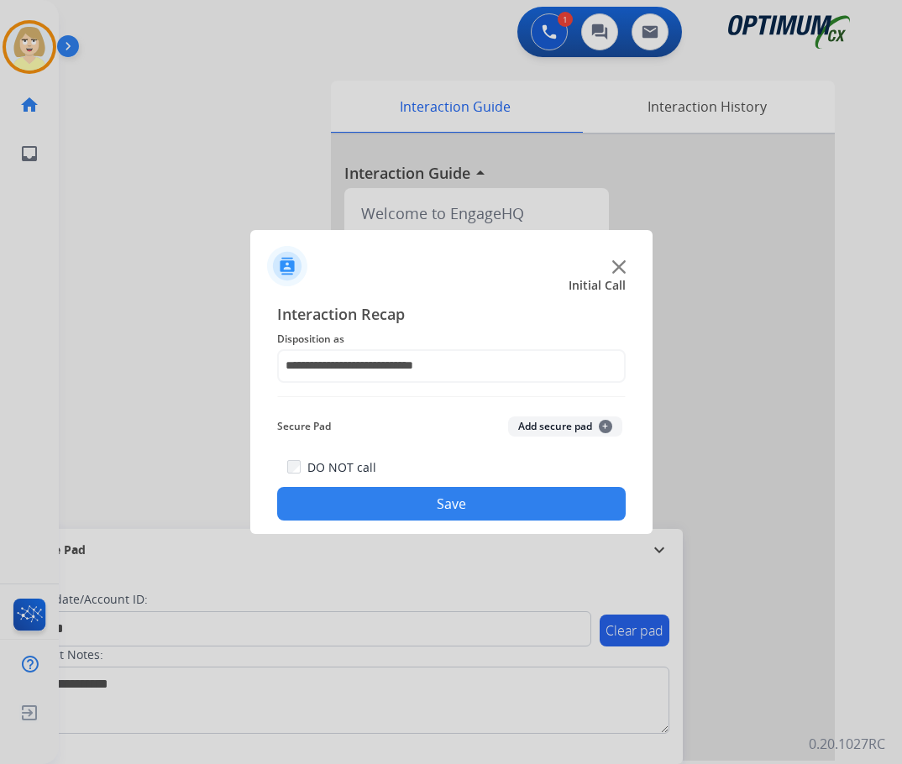
click at [537, 417] on button "Add secure pad +" at bounding box center [565, 427] width 114 height 20
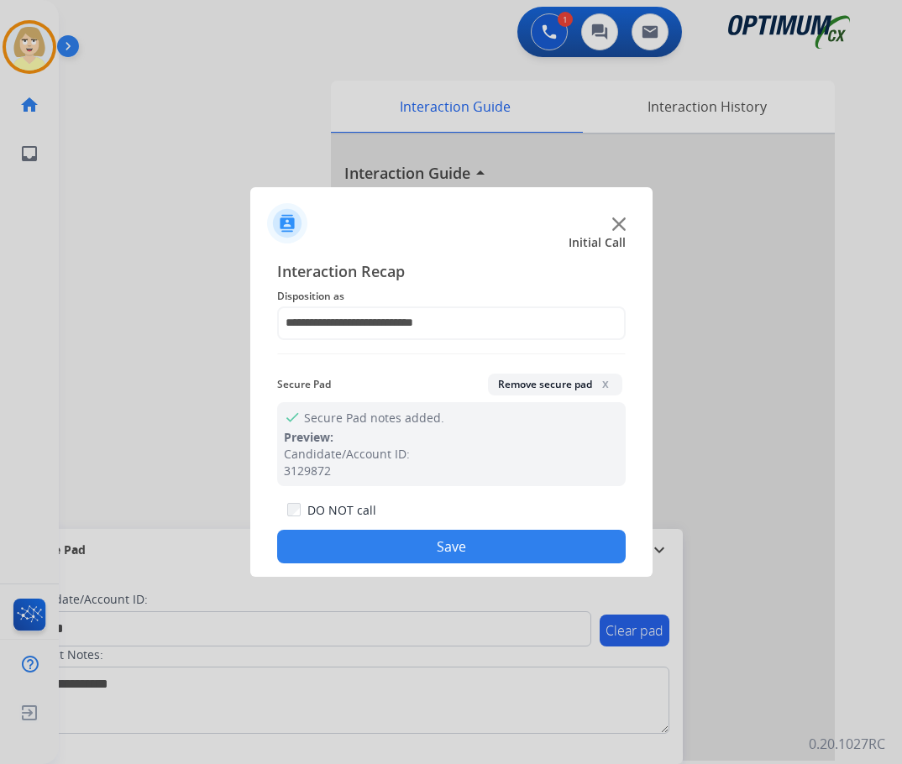
drag, startPoint x: 402, startPoint y: 548, endPoint x: 396, endPoint y: 529, distance: 20.4
click at [401, 546] on button "Save" at bounding box center [451, 547] width 348 height 34
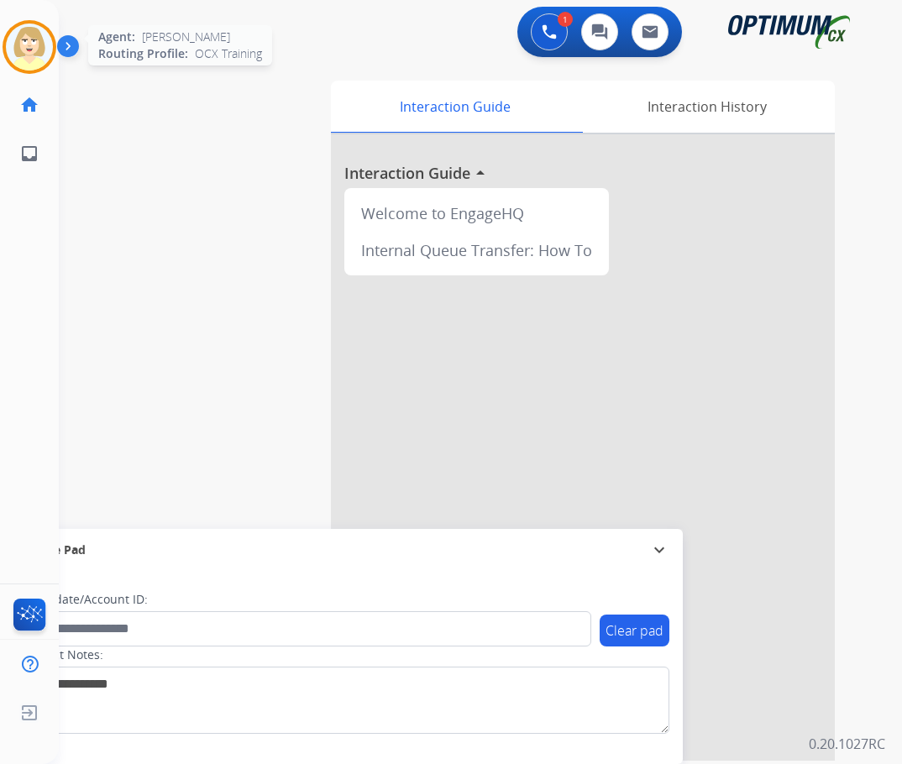
click at [24, 39] on img at bounding box center [29, 47] width 47 height 47
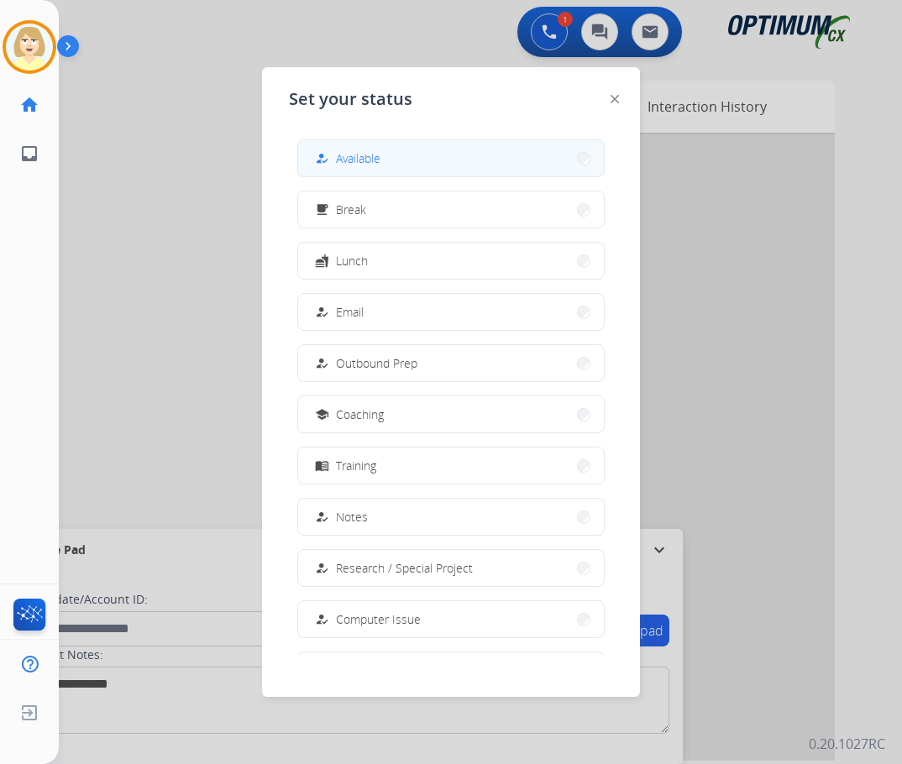
click at [359, 156] on span "Available" at bounding box center [358, 158] width 45 height 18
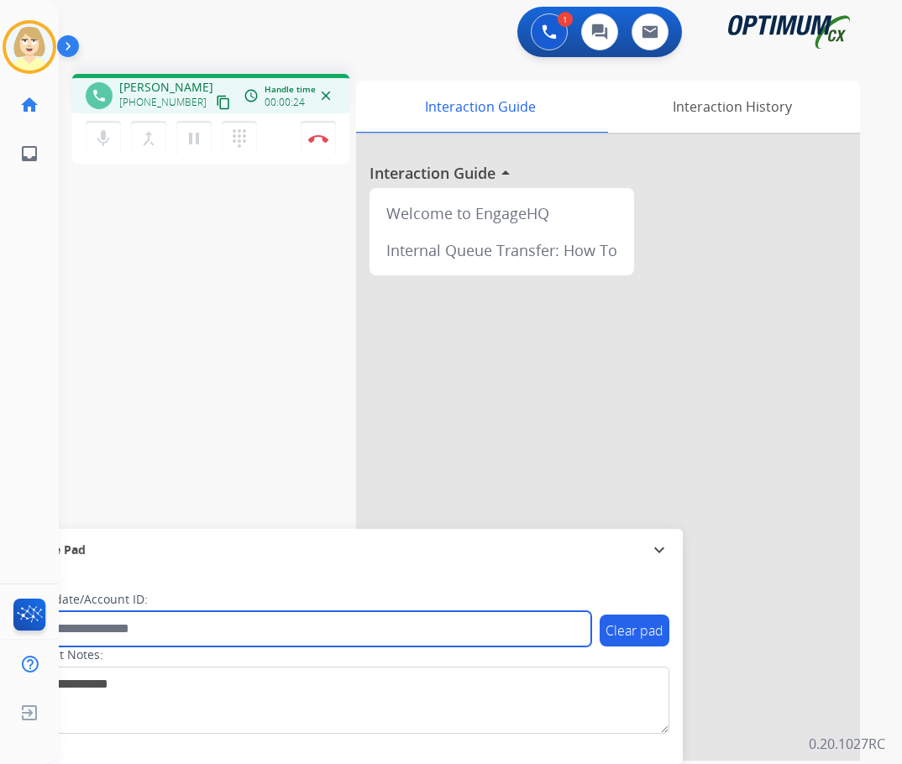
click at [102, 621] on input "text" at bounding box center [306, 628] width 569 height 35
paste input "*******"
type input "*******"
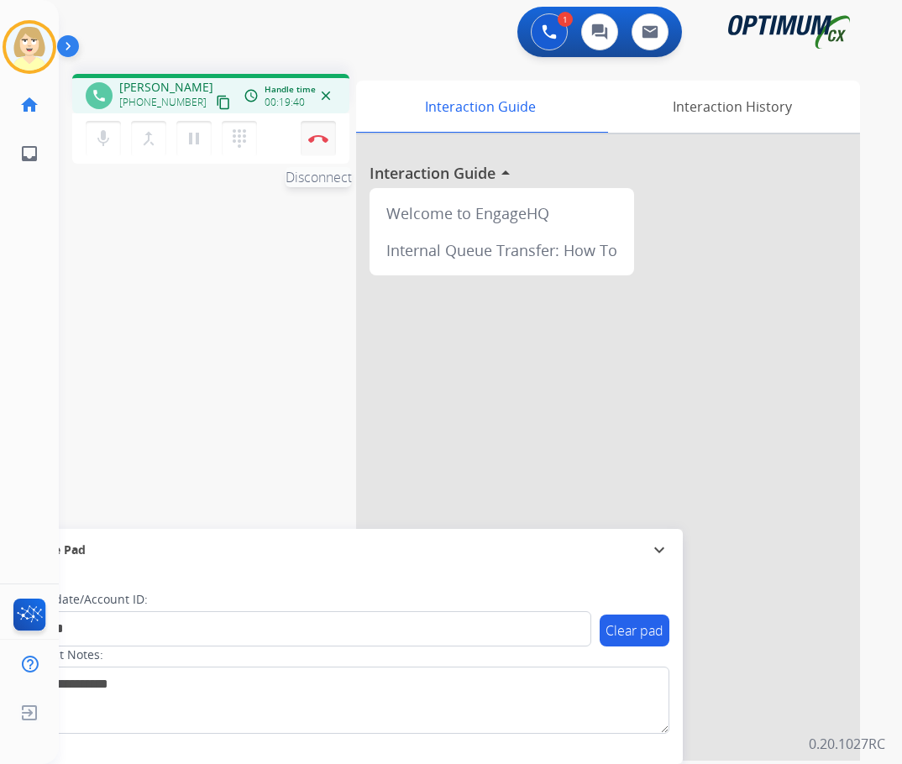
click at [322, 137] on img at bounding box center [318, 138] width 20 height 8
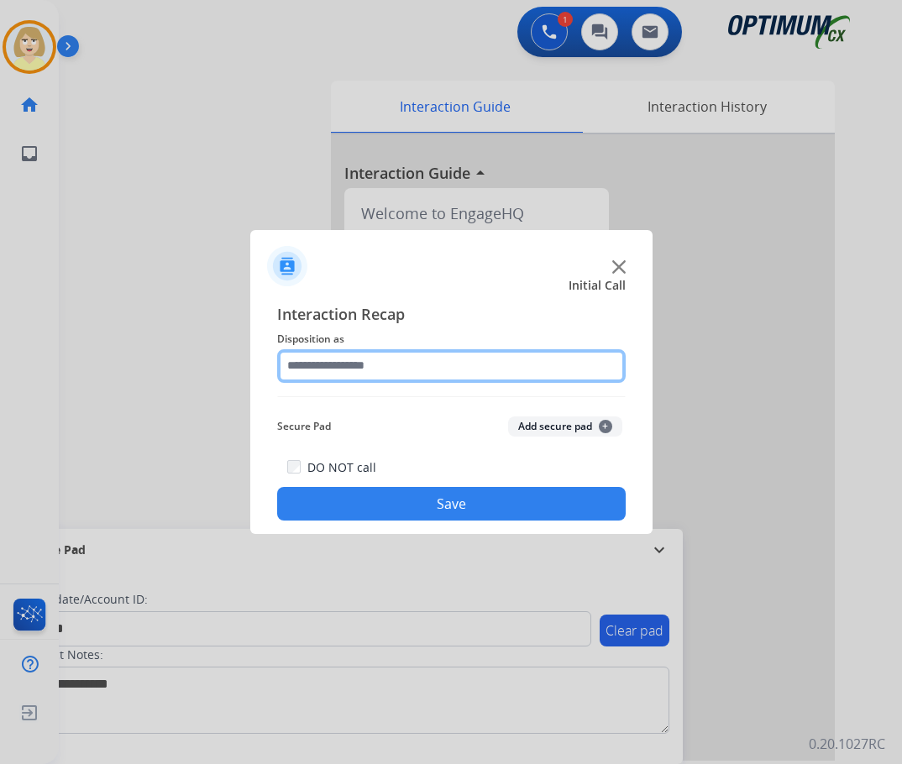
click at [315, 367] on input "text" at bounding box center [451, 366] width 348 height 34
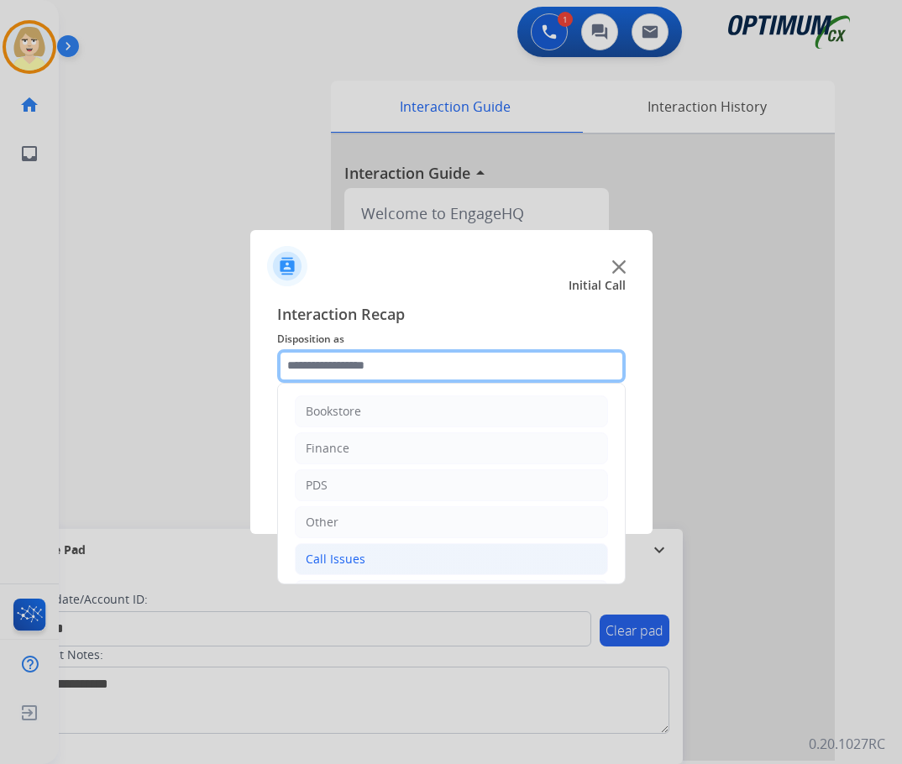
scroll to position [114, 0]
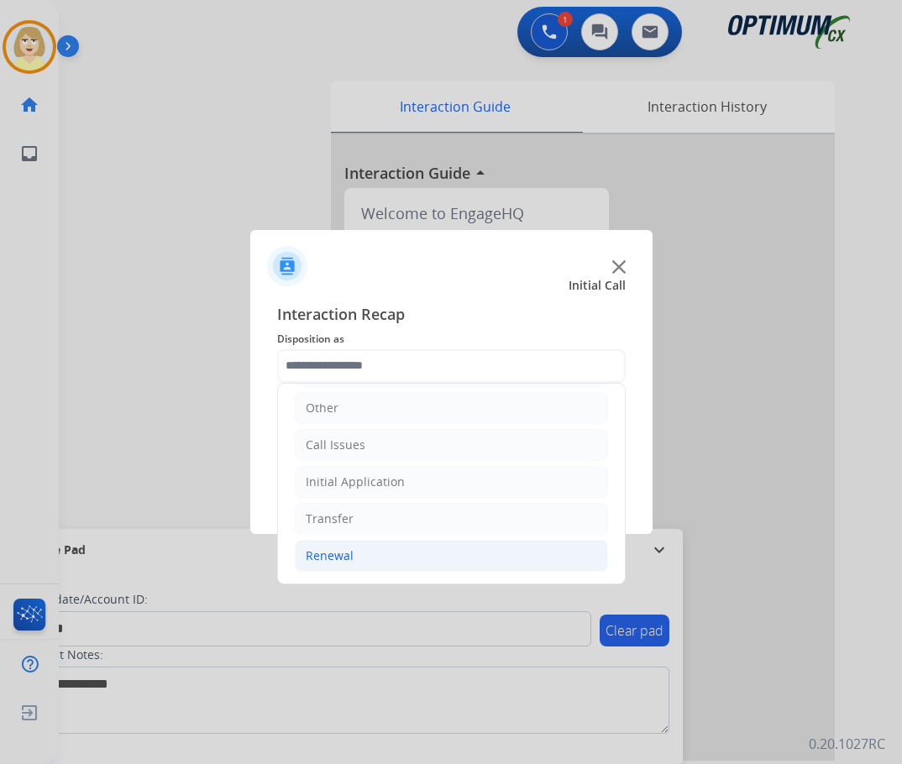
click at [333, 552] on div "Renewal" at bounding box center [330, 556] width 48 height 17
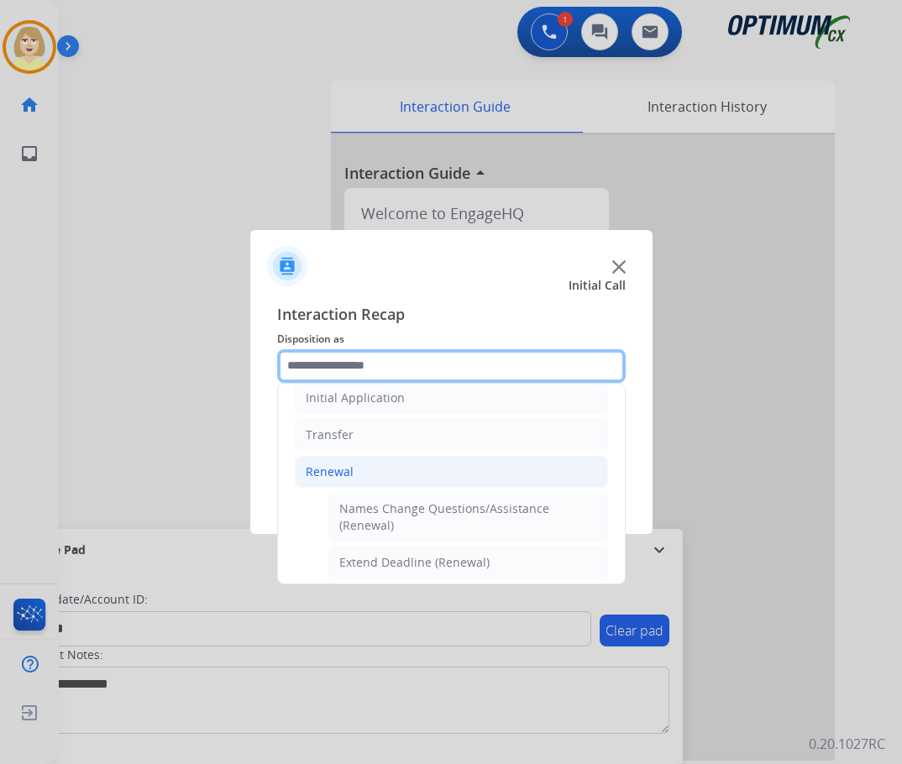
scroll to position [450, 0]
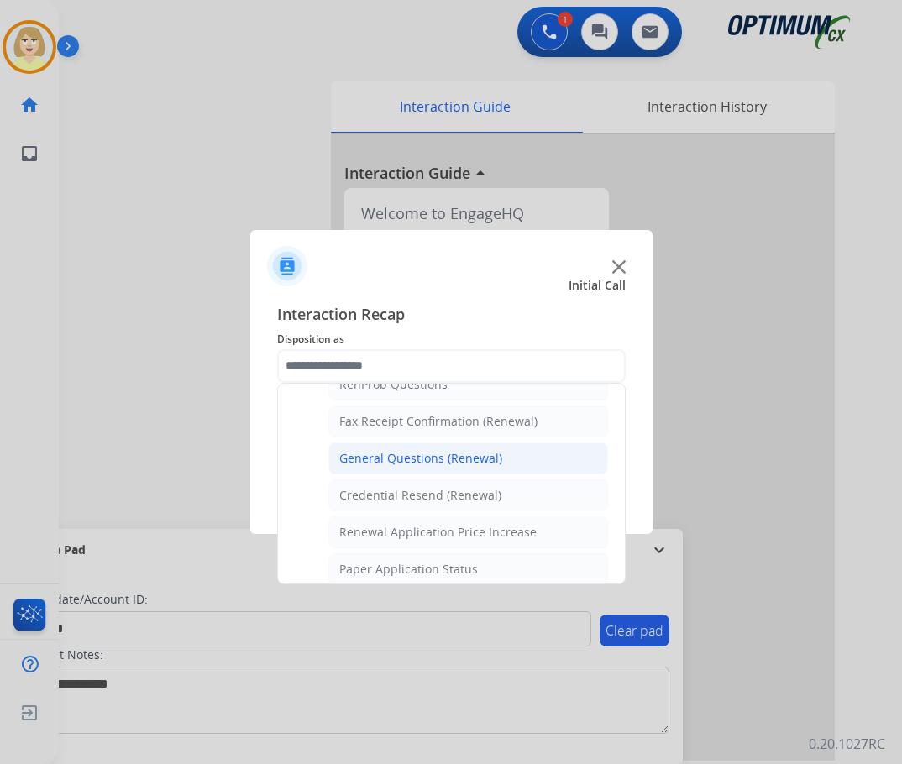
click at [430, 458] on div "General Questions (Renewal)" at bounding box center [420, 458] width 163 height 17
type input "**********"
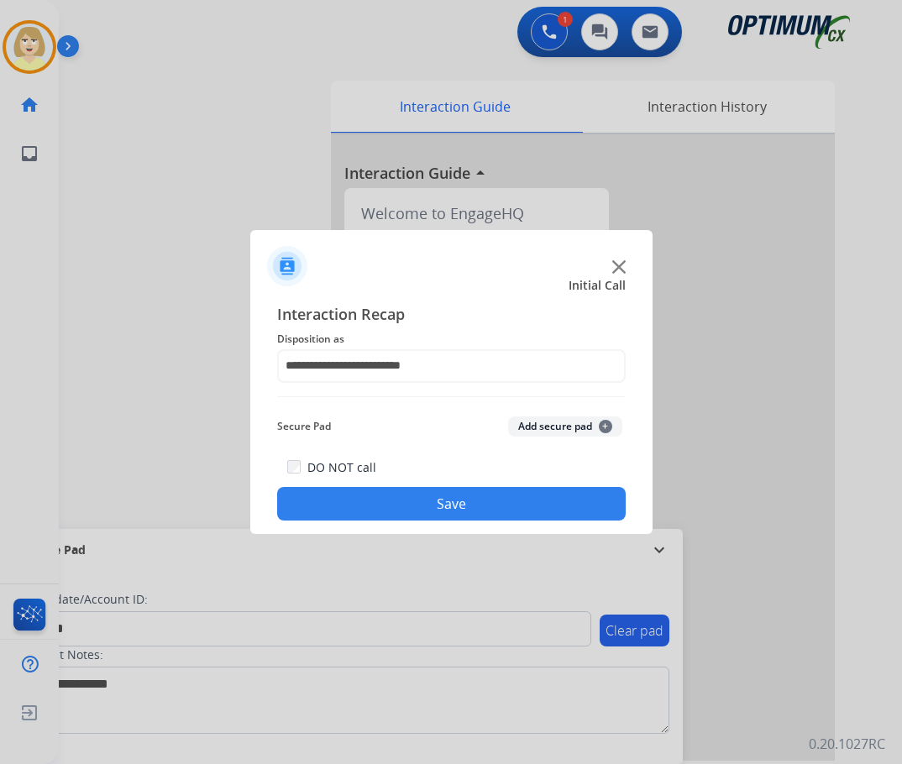
click at [527, 427] on button "Add secure pad +" at bounding box center [565, 427] width 114 height 20
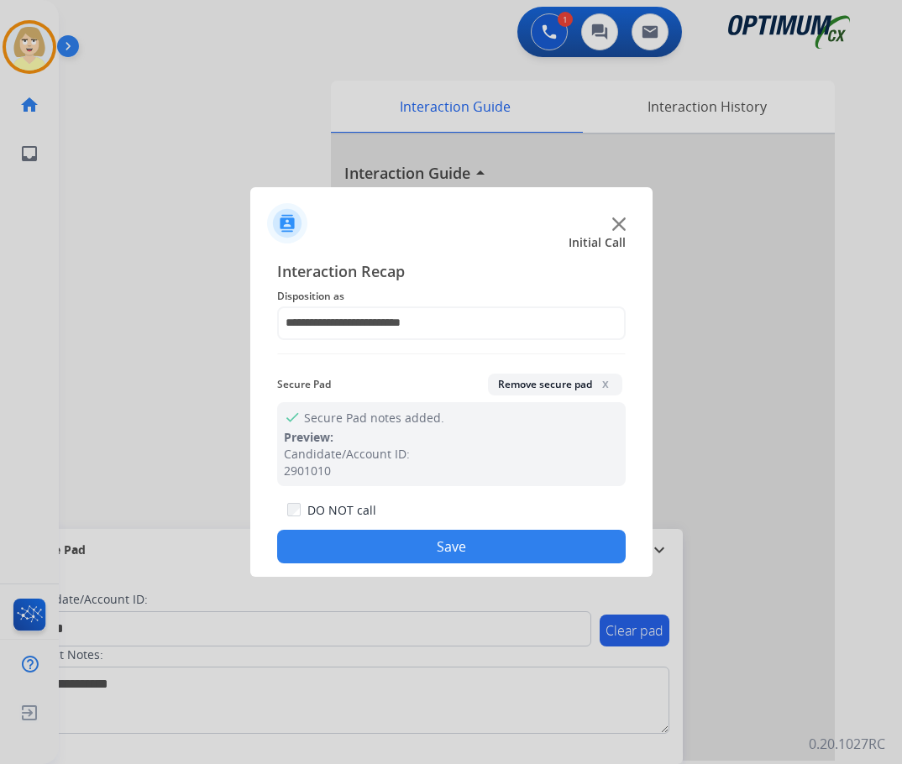
drag, startPoint x: 403, startPoint y: 540, endPoint x: 275, endPoint y: 406, distance: 184.7
click at [395, 529] on div "DO NOT call Save" at bounding box center [451, 532] width 348 height 64
click at [388, 545] on button "Save" at bounding box center [451, 547] width 348 height 34
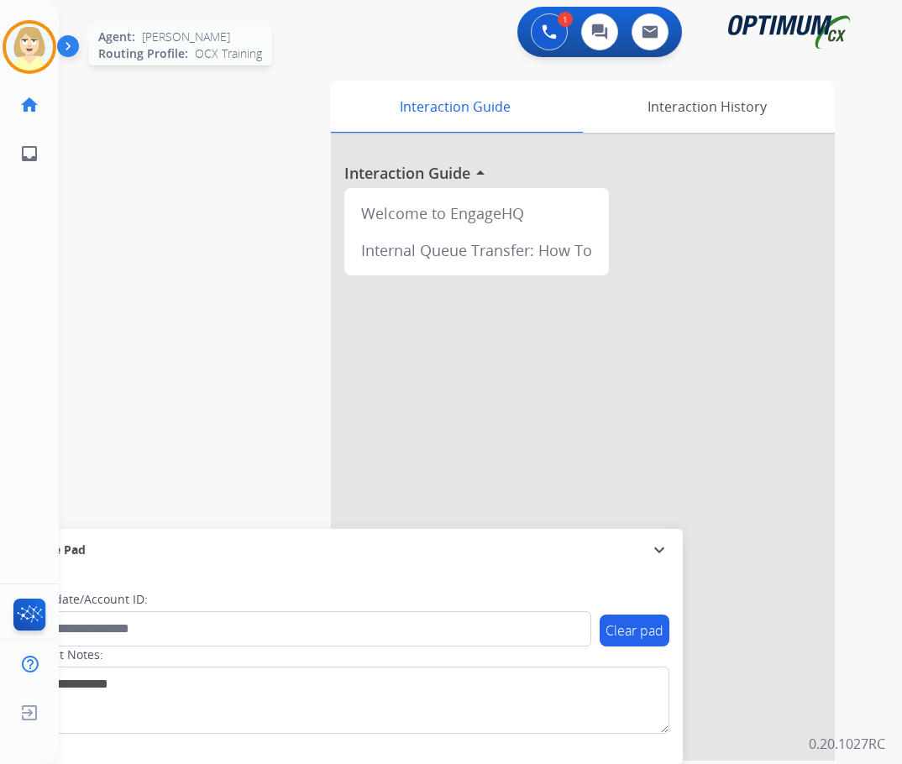
click at [27, 39] on img at bounding box center [29, 47] width 47 height 47
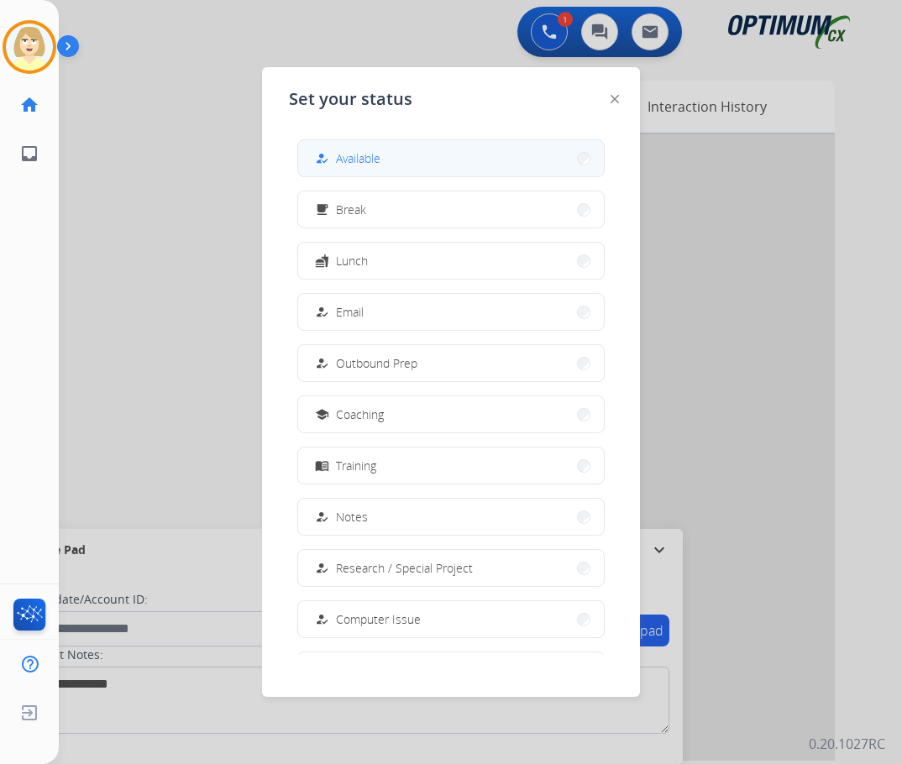
click at [370, 159] on span "Available" at bounding box center [358, 158] width 45 height 18
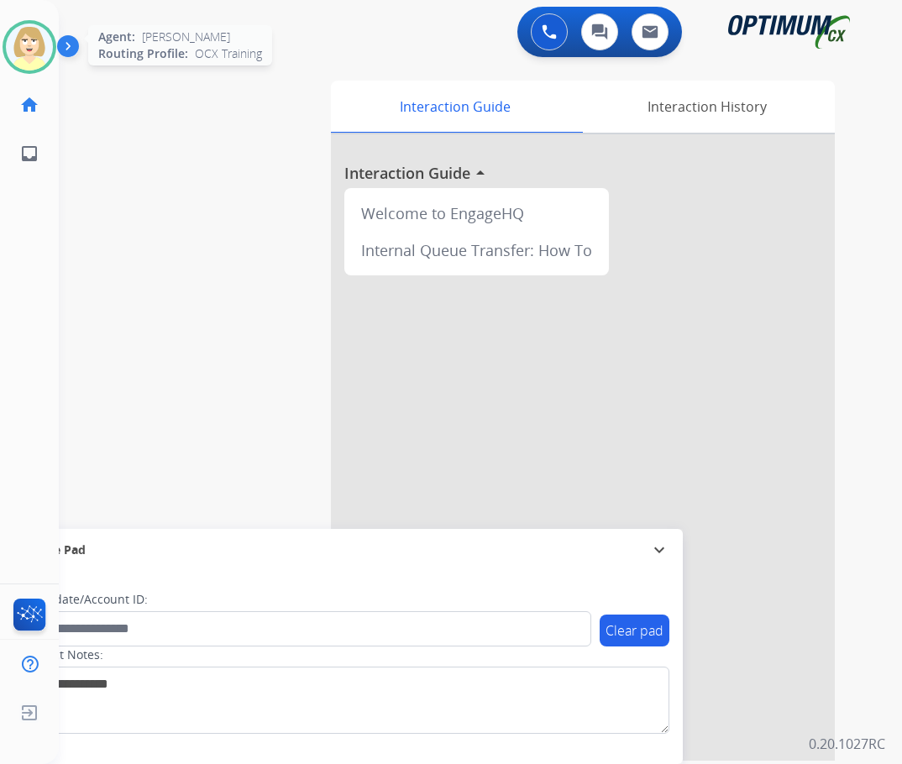
click at [35, 40] on img at bounding box center [29, 47] width 47 height 47
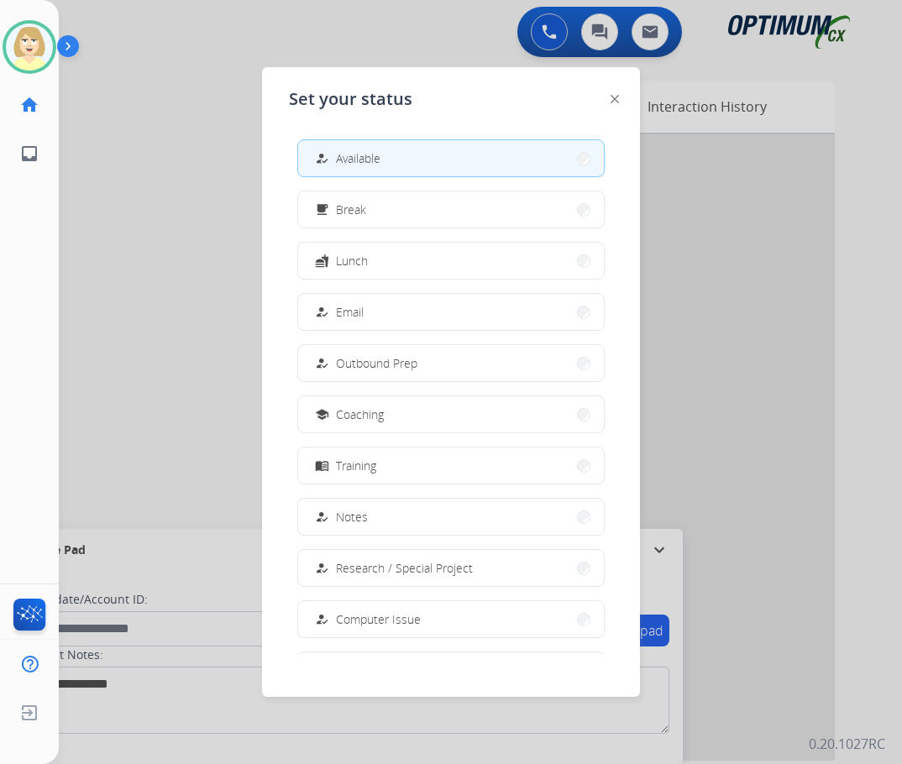
scroll to position [159, 0]
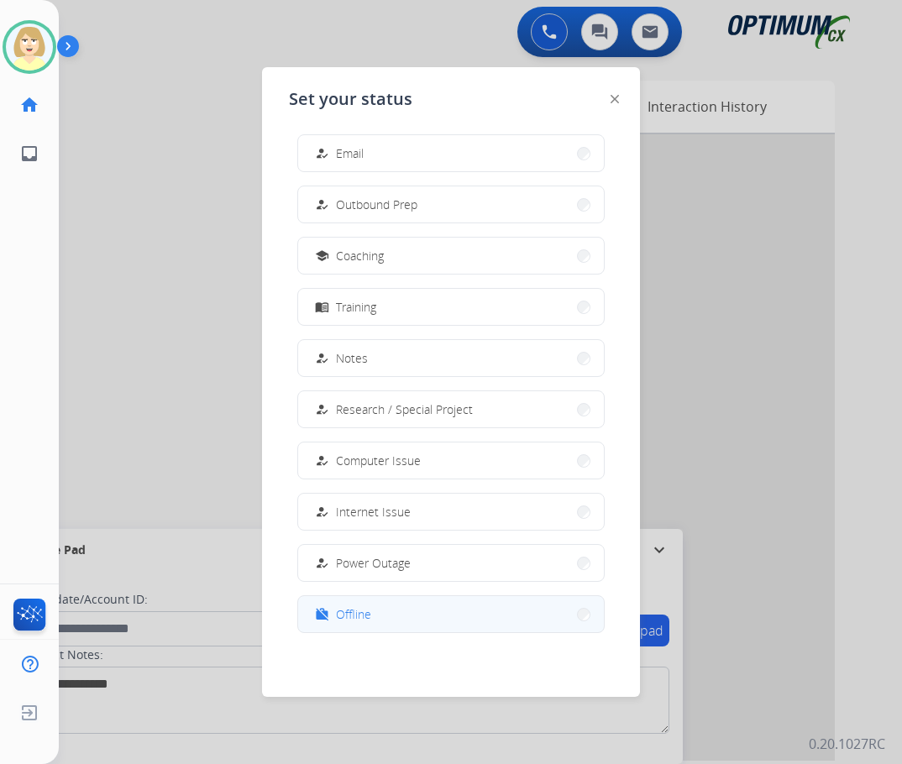
click at [359, 613] on span "Offline" at bounding box center [353, 614] width 35 height 18
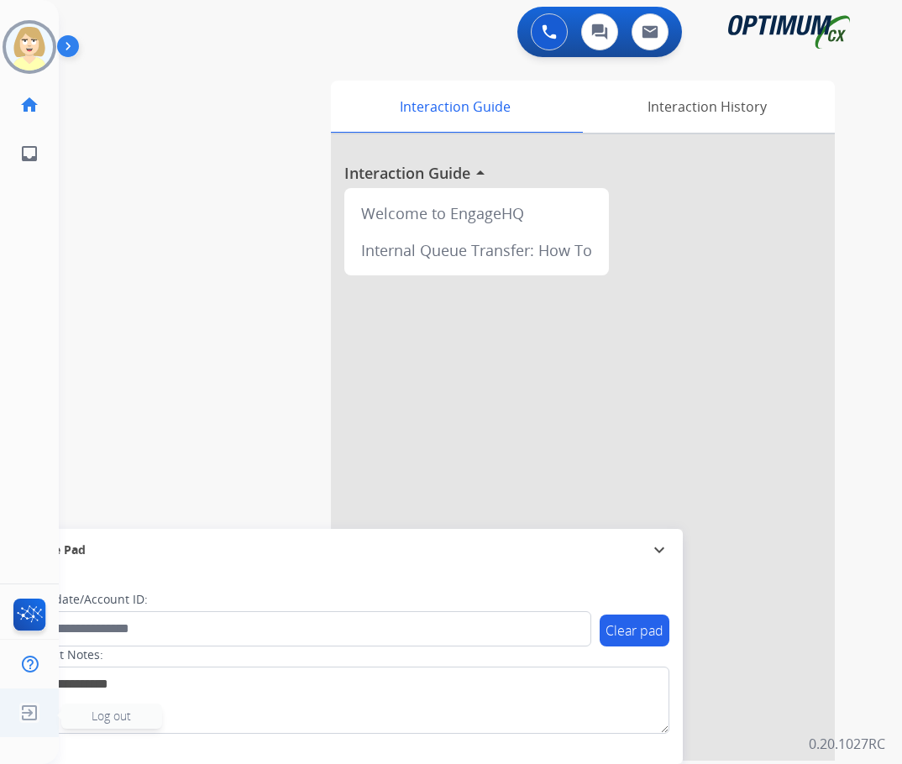
click at [118, 721] on span "Log out" at bounding box center [111, 716] width 39 height 16
